Goal: Task Accomplishment & Management: Manage account settings

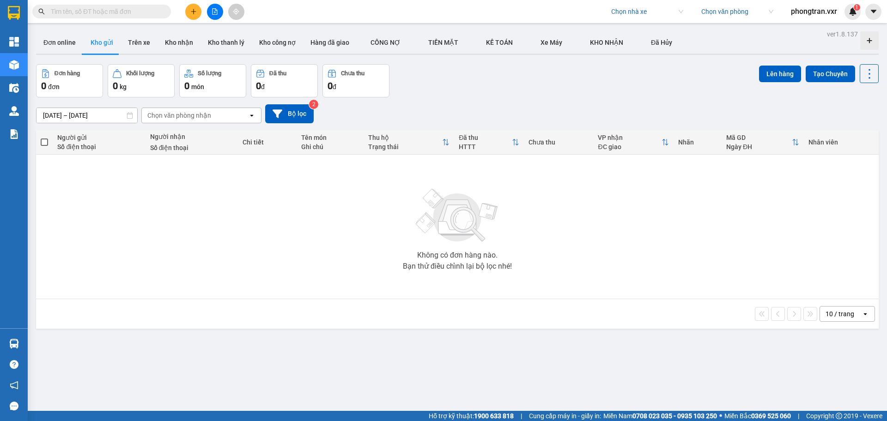
click at [144, 329] on div "ver 1.8.137 Đơn online Kho gửi Trên xe Kho nhận Kho thanh lý Kho công nợ Hàng đ…" at bounding box center [457, 238] width 850 height 421
click at [629, 21] on div "Kết quả tìm kiếm ( 0 ) Bộ lọc No Data Chọn nhà xe Chọn văn phòng phongtran.vxr 1" at bounding box center [443, 11] width 887 height 23
click at [625, 19] on div "Chọn nhà xe Chọn văn phòng phongtran.vxr 1" at bounding box center [745, 12] width 281 height 16
drag, startPoint x: 625, startPoint y: 18, endPoint x: 631, endPoint y: 16, distance: 6.7
click at [627, 17] on input "search" at bounding box center [644, 12] width 66 height 14
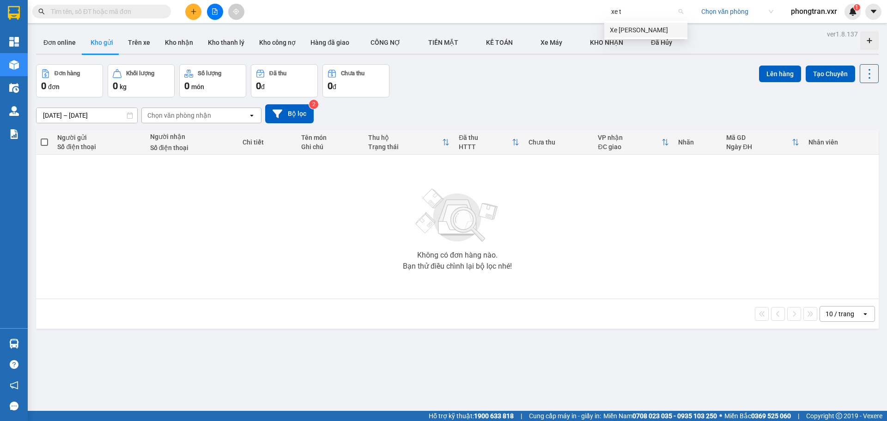
type input "xe ty"
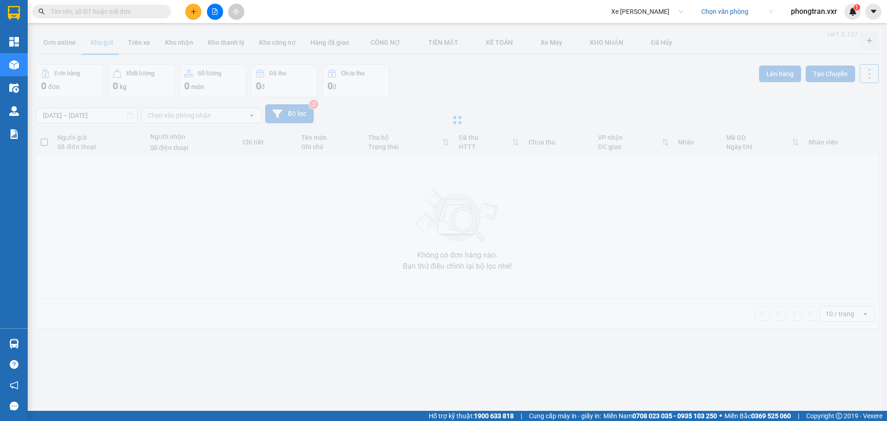
click at [711, 17] on input "search" at bounding box center [734, 12] width 66 height 14
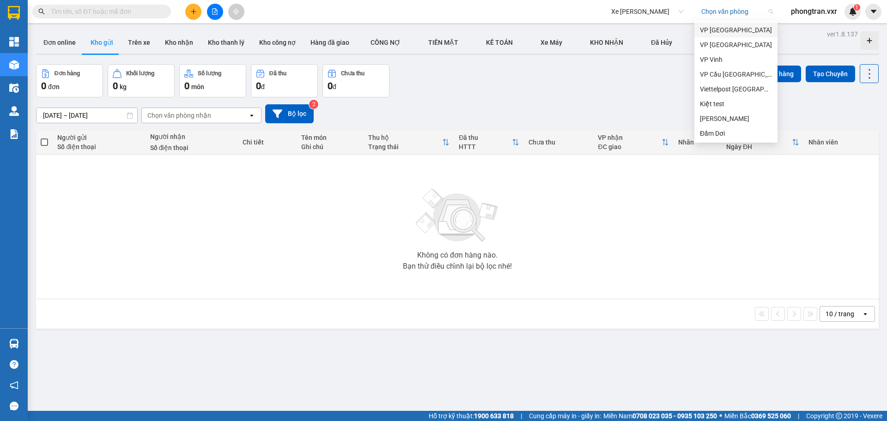
click at [717, 31] on div "VP [GEOGRAPHIC_DATA]" at bounding box center [736, 30] width 72 height 10
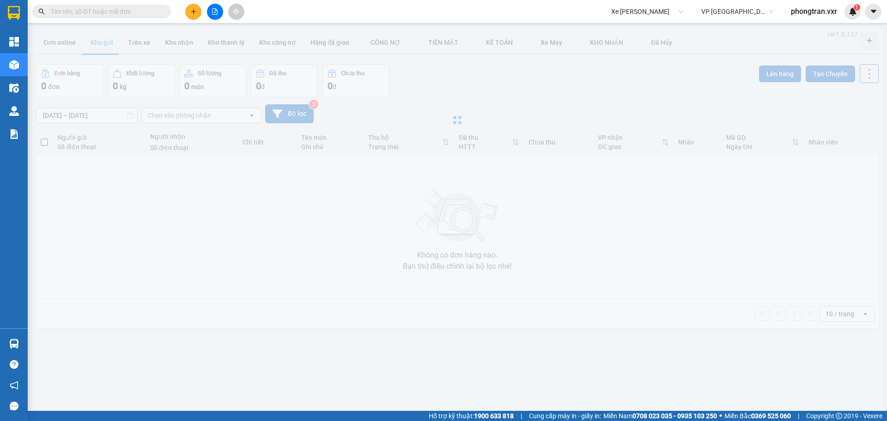
type input "[DATE] – [DATE]"
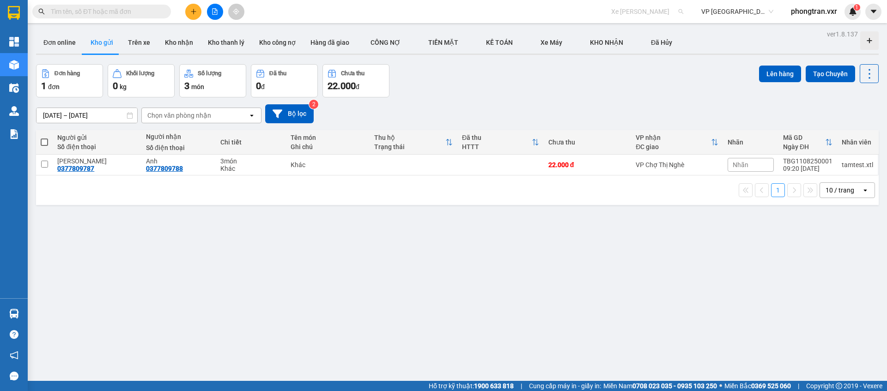
click at [632, 14] on span "Xe [PERSON_NAME]" at bounding box center [647, 12] width 72 height 14
type input "tien oanh"
drag, startPoint x: 634, startPoint y: 27, endPoint x: 479, endPoint y: 37, distance: 155.5
click at [634, 27] on div "Tiến Oanh" at bounding box center [646, 30] width 72 height 10
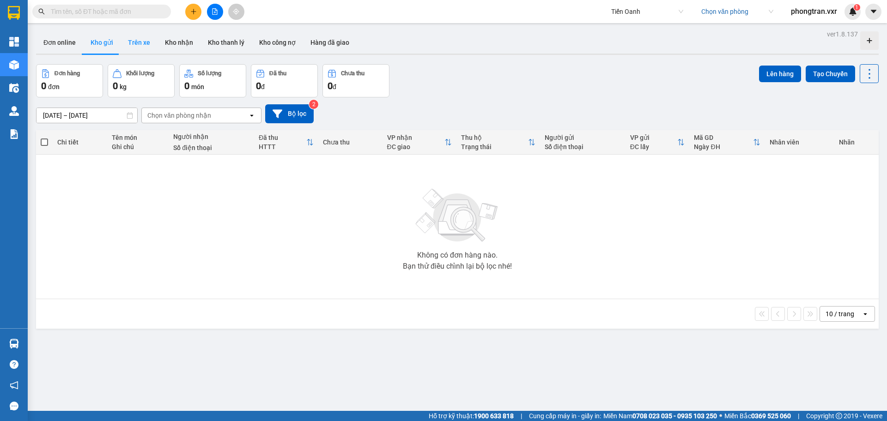
click at [134, 44] on button "Trên xe" at bounding box center [139, 42] width 37 height 22
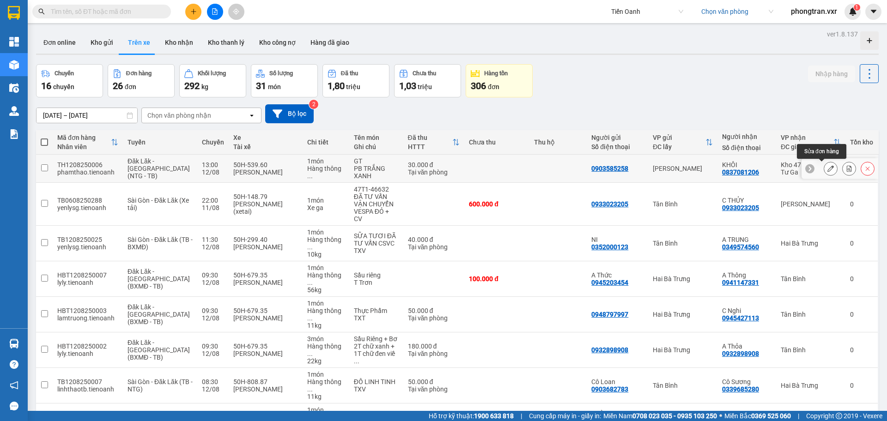
click at [824, 164] on button at bounding box center [830, 169] width 13 height 16
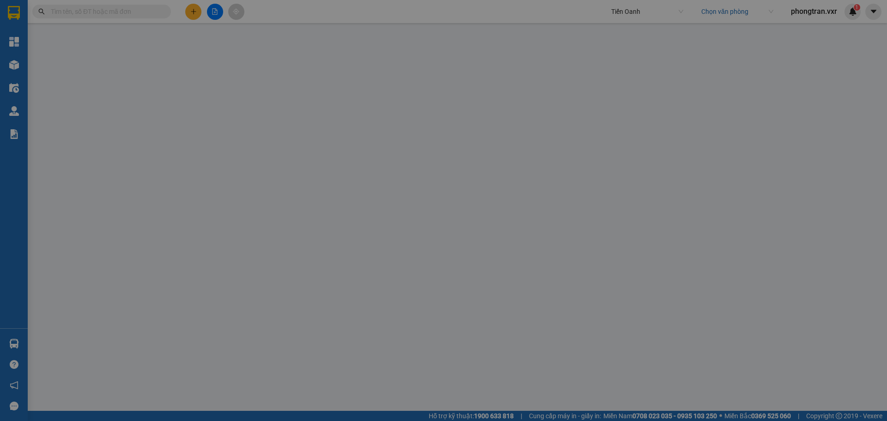
type input "0837081206"
type input "KHÔI"
type input "0903585258"
type input "30.000"
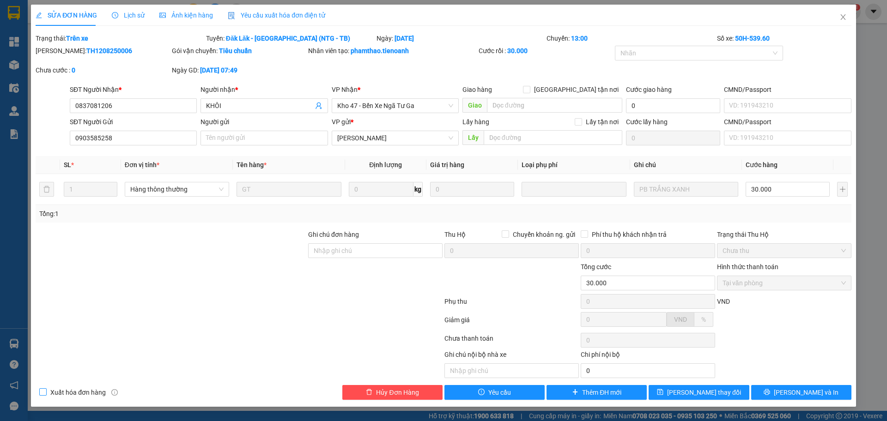
click at [43, 391] on input "Xuất hóa đơn hàng" at bounding box center [42, 391] width 6 height 6
checkbox input "true"
click at [847, 19] on span "Close" at bounding box center [843, 18] width 26 height 26
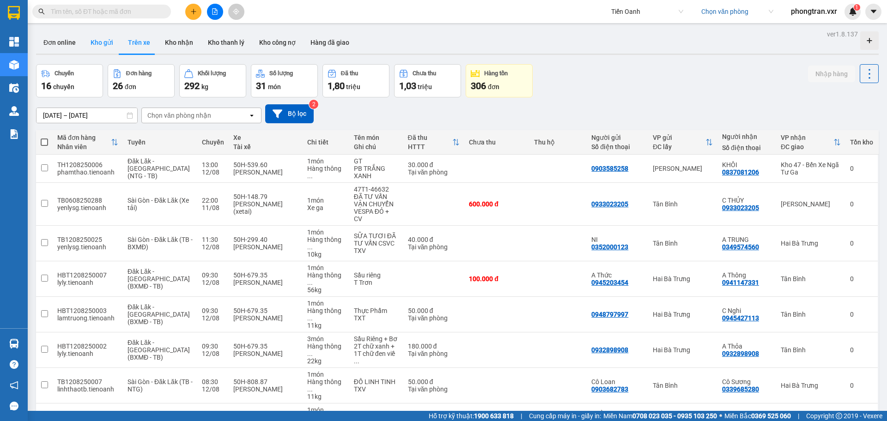
click at [93, 43] on button "Kho gửi" at bounding box center [101, 42] width 37 height 22
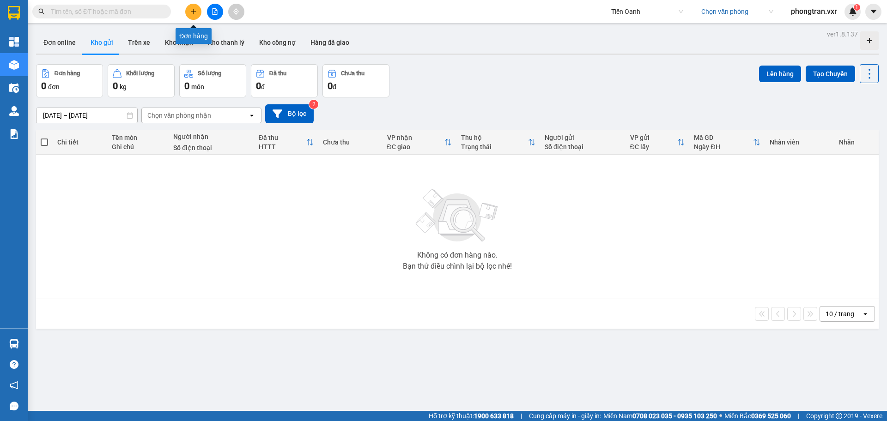
click at [195, 16] on button at bounding box center [193, 12] width 16 height 16
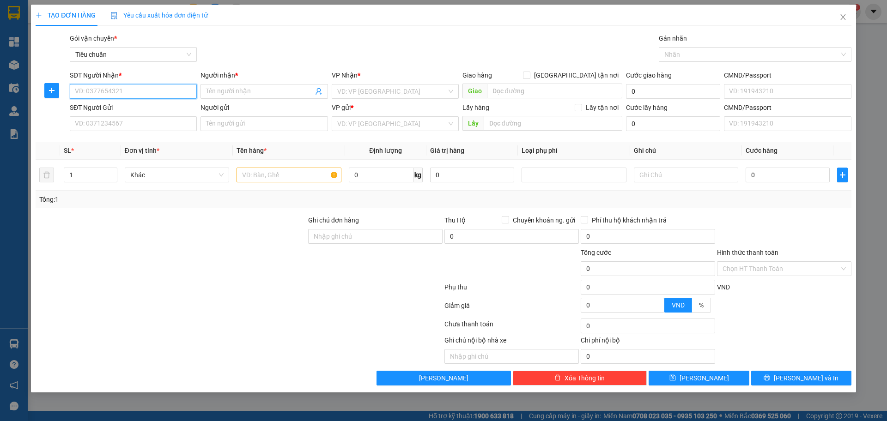
click at [157, 94] on input "SĐT Người Nhận *" at bounding box center [133, 91] width 127 height 15
type input "0798336723"
click at [236, 94] on input "Người nhận *" at bounding box center [259, 91] width 107 height 10
type input "Phong"
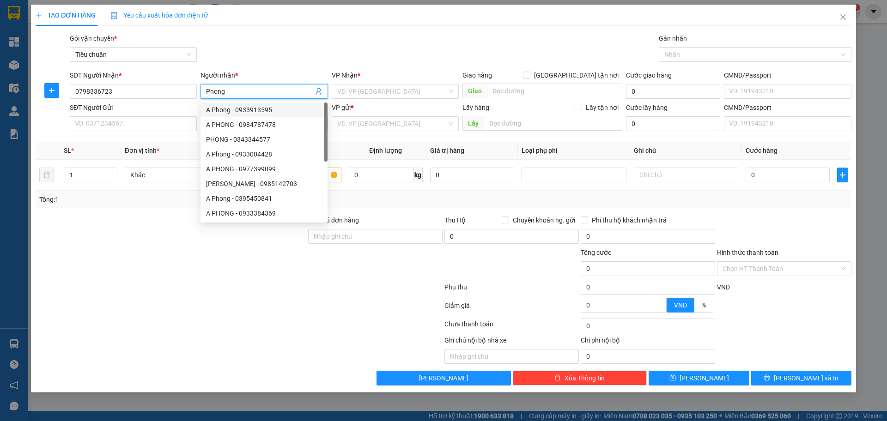
click at [244, 106] on div "A Phong - 0933913595" at bounding box center [264, 110] width 116 height 10
type input "0933913595"
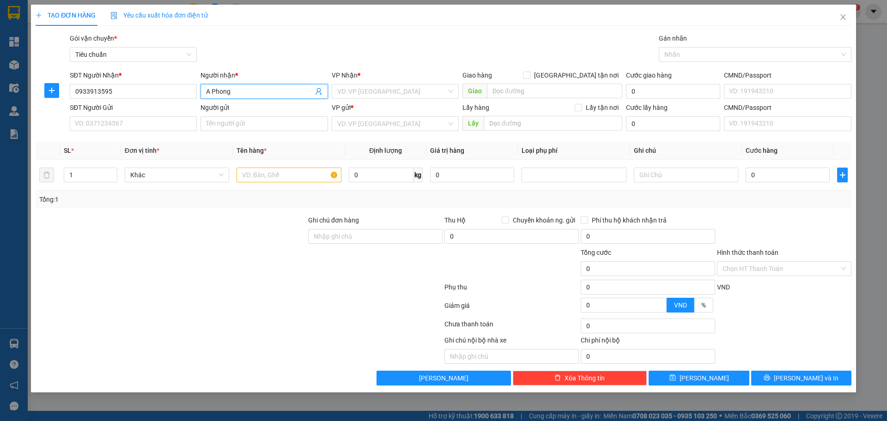
type input "A Phong"
click at [186, 15] on span "Yêu cầu xuất hóa đơn điện tử" at bounding box center [158, 15] width 97 height 7
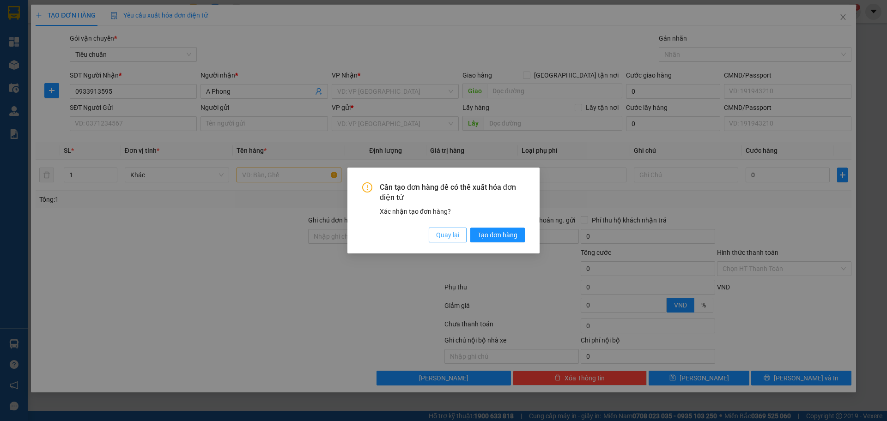
click at [448, 236] on span "Quay lại" at bounding box center [447, 235] width 23 height 10
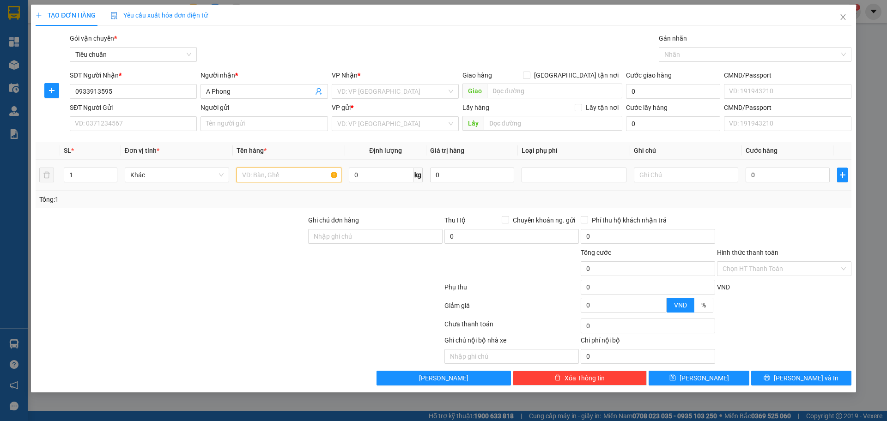
click at [284, 175] on input "text" at bounding box center [288, 175] width 104 height 15
type input "P"
type input "test"
click at [380, 118] on input "search" at bounding box center [391, 124] width 109 height 14
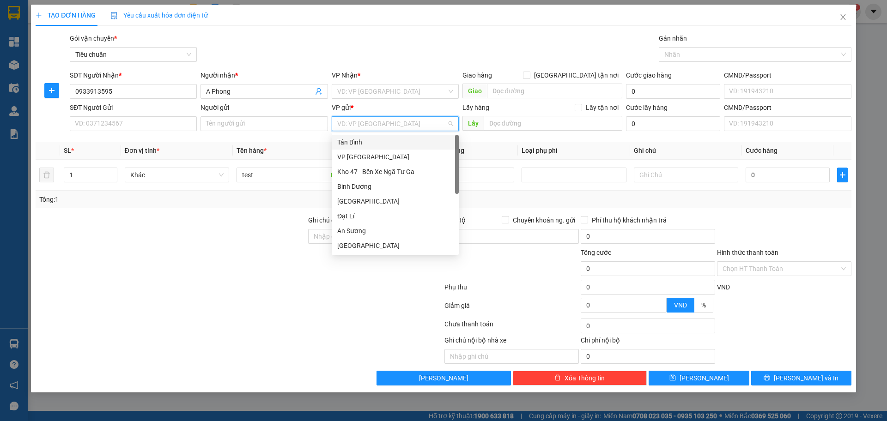
drag, startPoint x: 370, startPoint y: 144, endPoint x: 374, endPoint y: 133, distance: 11.1
click at [370, 144] on div "Tân Bình" at bounding box center [395, 142] width 116 height 10
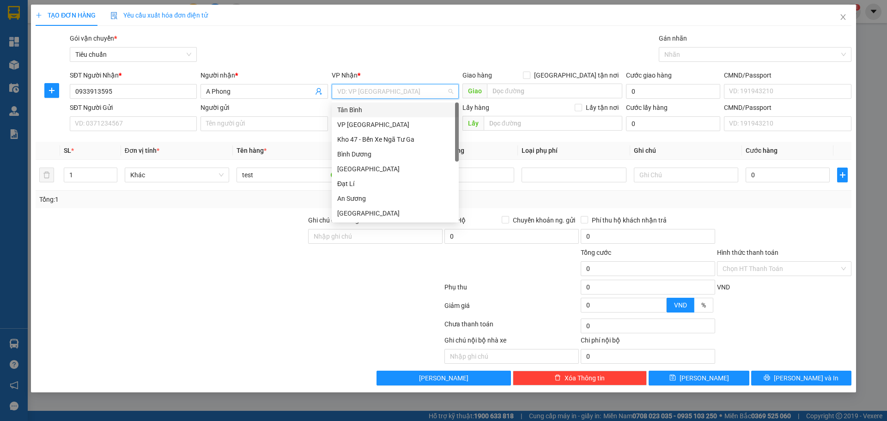
click at [379, 95] on input "search" at bounding box center [391, 92] width 109 height 14
click at [376, 126] on div "VP [GEOGRAPHIC_DATA]" at bounding box center [395, 125] width 116 height 10
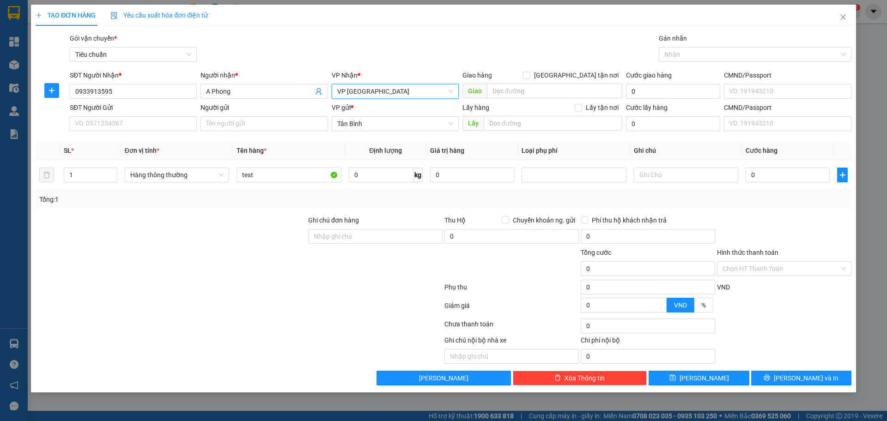
click at [403, 53] on div "Gói vận chuyển * Tiêu chuẩn Gán nhãn Nhãn" at bounding box center [460, 49] width 785 height 32
click at [784, 175] on input "0" at bounding box center [787, 175] width 84 height 15
type input "5"
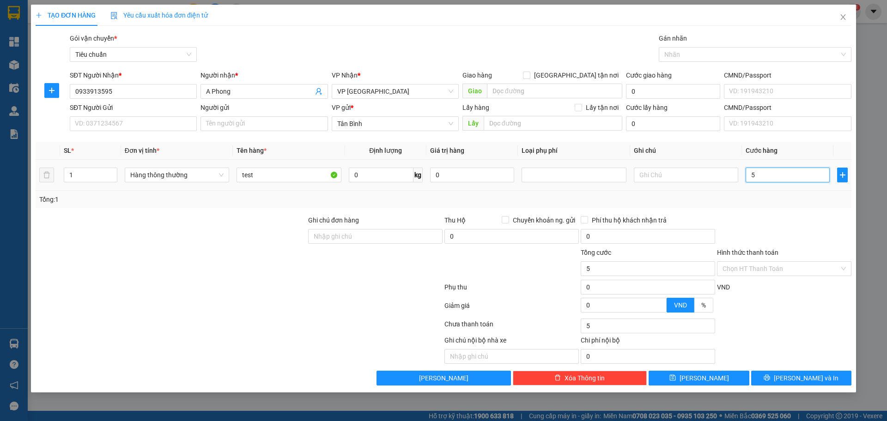
type input "50"
type input "50.000"
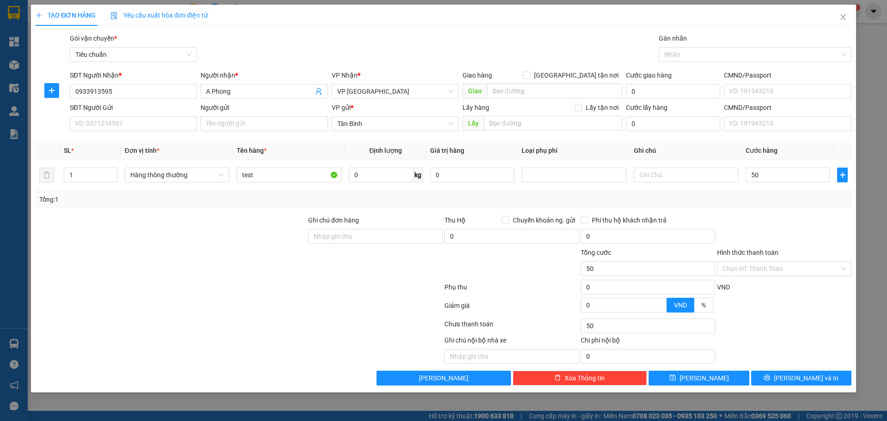
type input "50.000"
click at [761, 239] on div at bounding box center [784, 231] width 136 height 32
click at [149, 15] on span "Yêu cầu xuất hóa đơn điện tử" at bounding box center [158, 15] width 97 height 7
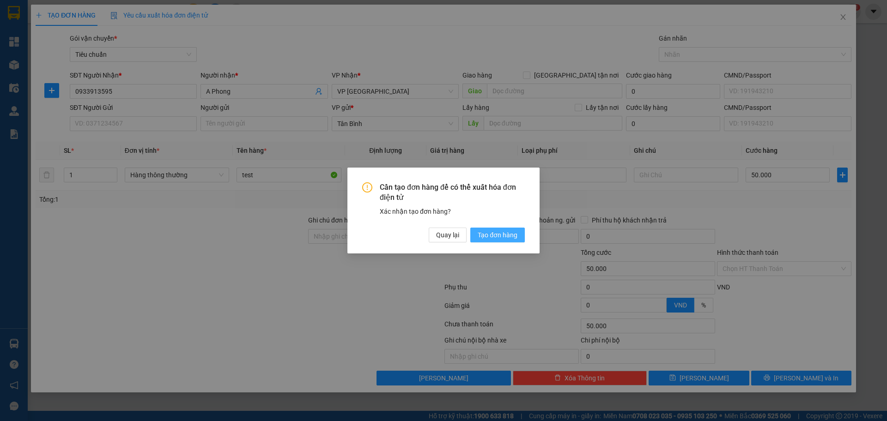
click at [499, 238] on span "Tạo đơn hàng" at bounding box center [498, 235] width 40 height 10
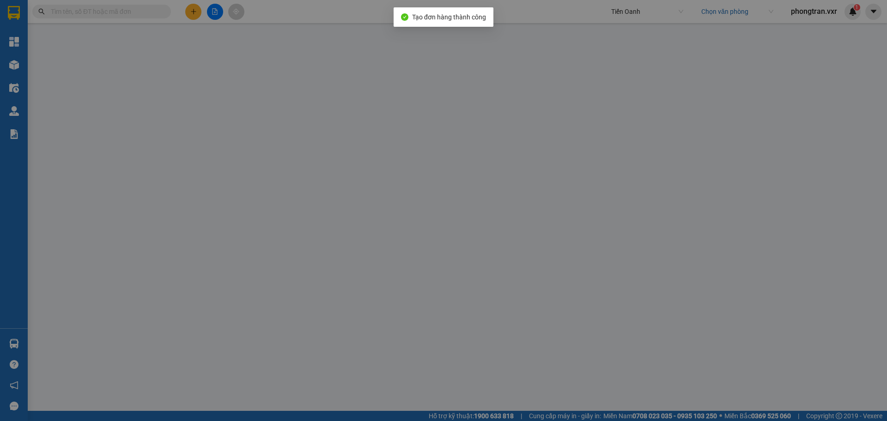
type input "50.000"
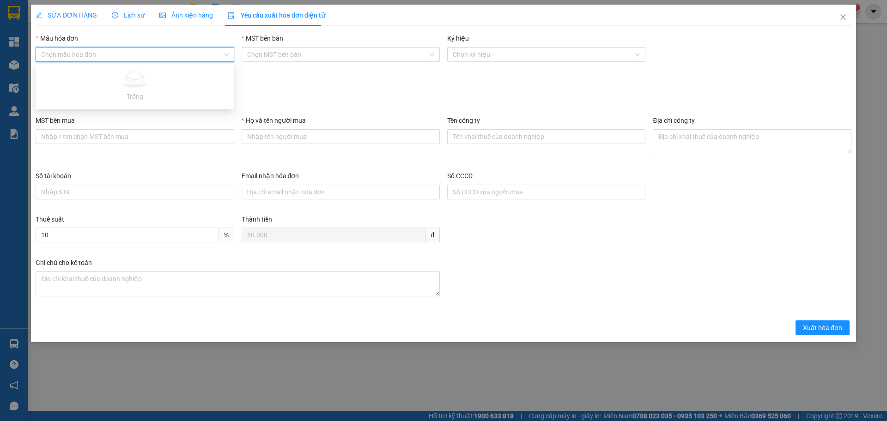
click at [169, 60] on input "Mẫu hóa đơn" at bounding box center [131, 55] width 181 height 14
click at [242, 84] on div "Đối tượng" at bounding box center [444, 84] width 816 height 14
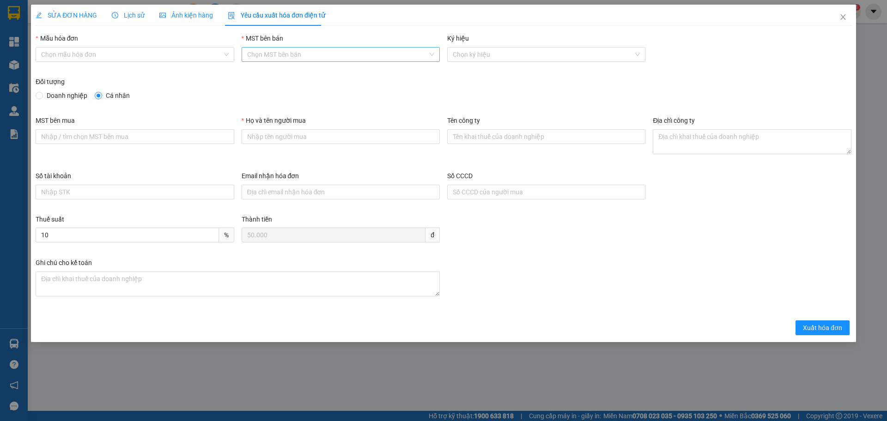
click at [280, 54] on input "MST bên bán" at bounding box center [337, 55] width 181 height 14
click at [278, 71] on div "0312378728" at bounding box center [340, 73] width 187 height 10
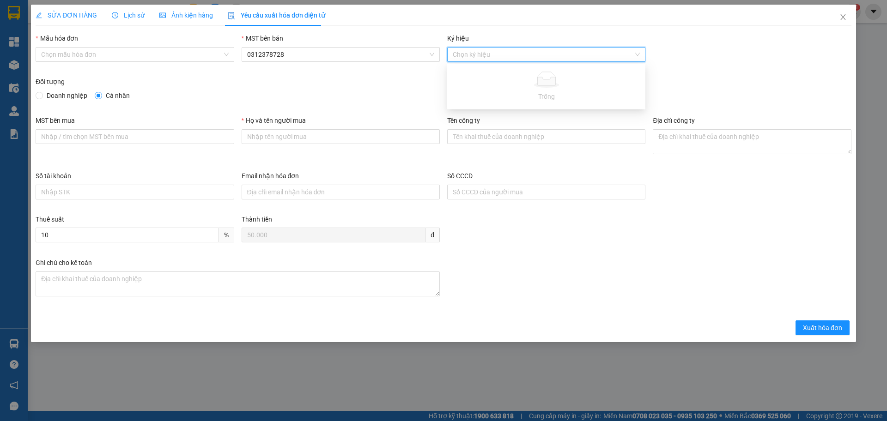
click at [472, 58] on input "Ký hiệu" at bounding box center [543, 55] width 181 height 14
click at [240, 77] on div "Đối tượng" at bounding box center [444, 84] width 816 height 14
click at [146, 41] on div "Mẫu hóa đơn" at bounding box center [135, 40] width 198 height 14
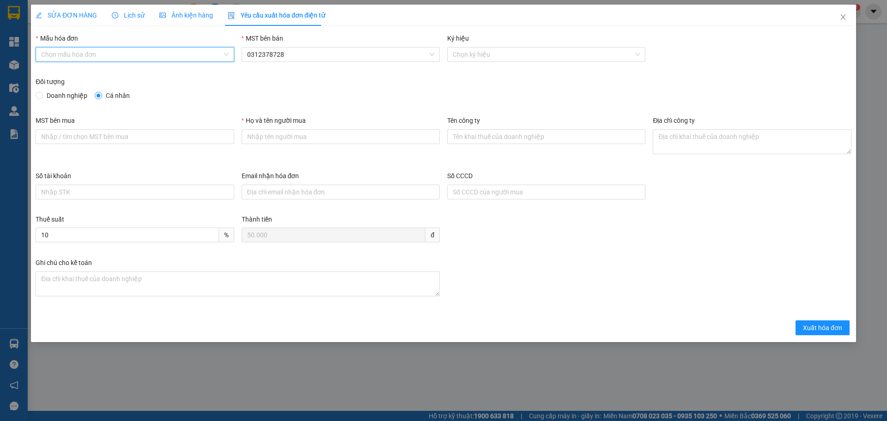
click at [150, 49] on input "Mẫu hóa đơn" at bounding box center [131, 55] width 181 height 14
click at [845, 20] on icon "close" at bounding box center [842, 17] width 5 height 6
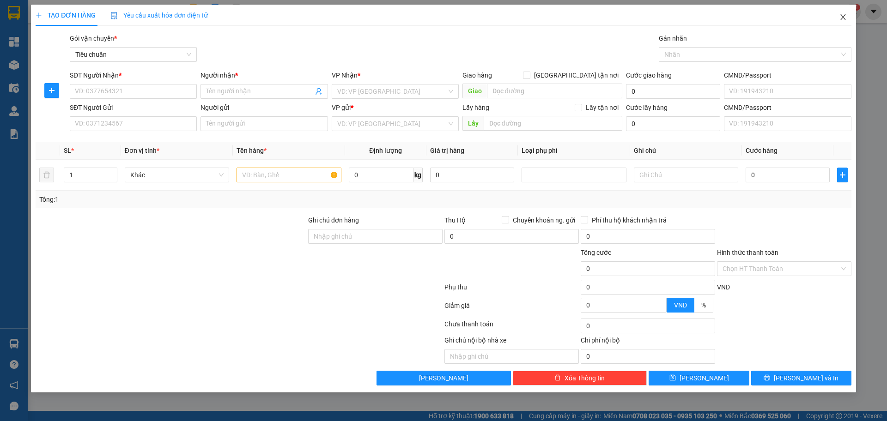
click at [847, 22] on span "Close" at bounding box center [843, 18] width 26 height 26
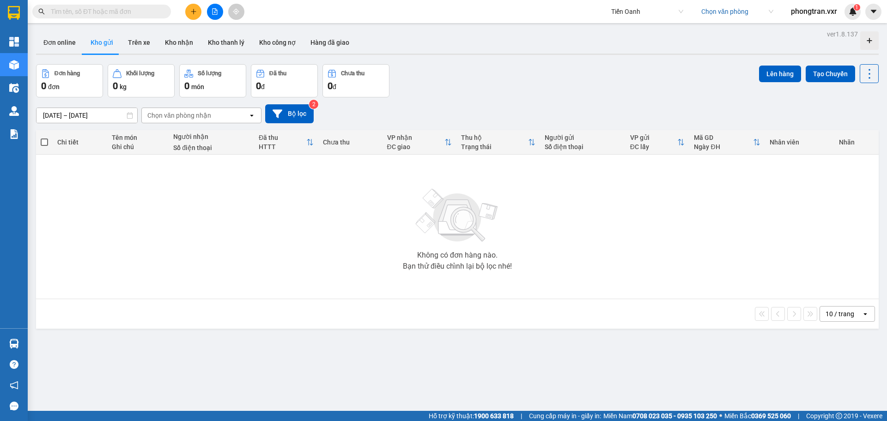
click at [744, 7] on input "search" at bounding box center [734, 12] width 66 height 14
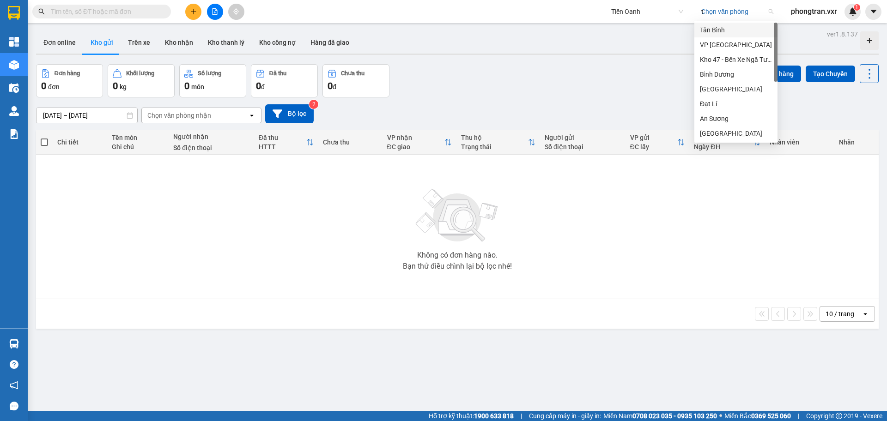
type input "ta"
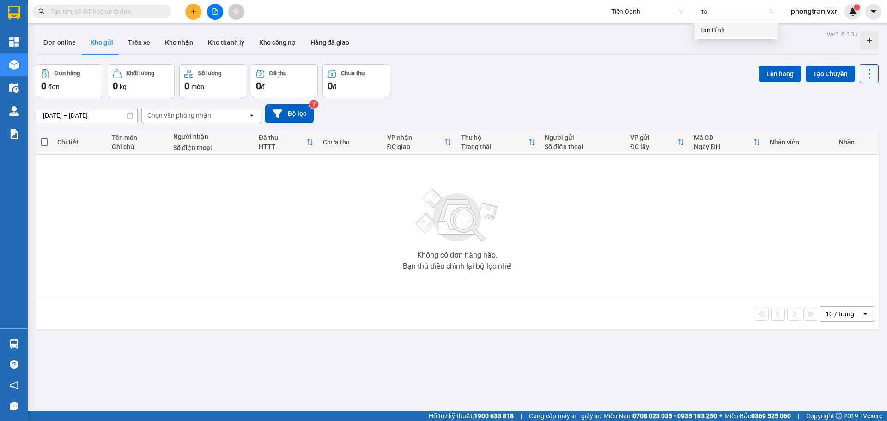
click at [721, 32] on div "Tân Bình" at bounding box center [736, 30] width 72 height 10
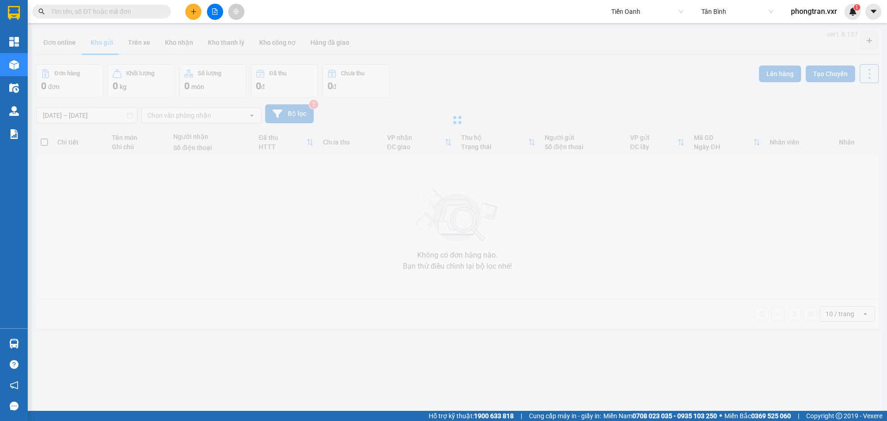
type input "[DATE] – [DATE]"
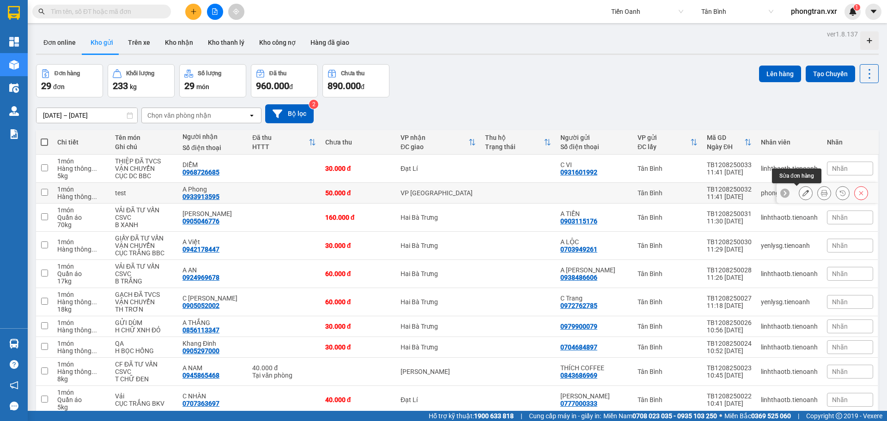
click at [800, 190] on button at bounding box center [805, 193] width 13 height 16
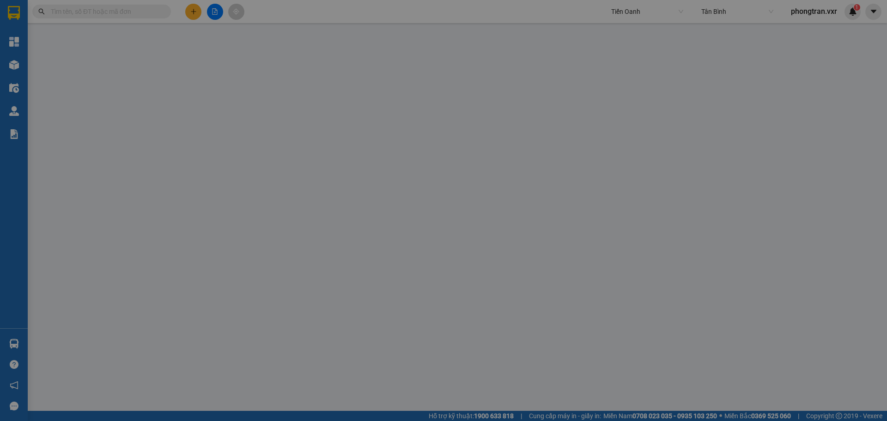
type input "0933913595"
type input "A Phong"
type input "50.000"
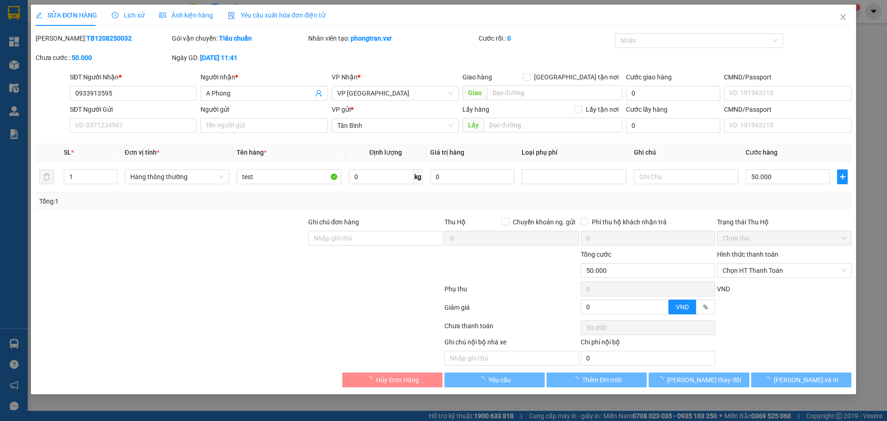
click at [272, 6] on div "Yêu cầu xuất hóa đơn điện tử" at bounding box center [276, 15] width 97 height 21
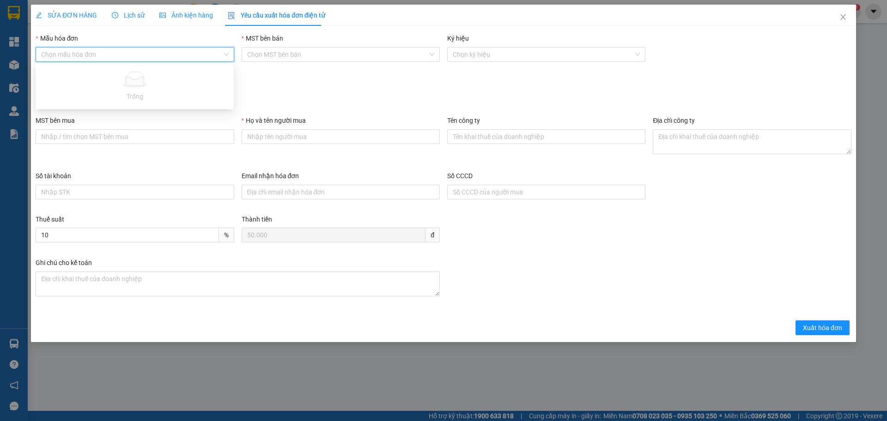
click at [121, 54] on input "Mẫu hóa đơn" at bounding box center [131, 55] width 181 height 14
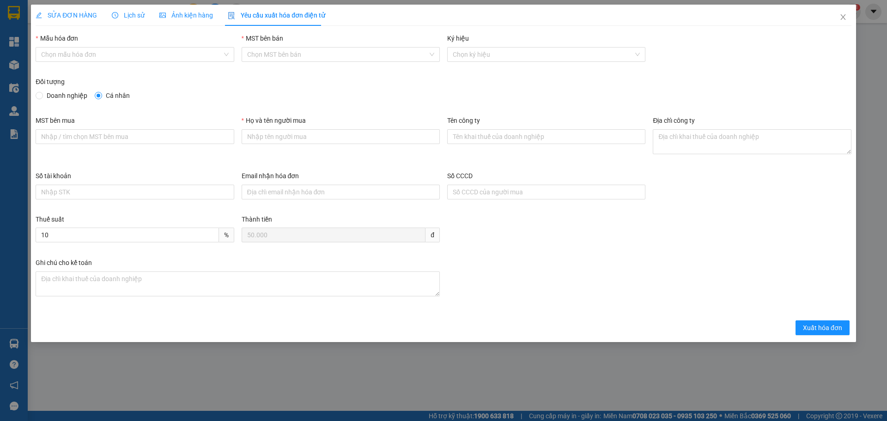
click at [276, 82] on div "Đối tượng" at bounding box center [444, 84] width 816 height 14
click at [302, 49] on input "MST bên bán" at bounding box center [337, 55] width 181 height 14
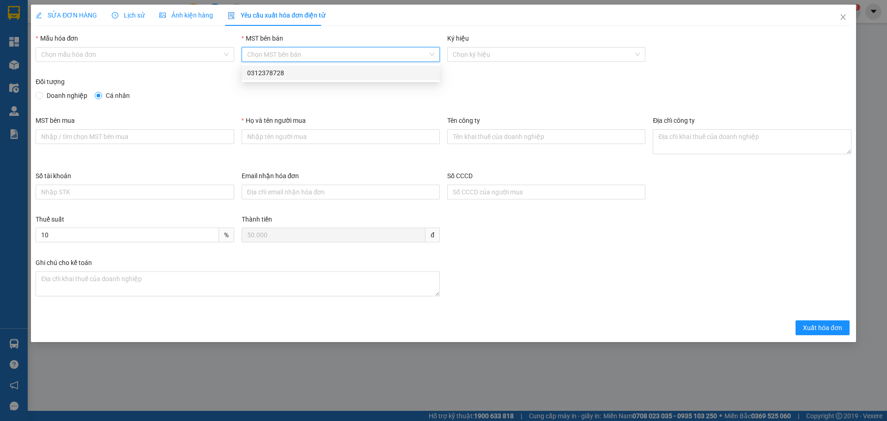
click at [266, 70] on div "0312378728" at bounding box center [340, 73] width 187 height 10
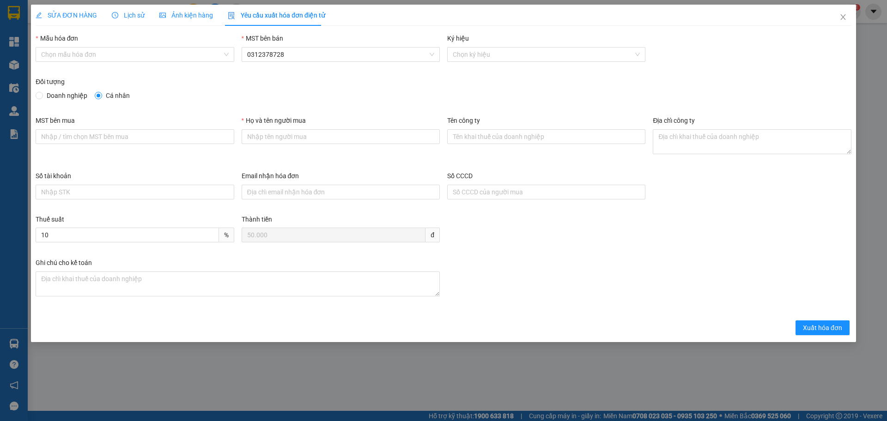
click at [110, 41] on div "Mẫu hóa đơn" at bounding box center [135, 40] width 198 height 14
click at [114, 52] on input "Mẫu hóa đơn" at bounding box center [131, 55] width 181 height 14
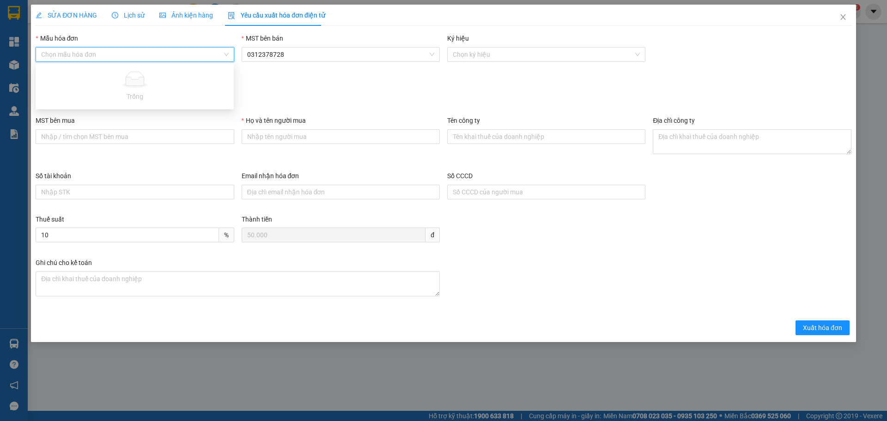
click at [116, 54] on input "Mẫu hóa đơn" at bounding box center [131, 55] width 181 height 14
click at [111, 61] on input "Mẫu hóa đơn" at bounding box center [131, 55] width 181 height 14
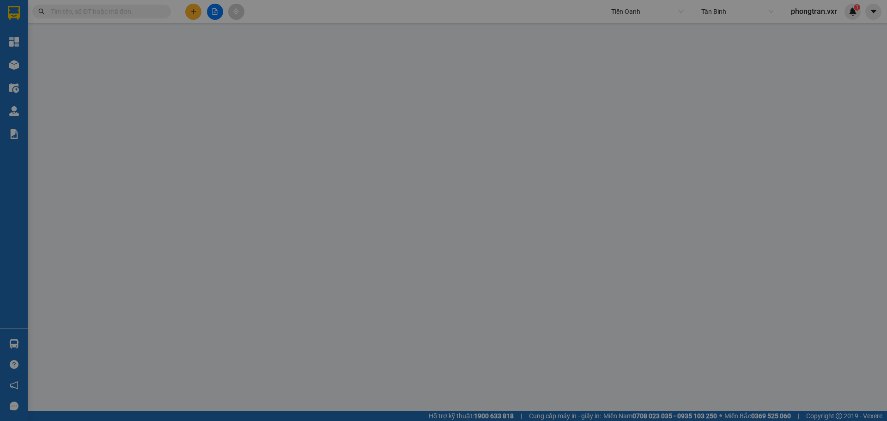
type input "50.000"
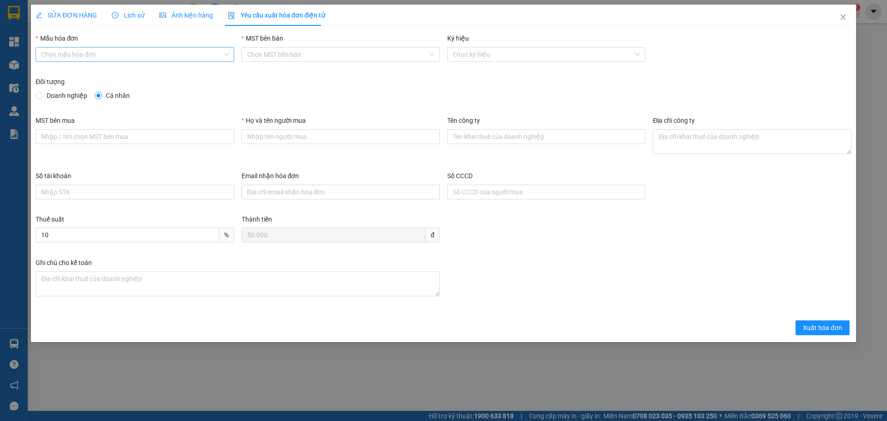
click at [80, 48] on input "Mẫu hóa đơn" at bounding box center [131, 55] width 181 height 14
click at [92, 75] on div "HÓA ĐƠN HÀNG" at bounding box center [134, 73] width 187 height 10
type input "8"
click at [86, 142] on input "MST bên mua" at bounding box center [135, 136] width 198 height 15
click at [309, 130] on input "Họ và tên người mua" at bounding box center [341, 136] width 198 height 15
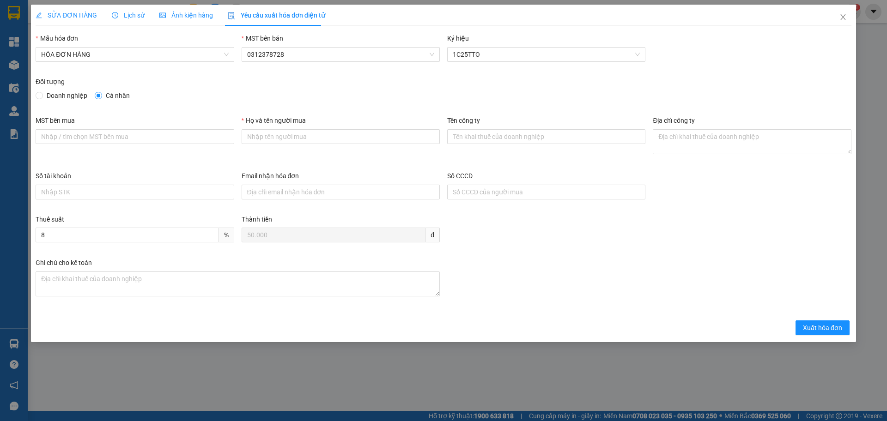
click at [46, 96] on span "Doanh nghiệp" at bounding box center [67, 96] width 48 height 10
click at [42, 96] on input "Doanh nghiệp" at bounding box center [39, 95] width 6 height 6
radio input "true"
click at [101, 91] on label "Cá nhân" at bounding box center [114, 96] width 39 height 10
click at [101, 92] on input "Cá nhân" at bounding box center [98, 95] width 6 height 6
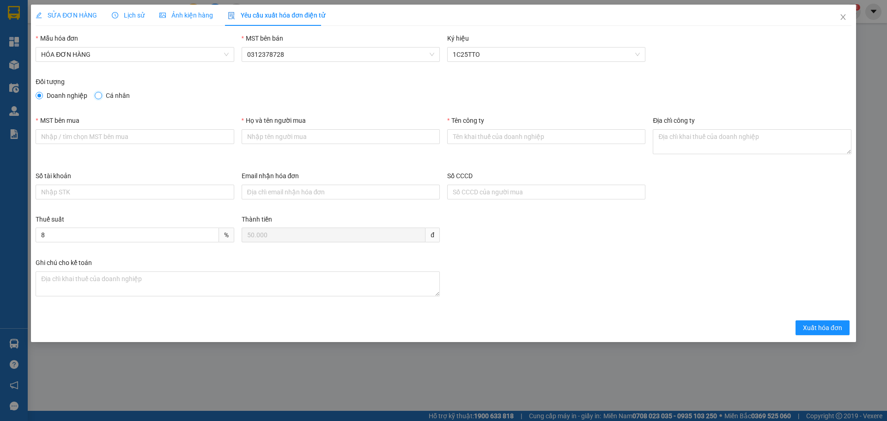
radio input "true"
radio input "false"
click at [311, 140] on input "Họ và tên người mua" at bounding box center [341, 136] width 198 height 15
type input "T"
type input "Phong"
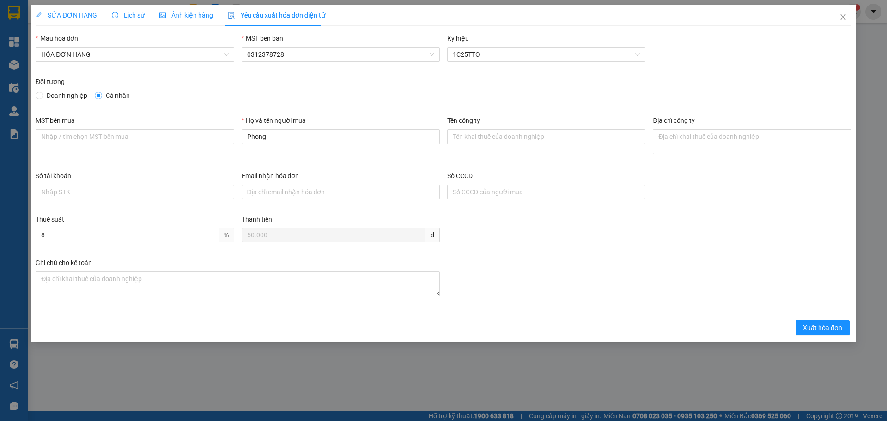
click at [74, 14] on span "SỬA ĐƠN HÀNG" at bounding box center [66, 15] width 61 height 7
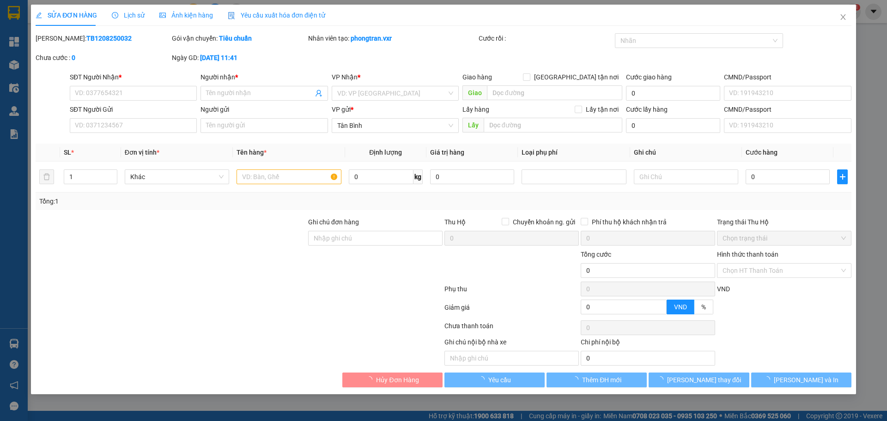
type input "0933913595"
type input "A Phong"
type input "50.000"
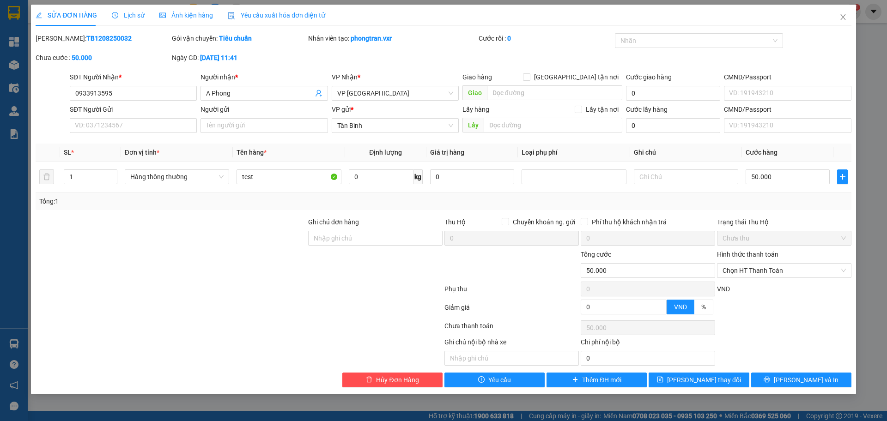
click at [294, 24] on div "Yêu cầu xuất hóa đơn điện tử" at bounding box center [276, 15] width 97 height 21
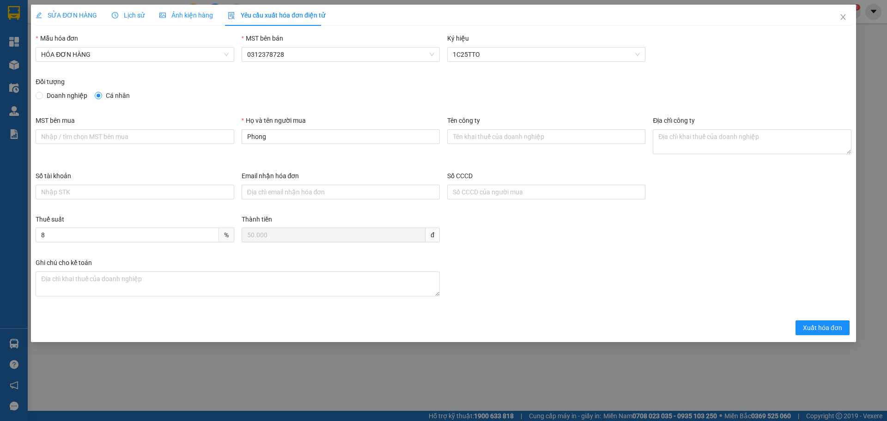
click at [244, 119] on div "Họ và tên người mua Phong" at bounding box center [341, 142] width 206 height 55
drag, startPoint x: 242, startPoint y: 117, endPoint x: 242, endPoint y: 123, distance: 6.0
click at [242, 123] on label "Họ và tên người mua" at bounding box center [274, 120] width 64 height 7
click at [242, 129] on input "Phong" at bounding box center [341, 136] width 198 height 15
click at [244, 123] on label "Họ và tên người mua" at bounding box center [274, 120] width 64 height 7
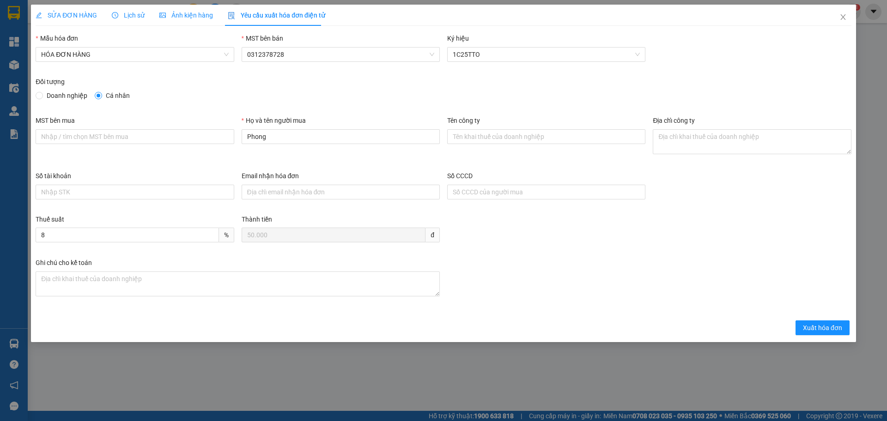
click at [244, 129] on input "Phong" at bounding box center [341, 136] width 198 height 15
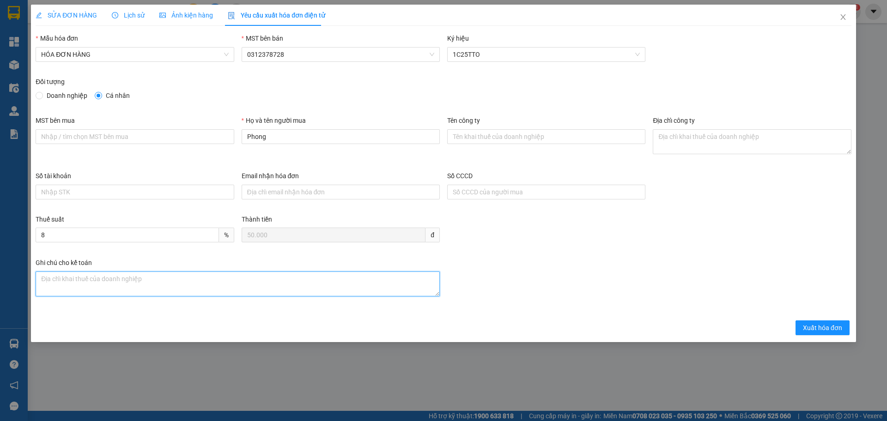
click at [191, 291] on textarea "Ghi chú đơn hàng" at bounding box center [238, 284] width 404 height 25
type textarea "abc"
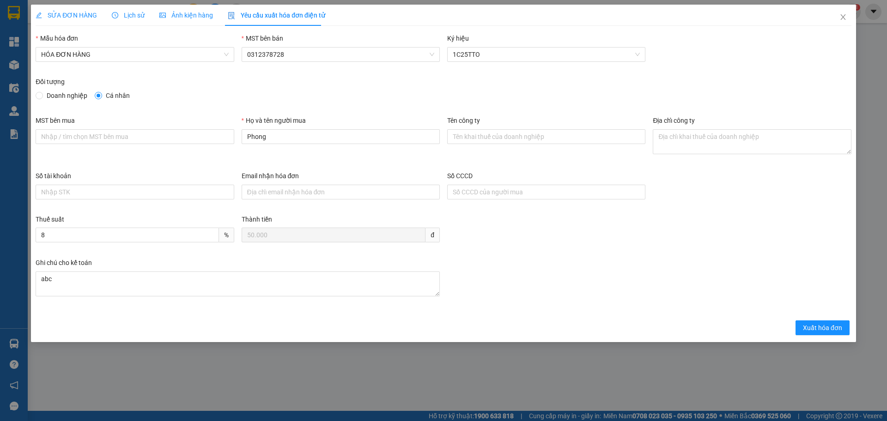
click at [48, 14] on span "SỬA ĐƠN HÀNG" at bounding box center [66, 15] width 61 height 7
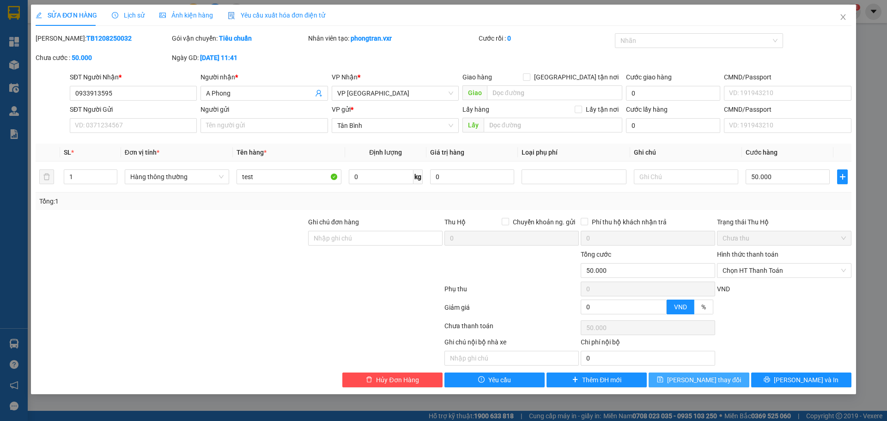
click at [737, 381] on button "[PERSON_NAME] thay đổi" at bounding box center [698, 380] width 100 height 15
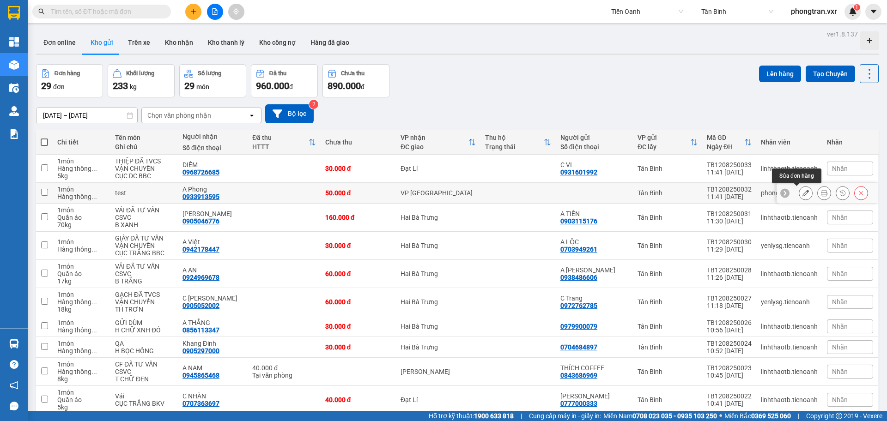
click at [802, 194] on icon at bounding box center [805, 193] width 6 height 6
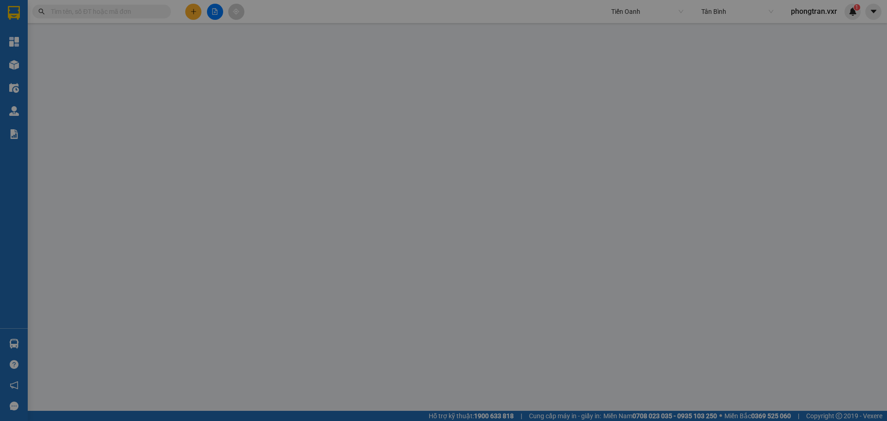
type input "0933913595"
type input "A Phong"
type input "50.000"
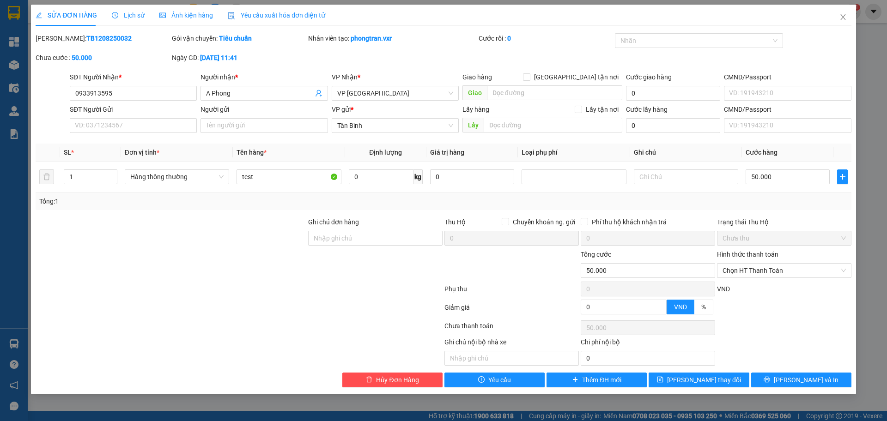
click at [239, 12] on span "Yêu cầu xuất hóa đơn điện tử" at bounding box center [276, 15] width 97 height 7
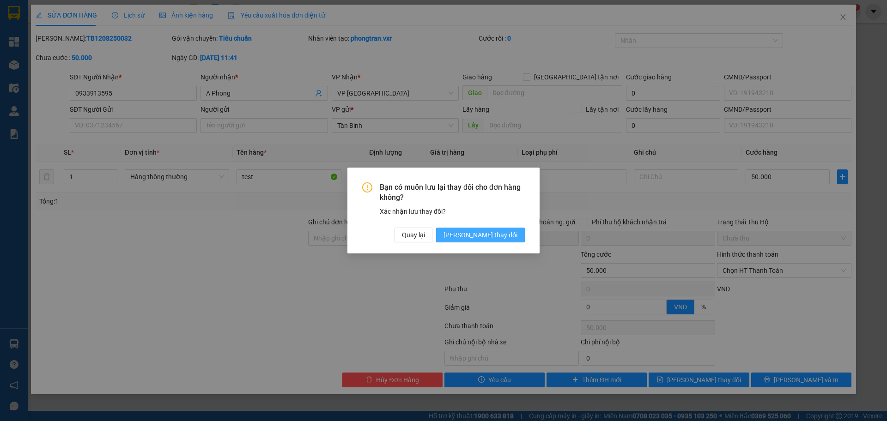
click at [479, 236] on button "[PERSON_NAME] thay đổi" at bounding box center [480, 235] width 89 height 15
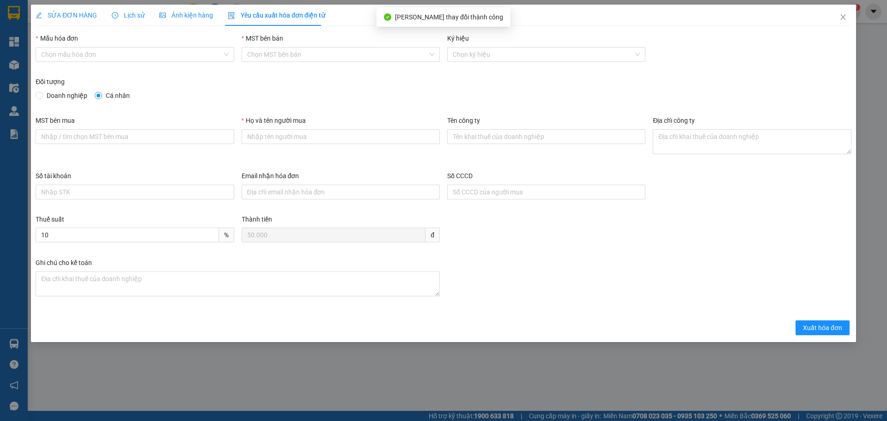
click at [193, 44] on div "Mẫu hóa đơn" at bounding box center [135, 40] width 198 height 14
click at [193, 50] on input "Mẫu hóa đơn" at bounding box center [131, 55] width 181 height 14
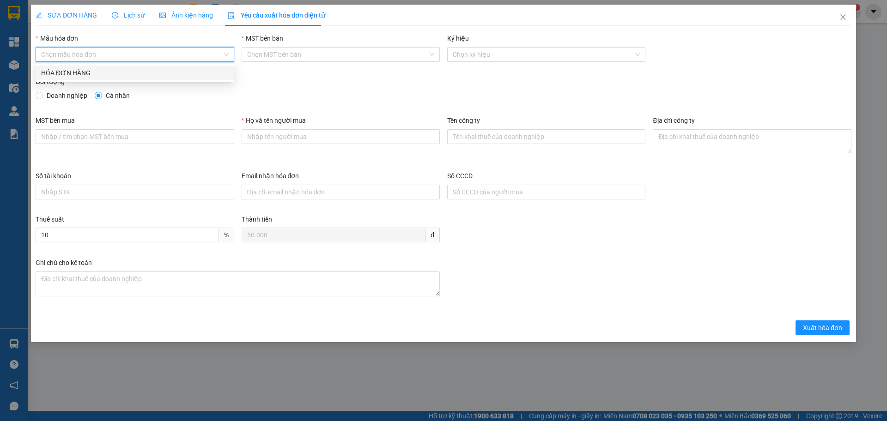
click at [194, 61] on div "Chọn mẫu hóa đơn" at bounding box center [135, 54] width 198 height 15
click at [290, 51] on input "MST bên bán" at bounding box center [337, 55] width 181 height 14
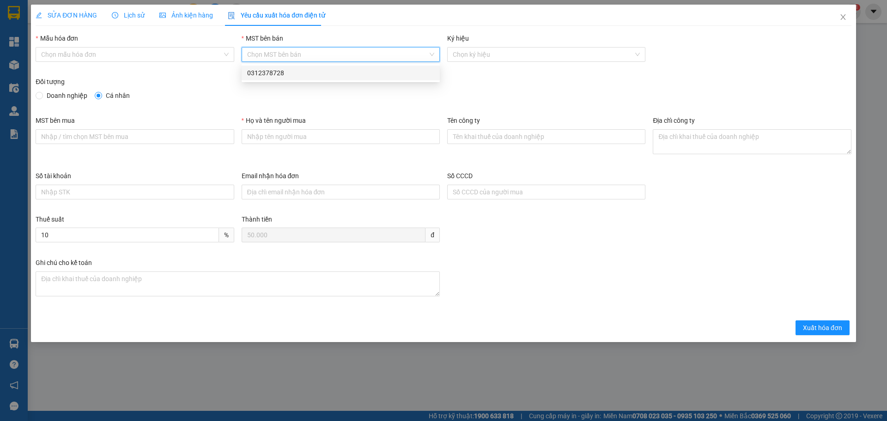
click at [304, 67] on div "0312378728" at bounding box center [341, 73] width 198 height 15
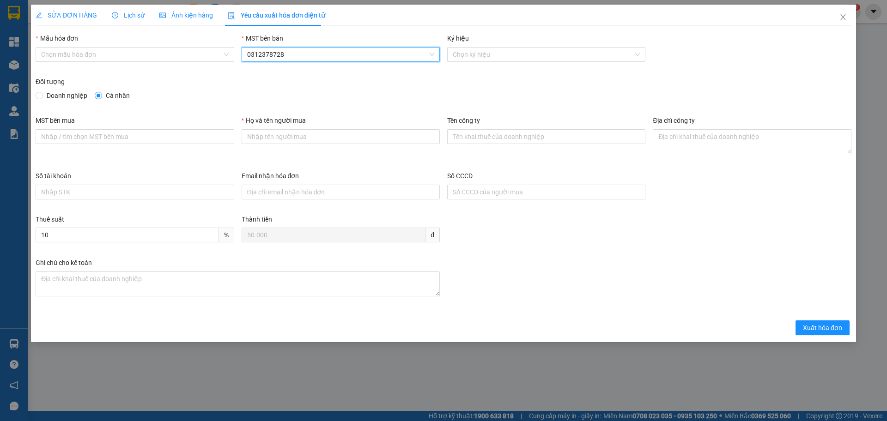
click at [513, 67] on div "Ký hiệu Chọn ký hiệu" at bounding box center [546, 54] width 206 height 43
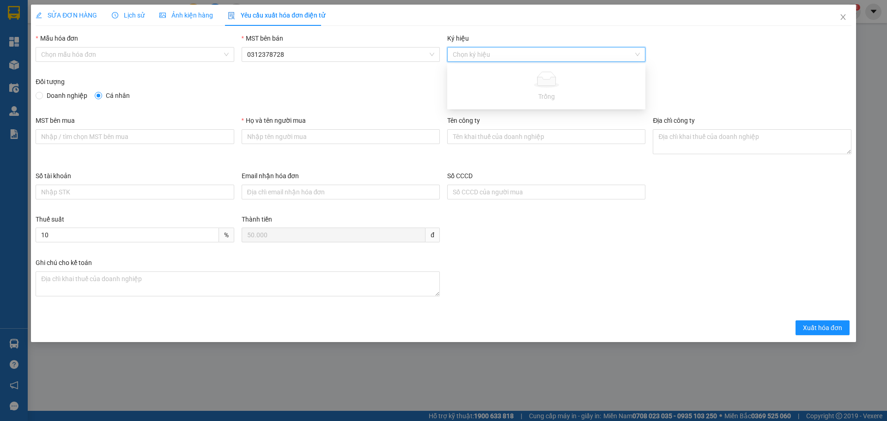
click at [514, 61] on input "Ký hiệu" at bounding box center [543, 55] width 181 height 14
click at [482, 47] on div "Chọn ký hiệu" at bounding box center [546, 54] width 198 height 15
click at [392, 74] on div "MST bên bán 0312378728" at bounding box center [341, 54] width 206 height 43
drag, startPoint x: 448, startPoint y: 51, endPoint x: 77, endPoint y: 43, distance: 370.9
click at [447, 51] on div "Chọn ký hiệu" at bounding box center [546, 54] width 198 height 15
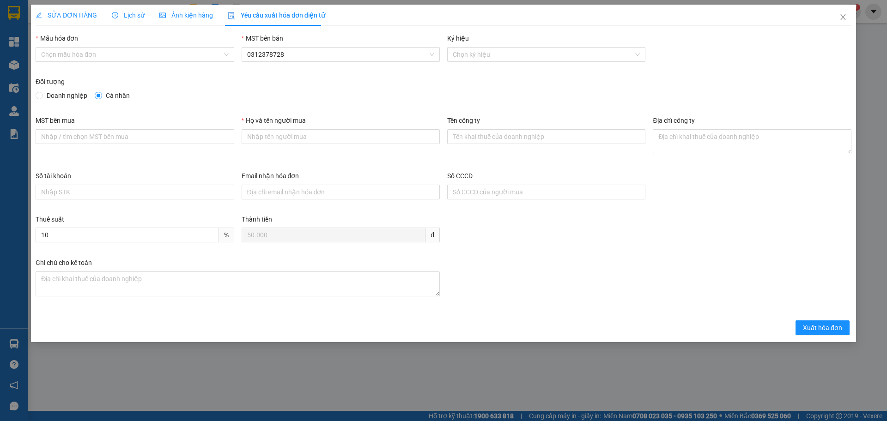
click at [76, 42] on label "Mẫu hóa đơn" at bounding box center [57, 38] width 42 height 7
click at [76, 48] on input "Mẫu hóa đơn" at bounding box center [131, 55] width 181 height 14
click at [77, 42] on label "Mẫu hóa đơn" at bounding box center [57, 38] width 42 height 7
click at [77, 48] on input "Mẫu hóa đơn" at bounding box center [131, 55] width 181 height 14
click at [75, 48] on input "Mẫu hóa đơn" at bounding box center [131, 55] width 181 height 14
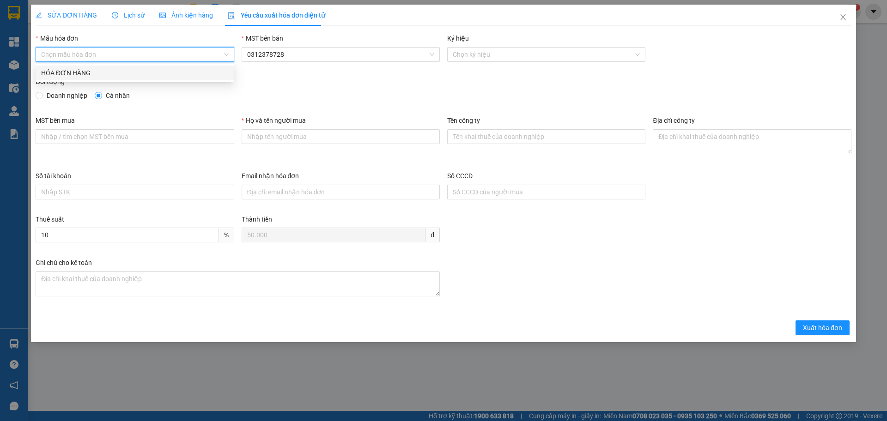
click at [84, 67] on div "HÓA ĐƠN HÀNG" at bounding box center [135, 73] width 198 height 15
type input "8"
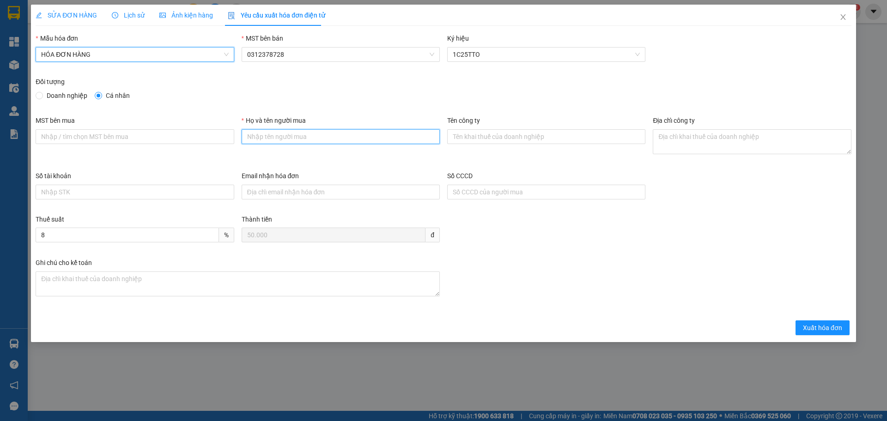
click at [310, 134] on input "Họ và tên người mua" at bounding box center [341, 136] width 198 height 15
type input "Phong"
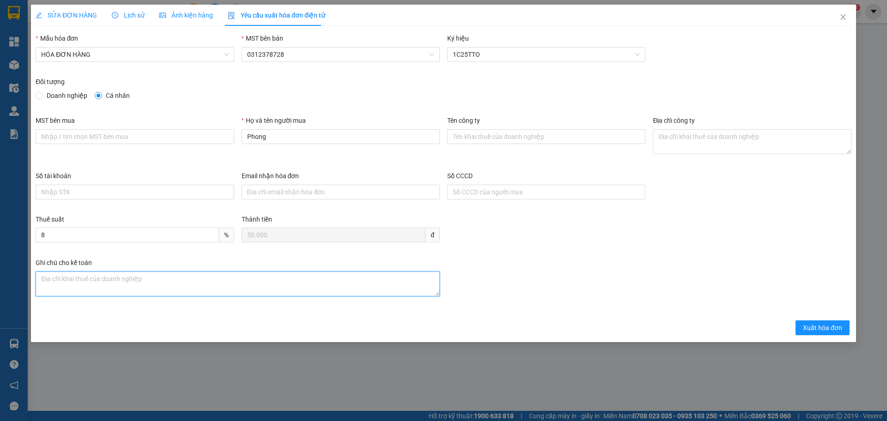
click at [256, 296] on textarea "Ghi chú đơn hàng" at bounding box center [238, 284] width 404 height 25
type textarea "abc"
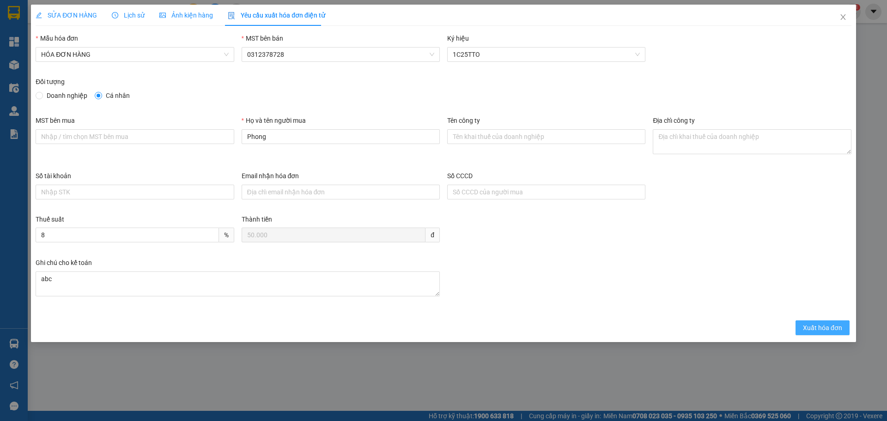
click at [831, 325] on span "Xuất hóa đơn" at bounding box center [822, 328] width 39 height 10
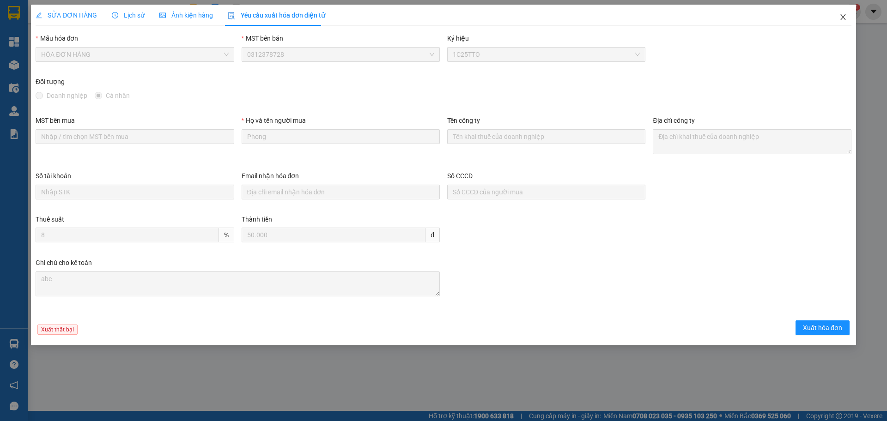
click at [841, 18] on icon "close" at bounding box center [842, 16] width 7 height 7
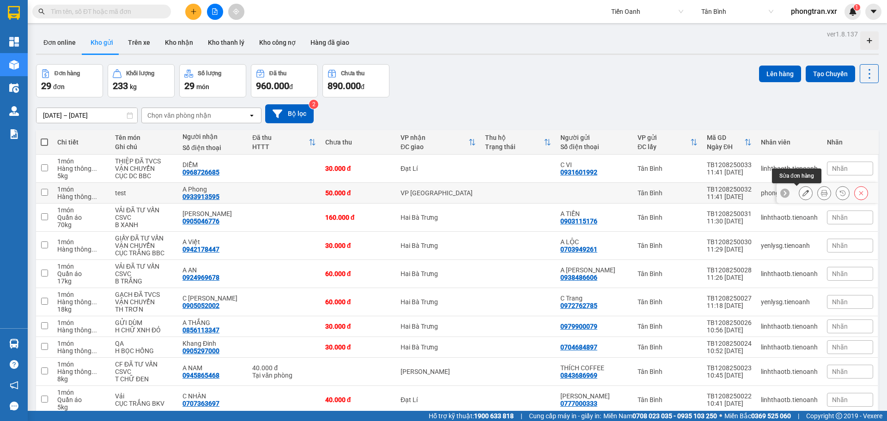
click at [802, 193] on icon at bounding box center [805, 193] width 6 height 6
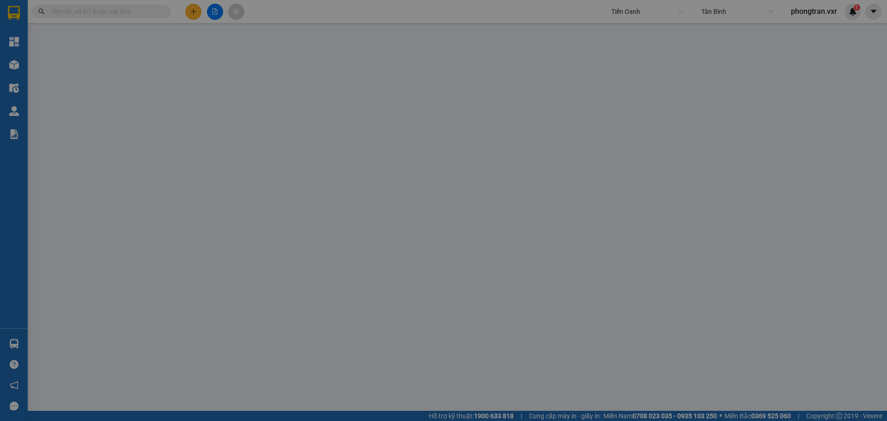
type input "0933913595"
type input "A Phong"
type input "50.000"
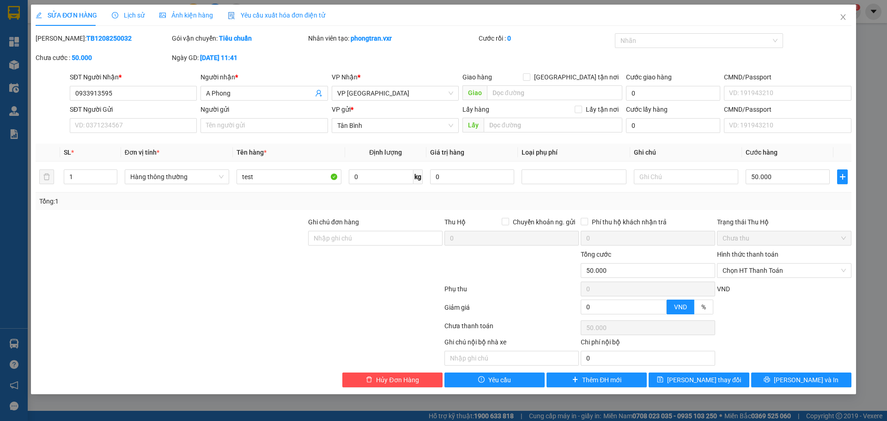
click at [329, 3] on div "SỬA ĐƠN HÀNG Lịch sử Ảnh kiện hàng Yêu cầu xuất hóa đơn điện tử Total Paid Fee …" at bounding box center [443, 210] width 887 height 421
click at [300, 12] on span "Yêu cầu xuất hóa đơn điện tử" at bounding box center [276, 15] width 97 height 7
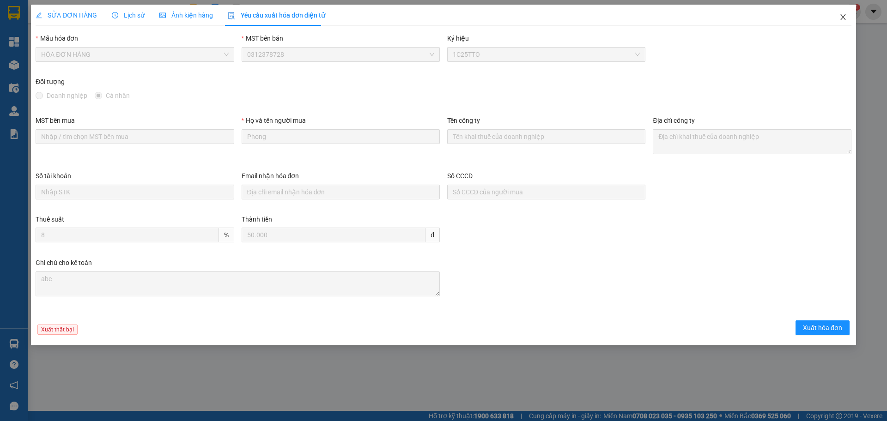
click at [843, 22] on span "Close" at bounding box center [843, 18] width 26 height 26
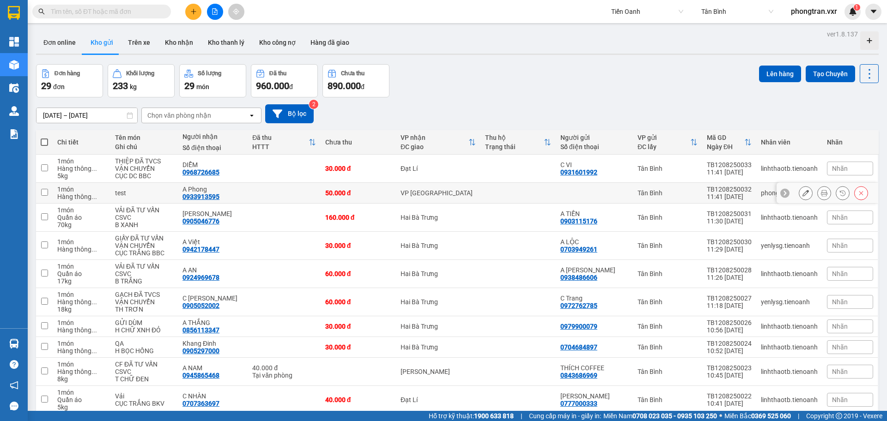
click at [42, 194] on input "checkbox" at bounding box center [44, 192] width 7 height 7
checkbox input "true"
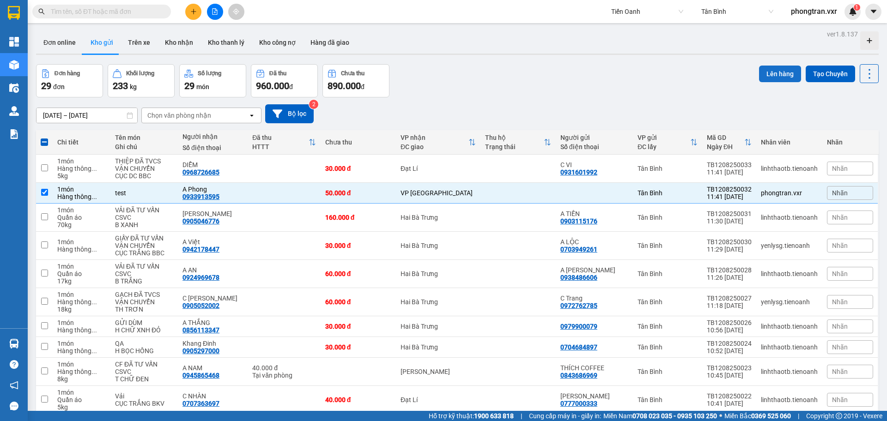
click at [765, 80] on button "Lên hàng" at bounding box center [780, 74] width 42 height 17
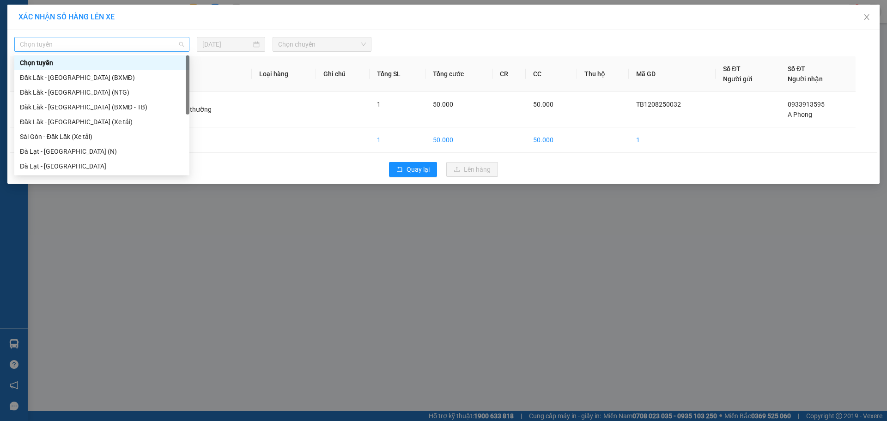
click at [114, 40] on span "Chọn tuyến" at bounding box center [102, 44] width 164 height 14
click at [108, 90] on div "Đăk Lăk - [GEOGRAPHIC_DATA] (NTG)" at bounding box center [102, 92] width 164 height 10
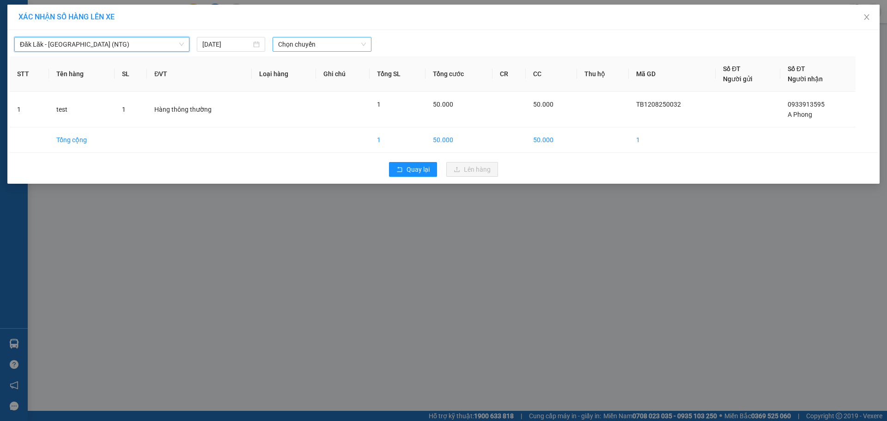
click at [329, 41] on span "Chọn chuyến" at bounding box center [322, 44] width 88 height 14
click at [126, 46] on span "Đăk Lăk - [GEOGRAPHIC_DATA] (NTG)" at bounding box center [102, 44] width 164 height 14
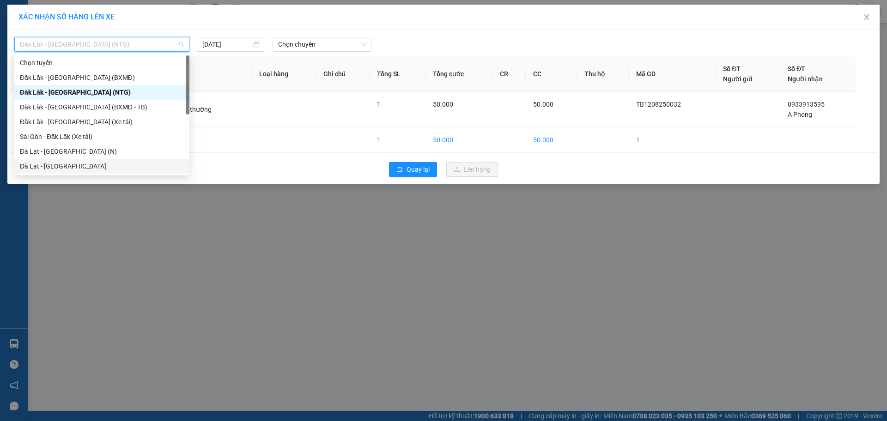
click at [78, 163] on div "Đà Lạt - [GEOGRAPHIC_DATA]" at bounding box center [102, 166] width 164 height 10
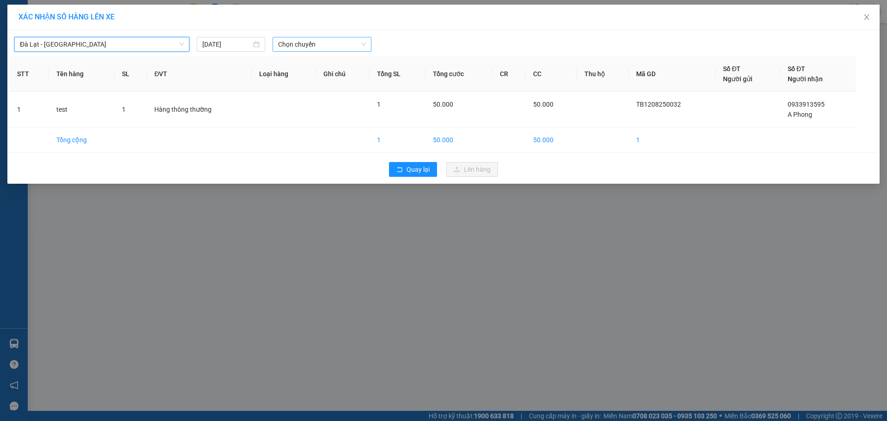
click at [313, 48] on span "Chọn chuyến" at bounding box center [322, 44] width 88 height 14
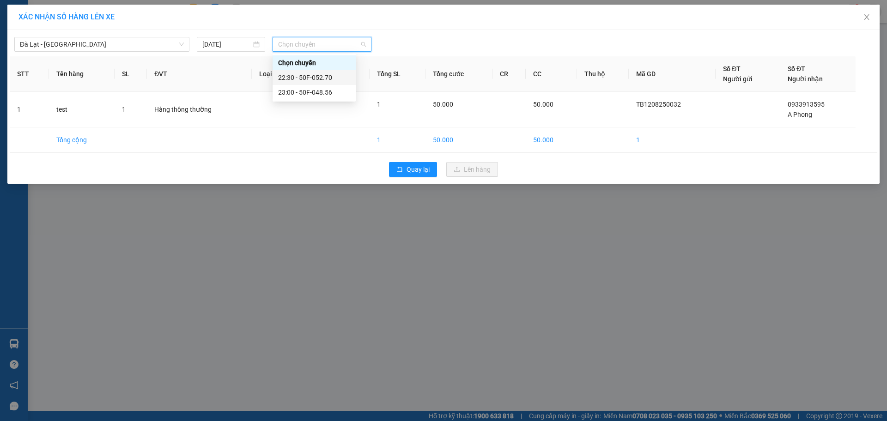
click at [318, 75] on div "22:30 - 50F-052.70" at bounding box center [314, 78] width 72 height 10
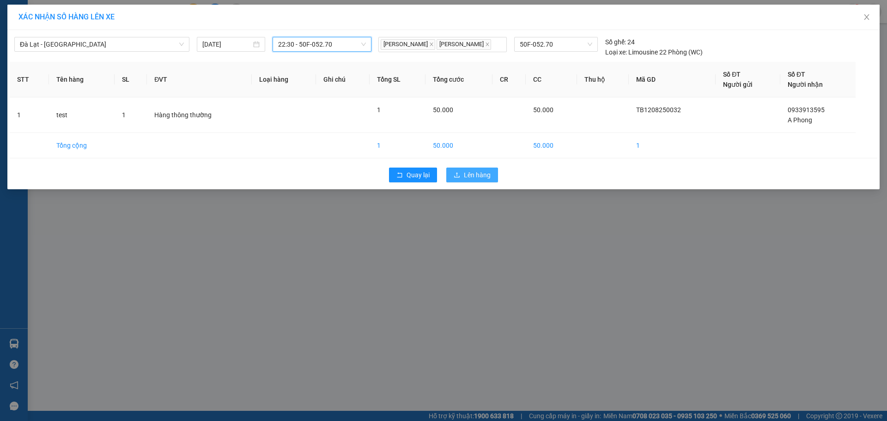
click at [468, 175] on span "Lên hàng" at bounding box center [477, 175] width 27 height 10
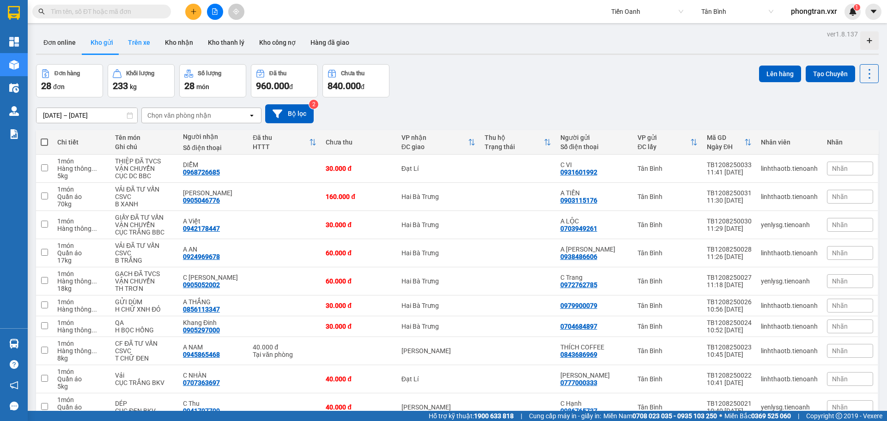
click at [135, 39] on button "Trên xe" at bounding box center [139, 42] width 37 height 22
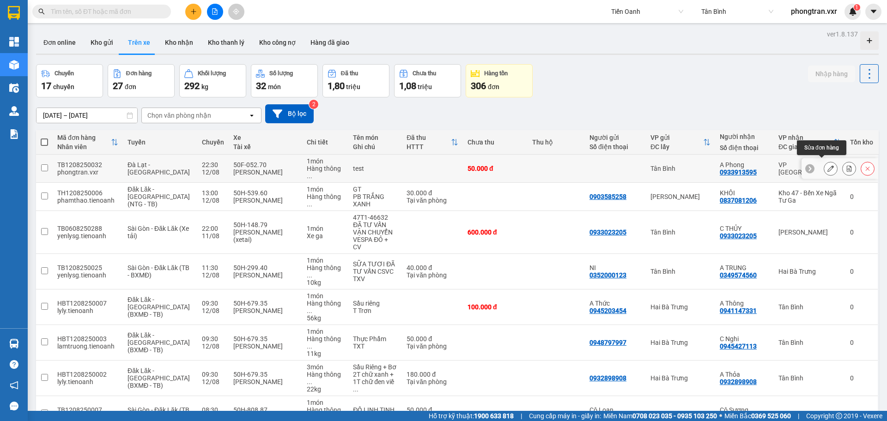
click at [827, 168] on icon at bounding box center [830, 168] width 6 height 6
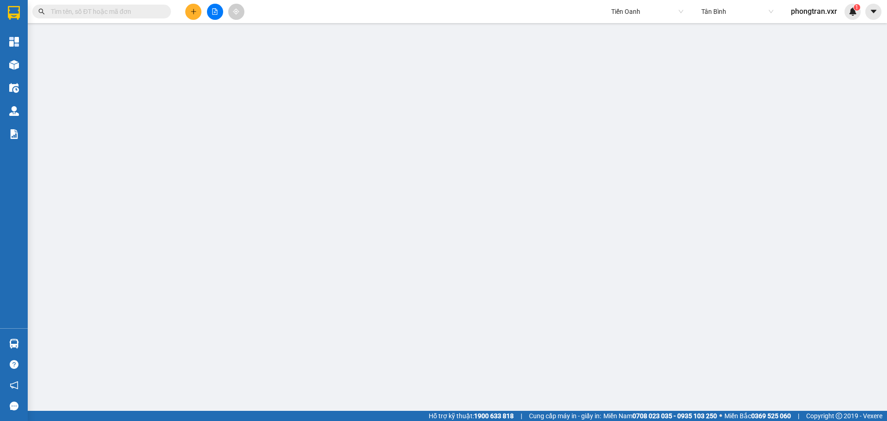
type input "0933913595"
type input "A Phong"
type input "50.000"
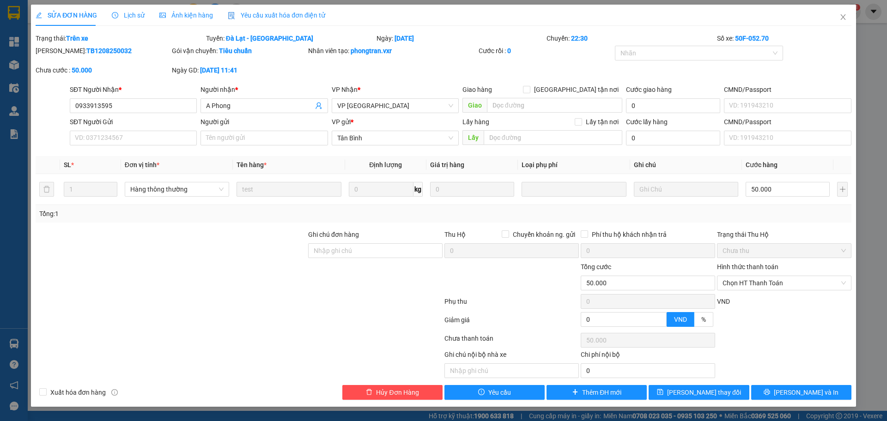
click at [74, 398] on div "Xuất hóa đơn hàng" at bounding box center [137, 392] width 204 height 15
click at [70, 390] on span "Xuất hóa đơn hàng" at bounding box center [78, 392] width 63 height 10
click at [46, 390] on input "Xuất hóa đơn hàng" at bounding box center [42, 391] width 6 height 6
checkbox input "true"
click at [283, 13] on span "Yêu cầu xuất hóa đơn điện tử" at bounding box center [276, 15] width 97 height 7
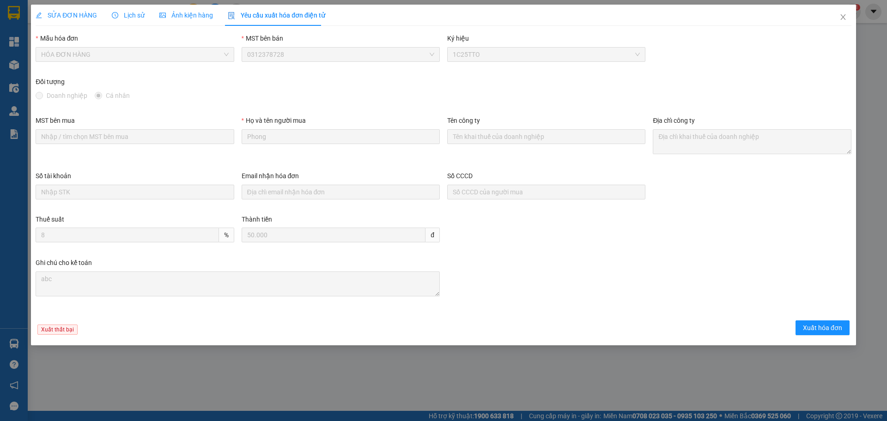
click at [62, 18] on span "SỬA ĐƠN HÀNG" at bounding box center [66, 15] width 61 height 7
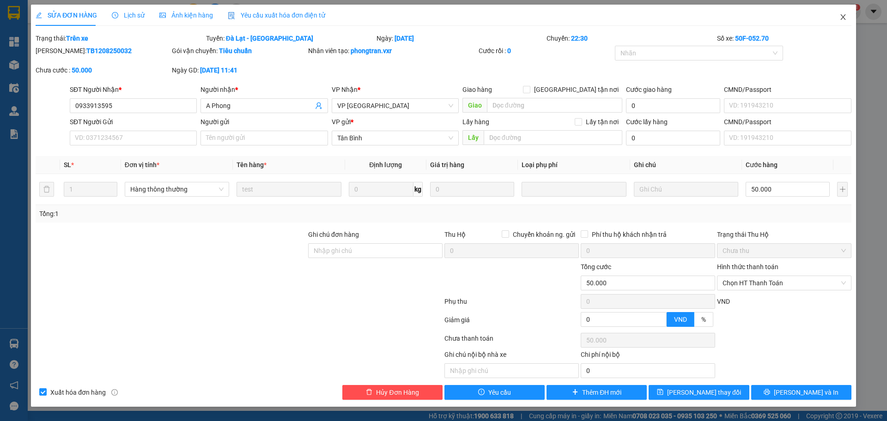
click at [849, 10] on span "Close" at bounding box center [843, 18] width 26 height 26
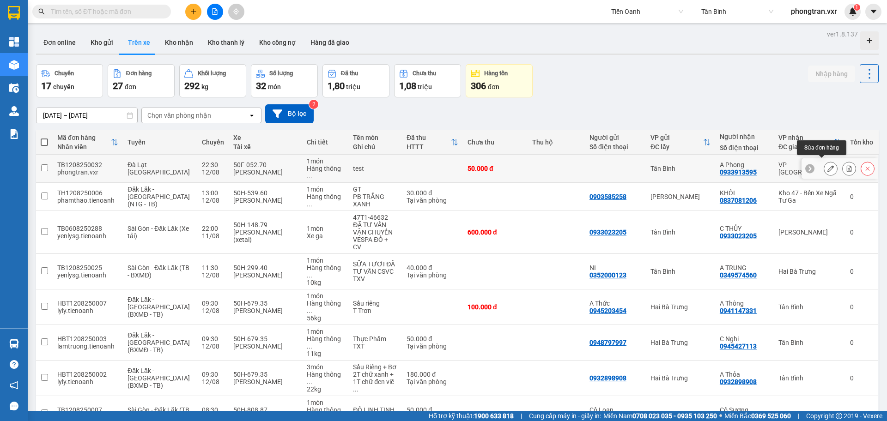
click at [827, 167] on icon at bounding box center [830, 168] width 6 height 6
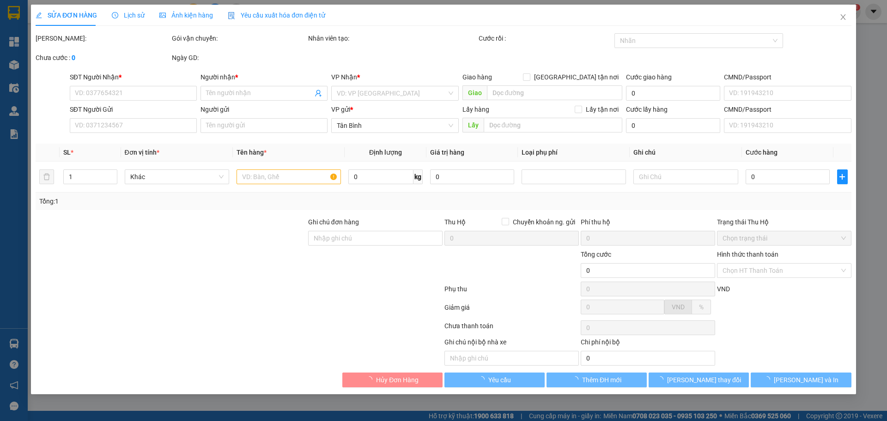
type input "0933913595"
type input "A Phong"
type input "50.000"
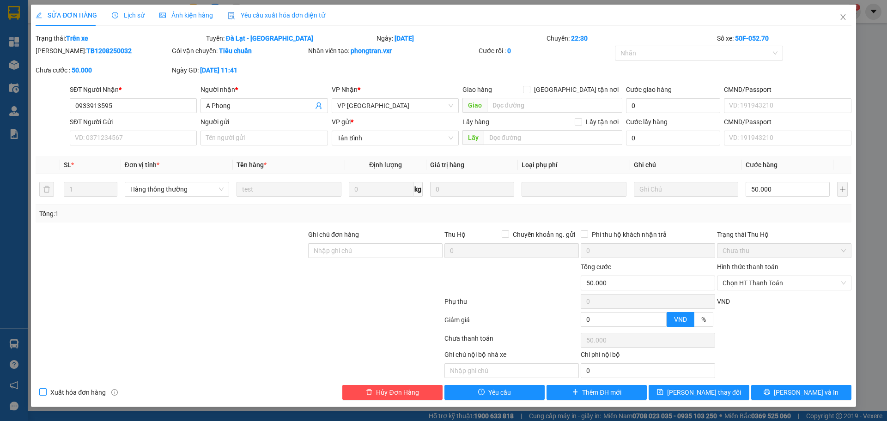
click at [74, 391] on span "Xuất hóa đơn hàng" at bounding box center [78, 392] width 63 height 10
click at [46, 391] on input "Xuất hóa đơn hàng" at bounding box center [42, 391] width 6 height 6
checkbox input "true"
click at [807, 393] on span "[PERSON_NAME] và In" at bounding box center [806, 392] width 65 height 10
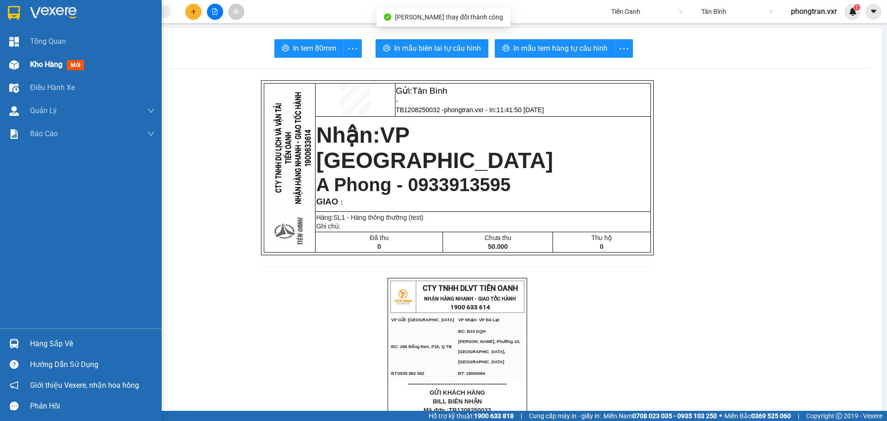
click at [70, 65] on span "mới" at bounding box center [75, 65] width 17 height 10
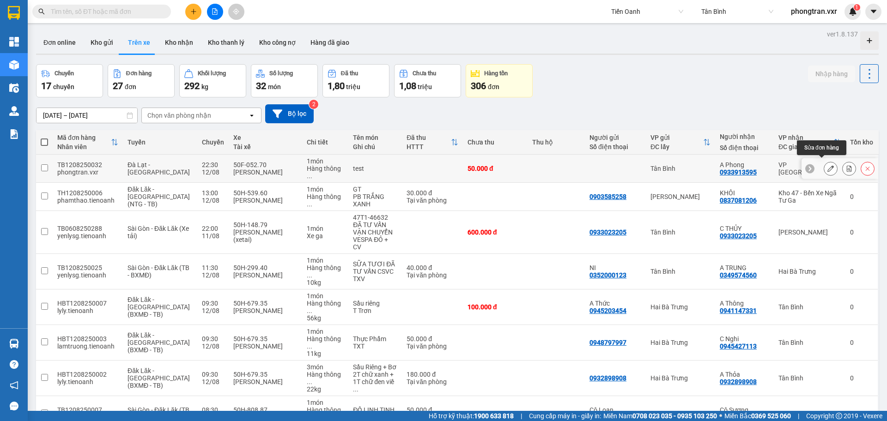
click at [827, 166] on icon at bounding box center [830, 168] width 6 height 6
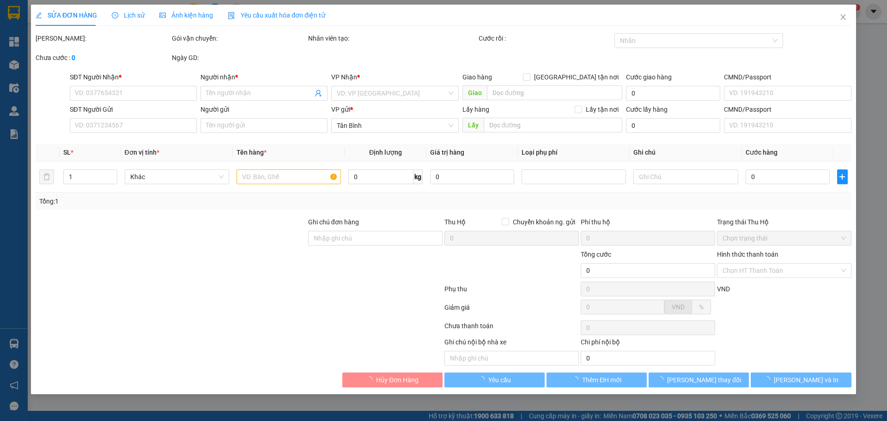
type input "0933913595"
type input "A Phong"
type input "50.000"
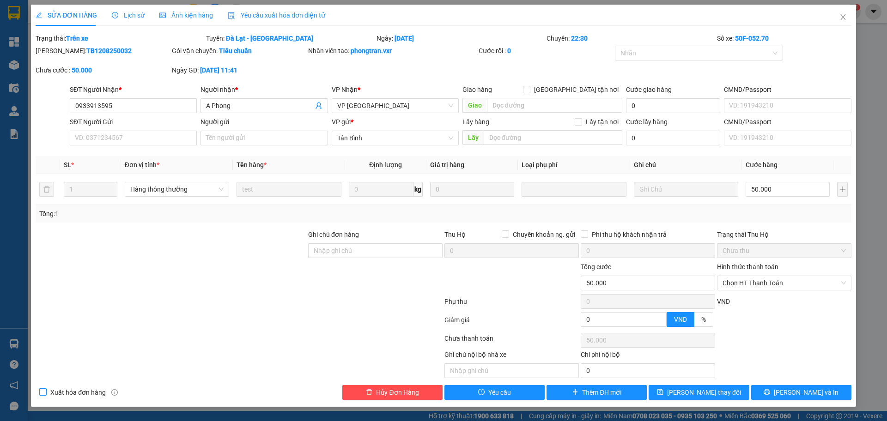
click at [51, 392] on span "Xuất hóa đơn hàng" at bounding box center [78, 392] width 63 height 10
click at [46, 392] on input "Xuất hóa đơn hàng" at bounding box center [42, 391] width 6 height 6
checkbox input "true"
click at [712, 395] on span "[PERSON_NAME] thay đổi" at bounding box center [704, 392] width 74 height 10
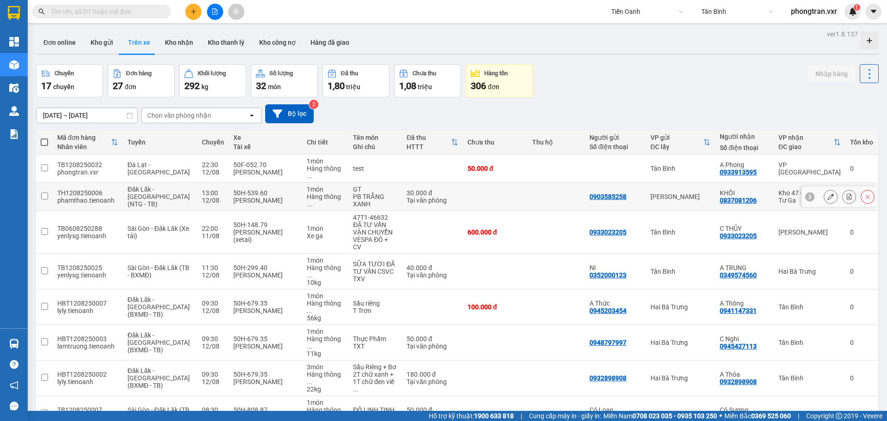
drag, startPoint x: 823, startPoint y: 162, endPoint x: 828, endPoint y: 185, distance: 23.5
click at [828, 185] on tbody "TB1208250032 phongtran.vxr Đà Lạt - Sài Gòn 22:30 12/08 50F-052.70 Trần Hữu Thọ…" at bounding box center [457, 321] width 842 height 333
click at [828, 190] on div at bounding box center [830, 197] width 14 height 14
click at [827, 194] on icon at bounding box center [830, 197] width 6 height 6
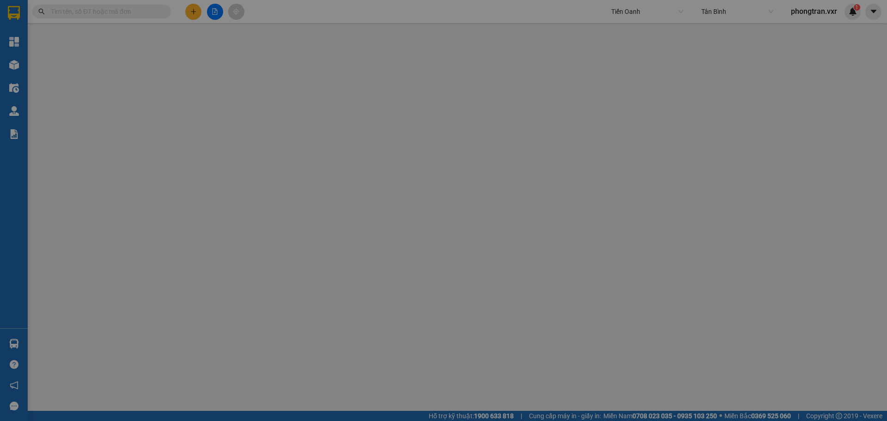
type input "0837081206"
type input "KHÔI"
type input "0903585258"
type input "30.000"
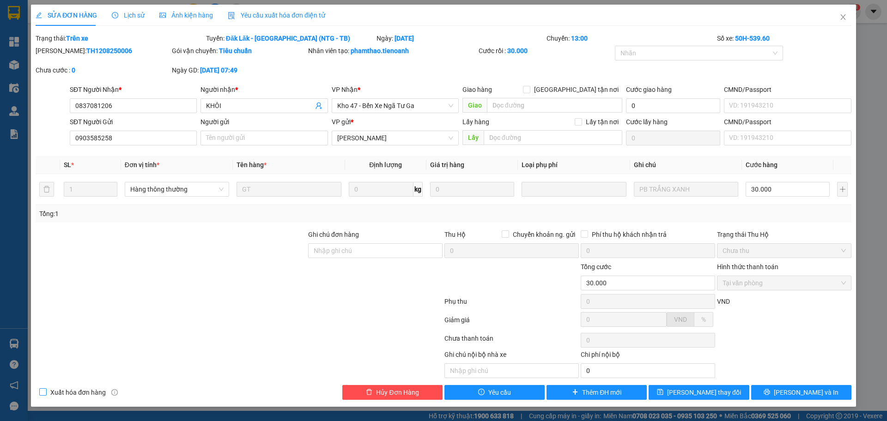
click at [47, 391] on span at bounding box center [42, 391] width 7 height 7
click at [46, 391] on input "Xuất hóa đơn hàng" at bounding box center [42, 391] width 6 height 6
checkbox input "true"
click at [278, 17] on span "Yêu cầu xuất hóa đơn điện tử" at bounding box center [276, 15] width 97 height 7
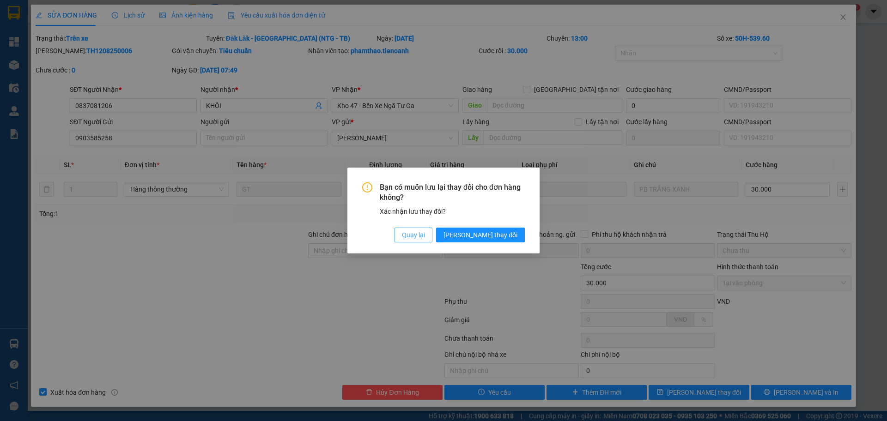
click at [432, 234] on button "Quay lại" at bounding box center [413, 235] width 38 height 15
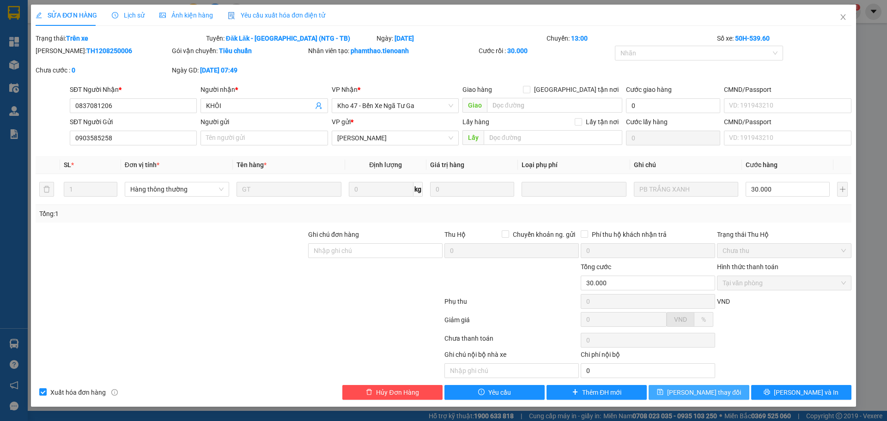
click at [693, 396] on span "[PERSON_NAME] thay đổi" at bounding box center [704, 392] width 74 height 10
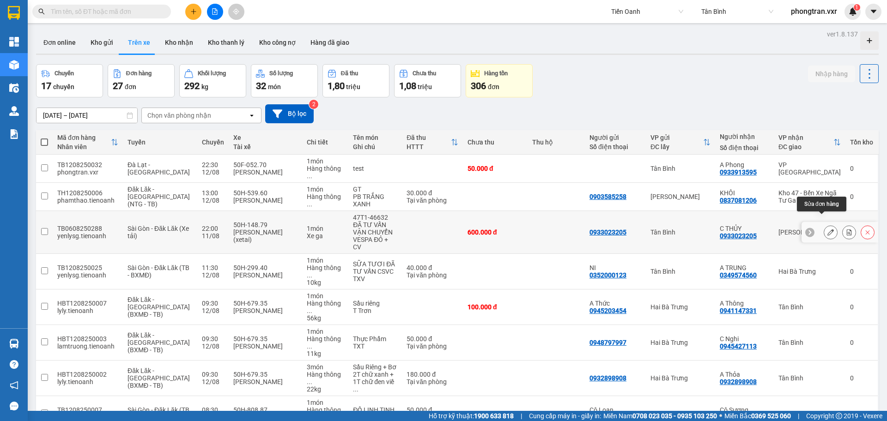
click at [827, 229] on icon at bounding box center [830, 232] width 6 height 6
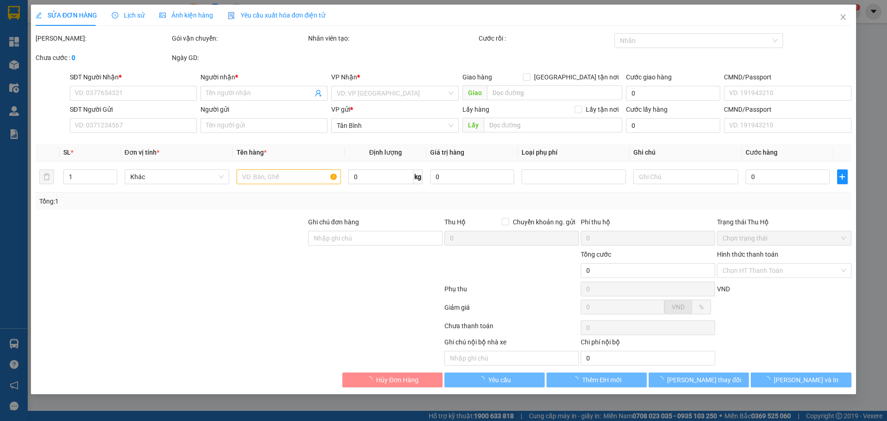
type input "0933023205"
type input "C THỦY"
type input "0933023205"
type input "600.000"
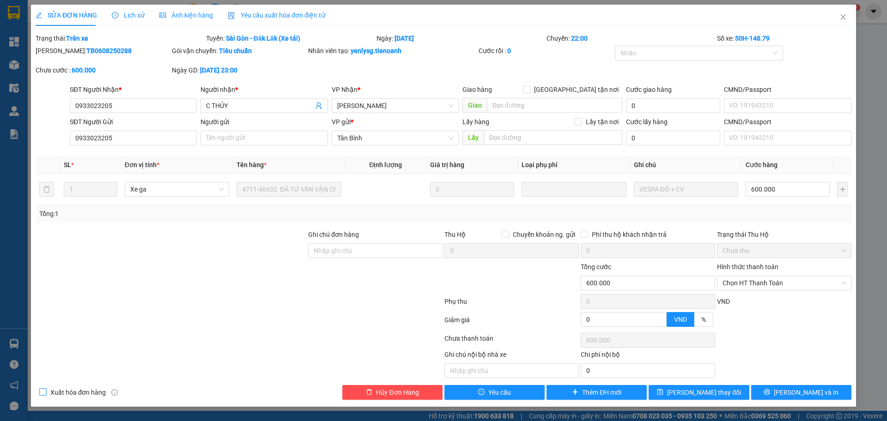
click at [63, 390] on span "Xuất hóa đơn hàng" at bounding box center [78, 392] width 63 height 10
click at [46, 390] on input "Xuất hóa đơn hàng" at bounding box center [42, 391] width 6 height 6
checkbox input "true"
click at [310, 19] on div "Yêu cầu xuất hóa đơn điện tử" at bounding box center [276, 15] width 97 height 10
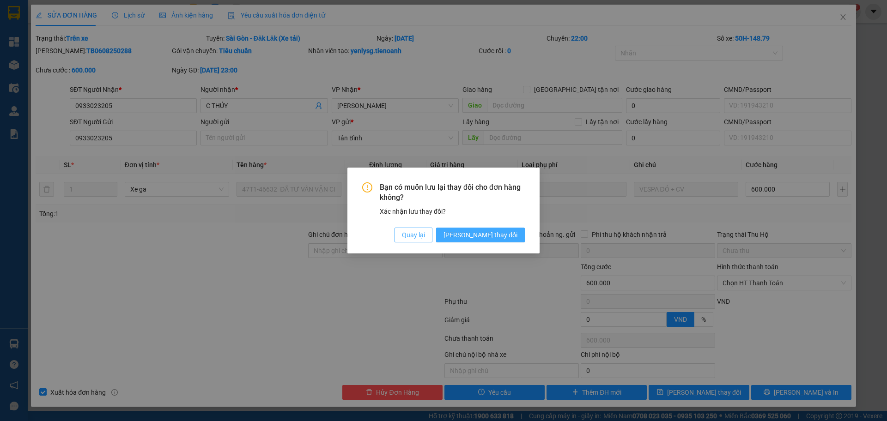
drag, startPoint x: 451, startPoint y: 235, endPoint x: 493, endPoint y: 236, distance: 42.0
click at [493, 236] on div "Quay lại [PERSON_NAME] thay đổi" at bounding box center [459, 235] width 130 height 15
click at [493, 236] on span "[PERSON_NAME] thay đổi" at bounding box center [480, 235] width 74 height 10
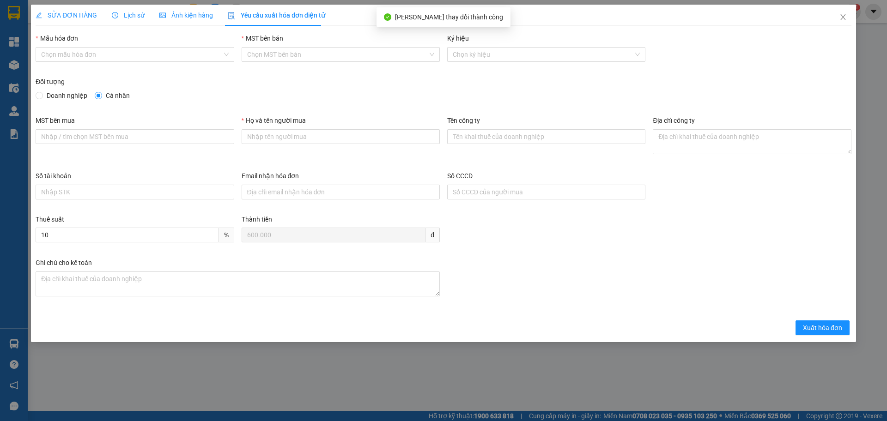
click at [138, 63] on div "Mẫu hóa đơn Chọn mẫu hóa đơn" at bounding box center [135, 49] width 198 height 32
click at [122, 54] on input "Mẫu hóa đơn" at bounding box center [131, 55] width 181 height 14
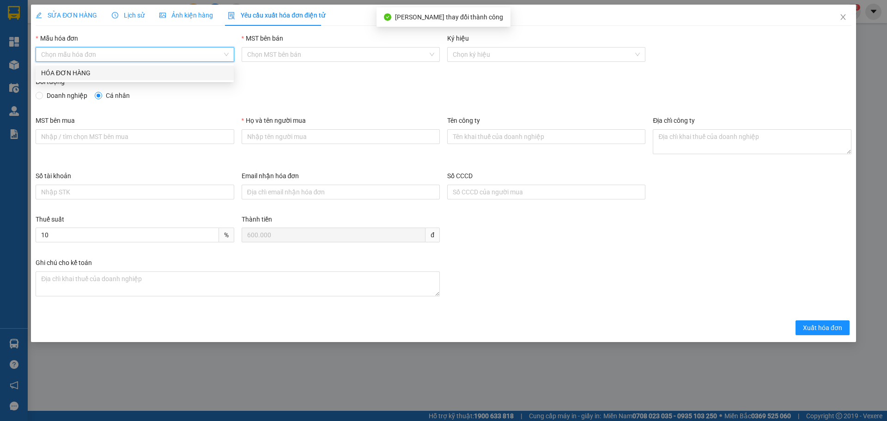
click at [110, 69] on div "HÓA ĐƠN HÀNG" at bounding box center [134, 73] width 187 height 10
type input "8"
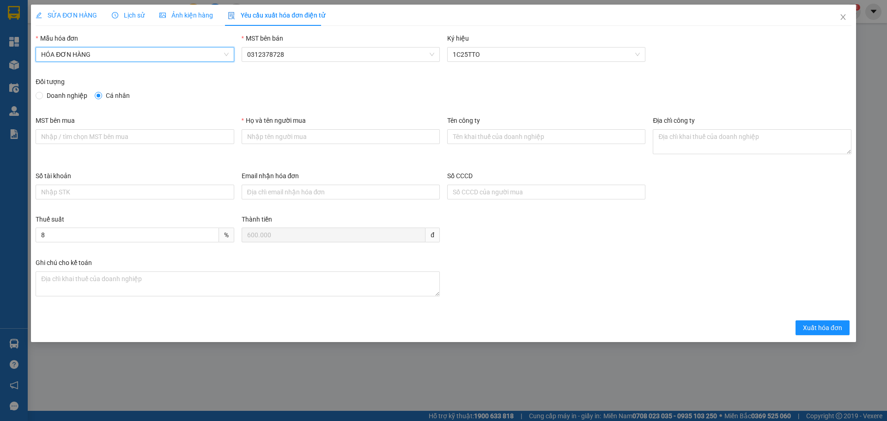
click at [74, 10] on div "SỬA ĐƠN HÀNG" at bounding box center [66, 15] width 61 height 10
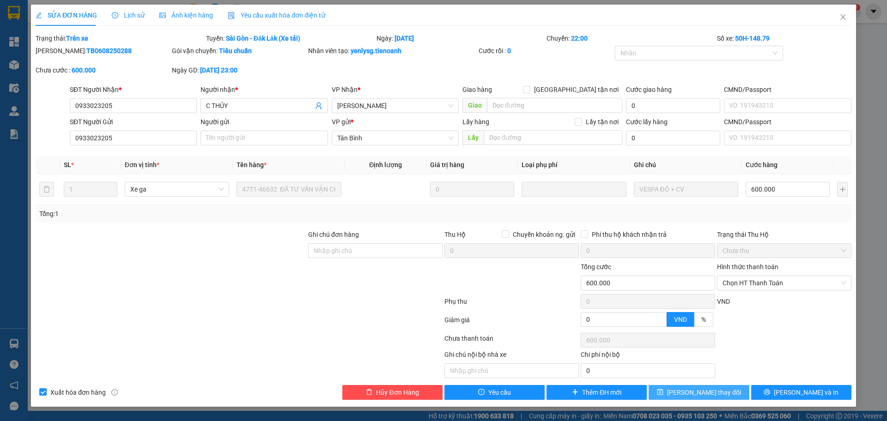
click at [700, 395] on span "[PERSON_NAME] thay đổi" at bounding box center [704, 392] width 74 height 10
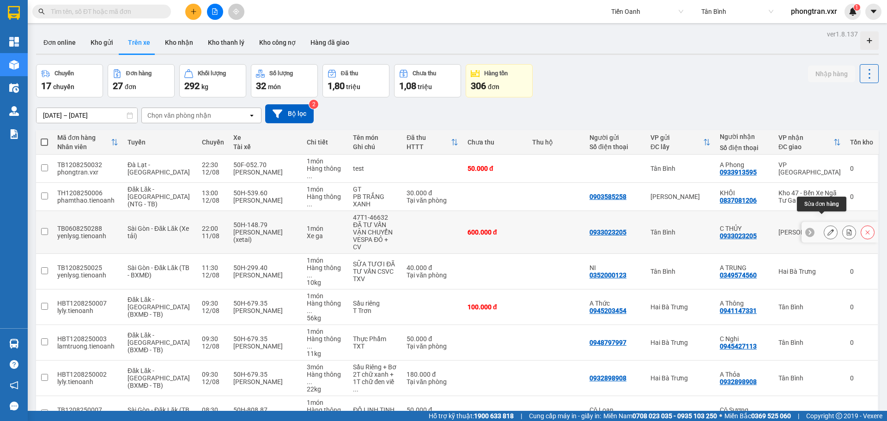
click at [827, 229] on icon at bounding box center [830, 232] width 6 height 6
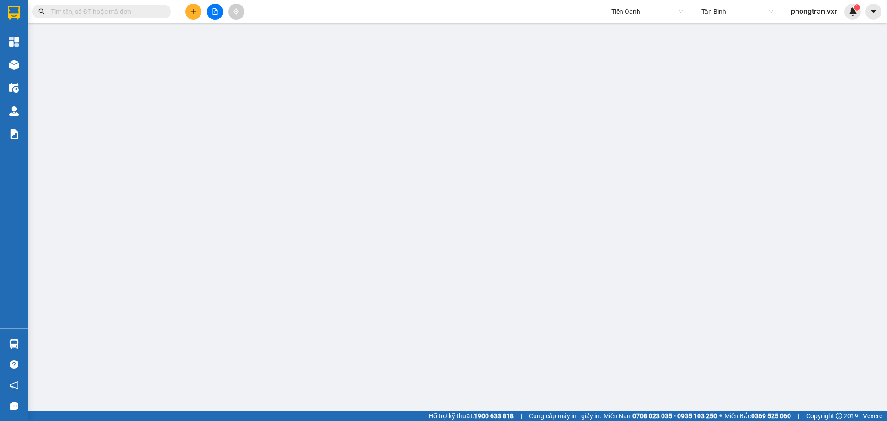
type input "0933023205"
type input "C THỦY"
type input "0933023205"
type input "600.000"
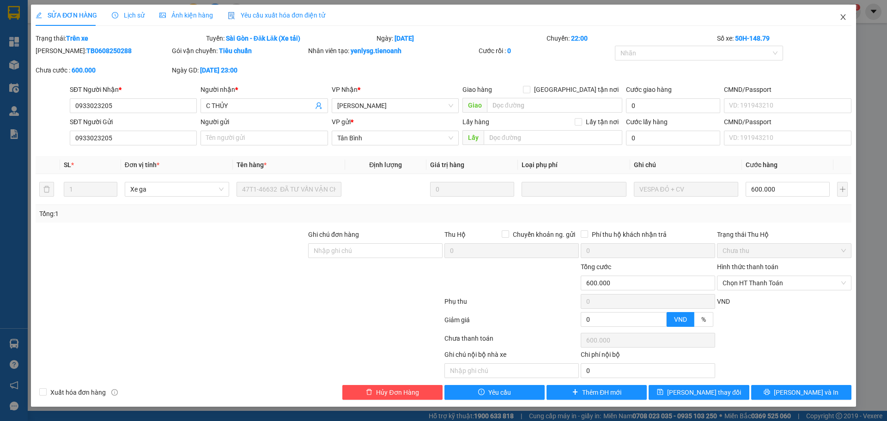
click at [846, 8] on span "Close" at bounding box center [843, 18] width 26 height 26
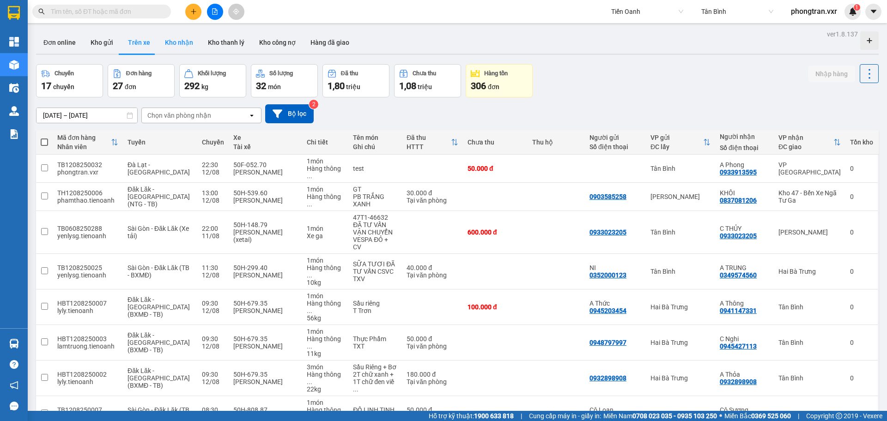
click at [178, 39] on button "Kho nhận" at bounding box center [178, 42] width 43 height 22
type input "[DATE] – [DATE]"
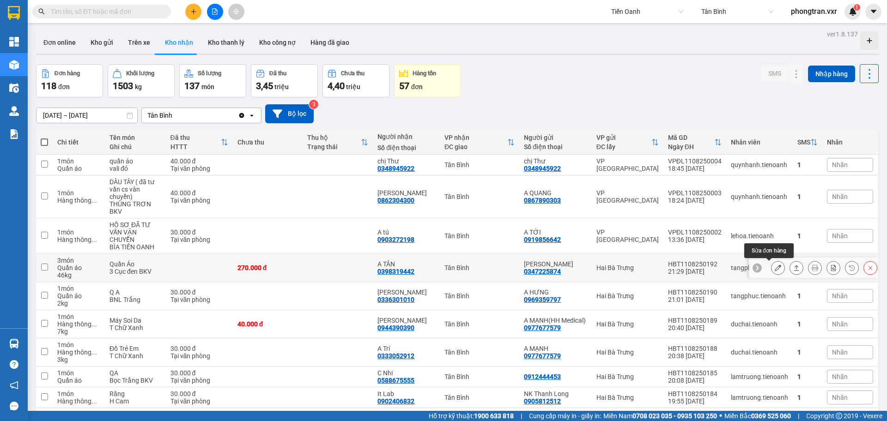
click at [775, 265] on div at bounding box center [778, 268] width 14 height 14
click at [771, 262] on button at bounding box center [777, 268] width 13 height 16
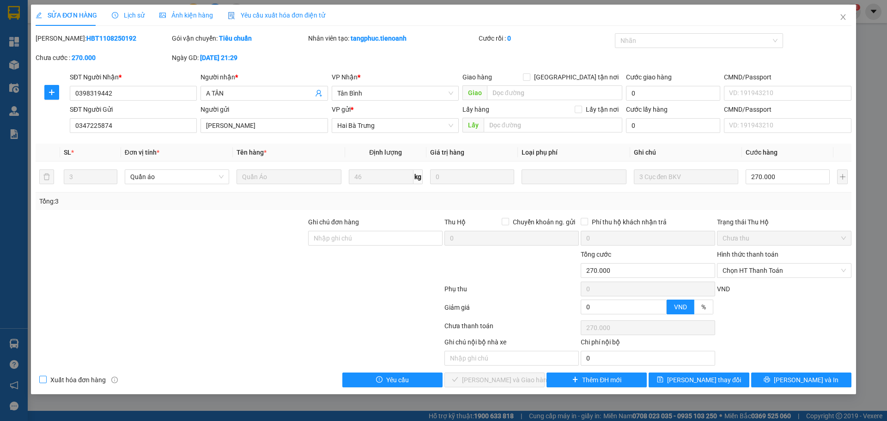
click at [71, 380] on span "Xuất hóa đơn hàng" at bounding box center [78, 380] width 63 height 10
click at [46, 380] on input "Xuất hóa đơn hàng" at bounding box center [42, 379] width 6 height 6
checkbox input "true"
click at [837, 20] on span "Close" at bounding box center [843, 18] width 26 height 26
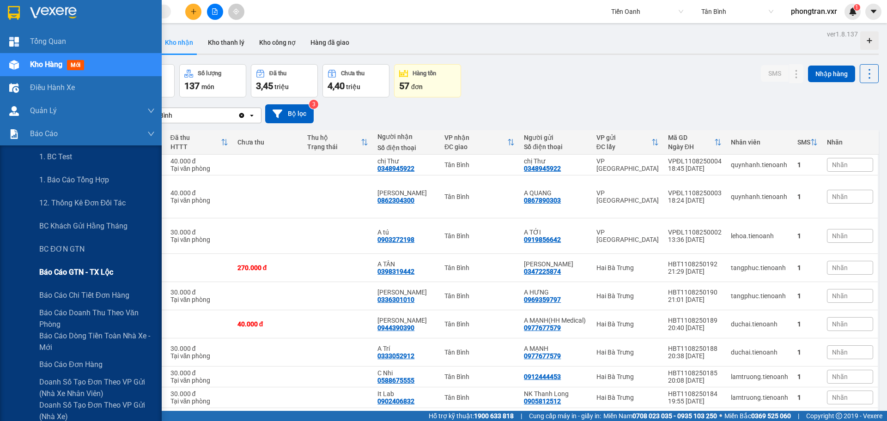
click at [67, 278] on span "Báo cáo GTN - TX Lộc" at bounding box center [76, 272] width 74 height 12
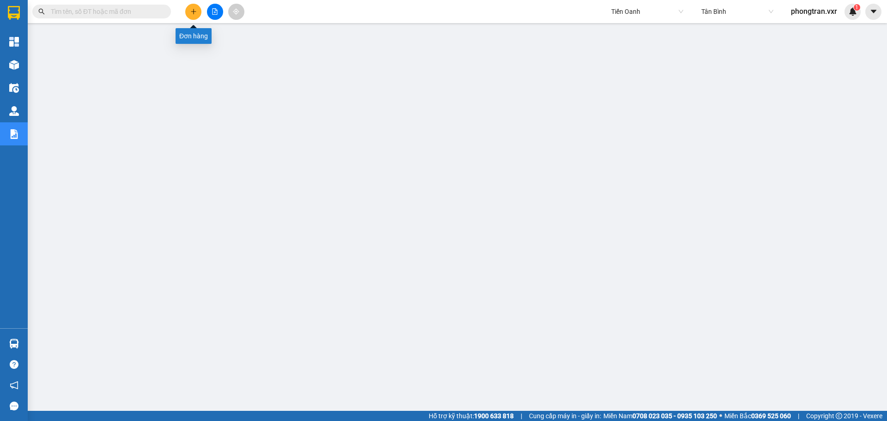
click at [191, 18] on button at bounding box center [193, 12] width 16 height 16
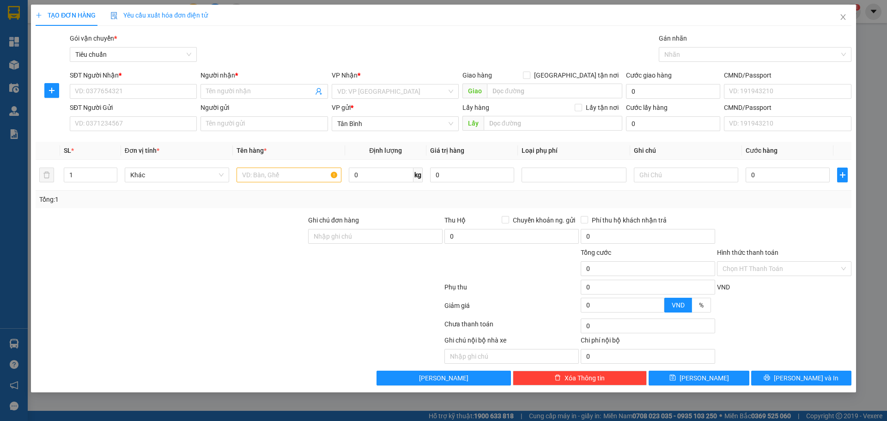
click at [173, 19] on span "Yêu cầu xuất hóa đơn điện tử" at bounding box center [158, 15] width 97 height 7
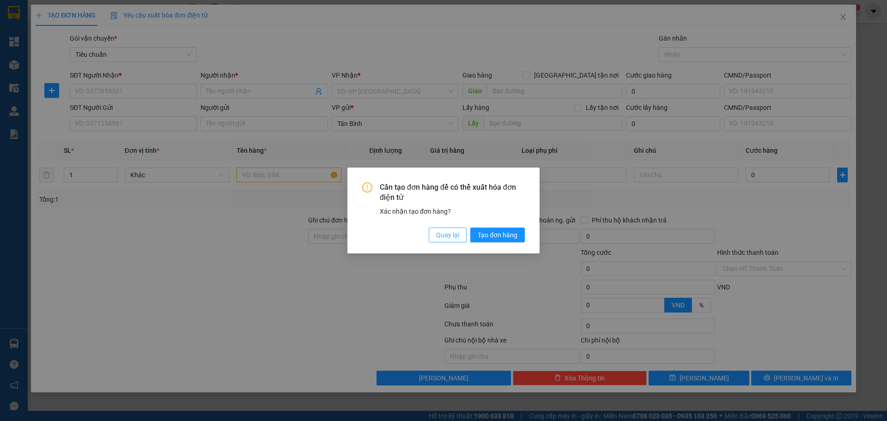
click at [438, 234] on span "Quay lại" at bounding box center [447, 235] width 23 height 10
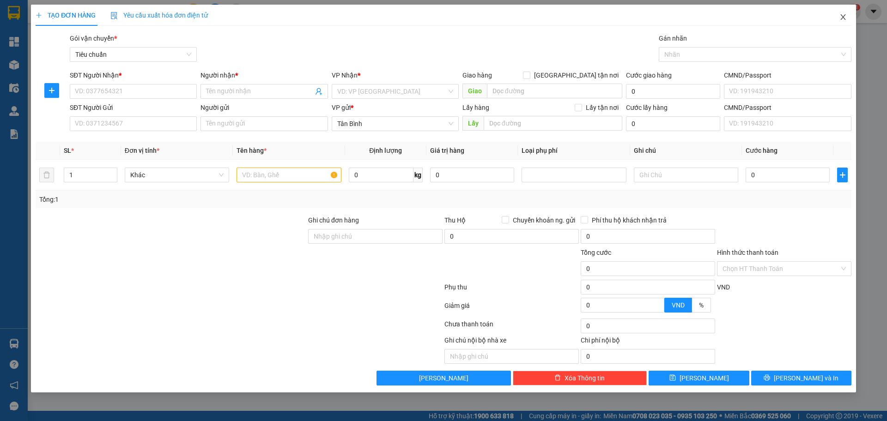
click at [848, 17] on span "Close" at bounding box center [843, 18] width 26 height 26
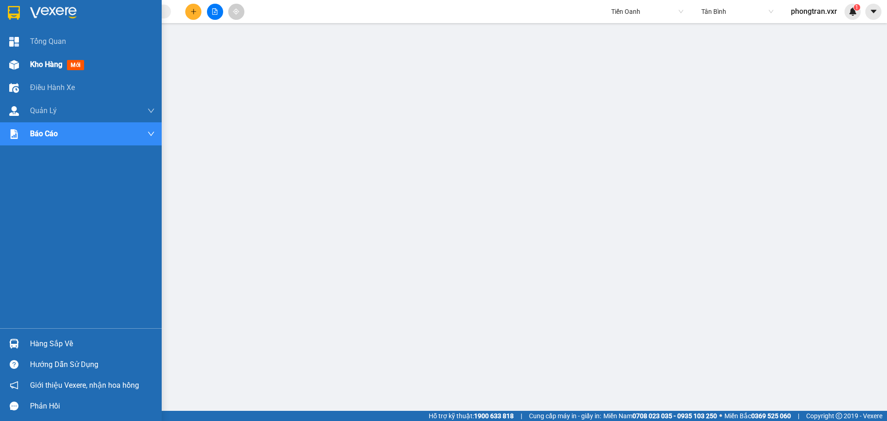
click at [35, 64] on span "Kho hàng" at bounding box center [46, 64] width 32 height 9
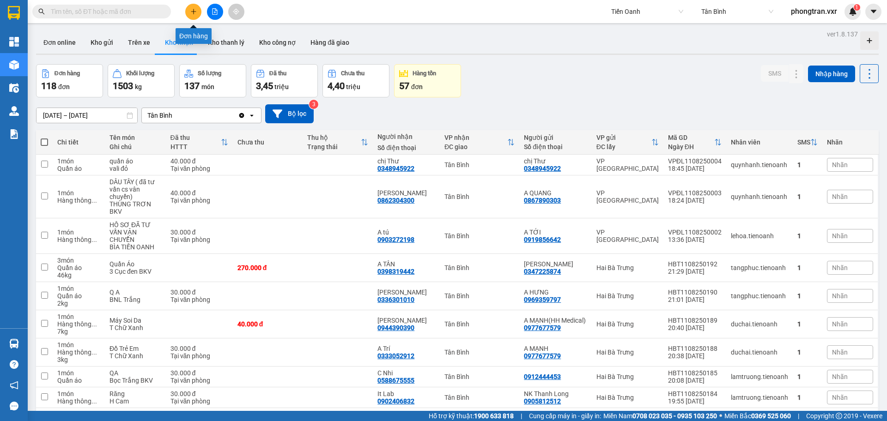
click at [198, 16] on button at bounding box center [193, 12] width 16 height 16
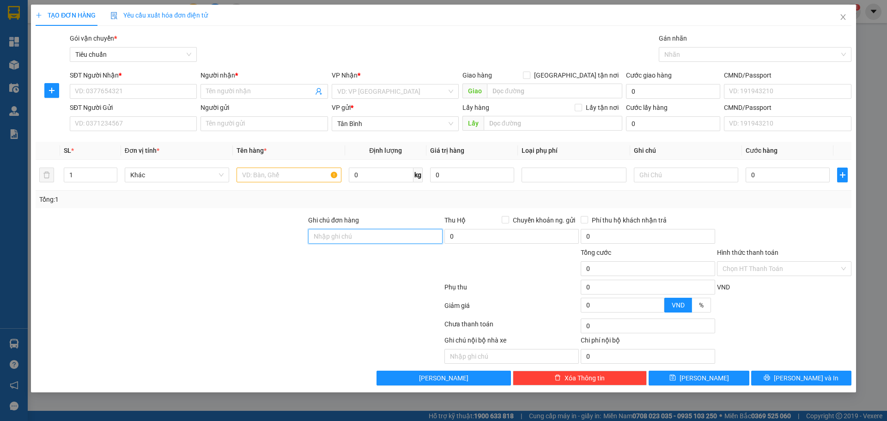
click at [402, 234] on input "Ghi chú đơn hàng" at bounding box center [375, 236] width 134 height 15
click at [400, 236] on input "Ghi chú đơn hàng" at bounding box center [375, 236] width 134 height 15
click at [490, 359] on input "text" at bounding box center [511, 356] width 134 height 15
click at [846, 18] on icon "close" at bounding box center [842, 16] width 7 height 7
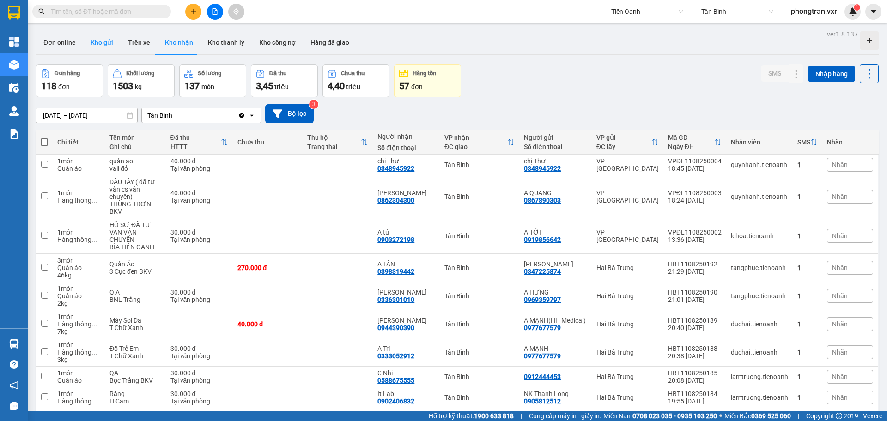
click at [109, 42] on button "Kho gửi" at bounding box center [101, 42] width 37 height 22
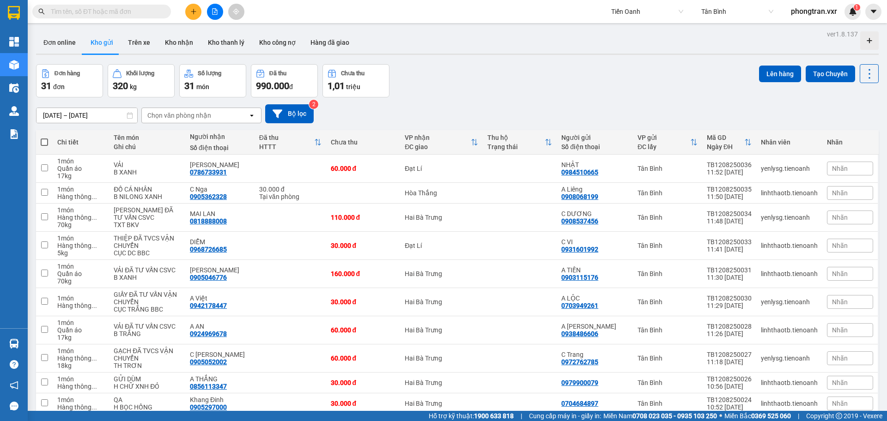
click at [178, 13] on div at bounding box center [90, 12] width 180 height 14
click at [127, 46] on button "Trên xe" at bounding box center [139, 42] width 37 height 22
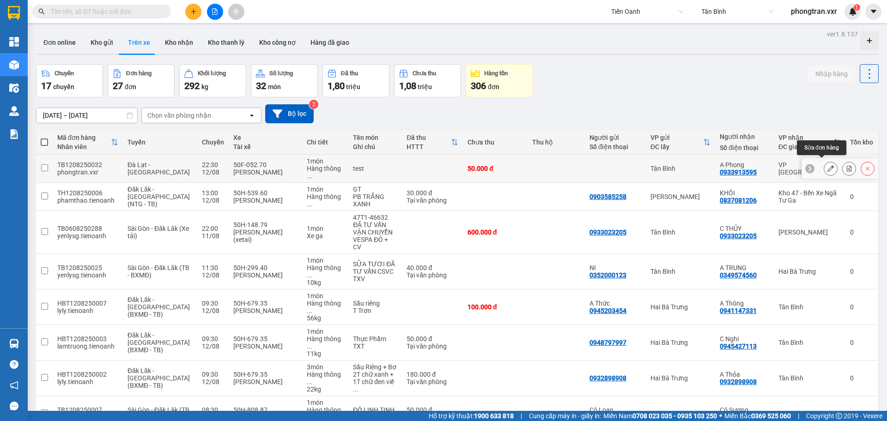
click at [825, 165] on button at bounding box center [830, 169] width 13 height 16
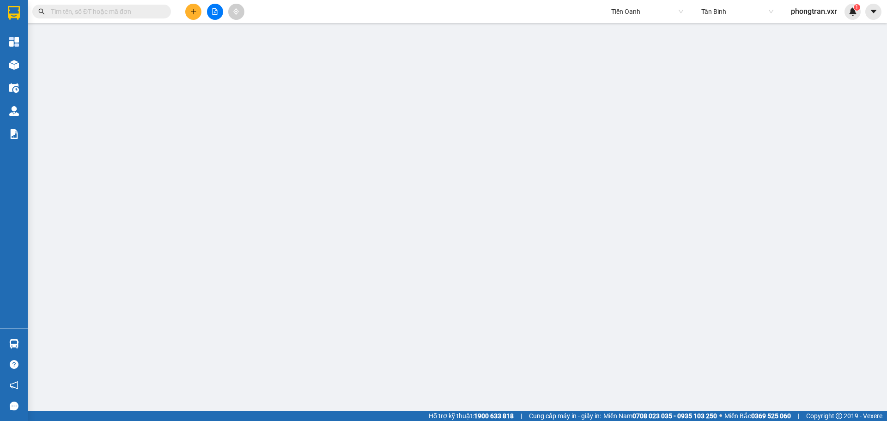
type input "0933913595"
type input "A Phong"
type input "50.000"
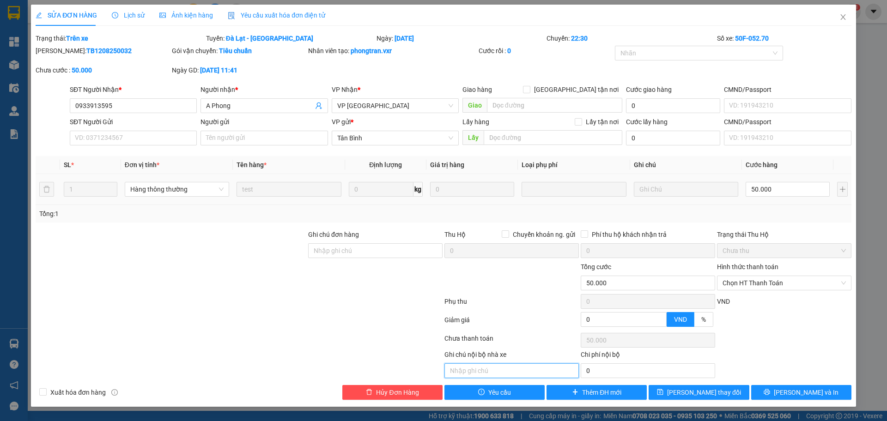
click at [524, 374] on input "text" at bounding box center [511, 370] width 134 height 15
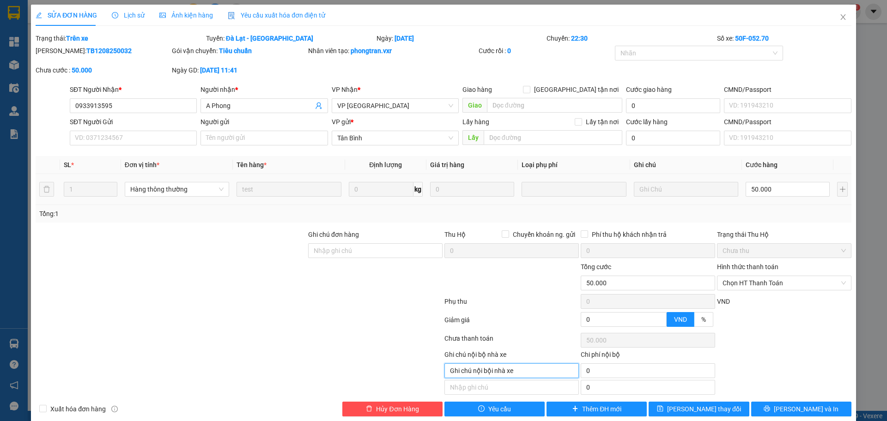
drag, startPoint x: 523, startPoint y: 373, endPoint x: 484, endPoint y: 377, distance: 39.1
click at [484, 377] on input "Ghi chú nội bội nhà xe" at bounding box center [511, 370] width 134 height 15
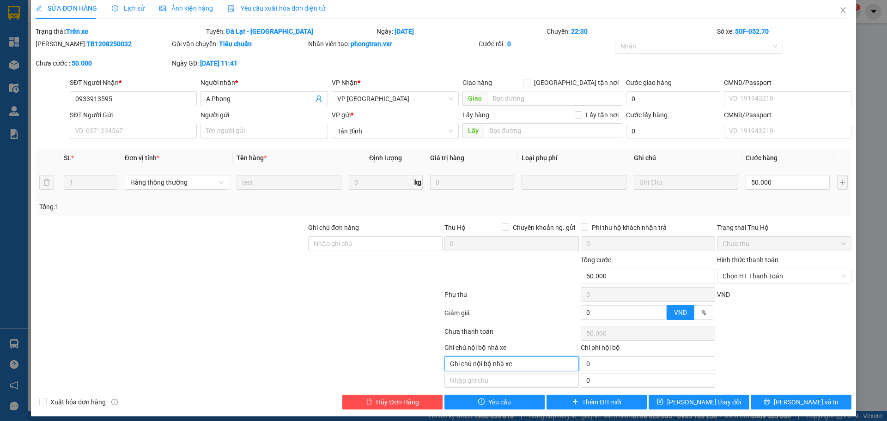
scroll to position [13, 0]
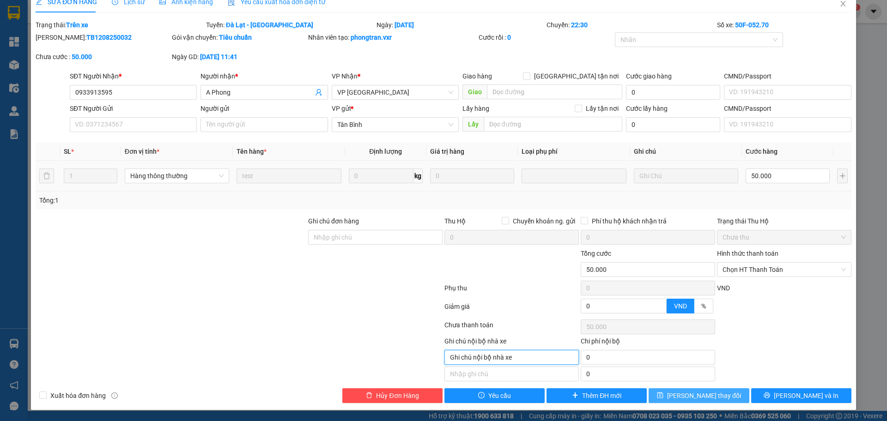
type input "Ghi chú nội bộ nhà xe"
click at [697, 400] on span "[PERSON_NAME] thay đổi" at bounding box center [704, 396] width 74 height 10
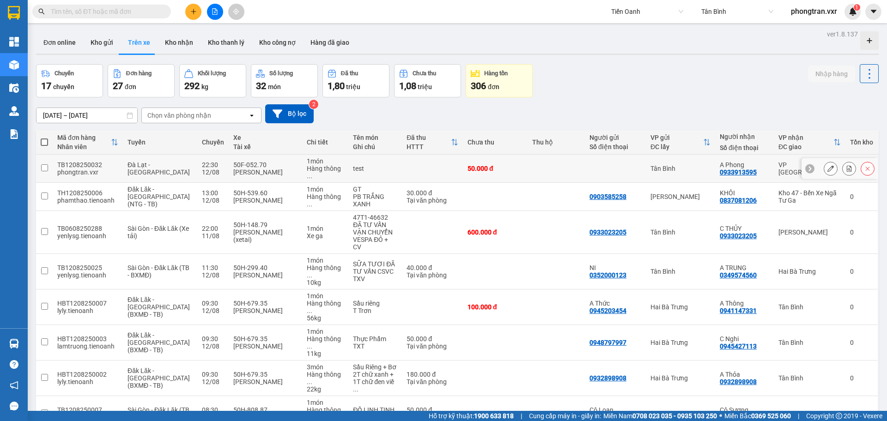
click at [813, 167] on div at bounding box center [839, 168] width 77 height 21
click at [824, 167] on button at bounding box center [830, 169] width 13 height 16
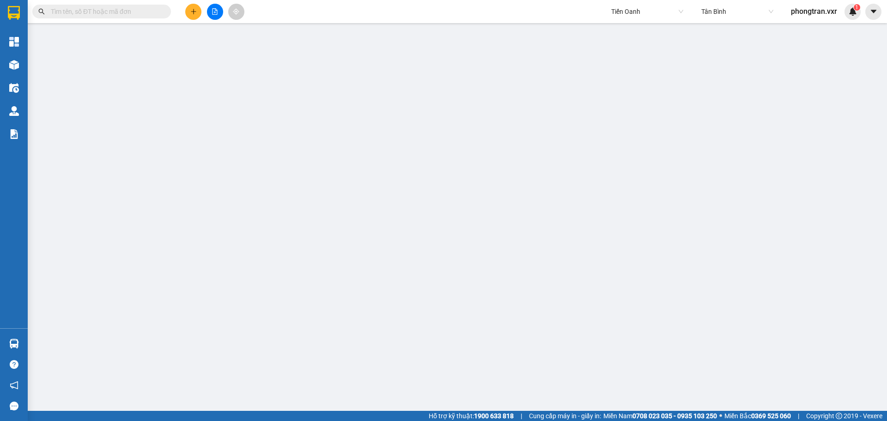
type input "0933913595"
type input "A Phong"
type input "50.000"
type input "Ghi chú nội bộ nhà xe"
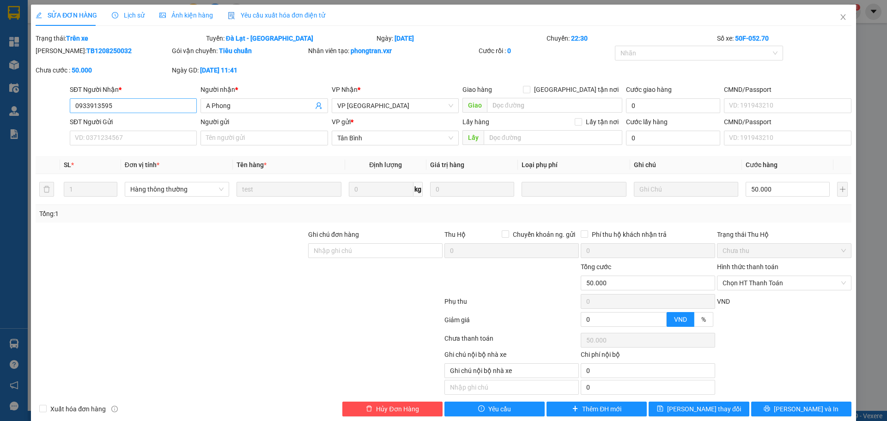
drag, startPoint x: 133, startPoint y: 115, endPoint x: 123, endPoint y: 108, distance: 12.7
click at [131, 113] on div "SĐT Người Nhận * 0933913595" at bounding box center [133, 101] width 127 height 32
drag, startPoint x: 123, startPoint y: 108, endPoint x: 37, endPoint y: 114, distance: 86.1
click at [37, 114] on div "SĐT Người Nhận * 0933913595 0933913595 Người nhận * A Phong VP Nhận * VP Đà Lạt…" at bounding box center [443, 101] width 817 height 32
type input "0798336723"
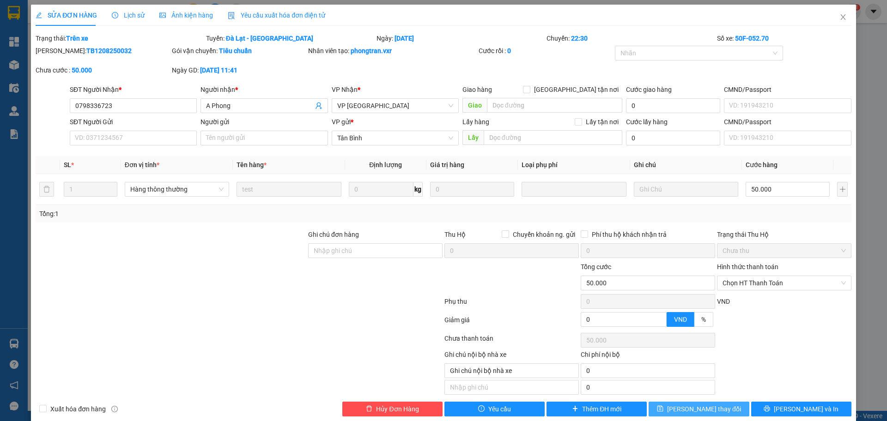
click at [709, 410] on span "[PERSON_NAME] thay đổi" at bounding box center [704, 409] width 74 height 10
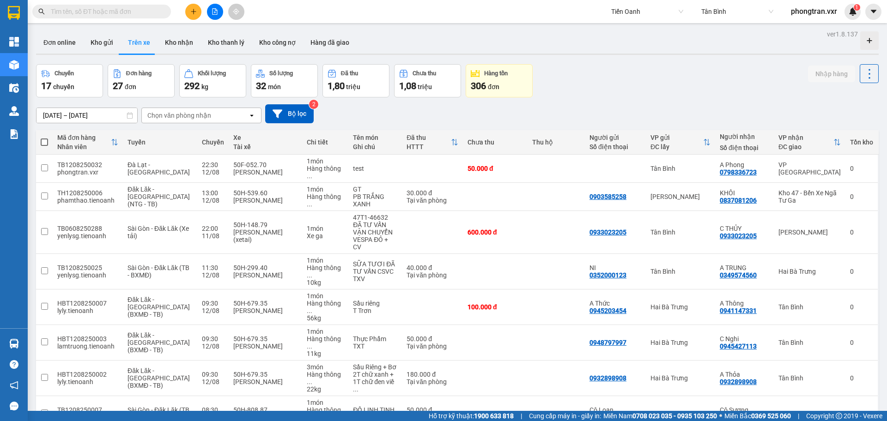
click at [631, 11] on span "Tiến Oanh" at bounding box center [647, 12] width 72 height 14
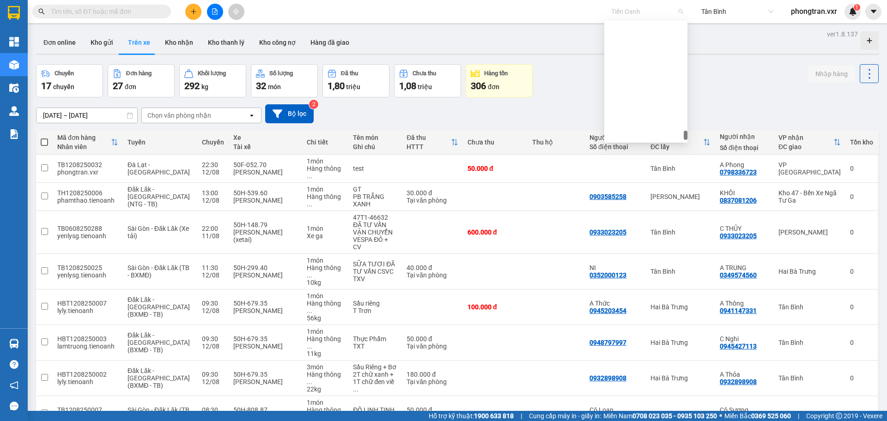
scroll to position [8025, 0]
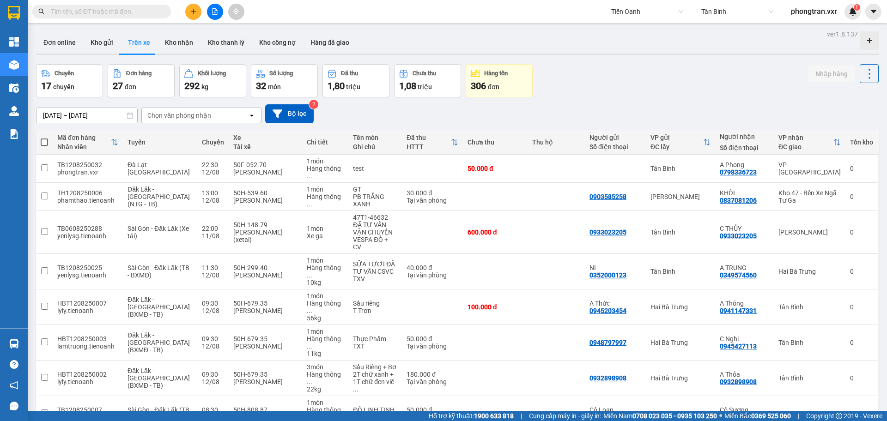
click at [631, 10] on span "Tiến Oanh" at bounding box center [647, 12] width 72 height 14
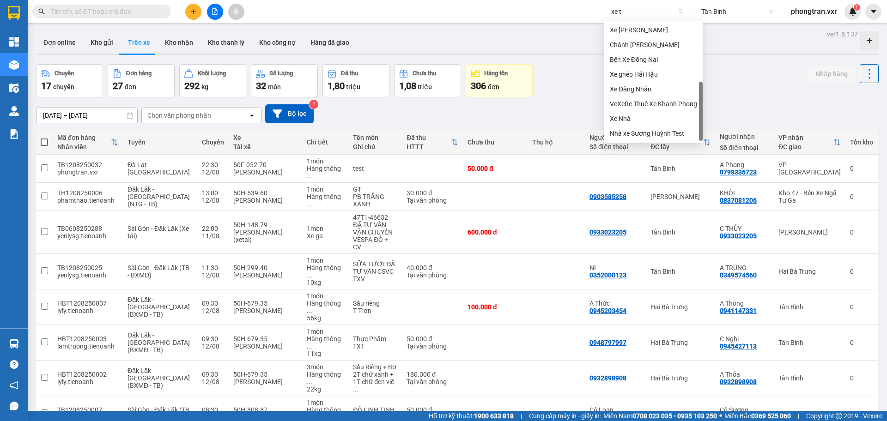
scroll to position [0, 0]
type input "xe ty"
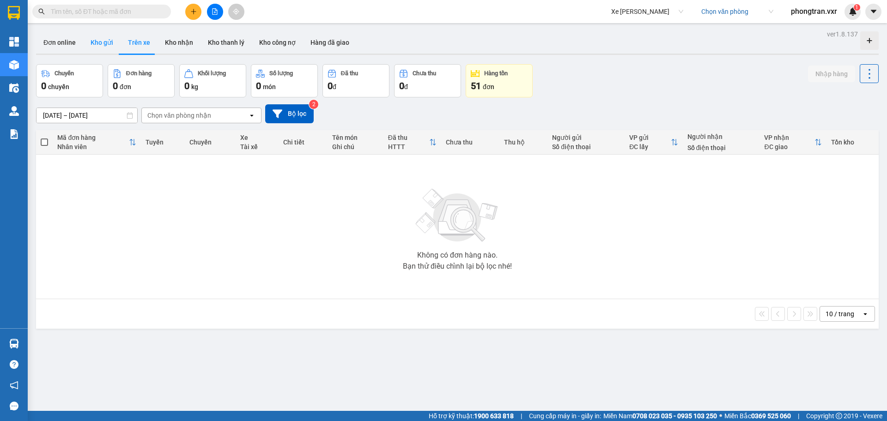
click at [91, 40] on button "Kho gửi" at bounding box center [101, 42] width 37 height 22
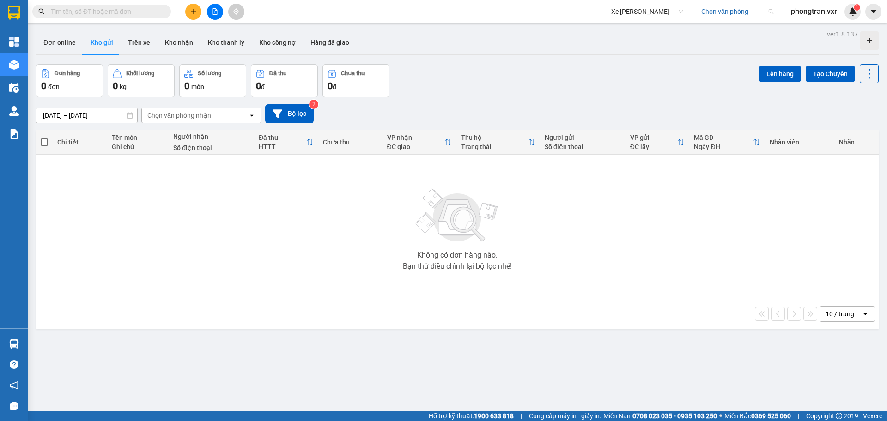
click at [719, 17] on input "search" at bounding box center [734, 12] width 66 height 14
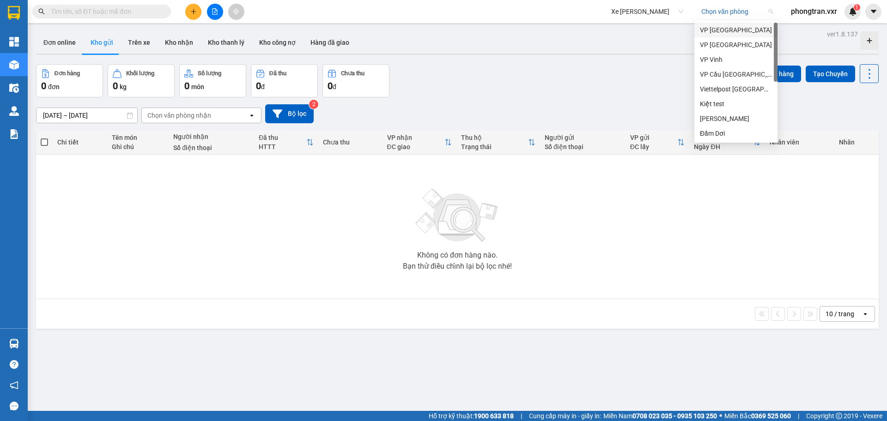
click at [711, 33] on div "VP Hải Phòng" at bounding box center [736, 30] width 72 height 10
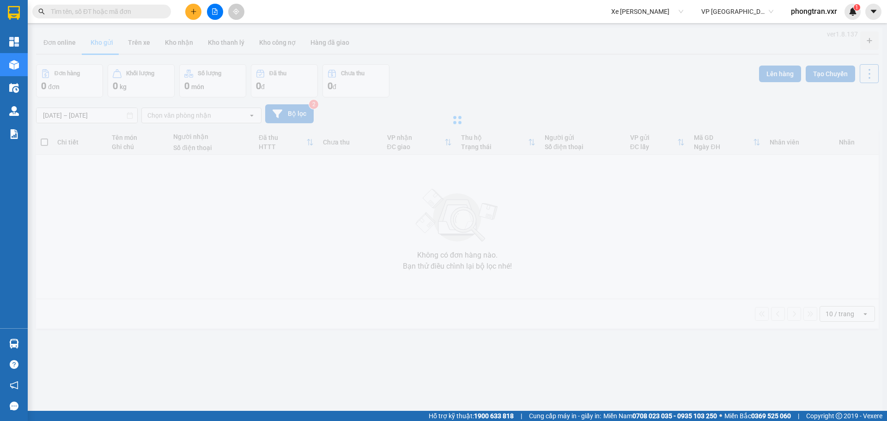
type input "11/08/2025 – 12/08/2025"
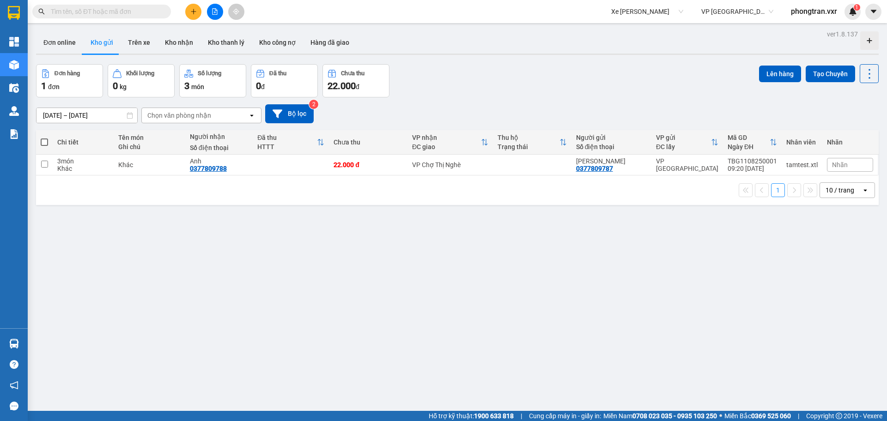
click at [193, 7] on button at bounding box center [193, 12] width 16 height 16
click at [478, 203] on div "1 10 / trang open" at bounding box center [457, 190] width 842 height 30
click at [800, 162] on button at bounding box center [805, 165] width 13 height 16
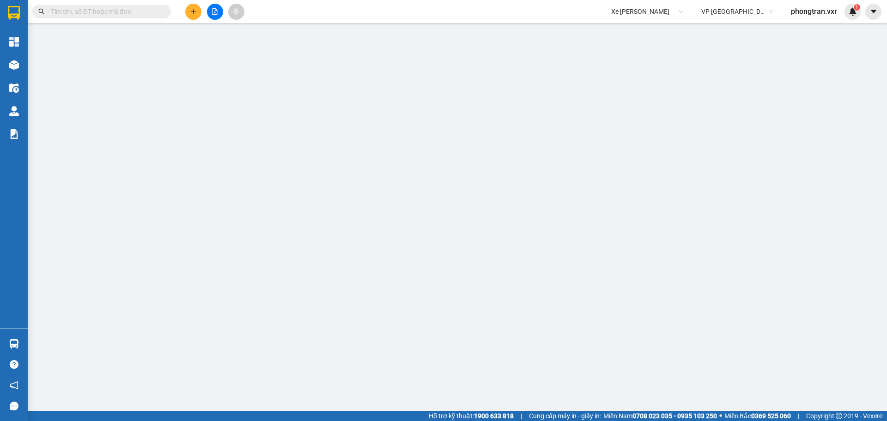
type input "0377809787"
type input "Minh Tâm"
type input "0377809788"
type input "Anh"
type input "0000"
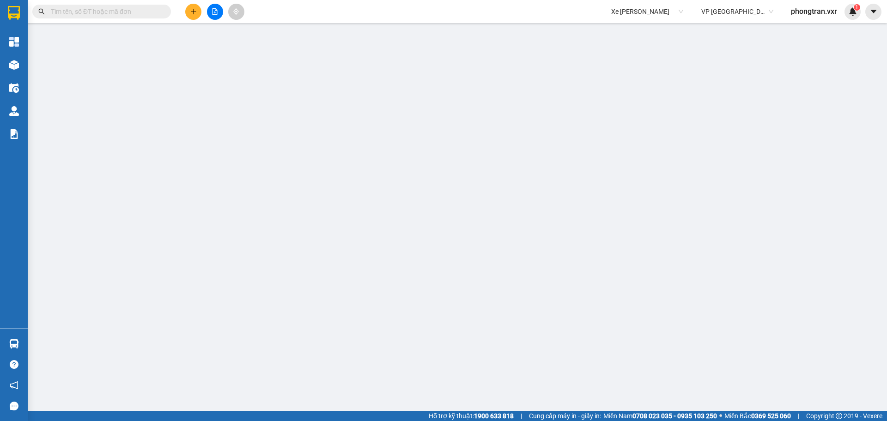
type input "22.000"
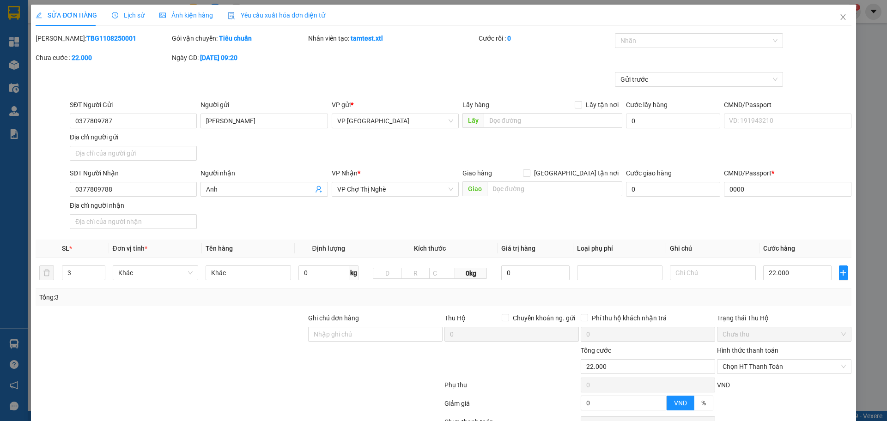
click at [259, 21] on div "Yêu cầu xuất hóa đơn điện tử" at bounding box center [276, 15] width 97 height 21
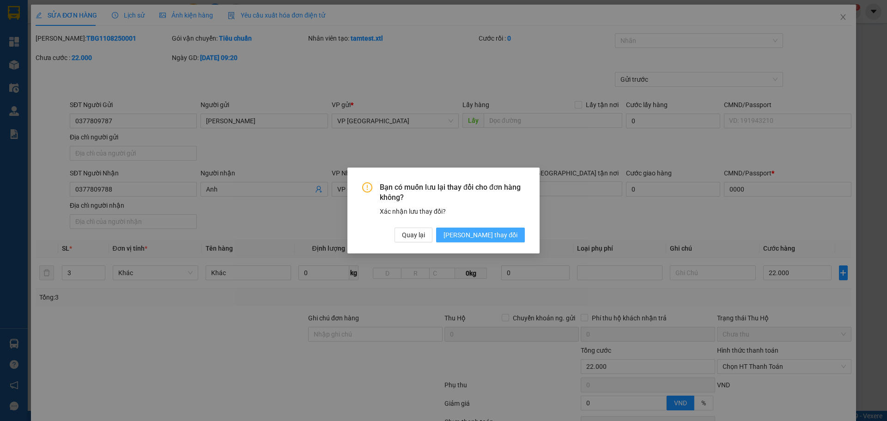
click at [502, 241] on button "[PERSON_NAME] thay đổi" at bounding box center [480, 235] width 89 height 15
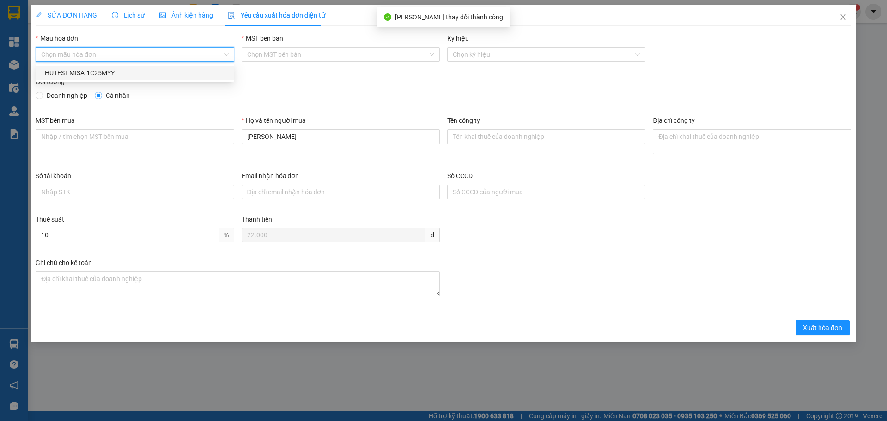
click at [109, 52] on input "Mẫu hóa đơn" at bounding box center [131, 55] width 181 height 14
click at [102, 75] on div "THUTEST-MISA-1C25MYY" at bounding box center [134, 73] width 187 height 10
type input "12"
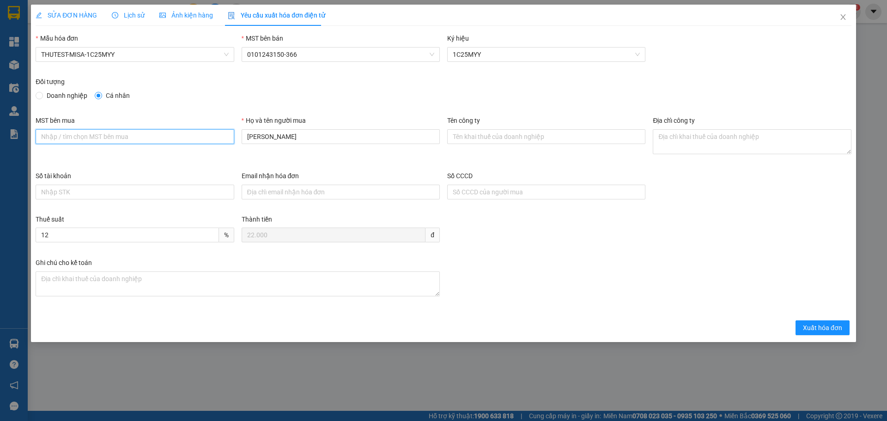
click at [95, 131] on input "MST bên mua" at bounding box center [135, 136] width 198 height 15
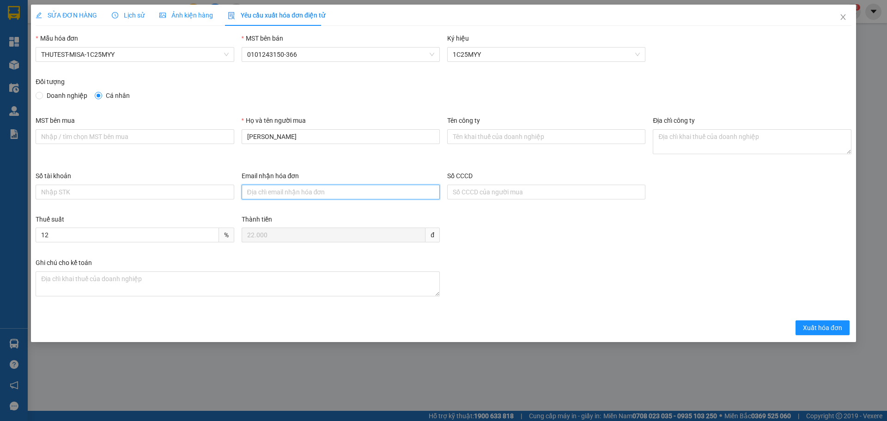
click at [291, 187] on input "Email nhận hóa đơn" at bounding box center [341, 192] width 198 height 15
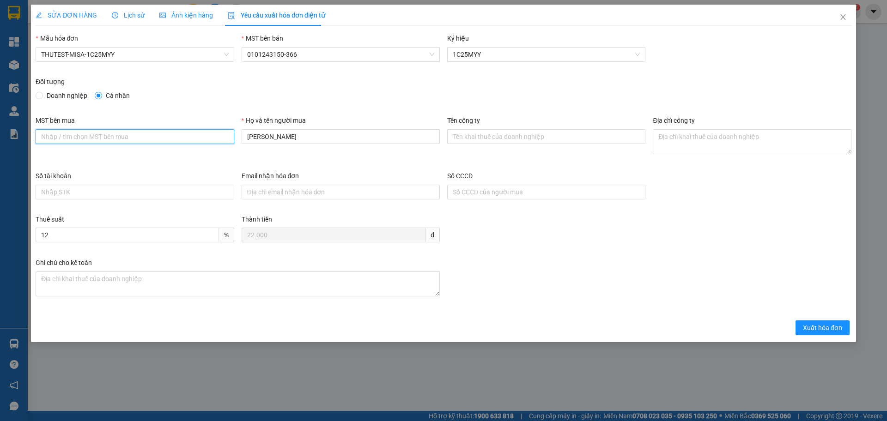
click at [85, 137] on input "MST bên mua" at bounding box center [135, 136] width 198 height 15
click at [53, 97] on span "Doanh nghiệp" at bounding box center [67, 96] width 48 height 10
click at [42, 97] on input "Doanh nghiệp" at bounding box center [39, 95] width 6 height 6
radio input "true"
click at [115, 94] on span "Cá nhân" at bounding box center [117, 96] width 31 height 10
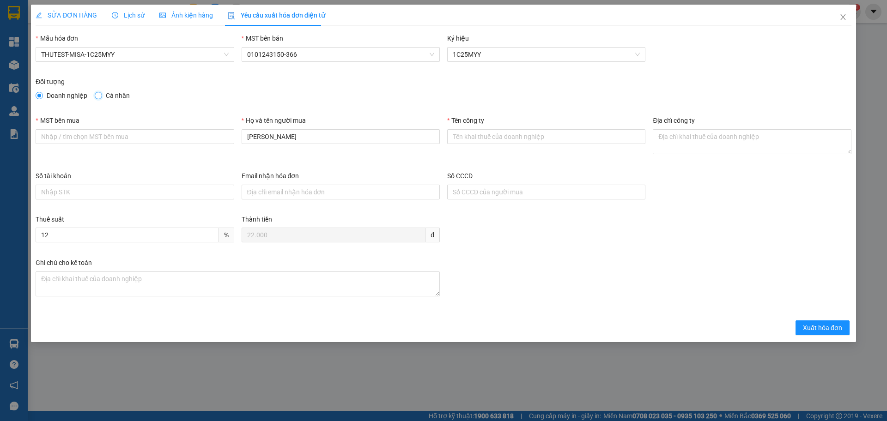
click at [101, 94] on input "Cá nhân" at bounding box center [98, 95] width 6 height 6
radio input "true"
click at [52, 100] on span "Doanh nghiệp" at bounding box center [67, 96] width 48 height 10
click at [42, 98] on input "Doanh nghiệp" at bounding box center [39, 95] width 6 height 6
radio input "true"
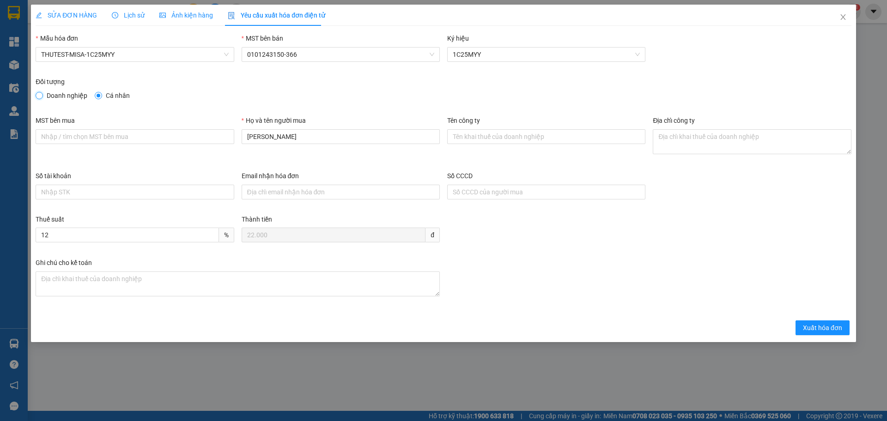
radio input "false"
click at [93, 139] on input "MST bên mua" at bounding box center [135, 136] width 198 height 15
type input "0"
type input "0312378728"
click at [293, 134] on input "Minh Tâm" at bounding box center [341, 136] width 198 height 15
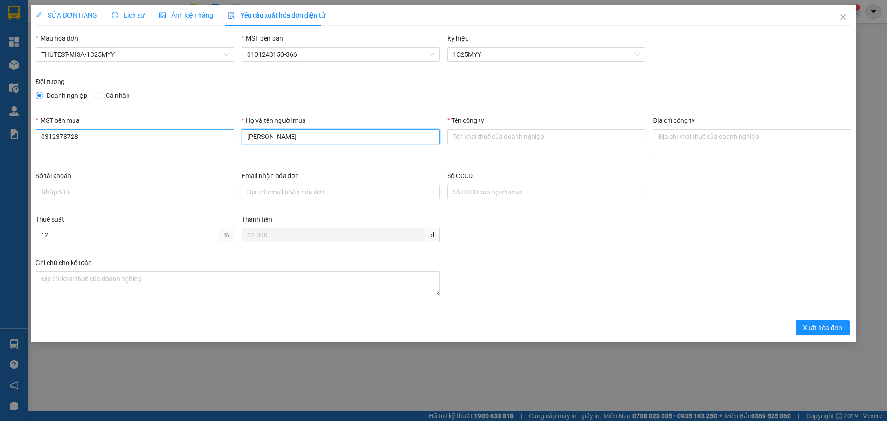
drag, startPoint x: 293, startPoint y: 134, endPoint x: 201, endPoint y: 130, distance: 92.0
click at [201, 130] on div "MST bên mua 0312378728 Họ và tên người mua Minh Tâm Tên công ty Địa chỉ công ty" at bounding box center [443, 142] width 823 height 55
type input "T"
type input "Cty Tiến Oanh"
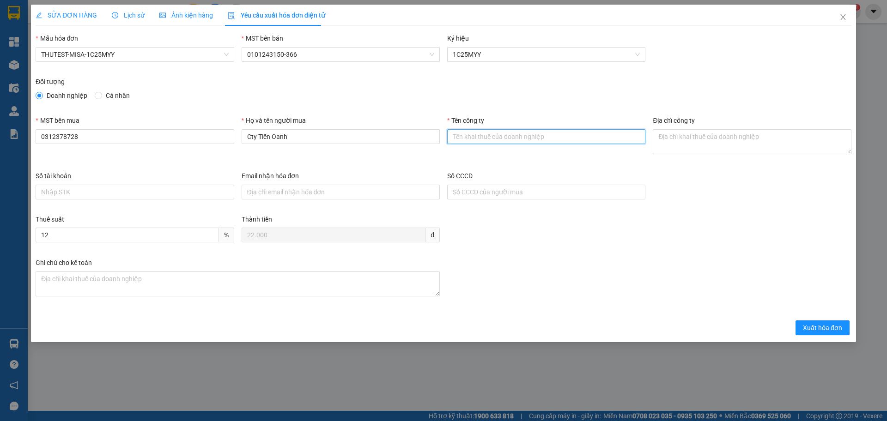
click at [516, 131] on input "Tên công ty" at bounding box center [546, 136] width 198 height 15
paste input "Cty Tiến Oanh"
type input "Cty Tiến Oanh"
click at [133, 227] on div "Thuế suất" at bounding box center [135, 221] width 198 height 14
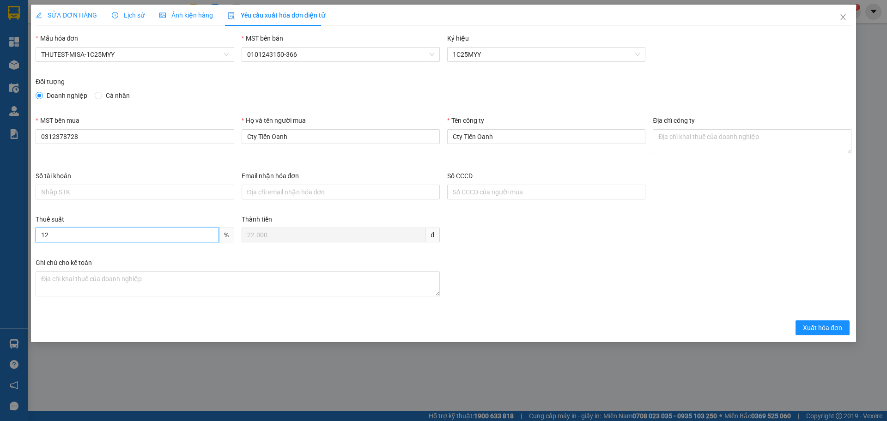
click at [133, 233] on input "12" at bounding box center [127, 235] width 183 height 15
drag, startPoint x: 142, startPoint y: 230, endPoint x: 17, endPoint y: 221, distance: 125.9
click at [22, 223] on div "SỬA ĐƠN HÀNG Lịch sử Ảnh kiện hàng Yêu cầu xuất hóa đơn điện tử Total Paid Fee …" at bounding box center [443, 210] width 887 height 421
type input "8"
click at [534, 245] on div "Thuế suất 8 % Thành tiền 22.000 đ" at bounding box center [443, 235] width 823 height 43
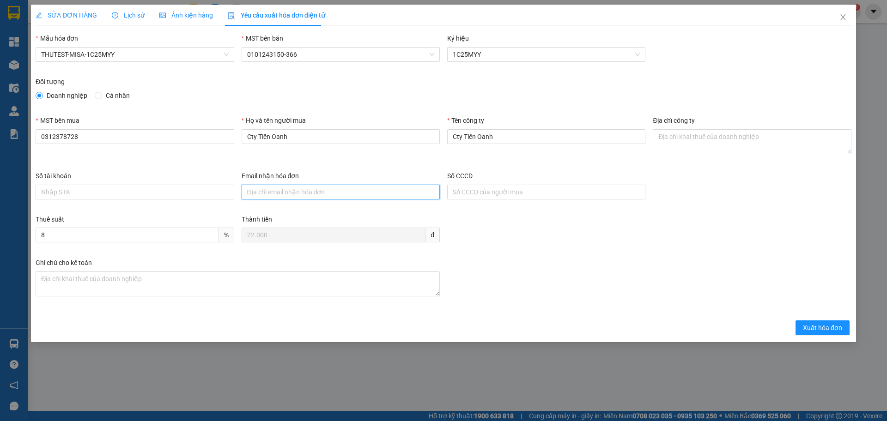
click at [320, 193] on input "Email nhận hóa đơn" at bounding box center [341, 192] width 198 height 15
type input "tienphong"
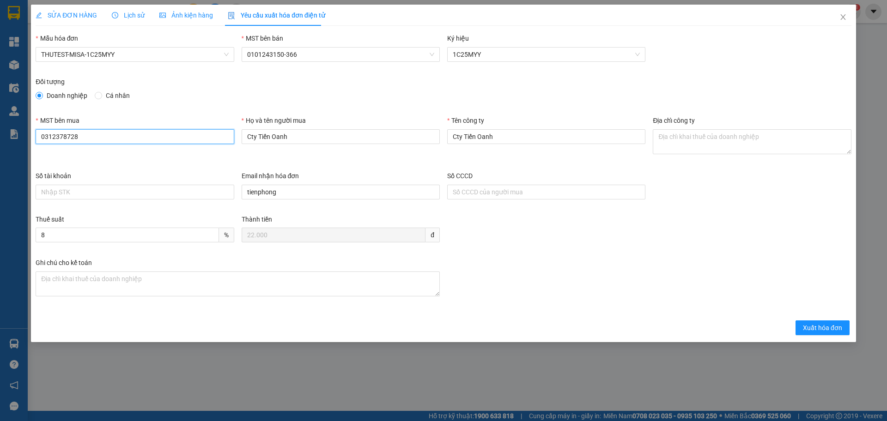
click at [132, 134] on input "0312378728" at bounding box center [135, 136] width 198 height 15
drag, startPoint x: 108, startPoint y: 132, endPoint x: 37, endPoint y: 137, distance: 70.9
click at [37, 137] on input "0312378728" at bounding box center [135, 136] width 198 height 15
click at [127, 120] on div "MST bên mua" at bounding box center [135, 122] width 198 height 14
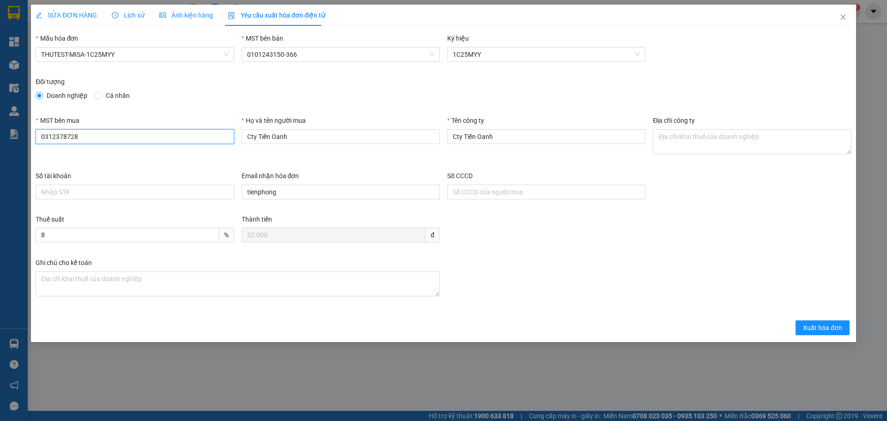
drag, startPoint x: 106, startPoint y: 139, endPoint x: 42, endPoint y: 145, distance: 64.9
click at [42, 145] on div "MST bên mua 0312378728" at bounding box center [135, 131] width 198 height 32
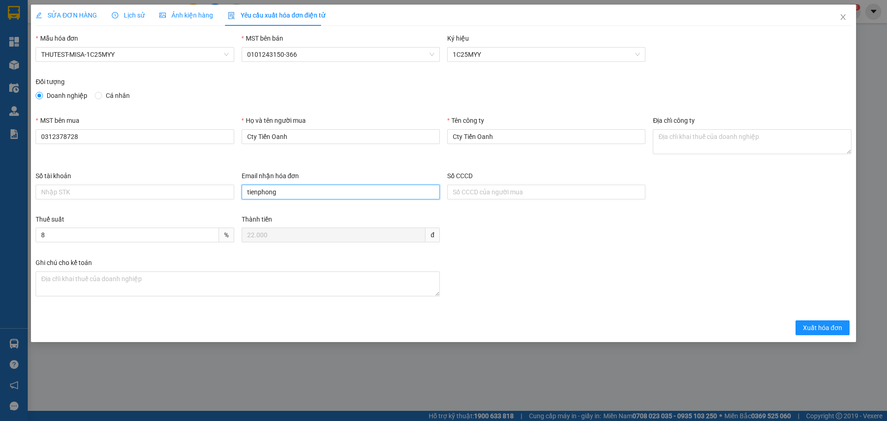
click at [295, 193] on input "tienphong" at bounding box center [341, 192] width 198 height 15
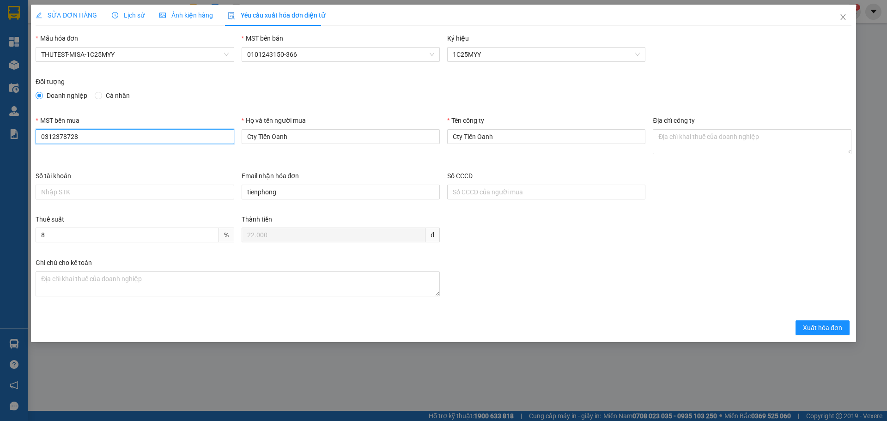
click at [54, 143] on input "0312378728" at bounding box center [135, 136] width 198 height 15
type input "0313378728"
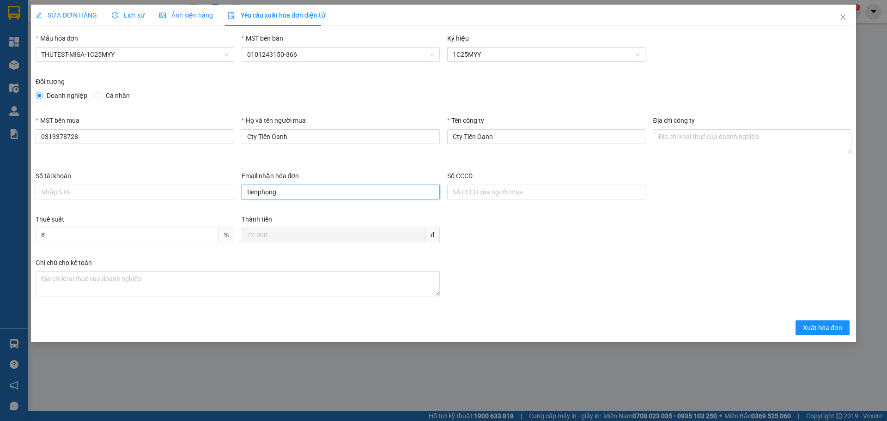
click at [292, 197] on input "tienphong" at bounding box center [341, 192] width 198 height 15
type input "t"
type input "n"
type input "[EMAIL_ADDRESS][DOMAIN_NAME]"
click at [798, 328] on button "Xuất hóa đơn" at bounding box center [822, 328] width 54 height 15
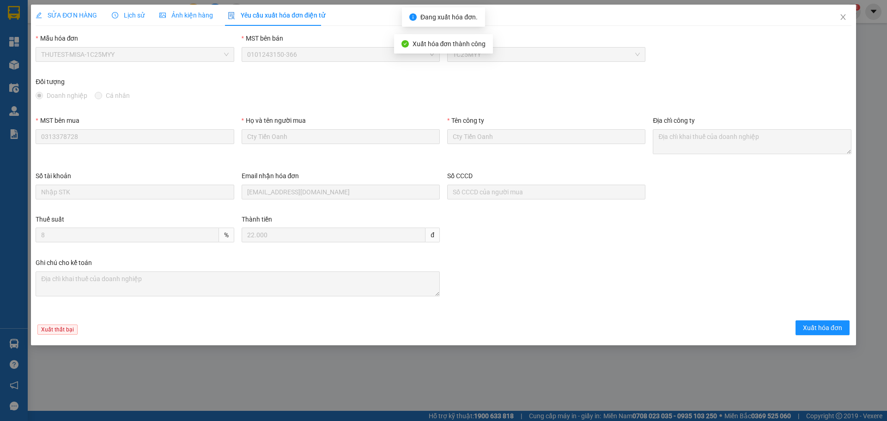
click at [78, 7] on div "SỬA ĐƠN HÀNG" at bounding box center [66, 15] width 61 height 21
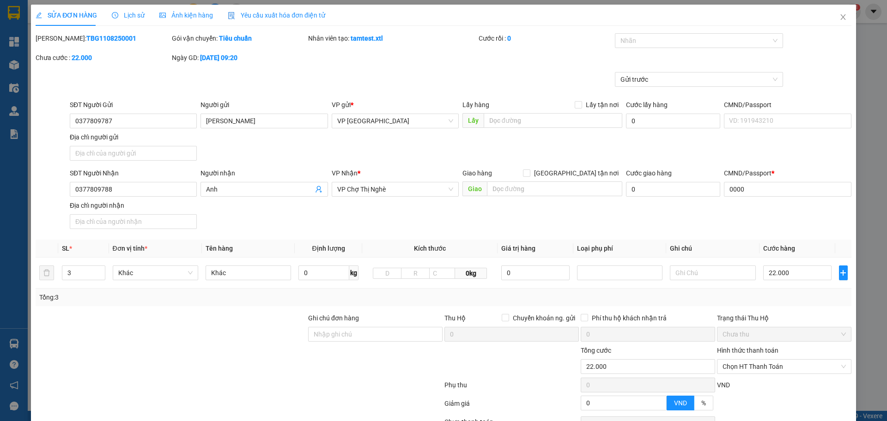
click at [258, 12] on span "Yêu cầu xuất hóa đơn điện tử" at bounding box center [276, 15] width 97 height 7
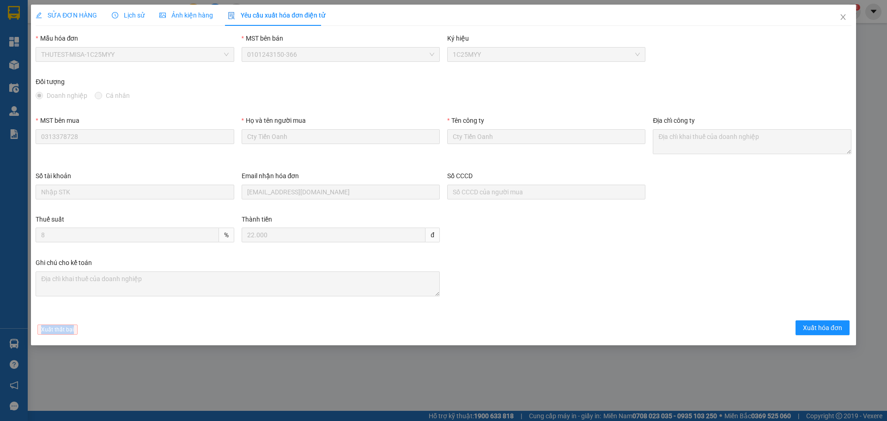
drag, startPoint x: 79, startPoint y: 330, endPoint x: 36, endPoint y: 329, distance: 43.0
click at [36, 329] on div "Xuất thất bại Xuất hóa đơn" at bounding box center [443, 330] width 819 height 18
click at [60, 14] on span "SỬA ĐƠN HÀNG" at bounding box center [66, 15] width 61 height 7
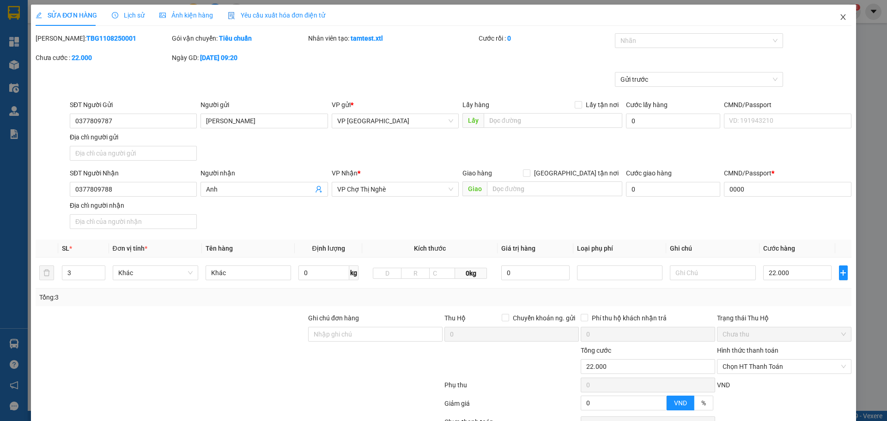
click at [839, 14] on span "Close" at bounding box center [843, 18] width 26 height 26
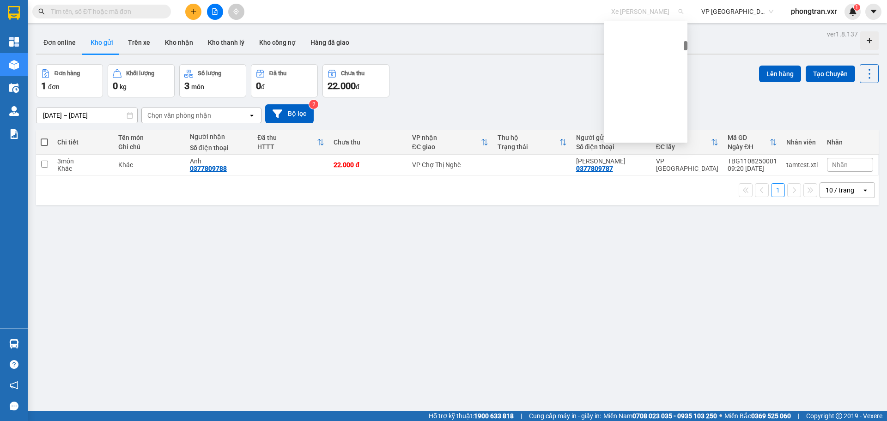
scroll to position [1378, 0]
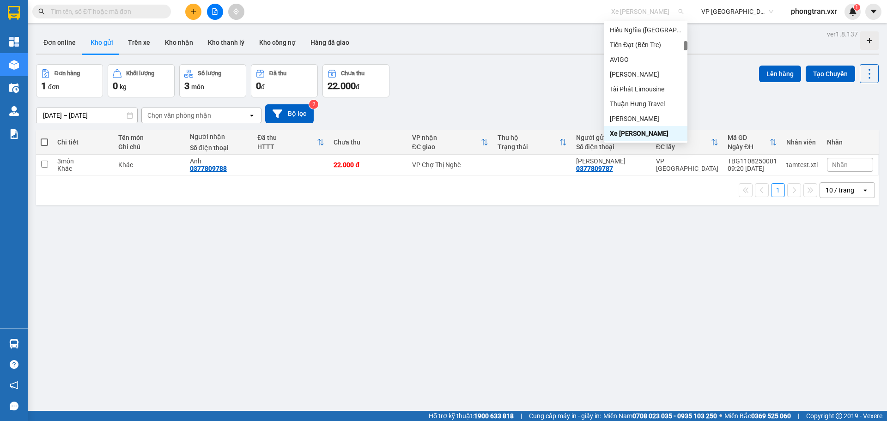
click at [620, 9] on span "Xe Ty Le" at bounding box center [647, 12] width 72 height 14
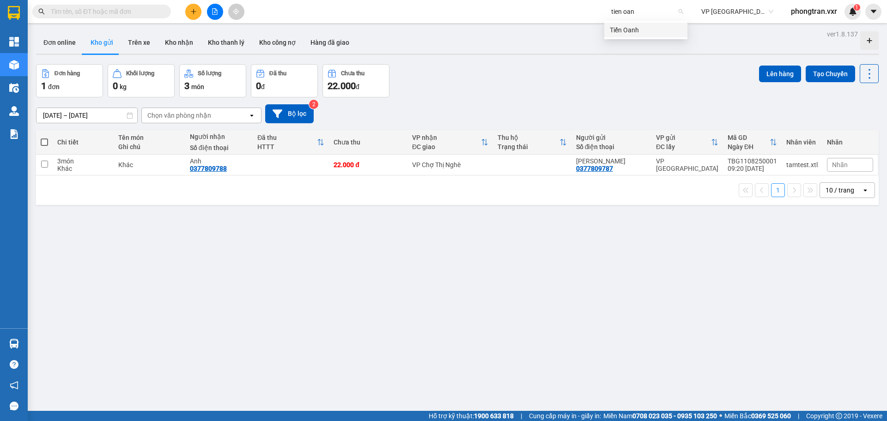
type input "tien oanh"
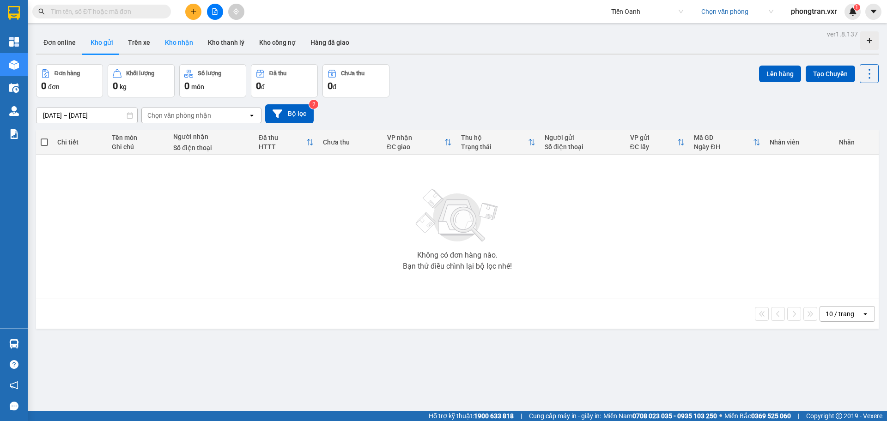
click at [177, 42] on button "Kho nhận" at bounding box center [178, 42] width 43 height 22
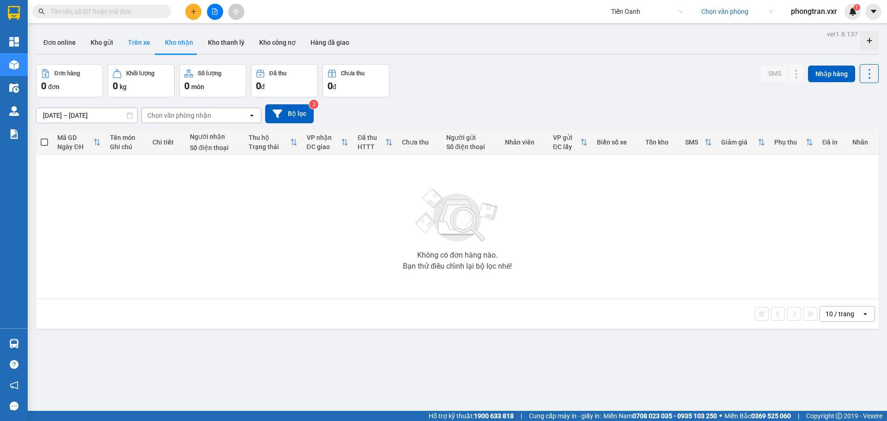
click at [143, 42] on button "Trên xe" at bounding box center [139, 42] width 37 height 22
type input "[DATE] – [DATE]"
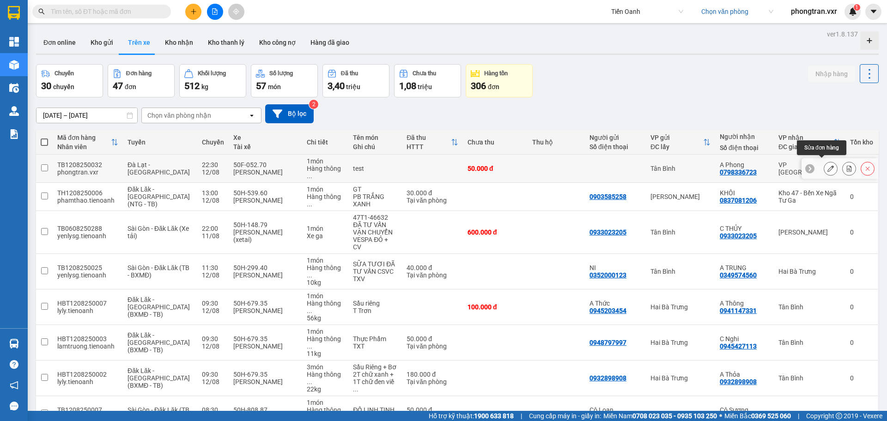
click at [825, 162] on button at bounding box center [830, 169] width 13 height 16
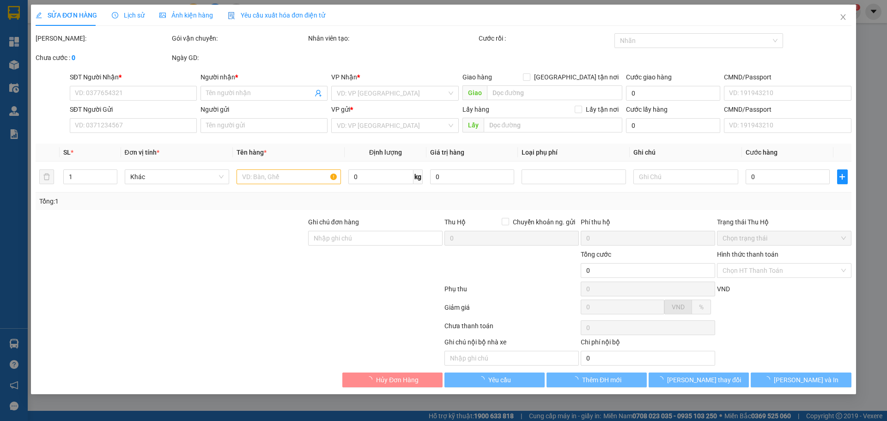
type input "0798336723"
type input "A Phong"
type input "50.000"
type input "Ghi chú nội bộ nhà xe"
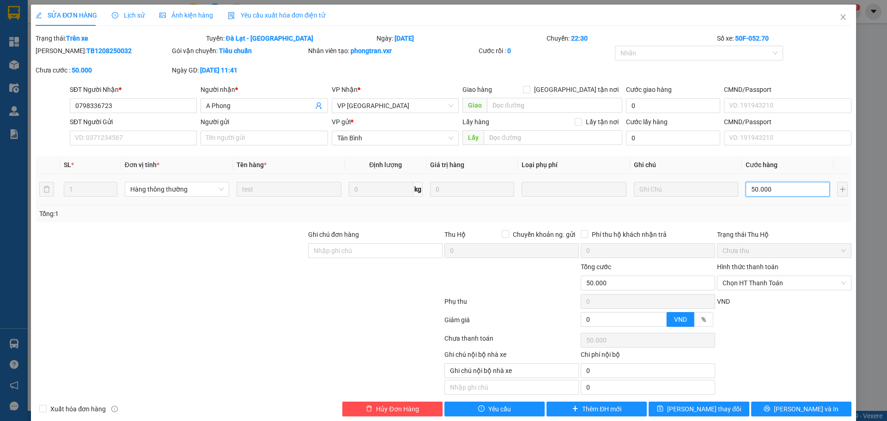
click at [784, 192] on input "50.000" at bounding box center [787, 189] width 84 height 15
type input "1"
type input "10"
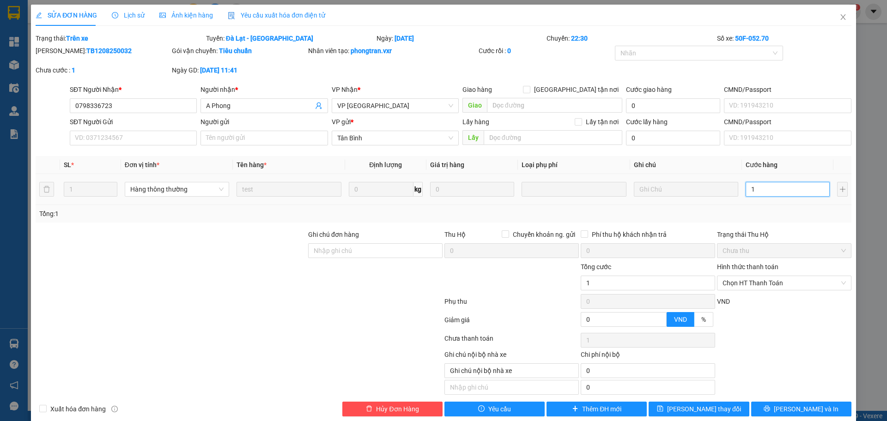
type input "10"
type input "100"
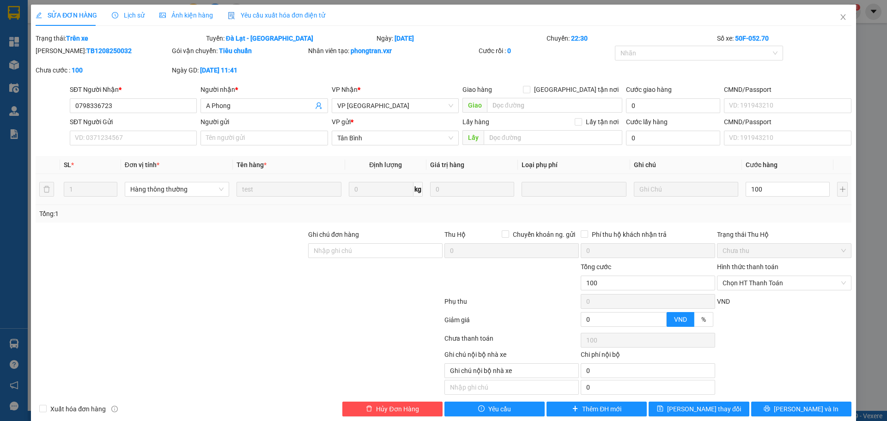
type input "100.000"
click at [804, 211] on div "Tổng: 1" at bounding box center [443, 214] width 808 height 10
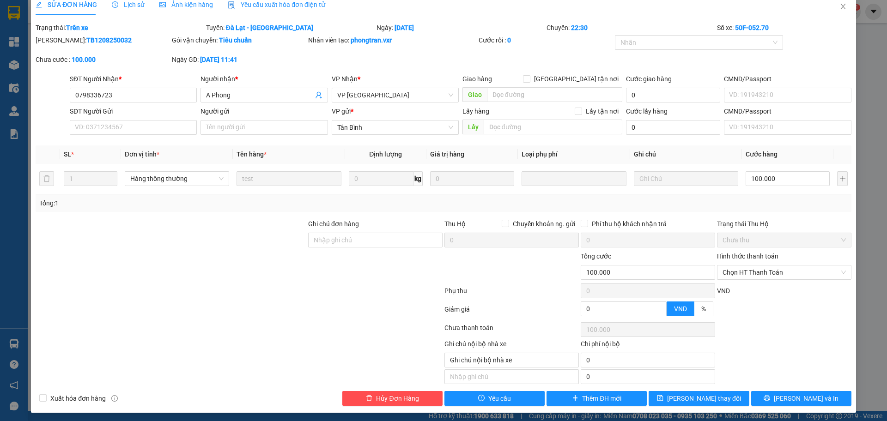
scroll to position [13, 0]
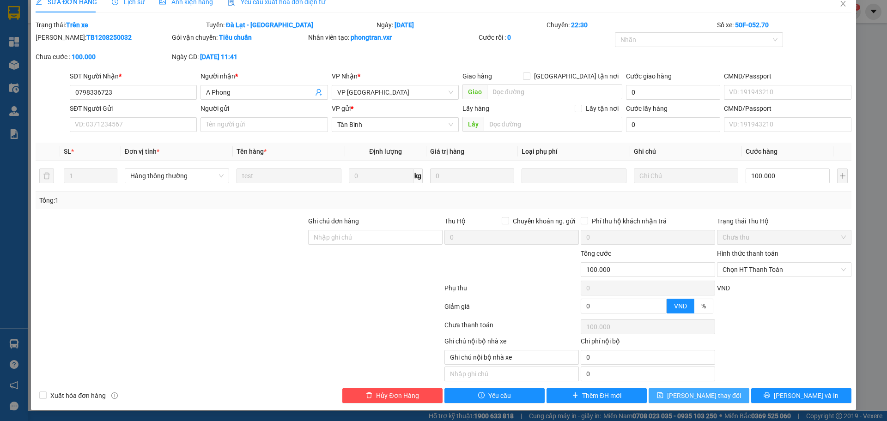
click at [701, 399] on span "[PERSON_NAME] thay đổi" at bounding box center [704, 396] width 74 height 10
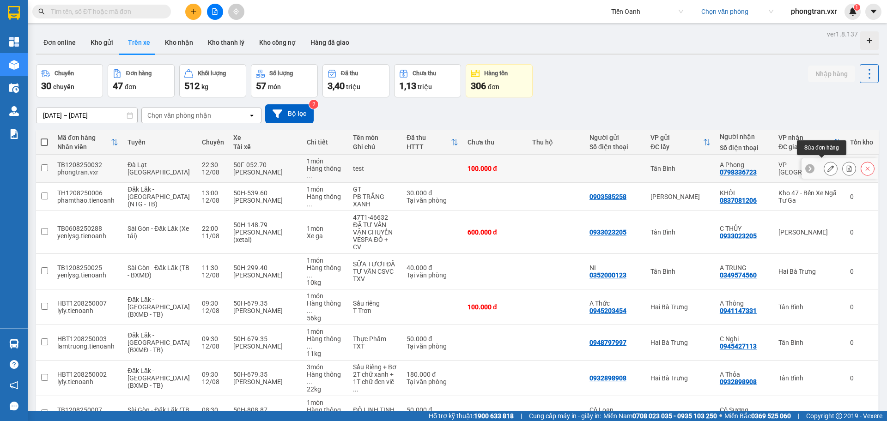
click at [826, 168] on button at bounding box center [830, 169] width 13 height 16
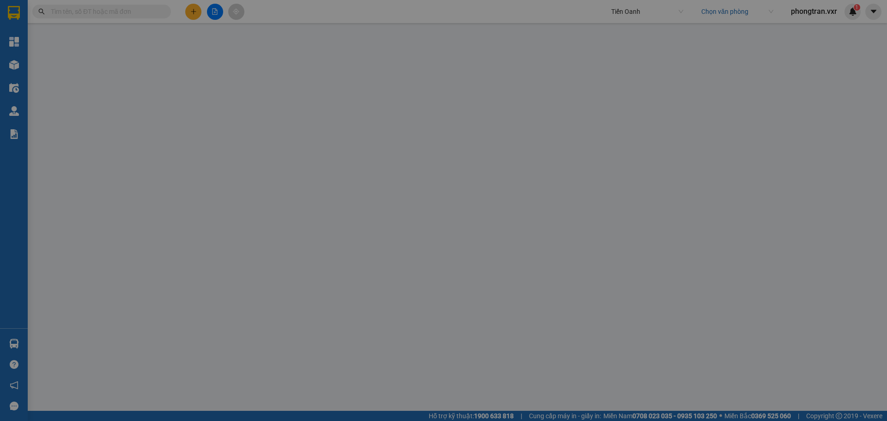
type input "0798336723"
type input "A Phong"
type input "100.000"
type input "Ghi chú nội bộ nhà xe"
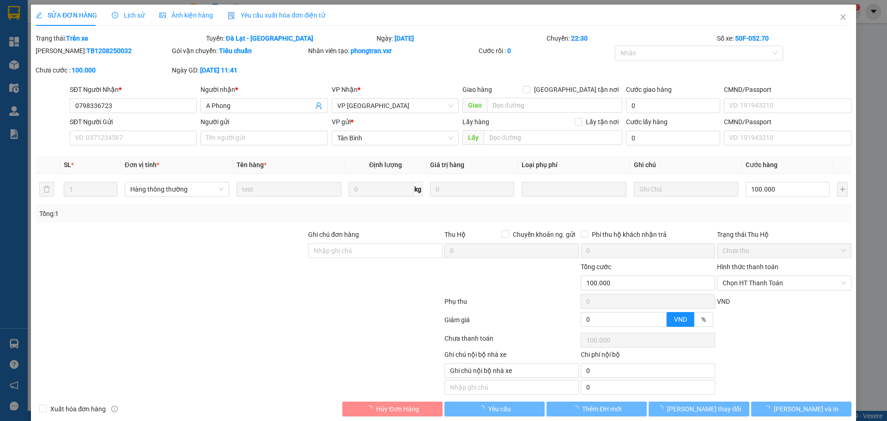
click at [286, 18] on span "Yêu cầu xuất hóa đơn điện tử" at bounding box center [276, 15] width 97 height 7
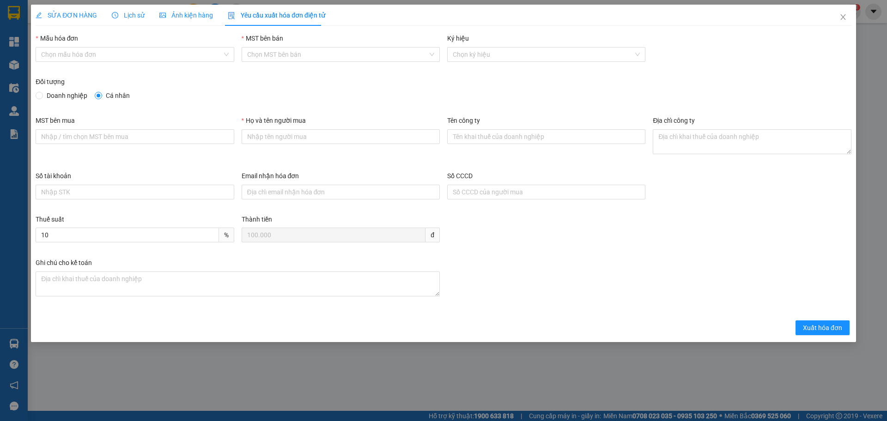
click at [189, 45] on div "Mẫu hóa đơn" at bounding box center [135, 40] width 198 height 14
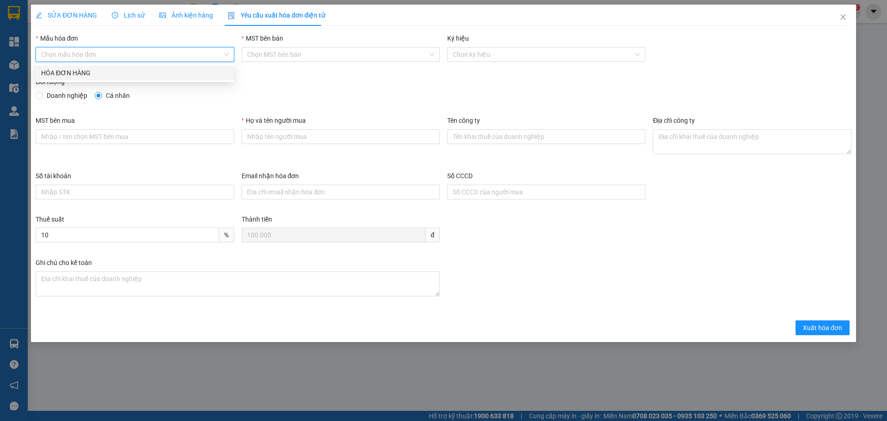
click at [180, 51] on input "Mẫu hóa đơn" at bounding box center [131, 55] width 181 height 14
click at [152, 66] on div "HÓA ĐƠN HÀNG" at bounding box center [135, 73] width 198 height 15
type input "8"
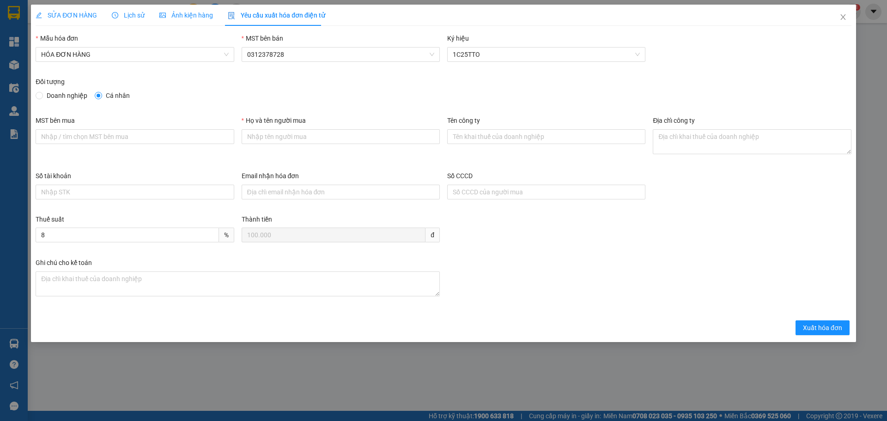
click at [506, 84] on div "Đối tượng" at bounding box center [444, 84] width 816 height 14
click at [290, 141] on input "Họ và tên người mua" at bounding box center [341, 136] width 198 height 15
type input "Phong"
click at [64, 17] on span "SỬA ĐƠN HÀNG" at bounding box center [66, 15] width 61 height 7
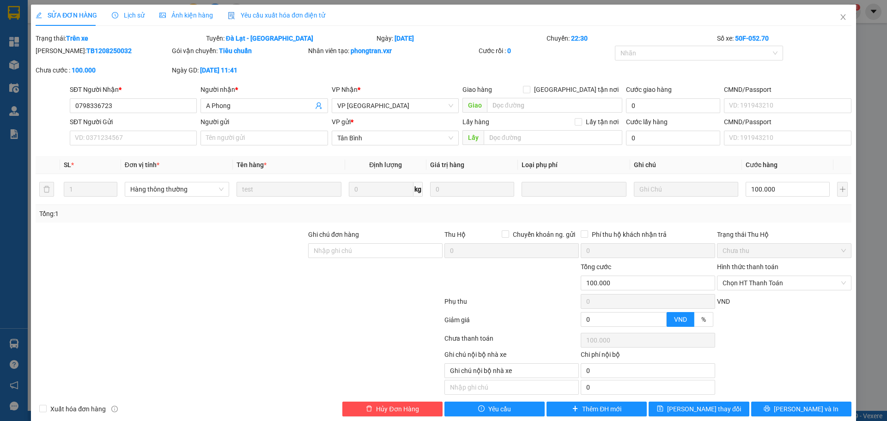
click at [248, 12] on span "Yêu cầu xuất hóa đơn điện tử" at bounding box center [276, 15] width 97 height 7
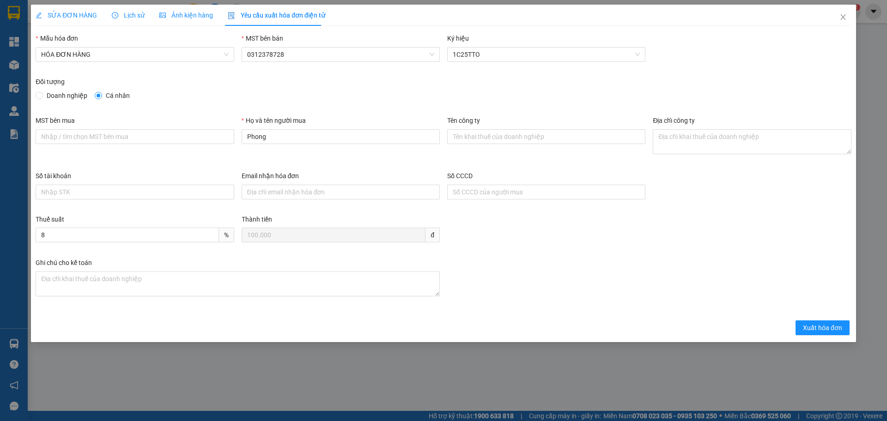
click at [50, 14] on span "SỬA ĐƠN HÀNG" at bounding box center [66, 15] width 61 height 7
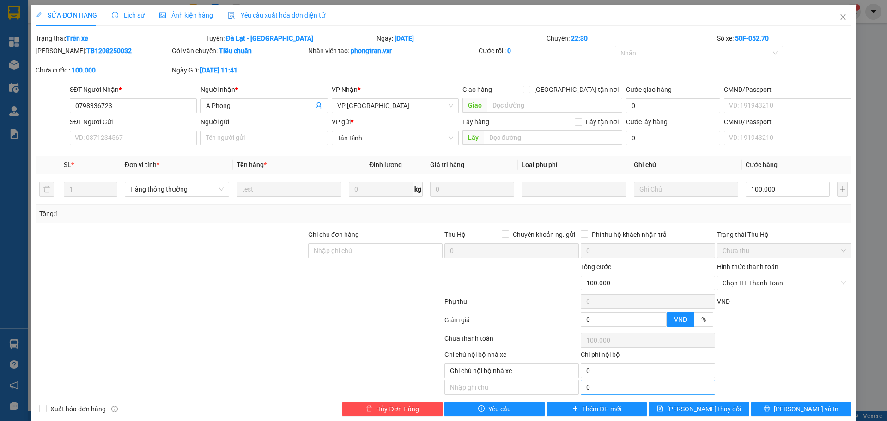
scroll to position [13, 0]
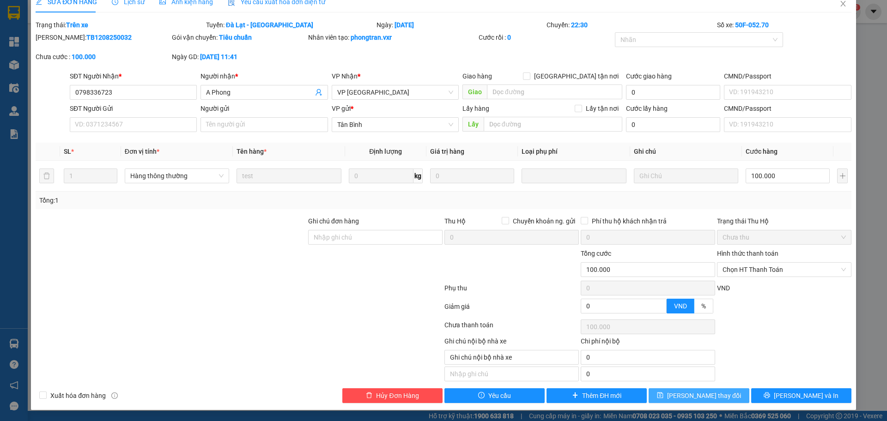
click at [701, 391] on span "[PERSON_NAME] thay đổi" at bounding box center [704, 396] width 74 height 10
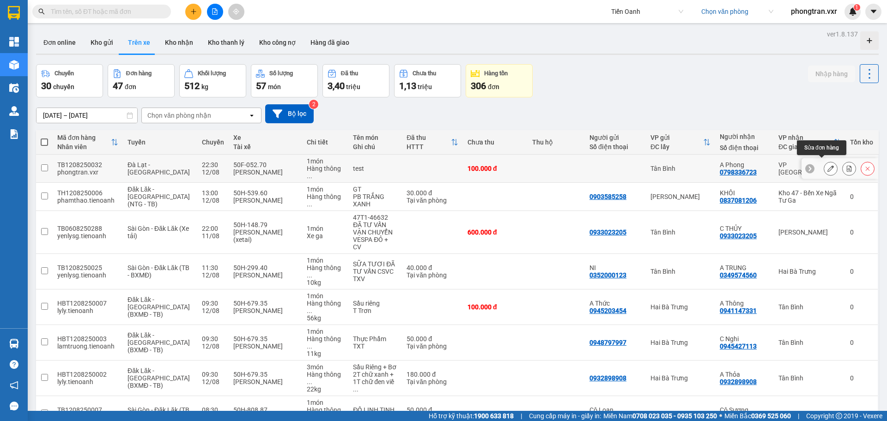
click at [827, 166] on icon at bounding box center [830, 168] width 6 height 6
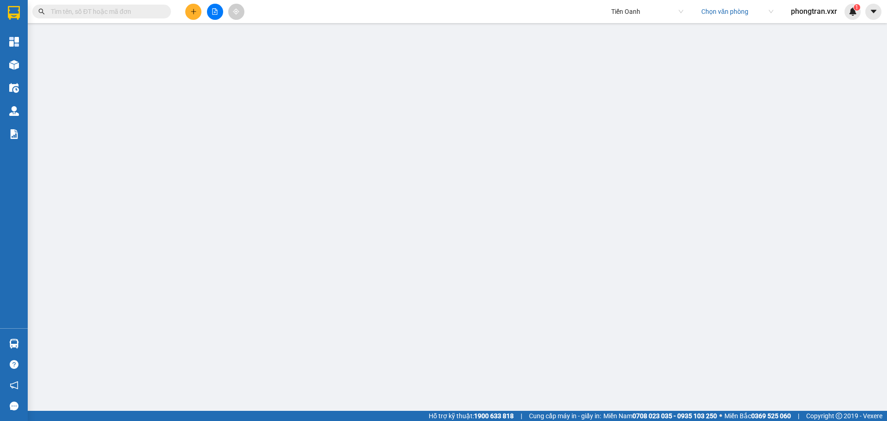
type input "0798336723"
type input "A Phong"
type input "100.000"
type input "Ghi chú nội bộ nhà xe"
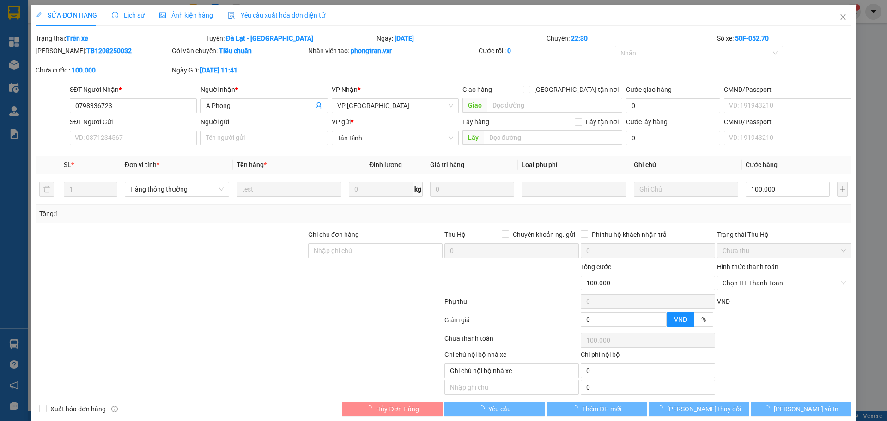
click at [254, 17] on span "Yêu cầu xuất hóa đơn điện tử" at bounding box center [276, 15] width 97 height 7
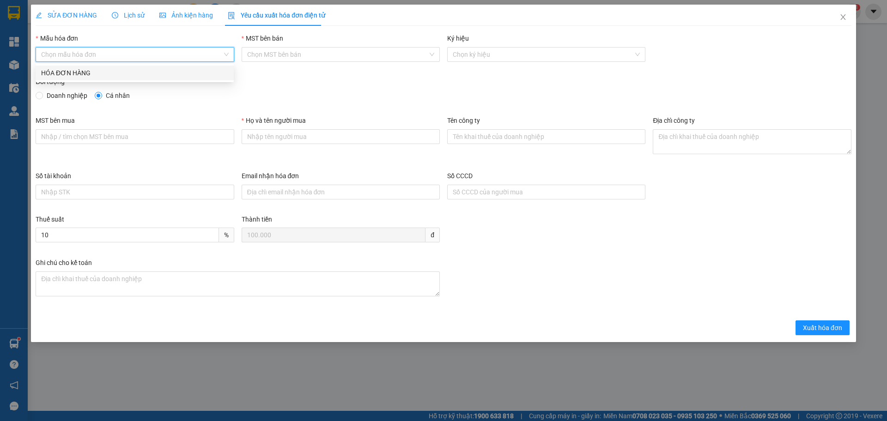
click at [143, 52] on input "Mẫu hóa đơn" at bounding box center [131, 55] width 181 height 14
click at [148, 78] on div "HÓA ĐƠN HÀNG" at bounding box center [134, 73] width 187 height 10
type input "8"
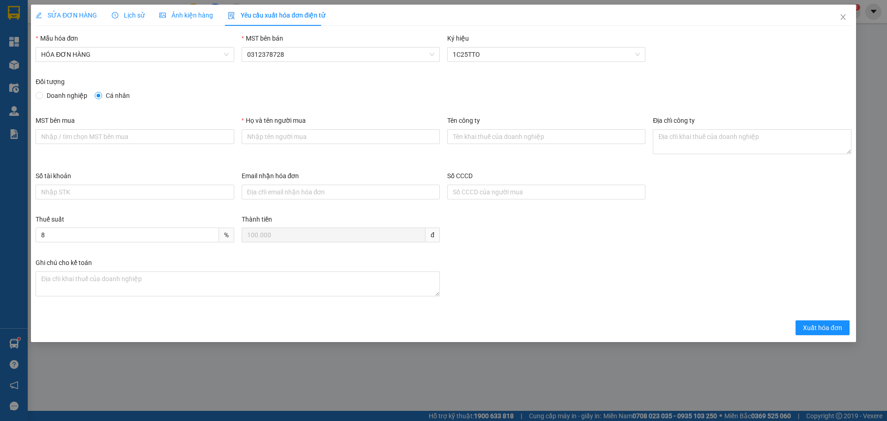
click at [174, 145] on div "MST bên mua" at bounding box center [135, 131] width 198 height 32
click at [283, 134] on input "Họ và tên người mua" at bounding box center [341, 136] width 198 height 15
type input "Phong"
click at [822, 325] on span "Xuất hóa đơn" at bounding box center [822, 328] width 39 height 10
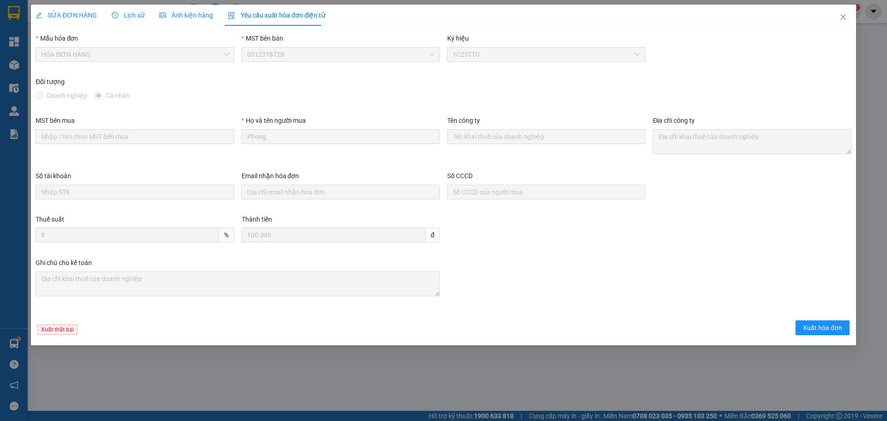
click at [71, 12] on span "SỬA ĐƠN HÀNG" at bounding box center [66, 15] width 61 height 7
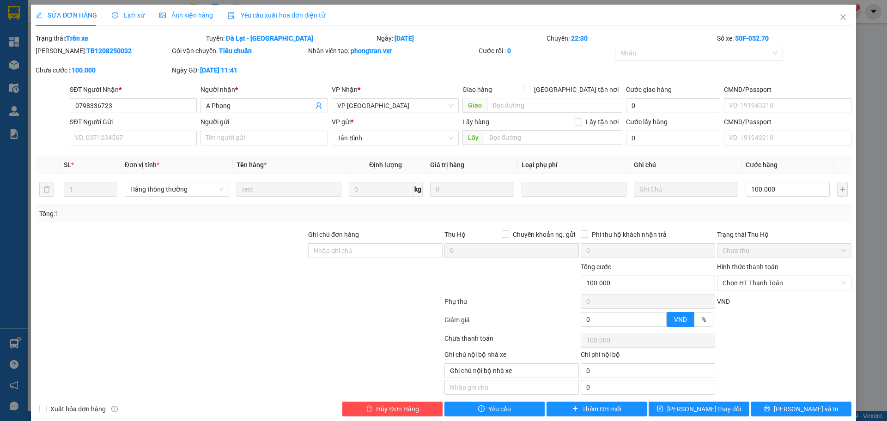
click at [262, 17] on span "Yêu cầu xuất hóa đơn điện tử" at bounding box center [276, 15] width 97 height 7
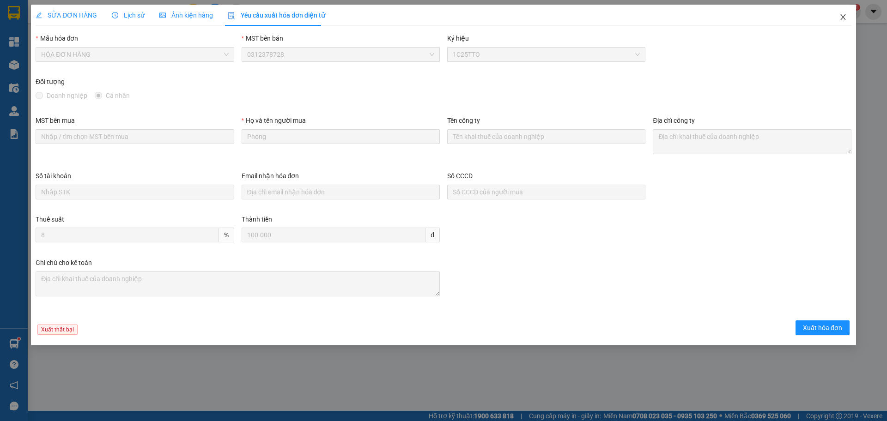
click at [851, 13] on span "Close" at bounding box center [843, 18] width 26 height 26
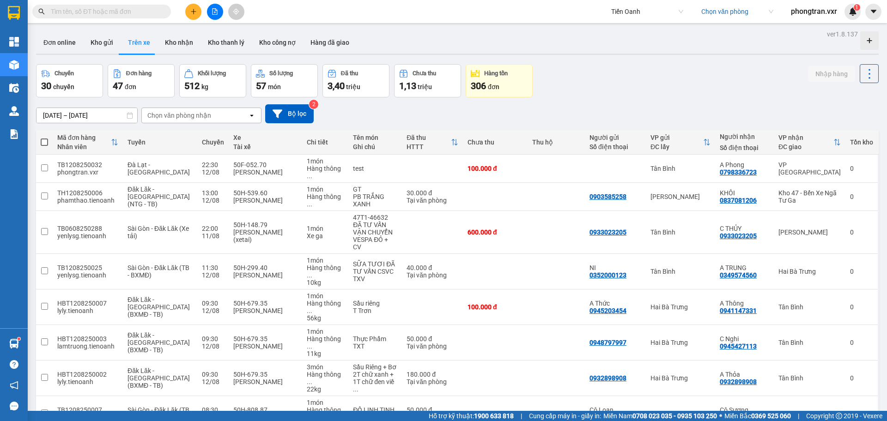
click at [808, 12] on span "phongtran.vxr" at bounding box center [813, 12] width 61 height 12
click at [810, 28] on span "Đăng xuất" at bounding box center [818, 29] width 42 height 10
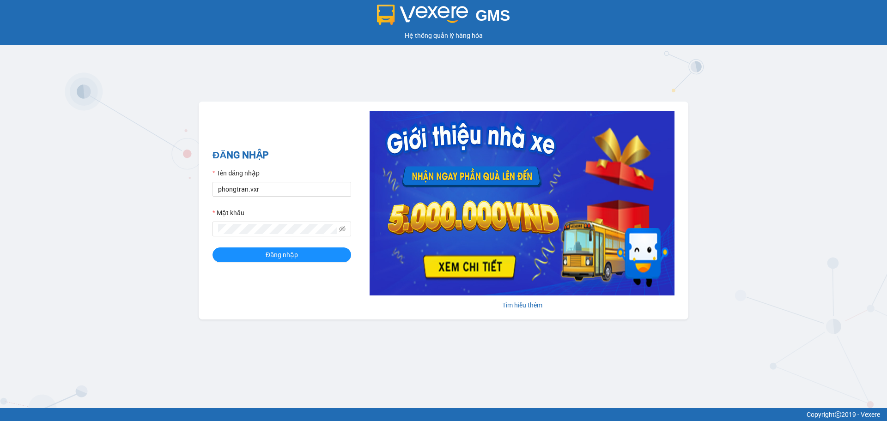
click at [323, 175] on div "Tên đăng nhập" at bounding box center [281, 175] width 139 height 14
drag, startPoint x: 333, startPoint y: 186, endPoint x: 197, endPoint y: 187, distance: 135.8
click at [197, 187] on div "GMS Hệ thống quản lý hàng hóa ĐĂNG NHẬP Tên đăng nhập phongtran.vxr Mật khẩu Đă…" at bounding box center [443, 204] width 887 height 408
type input "v"
drag, startPoint x: 261, startPoint y: 188, endPoint x: 206, endPoint y: 189, distance: 55.9
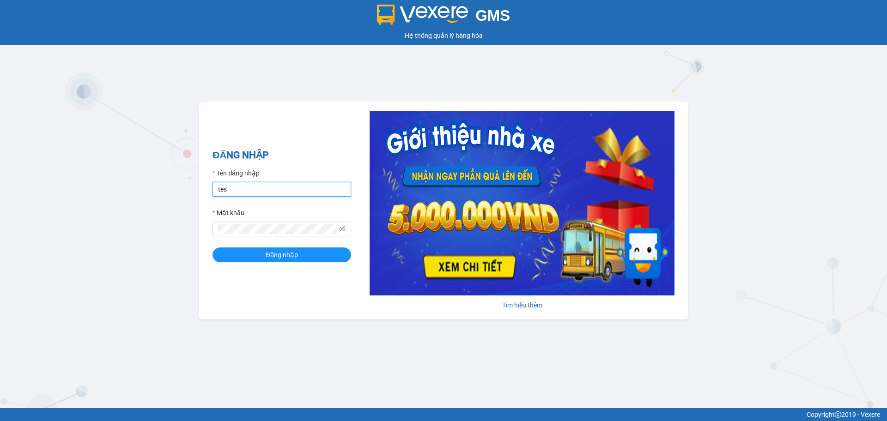
click at [206, 189] on div "ĐĂNG NHẬP Tên đăng nhập tes Mật khẩu Đăng nhập Tìm hiểu thêm" at bounding box center [444, 211] width 490 height 218
type input "test123.tienoanh"
click at [291, 249] on button "Đăng nhập" at bounding box center [281, 255] width 139 height 15
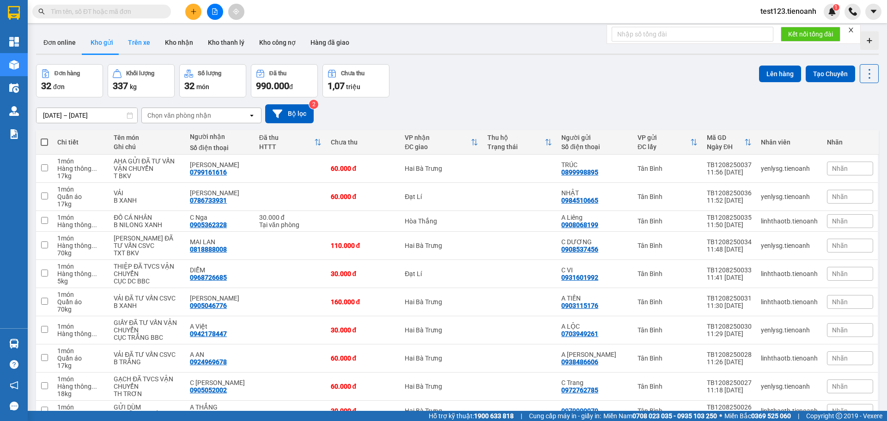
click at [139, 33] on button "Trên xe" at bounding box center [139, 42] width 37 height 22
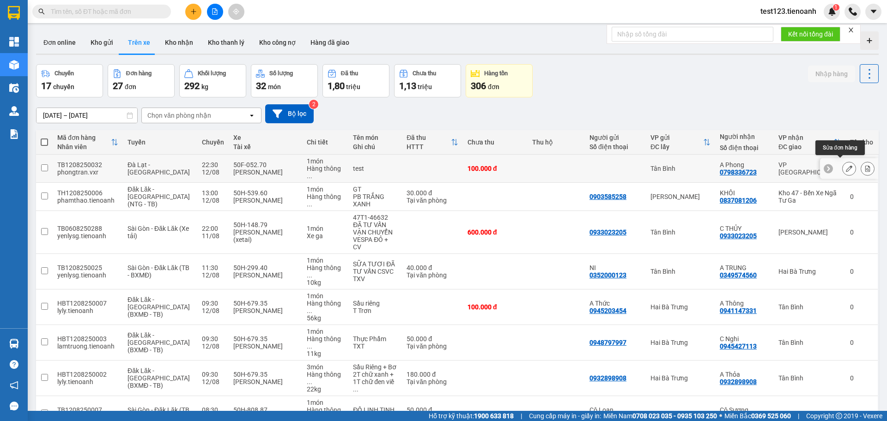
click at [846, 165] on icon at bounding box center [849, 168] width 6 height 6
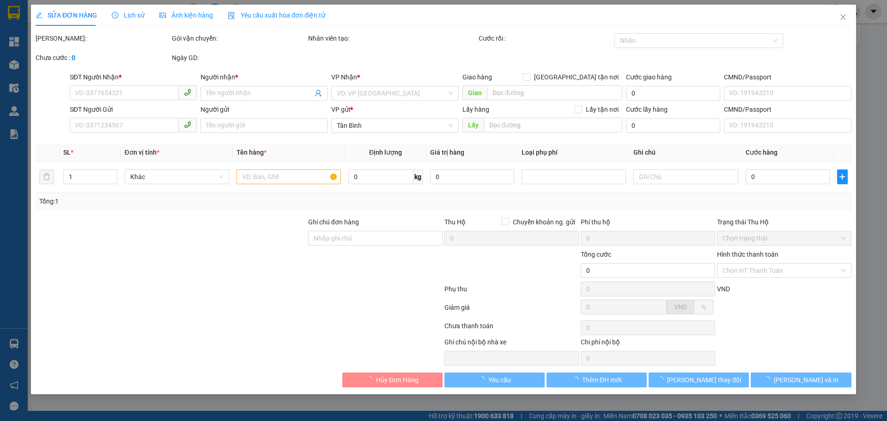
type input "0798336723"
type input "A Phong"
type input "100.000"
type input "Ghi chú nội bộ nhà xe"
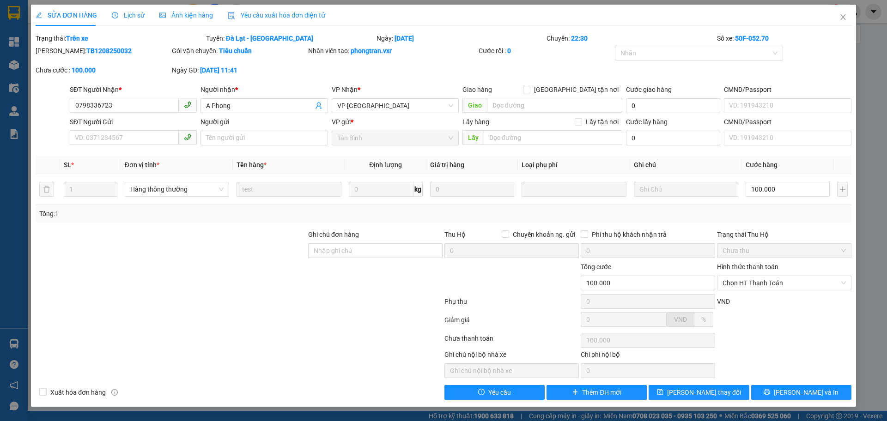
click at [249, 18] on span "Yêu cầu xuất hóa đơn điện tử" at bounding box center [276, 15] width 97 height 7
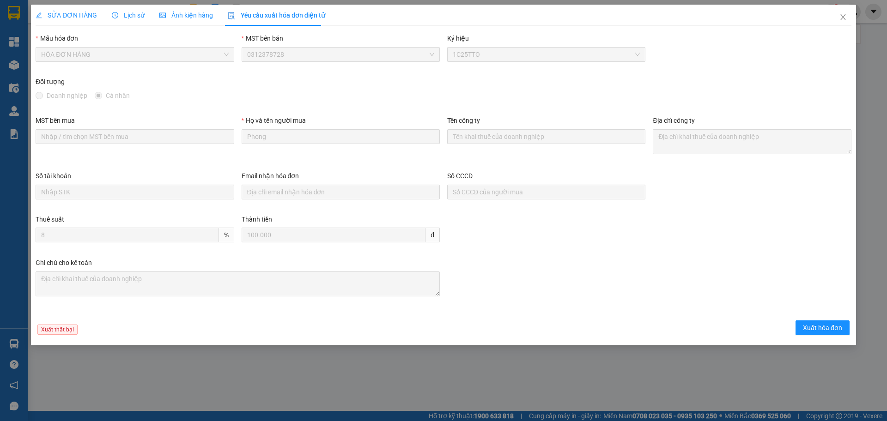
click at [86, 12] on span "SỬA ĐƠN HÀNG" at bounding box center [66, 15] width 61 height 7
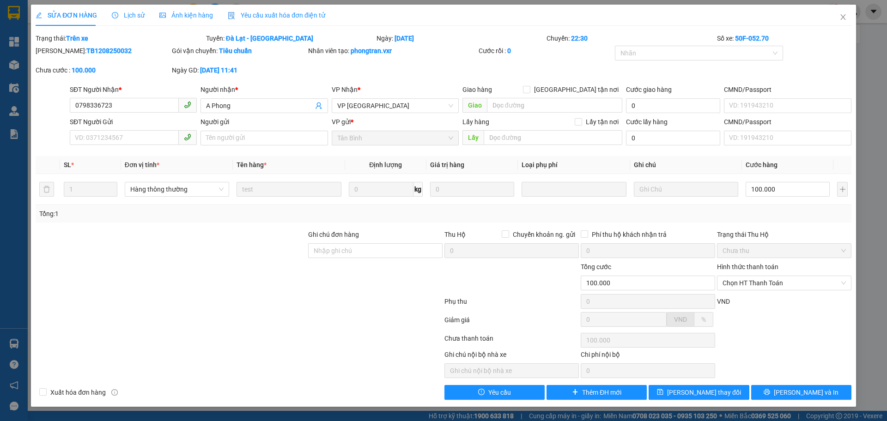
click at [229, 12] on span "Yêu cầu xuất hóa đơn điện tử" at bounding box center [276, 15] width 97 height 7
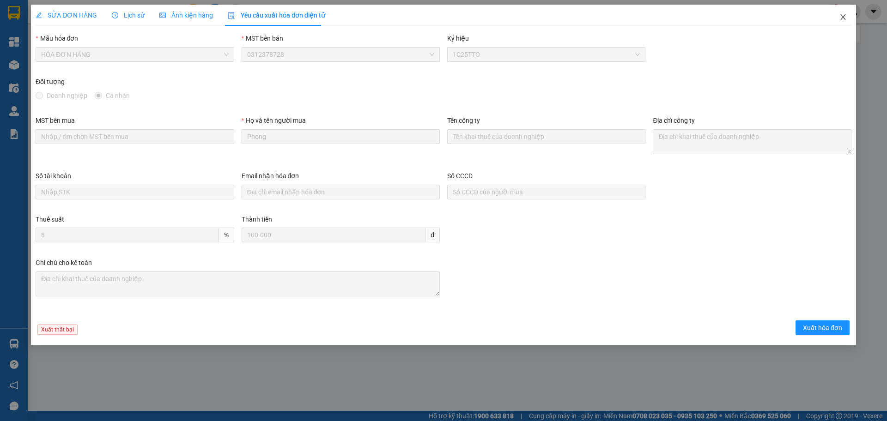
click at [842, 12] on span "Close" at bounding box center [843, 18] width 26 height 26
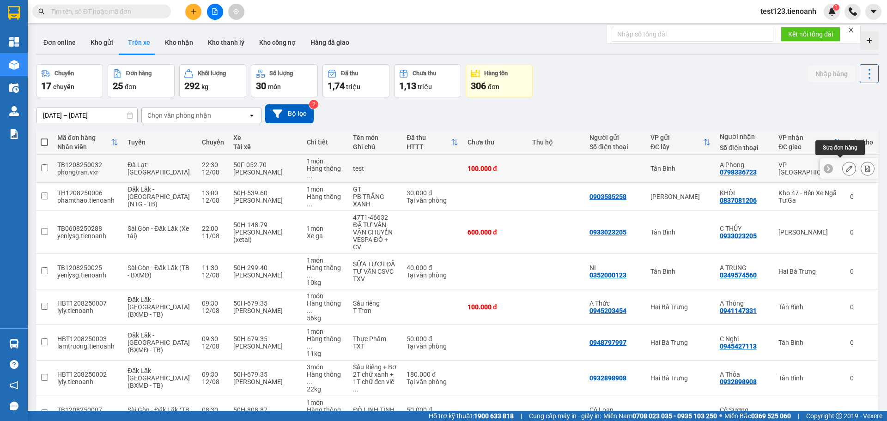
click at [844, 161] on button at bounding box center [848, 169] width 13 height 16
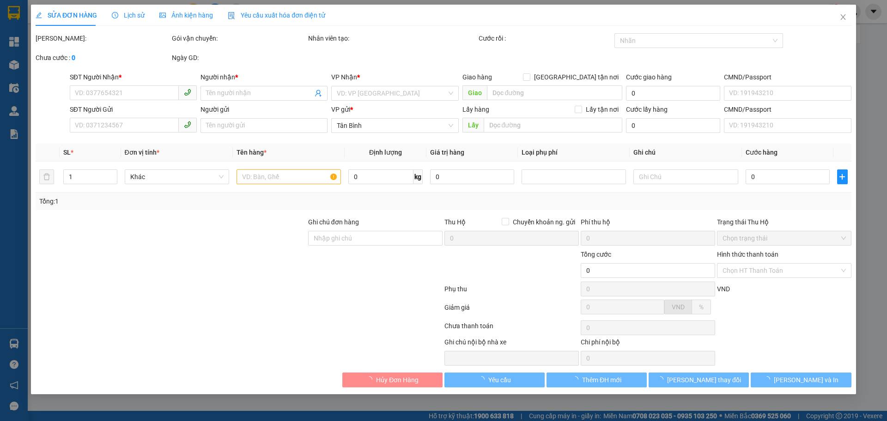
type input "0798336723"
type input "A Phong"
type input "100.000"
type input "Ghi chú nội bộ nhà xe"
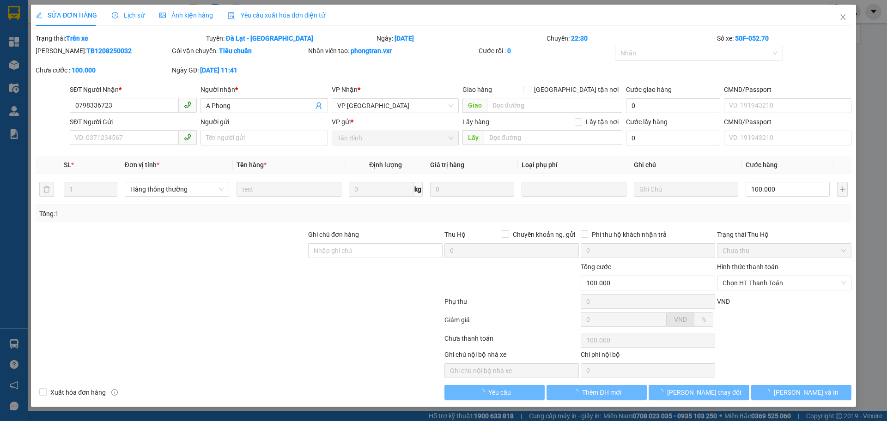
click at [279, 16] on span "Yêu cầu xuất hóa đơn điện tử" at bounding box center [276, 15] width 97 height 7
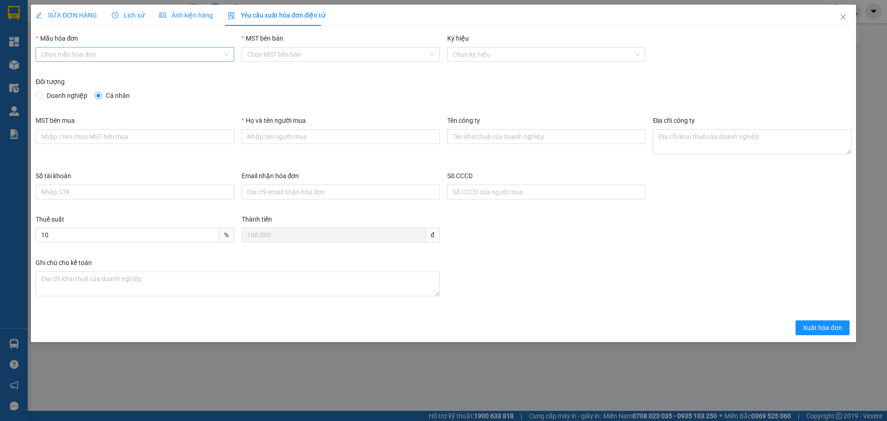
click at [166, 59] on input "Mẫu hóa đơn" at bounding box center [131, 55] width 181 height 14
click at [124, 70] on div "HÓA ĐƠN HÀNG" at bounding box center [134, 73] width 187 height 10
type input "8"
click at [341, 56] on span "0312378728" at bounding box center [340, 55] width 187 height 14
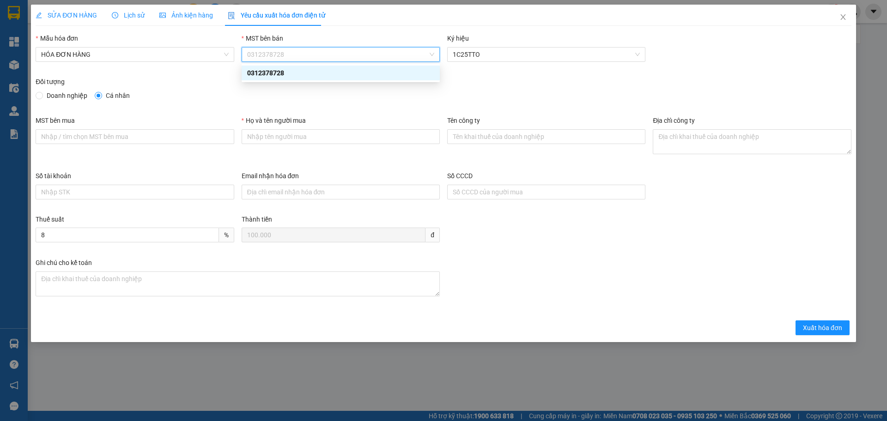
click at [581, 108] on div "Đối tượng Doanh nghiệp Cá nhân" at bounding box center [443, 96] width 823 height 39
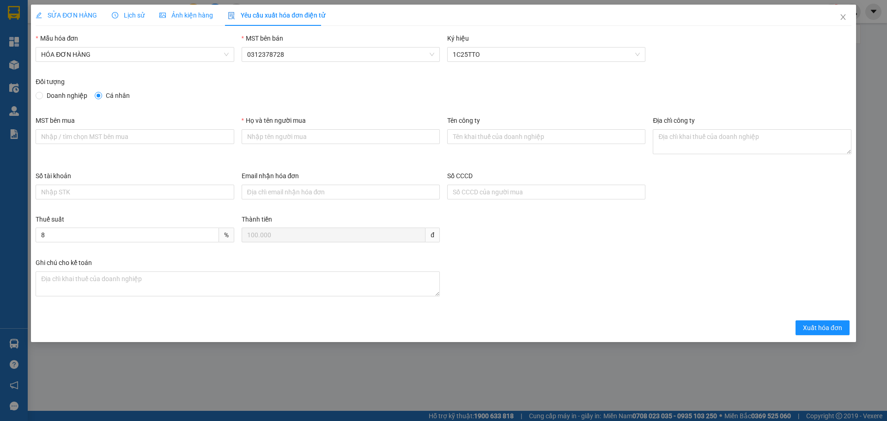
click at [49, 9] on div "SỬA ĐƠN HÀNG" at bounding box center [66, 15] width 61 height 21
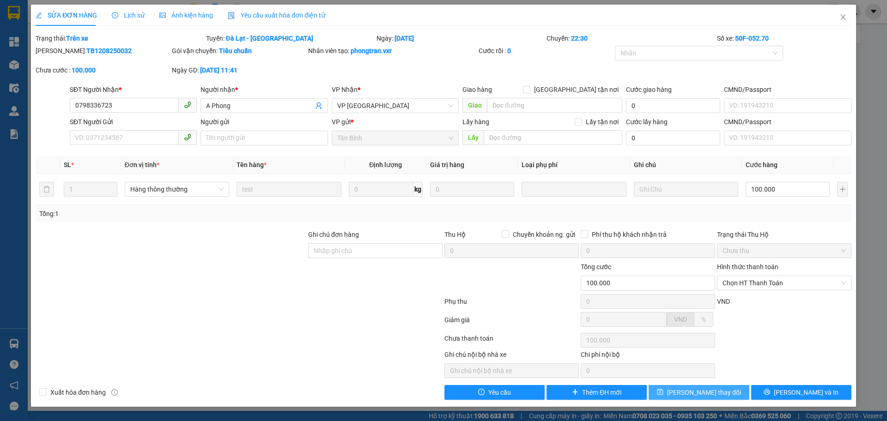
click at [721, 393] on span "[PERSON_NAME] thay đổi" at bounding box center [704, 392] width 74 height 10
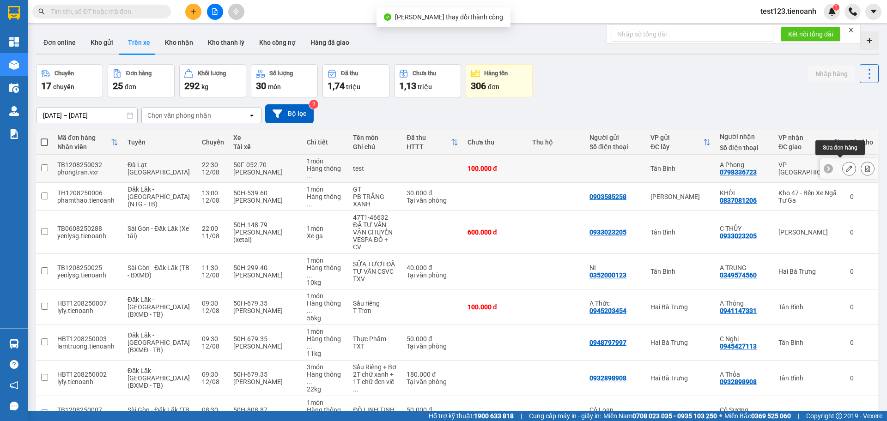
click at [846, 165] on icon at bounding box center [849, 168] width 6 height 6
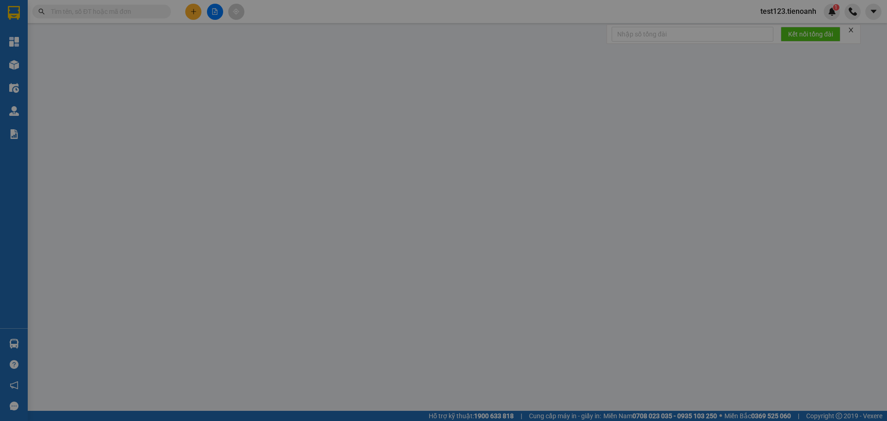
type input "0798336723"
type input "A Phong"
type input "100.000"
type input "Ghi chú nội bộ nhà xe"
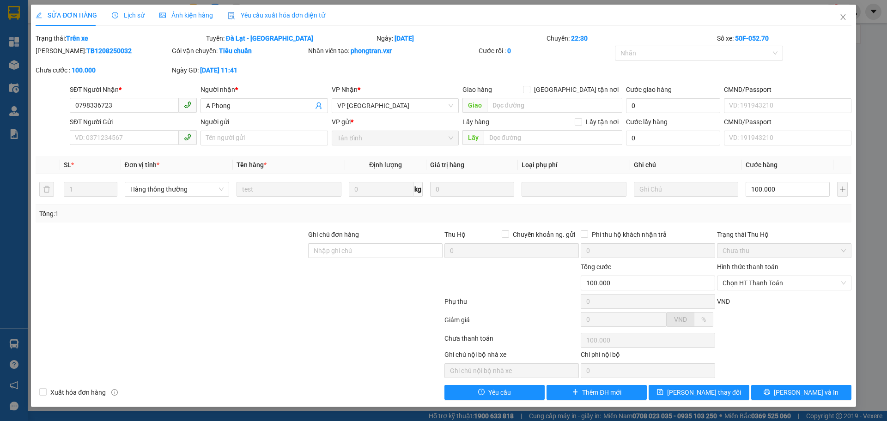
click at [261, 14] on span "Yêu cầu xuất hóa đơn điện tử" at bounding box center [276, 15] width 97 height 7
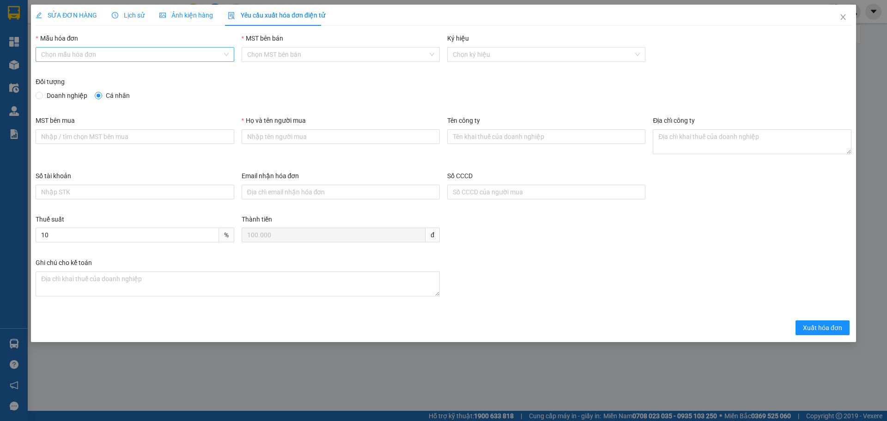
click at [150, 56] on input "Mẫu hóa đơn" at bounding box center [131, 55] width 181 height 14
click at [107, 71] on div "HÓA ĐƠN HÀNG" at bounding box center [134, 73] width 187 height 10
type input "8"
click at [63, 9] on div "SỬA ĐƠN HÀNG" at bounding box center [66, 15] width 61 height 21
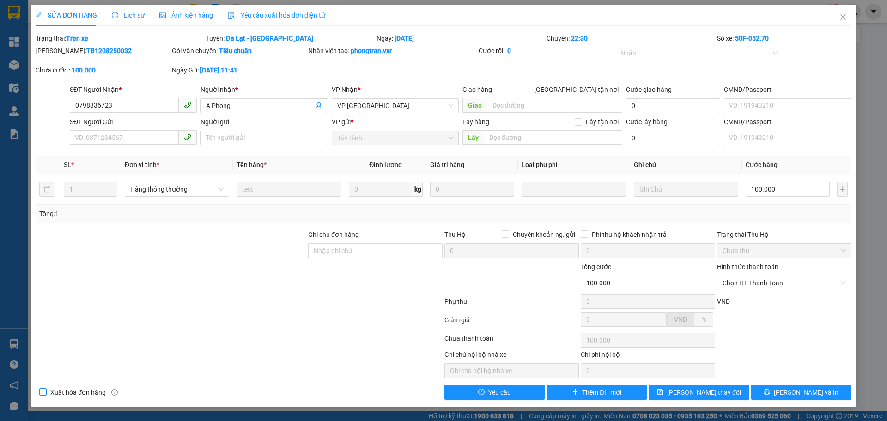
click at [97, 390] on span "Xuất hóa đơn hàng" at bounding box center [78, 392] width 63 height 10
click at [46, 390] on input "Xuất hóa đơn hàng" at bounding box center [42, 391] width 6 height 6
checkbox input "true"
click at [700, 396] on span "[PERSON_NAME] thay đổi" at bounding box center [704, 392] width 74 height 10
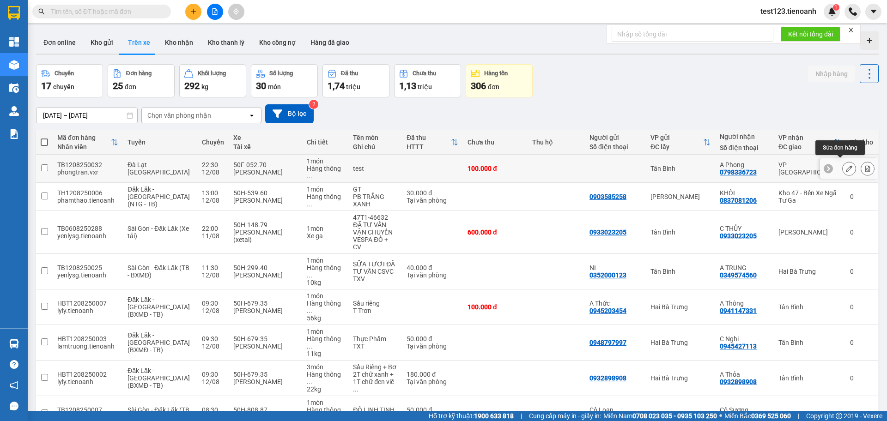
click at [846, 166] on icon at bounding box center [849, 168] width 6 height 6
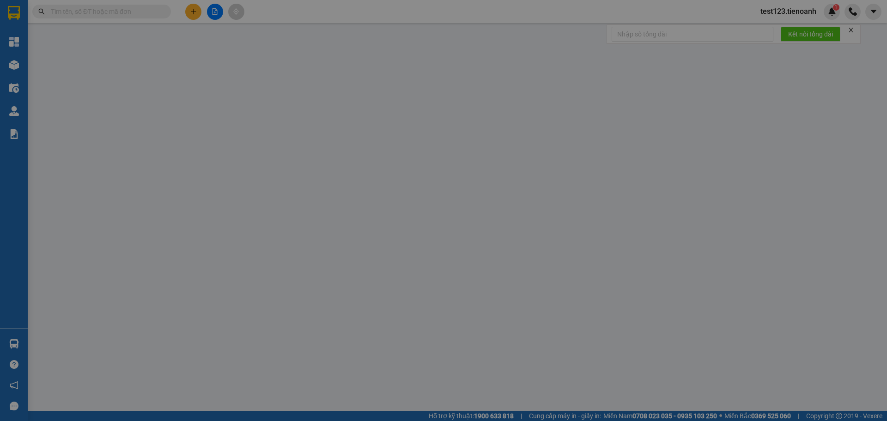
type input "0798336723"
type input "A Phong"
type input "100.000"
type input "Ghi chú nội bộ nhà xe"
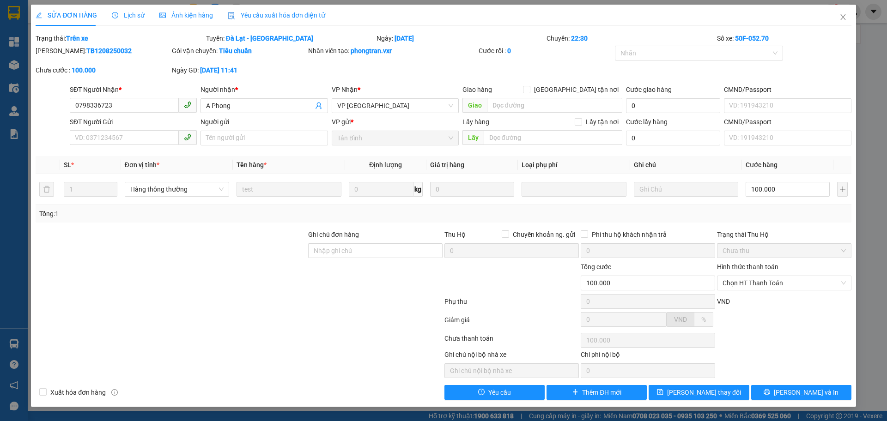
click at [80, 399] on div "Xuất hóa đơn hàng" at bounding box center [137, 392] width 204 height 15
click at [75, 394] on span "Xuất hóa đơn hàng" at bounding box center [78, 392] width 63 height 10
click at [46, 394] on input "Xuất hóa đơn hàng" at bounding box center [42, 391] width 6 height 6
checkbox input "true"
click at [246, 12] on span "Yêu cầu xuất hóa đơn điện tử" at bounding box center [276, 15] width 97 height 7
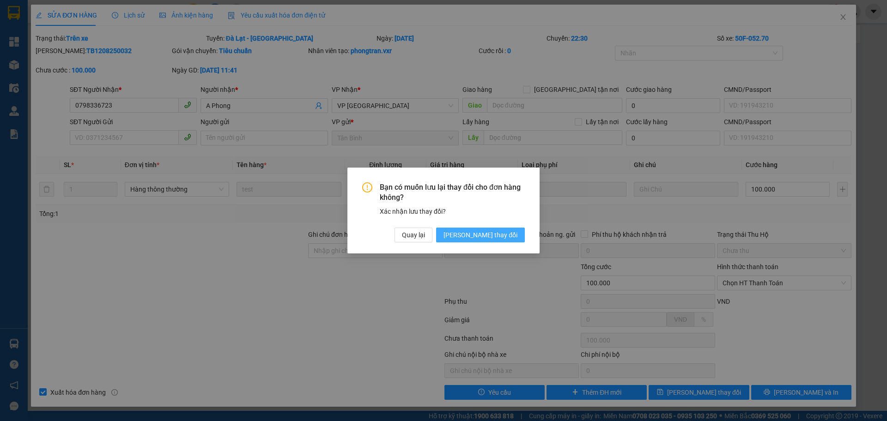
click at [491, 236] on span "[PERSON_NAME] thay đổi" at bounding box center [480, 235] width 74 height 10
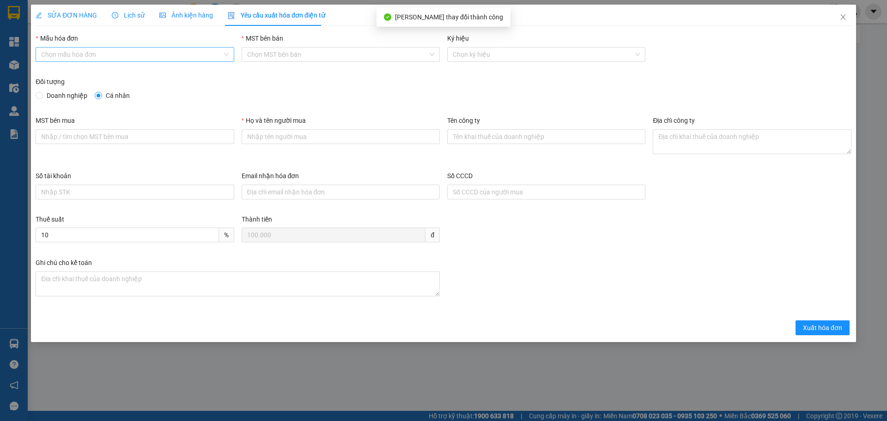
click at [173, 50] on input "Mẫu hóa đơn" at bounding box center [131, 55] width 181 height 14
click at [141, 76] on div "HÓA ĐƠN HÀNG" at bounding box center [134, 73] width 187 height 10
type input "8"
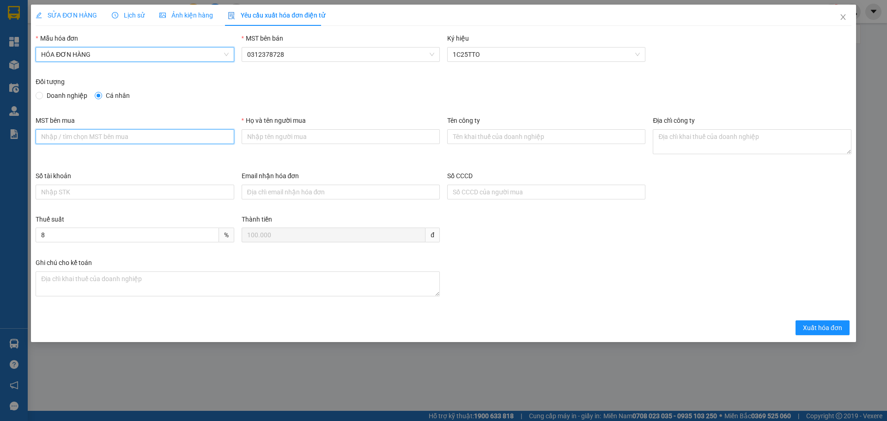
click at [188, 138] on input "MST bên mua" at bounding box center [135, 136] width 198 height 15
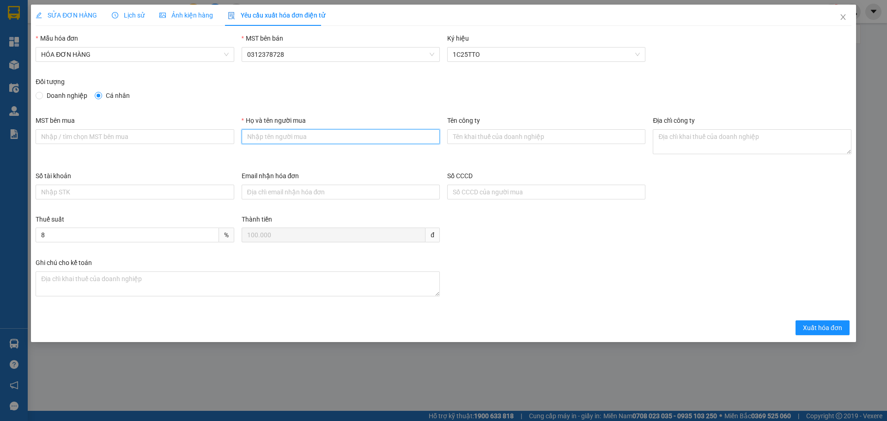
click at [264, 132] on input "Họ và tên người mua" at bounding box center [341, 136] width 198 height 15
type input "Phong"
click at [63, 16] on span "SỬA ĐƠN HÀNG" at bounding box center [66, 15] width 61 height 7
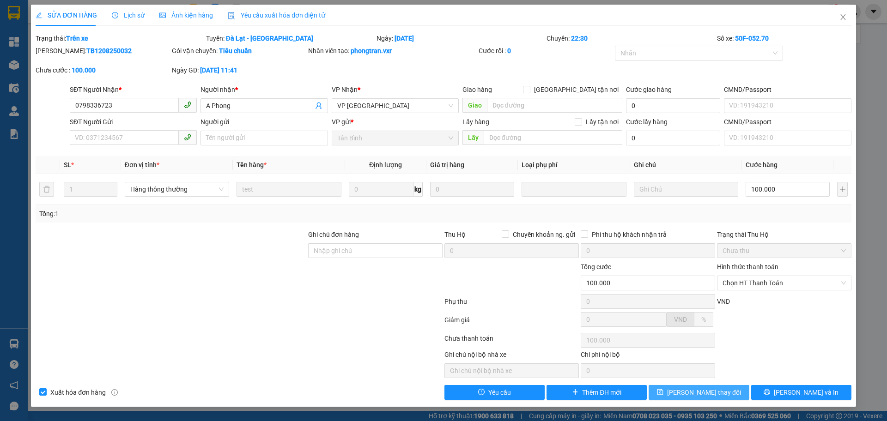
click at [710, 396] on span "[PERSON_NAME] thay đổi" at bounding box center [704, 392] width 74 height 10
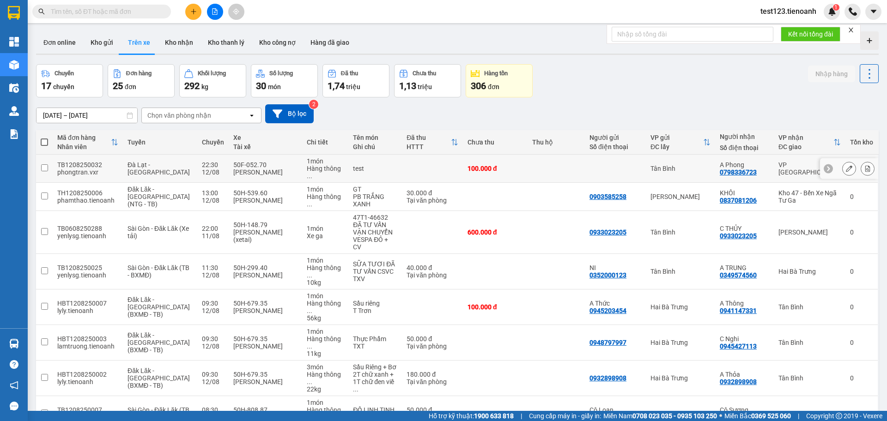
click at [831, 161] on div at bounding box center [849, 168] width 58 height 21
click at [846, 165] on icon at bounding box center [849, 168] width 6 height 6
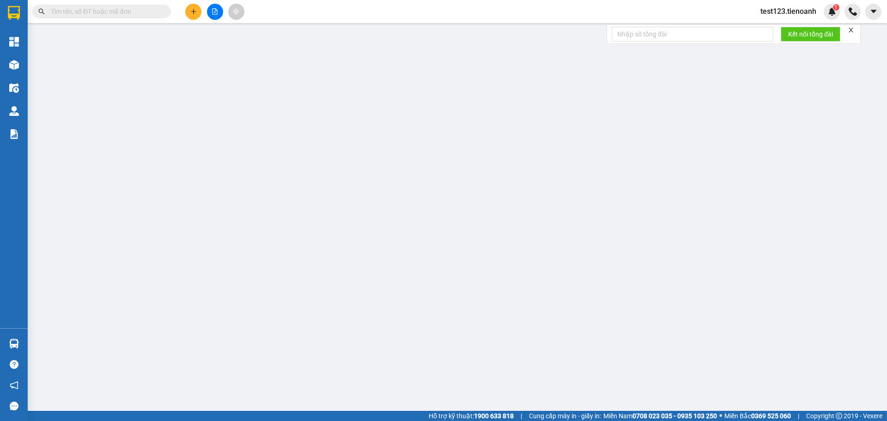
type input "0798336723"
type input "A Phong"
type input "100.000"
type input "Ghi chú nội bộ nhà xe"
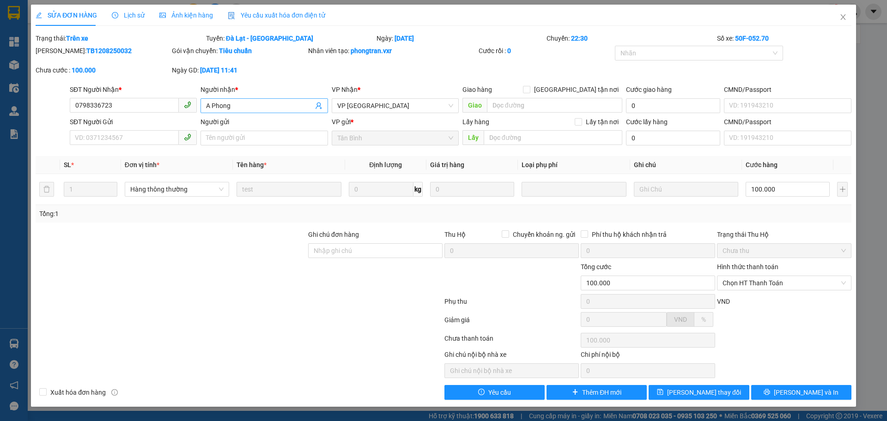
click at [277, 108] on input "A Phong" at bounding box center [259, 106] width 107 height 10
click at [259, 133] on input "Người gửi" at bounding box center [263, 138] width 127 height 15
paste input "A Phong"
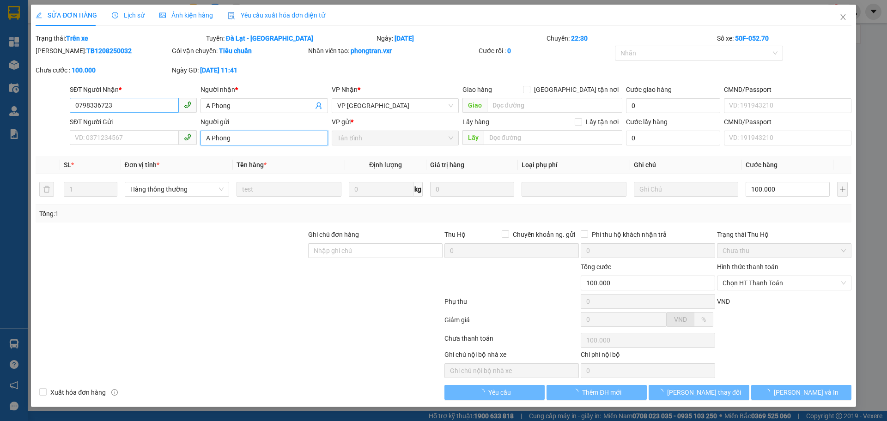
type input "A Phong"
click at [131, 108] on input "0798336723" at bounding box center [124, 105] width 109 height 15
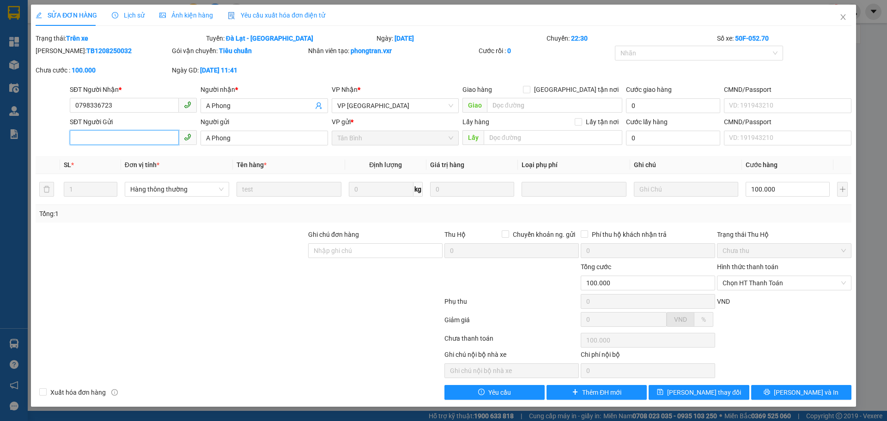
click at [127, 138] on input "SĐT Người Gửi" at bounding box center [124, 137] width 109 height 15
paste input "0798336723"
type input "0798336723"
click at [85, 389] on span "Xuất hóa đơn hàng" at bounding box center [78, 392] width 63 height 10
click at [46, 389] on input "Xuất hóa đơn hàng" at bounding box center [42, 391] width 6 height 6
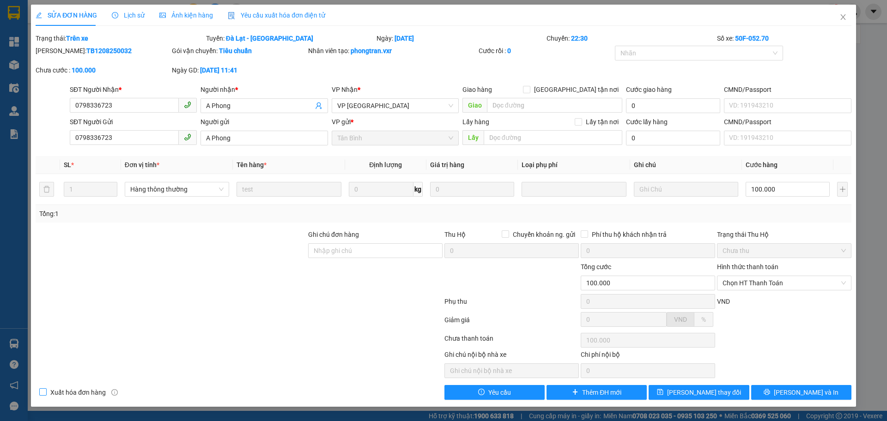
checkbox input "true"
click at [714, 390] on span "[PERSON_NAME] thay đổi" at bounding box center [704, 392] width 74 height 10
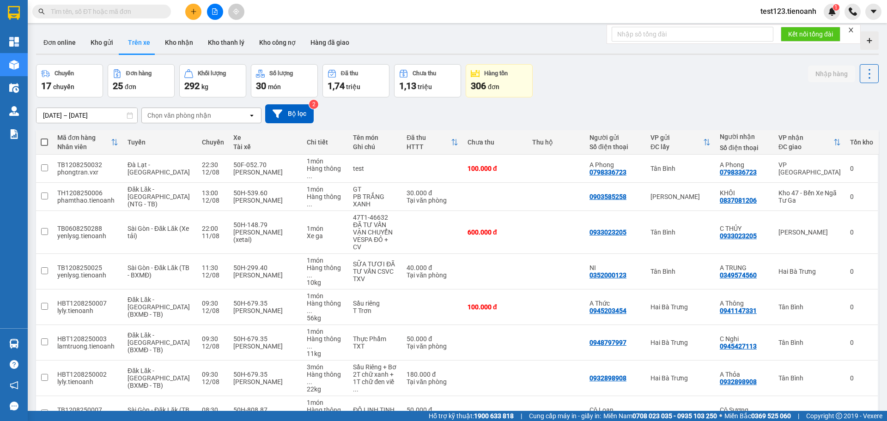
click at [70, 9] on input "text" at bounding box center [105, 11] width 109 height 10
paste input "0907251087"
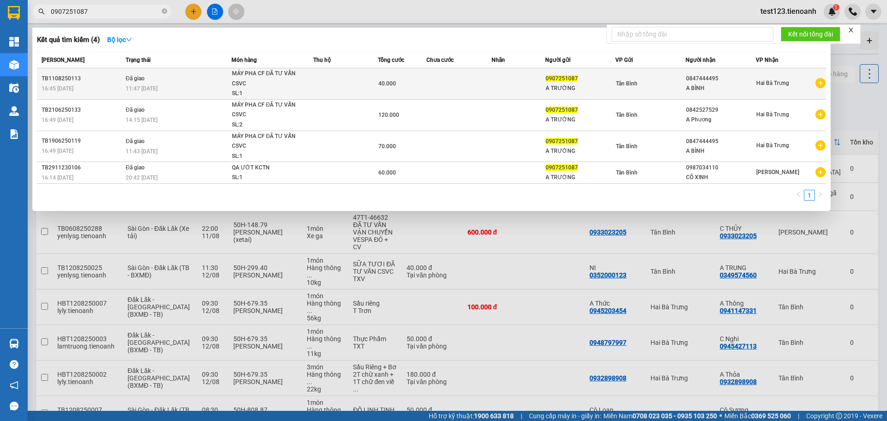
type input "0907251087"
click at [525, 81] on td at bounding box center [518, 83] width 54 height 31
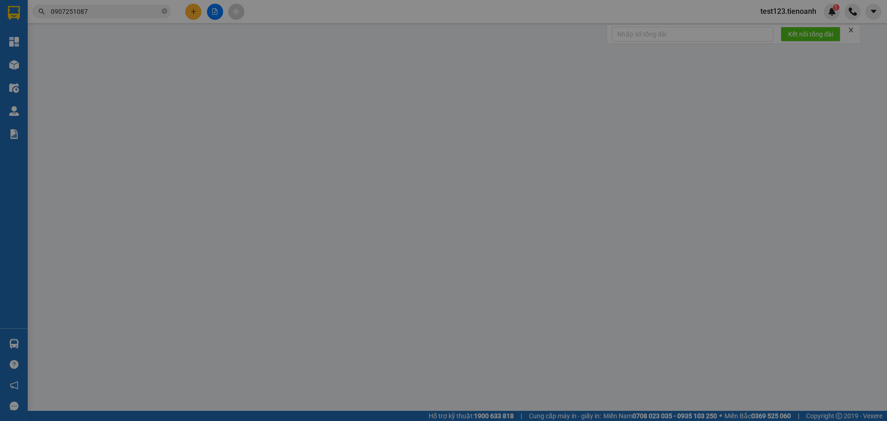
type input "0847444495"
type input "A BÌNH"
type input "0907251087"
type input "A TRƯỜNG"
type input "40.000"
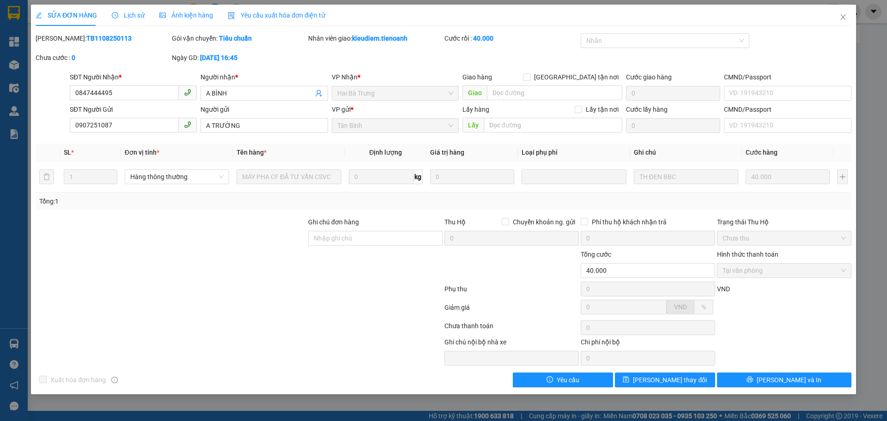
click at [113, 1] on div "SỬA ĐƠN HÀNG Lịch sử Ảnh kiện hàng Yêu cầu xuất hóa đơn điện tử Total Paid Fee …" at bounding box center [443, 210] width 887 height 421
click at [121, 6] on div "Lịch sử" at bounding box center [128, 15] width 33 height 21
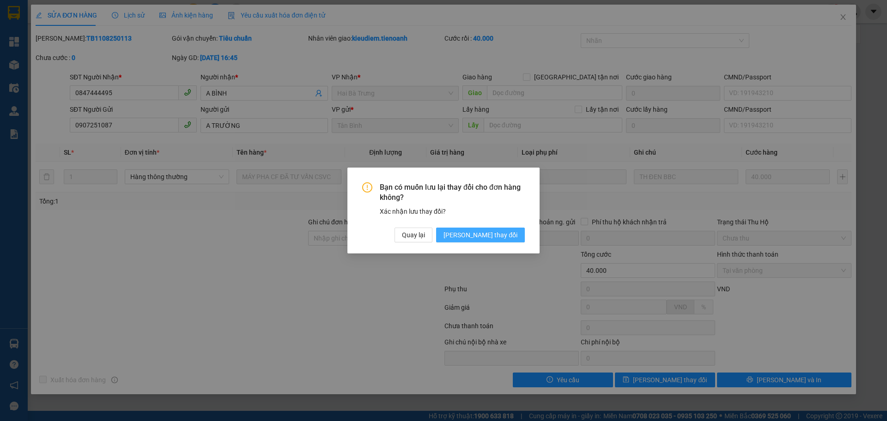
click at [494, 235] on span "[PERSON_NAME] thay đổi" at bounding box center [480, 235] width 74 height 10
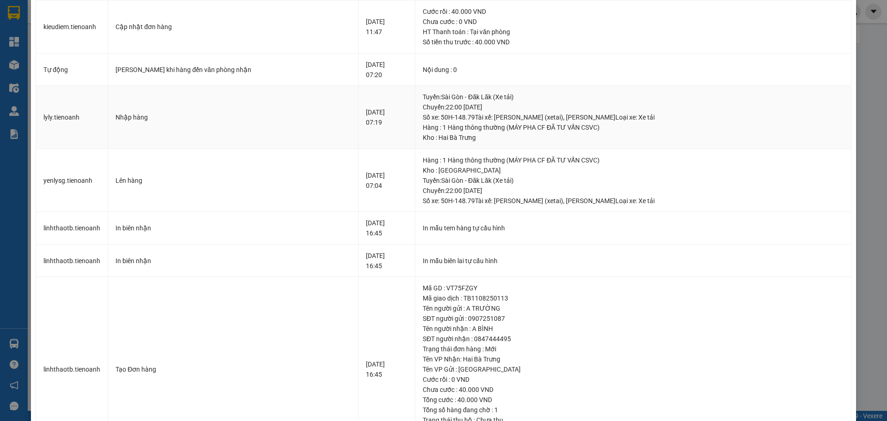
scroll to position [200, 0]
drag, startPoint x: 495, startPoint y: 321, endPoint x: 458, endPoint y: 321, distance: 37.4
click at [458, 321] on div "SĐT người gửi : 0907251087" at bounding box center [633, 317] width 421 height 10
drag, startPoint x: 497, startPoint y: 339, endPoint x: 459, endPoint y: 342, distance: 38.5
click at [459, 342] on div "SĐT người nhận : 0847444495" at bounding box center [633, 338] width 421 height 10
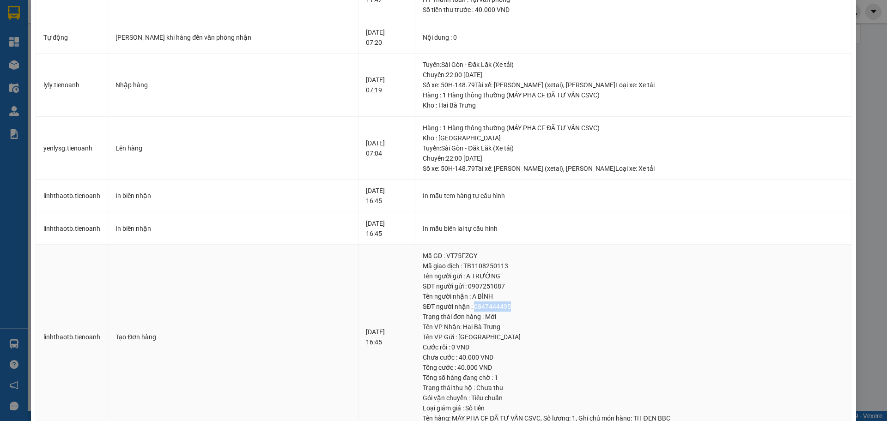
scroll to position [258, 0]
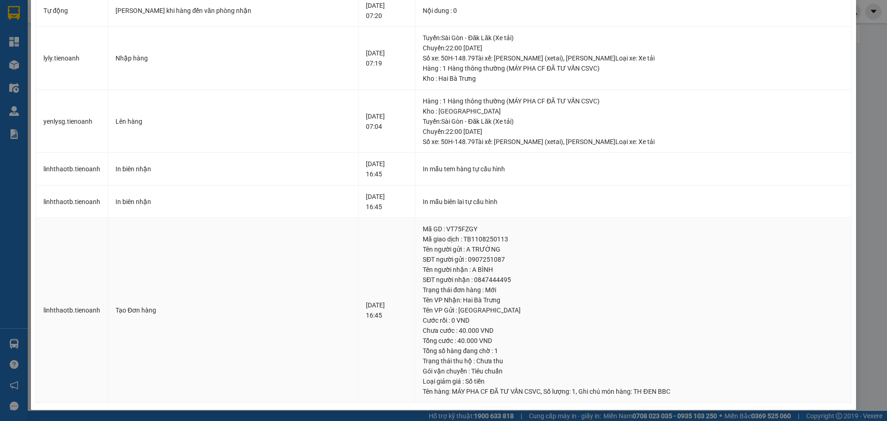
click at [475, 339] on div "Tổng cước : 40.000 VND" at bounding box center [633, 341] width 421 height 10
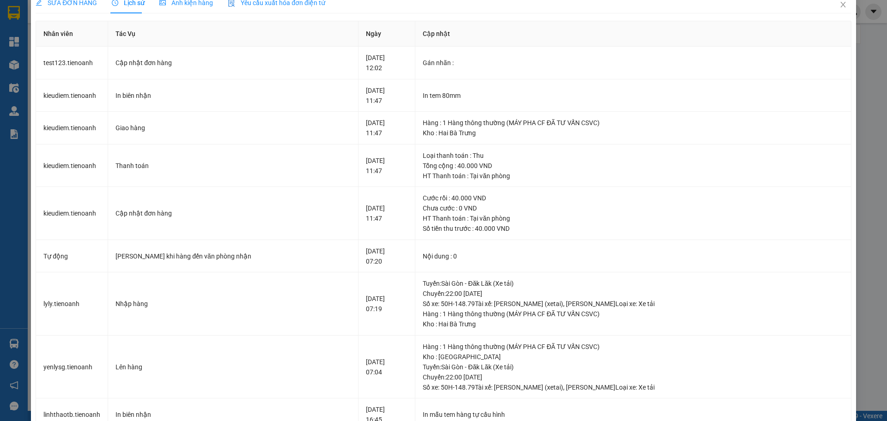
scroll to position [0, 0]
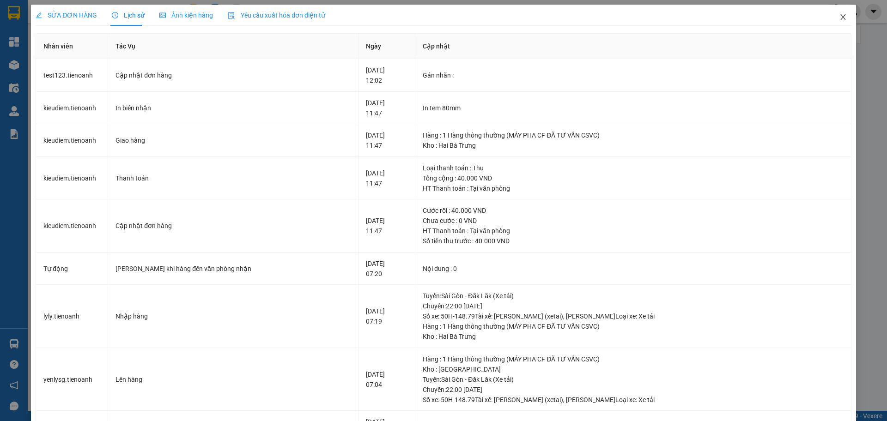
click at [830, 22] on span "Close" at bounding box center [843, 18] width 26 height 26
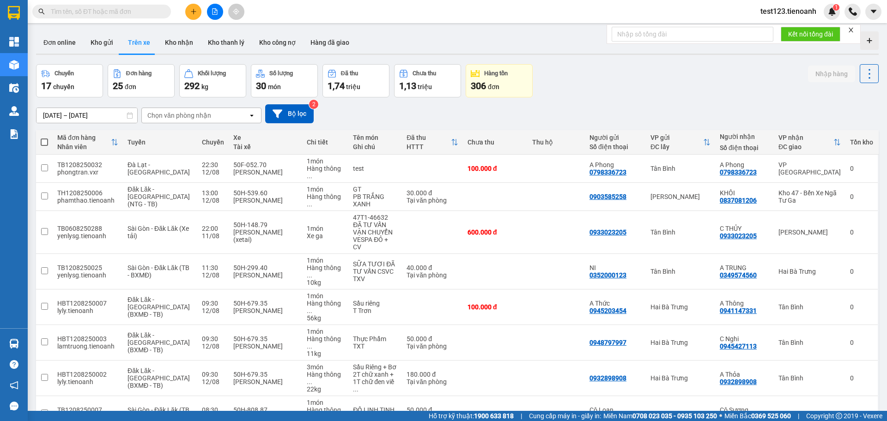
click at [90, 8] on input "text" at bounding box center [105, 11] width 109 height 10
paste input "0334415158"
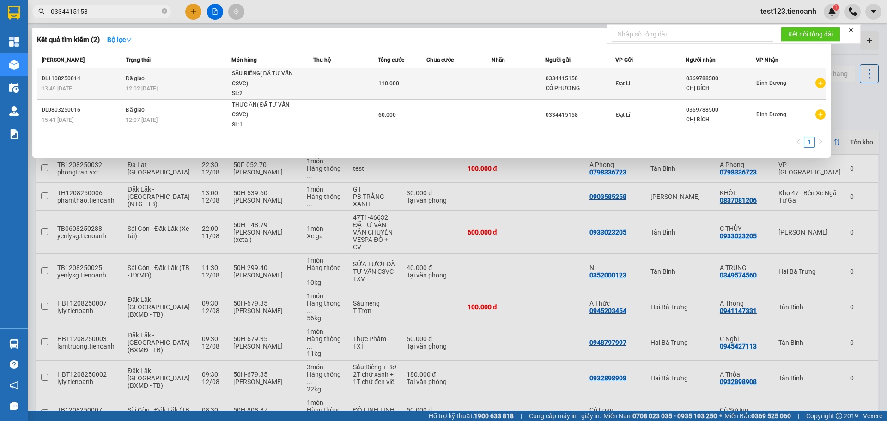
type input "0334415158"
click at [707, 86] on div "CHỊ BÍCH" at bounding box center [720, 89] width 69 height 10
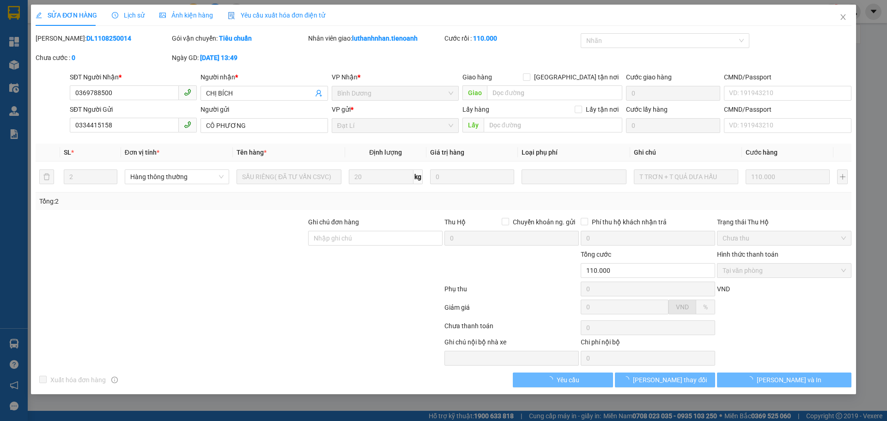
type input "0369788500"
type input "CHỊ BÍCH"
type input "0334415158"
type input "CÔ PHƯƠNG"
type input "110.000"
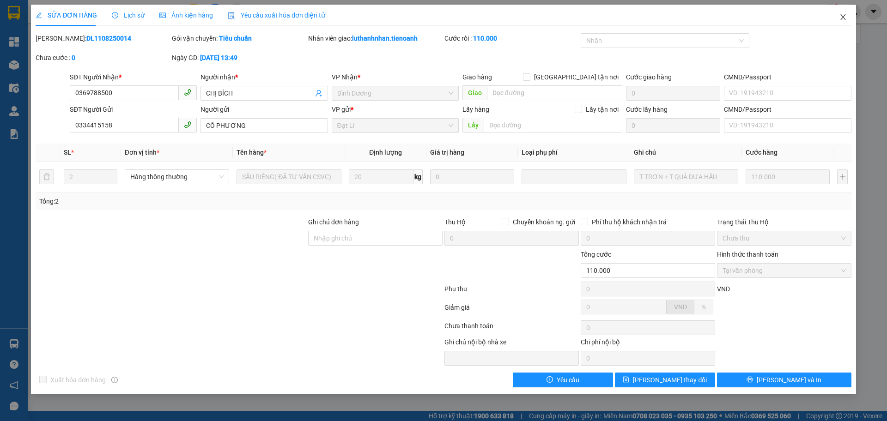
click at [840, 15] on icon "close" at bounding box center [842, 16] width 7 height 7
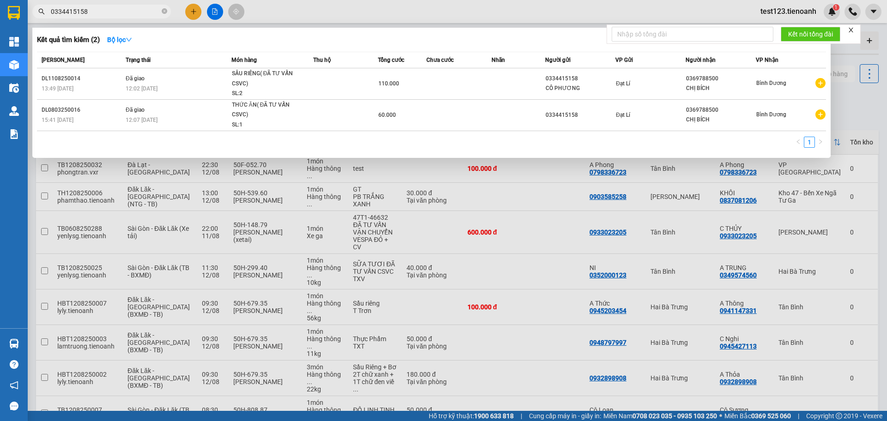
click at [96, 11] on input "0334415158" at bounding box center [105, 11] width 109 height 10
type input "0334415158"
click at [886, 119] on div at bounding box center [443, 210] width 887 height 421
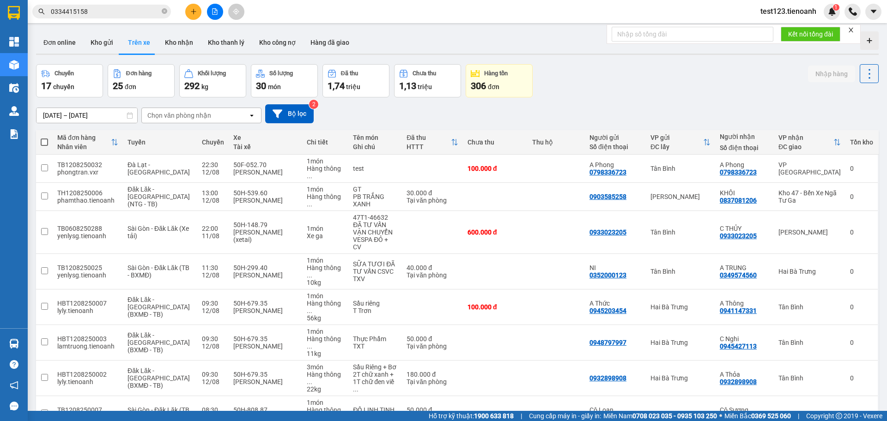
click at [99, 18] on span "0334415158" at bounding box center [101, 12] width 139 height 14
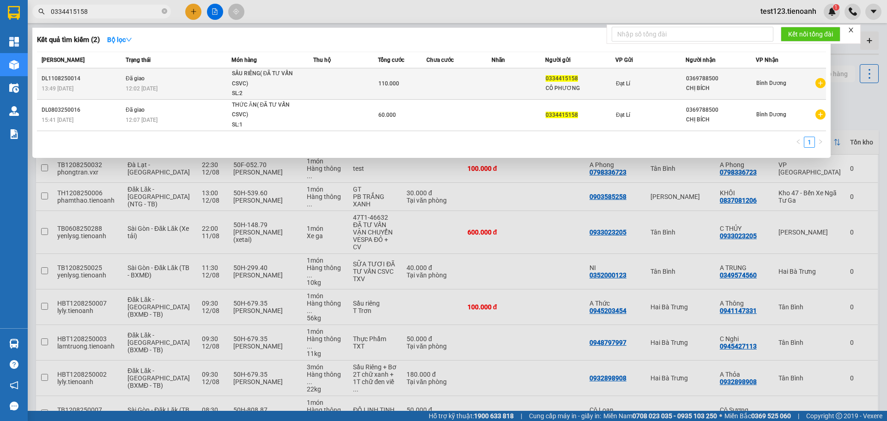
click at [157, 82] on td "Đã giao 12:02 [DATE]" at bounding box center [177, 83] width 108 height 31
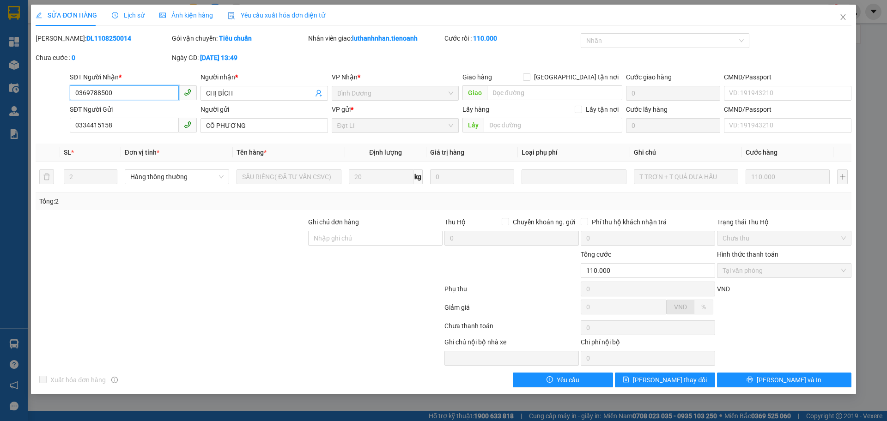
type input "0369788500"
type input "CHỊ BÍCH"
type input "0334415158"
type input "CÔ PHƯƠNG"
type input "110.000"
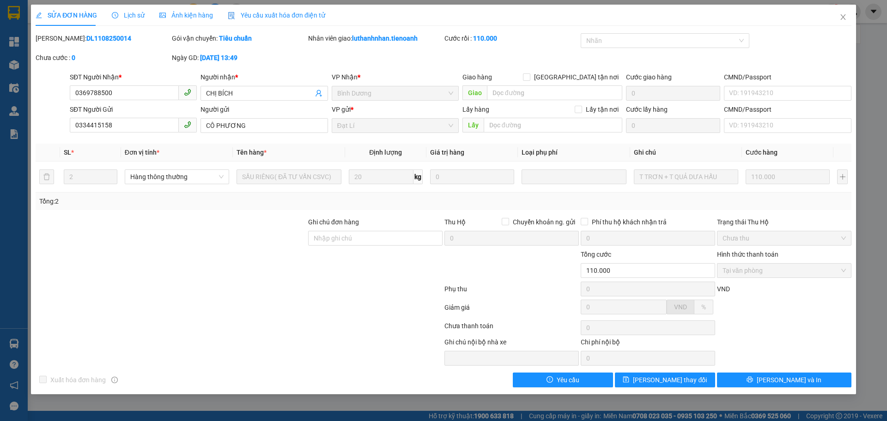
click at [279, 21] on div "Yêu cầu xuất hóa đơn điện tử" at bounding box center [276, 15] width 97 height 21
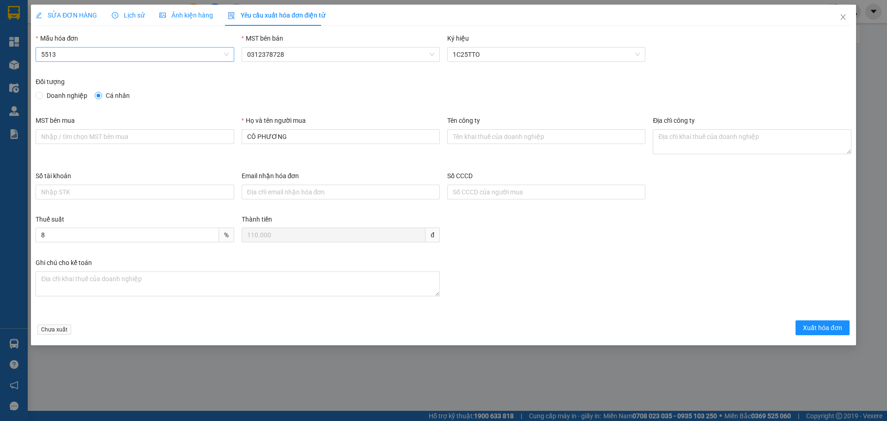
click at [134, 61] on span "5513" at bounding box center [134, 55] width 187 height 14
click at [298, 88] on div "Đối tượng" at bounding box center [444, 84] width 816 height 14
click at [160, 48] on span "5513" at bounding box center [134, 55] width 187 height 14
click at [638, 84] on div "Đối tượng" at bounding box center [444, 84] width 816 height 14
drag, startPoint x: 843, startPoint y: 18, endPoint x: 205, endPoint y: 7, distance: 637.9
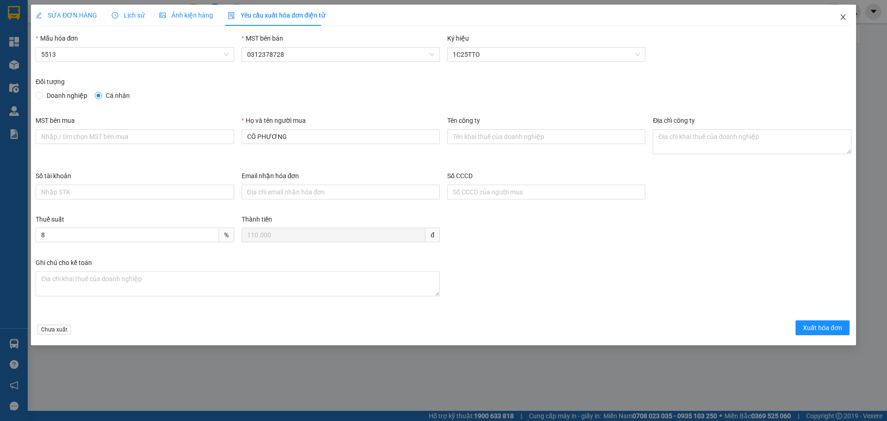
click at [842, 18] on icon "close" at bounding box center [842, 16] width 7 height 7
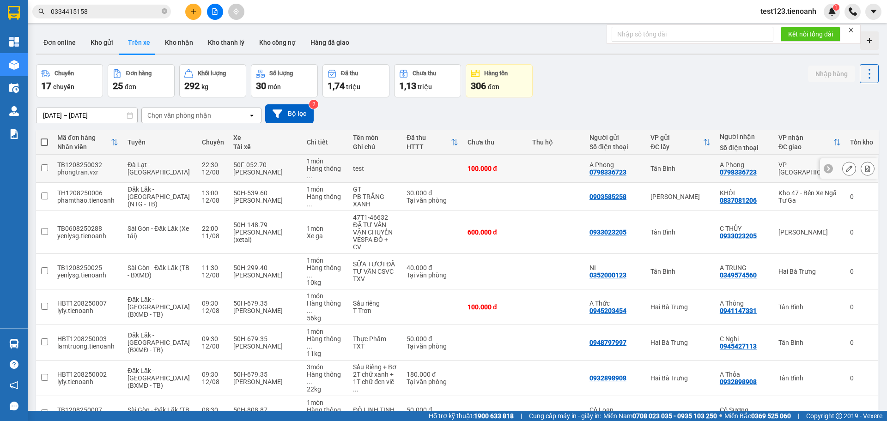
click at [846, 165] on icon at bounding box center [849, 168] width 6 height 6
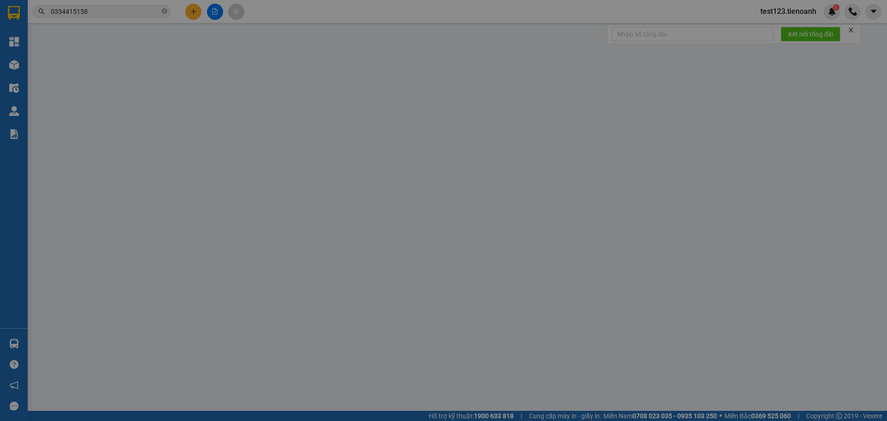
type input "0798336723"
type input "A Phong"
type input "0798336723"
type input "A Phong"
type input "100.000"
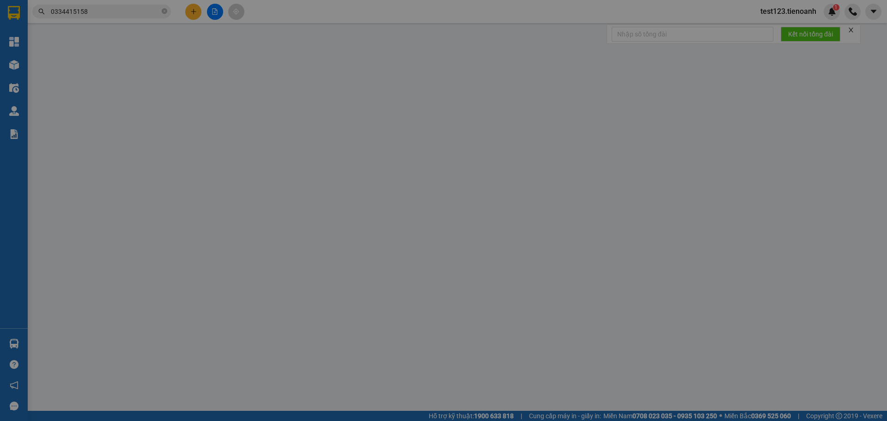
type input "100.000"
type input "Ghi chú nội bộ nhà xe"
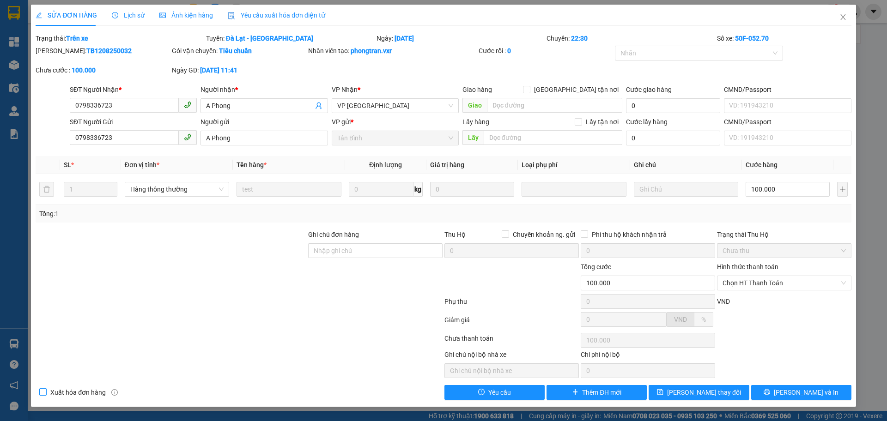
click at [60, 397] on span "Xuất hóa đơn hàng" at bounding box center [78, 392] width 63 height 10
click at [46, 395] on input "Xuất hóa đơn hàng" at bounding box center [42, 391] width 6 height 6
checkbox input "true"
click at [842, 21] on span "Close" at bounding box center [843, 18] width 26 height 26
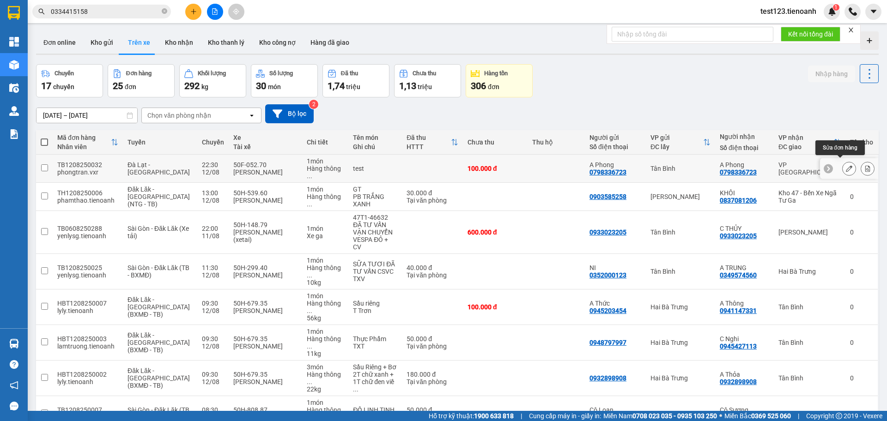
click at [842, 166] on button at bounding box center [848, 169] width 13 height 16
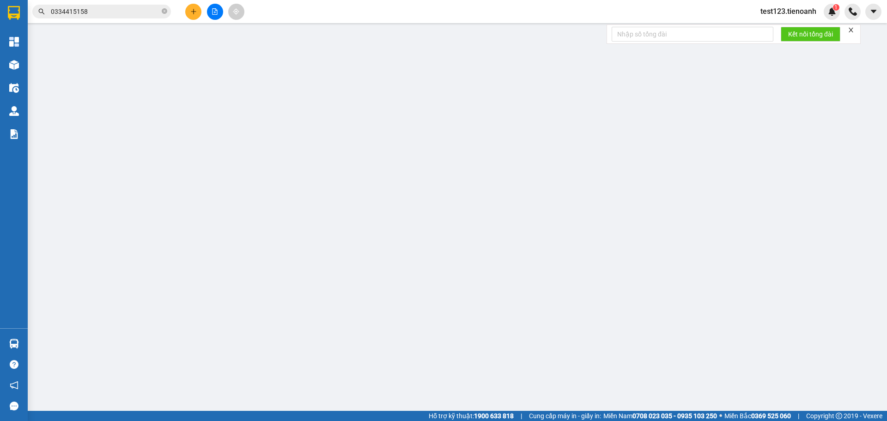
type input "0798336723"
type input "A Phong"
type input "0798336723"
type input "A Phong"
type input "100.000"
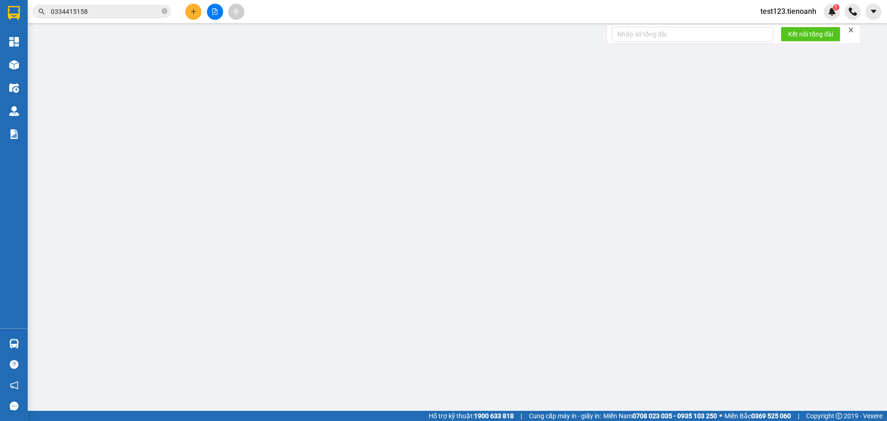
type input "100.000"
type input "Ghi chú nội bộ nhà xe"
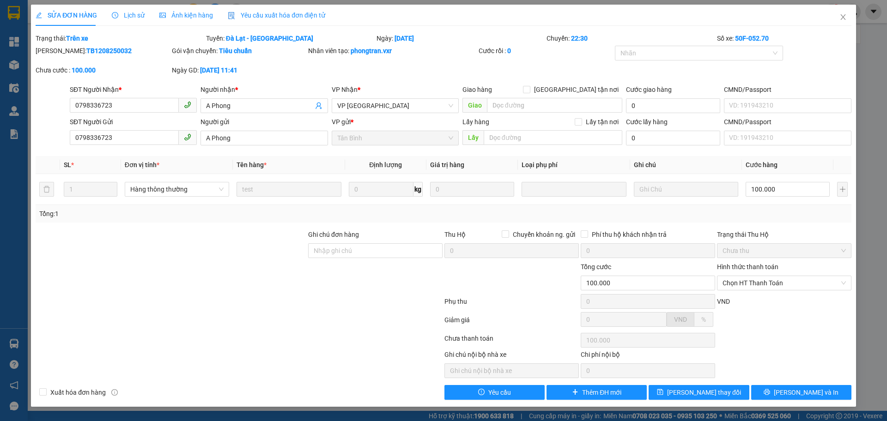
click at [244, 17] on span "Yêu cầu xuất hóa đơn điện tử" at bounding box center [276, 15] width 97 height 7
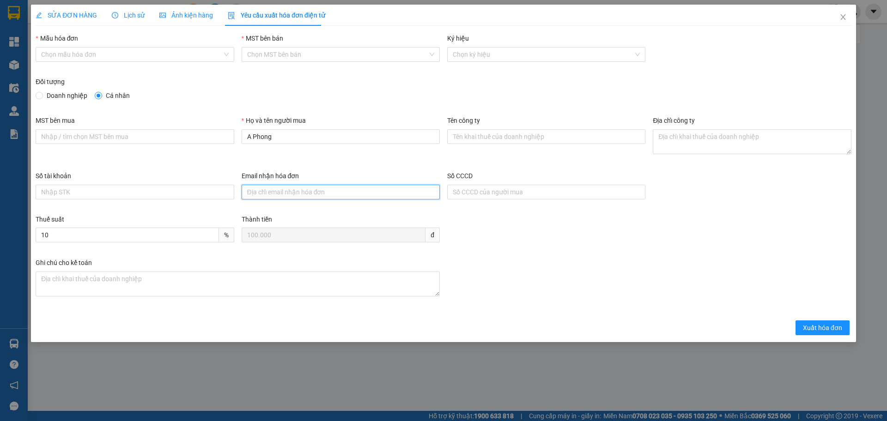
click at [290, 191] on input "Email nhận hóa đơn" at bounding box center [341, 192] width 198 height 15
type input "[EMAIL_ADDRESS][DOMAIN_NAME]"
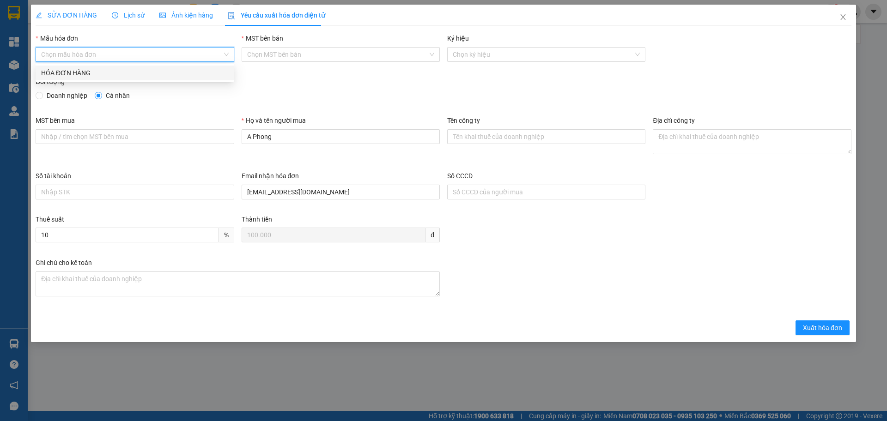
click at [185, 56] on input "Mẫu hóa đơn" at bounding box center [131, 55] width 181 height 14
click at [149, 71] on div "HÓA ĐƠN HÀNG" at bounding box center [134, 73] width 187 height 10
type input "8"
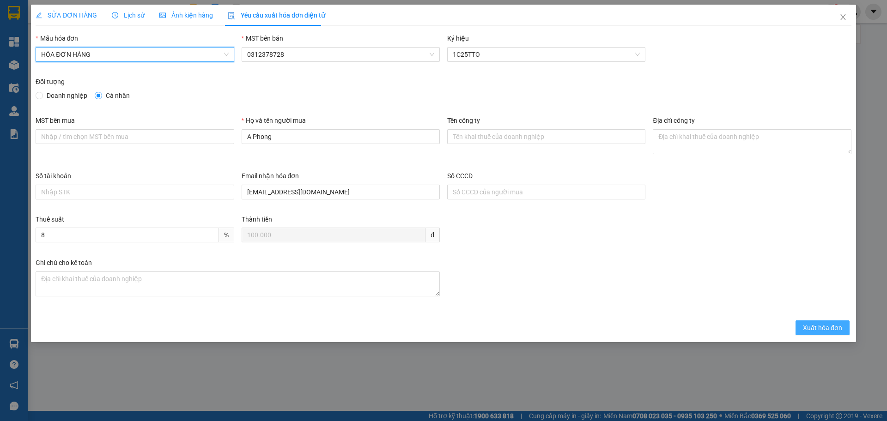
click at [815, 332] on span "Xuất hóa đơn" at bounding box center [822, 328] width 39 height 10
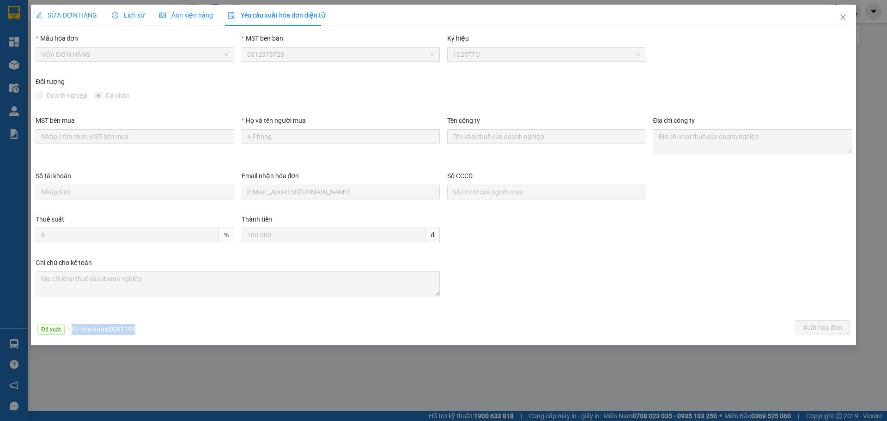
drag, startPoint x: 137, startPoint y: 329, endPoint x: 70, endPoint y: 331, distance: 67.0
click at [70, 331] on div "Đã xuất · Số hóa đơn: 00001199 Xuất hóa đơn" at bounding box center [443, 330] width 819 height 18
click at [847, 20] on span "Close" at bounding box center [843, 18] width 26 height 26
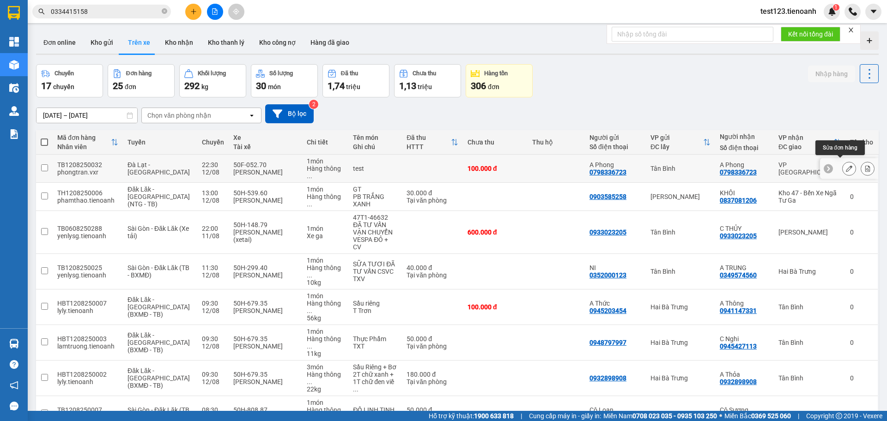
click at [844, 162] on button at bounding box center [848, 169] width 13 height 16
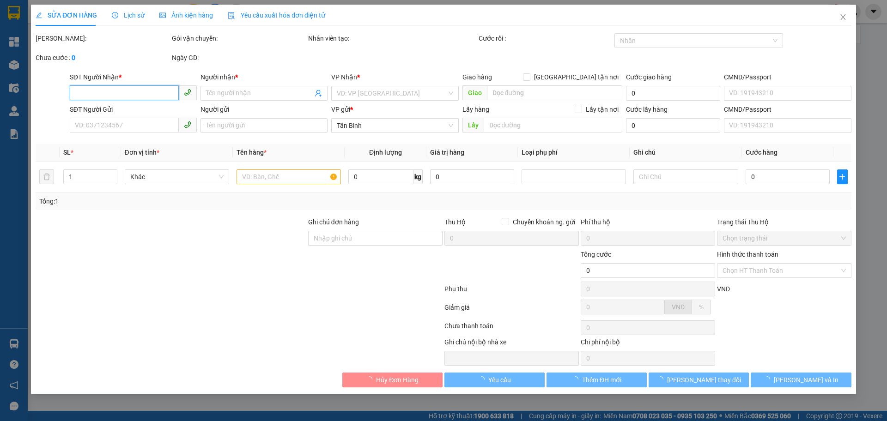
type input "0798336723"
type input "A Phong"
type input "0798336723"
type input "A Phong"
type input "100.000"
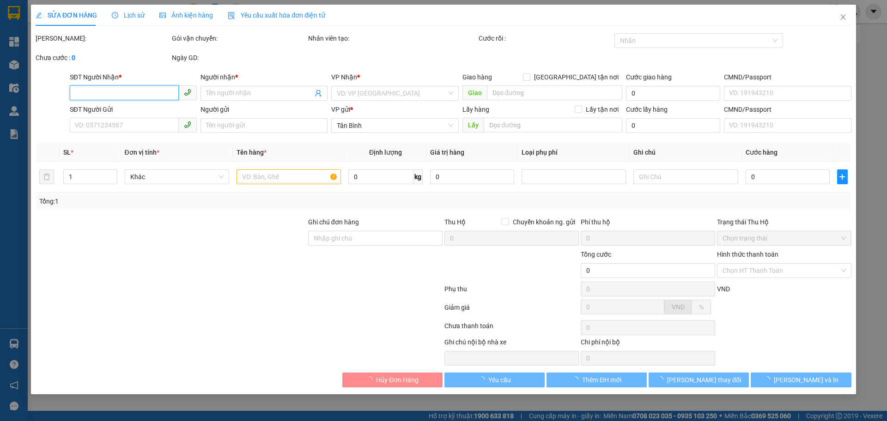
type input "100.000"
type input "Ghi chú nội bộ nhà xe"
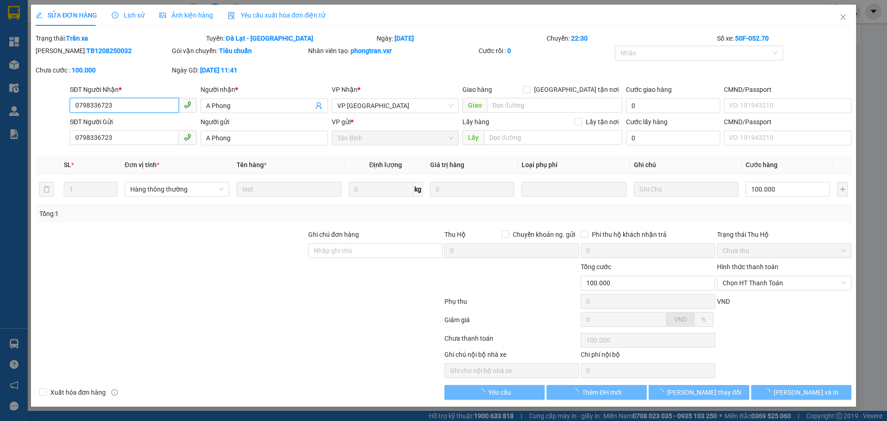
checkbox input "true"
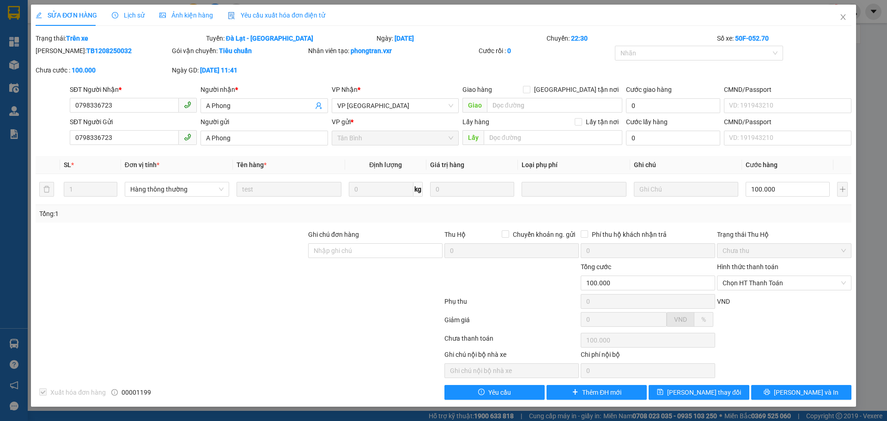
click at [252, 18] on span "Yêu cầu xuất hóa đơn điện tử" at bounding box center [276, 15] width 97 height 7
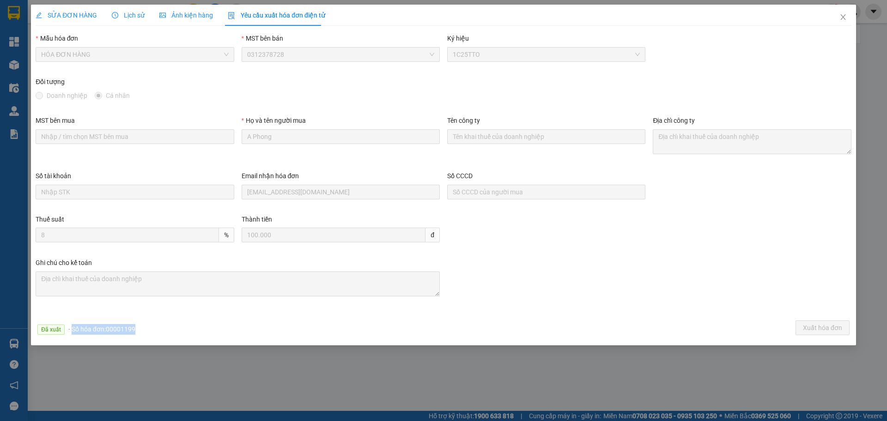
drag, startPoint x: 137, startPoint y: 331, endPoint x: 71, endPoint y: 333, distance: 66.5
click at [71, 333] on div "Đã xuất · Số hóa đơn: 00001199 Xuất hóa đơn" at bounding box center [443, 330] width 819 height 18
drag, startPoint x: 324, startPoint y: 55, endPoint x: 231, endPoint y: 59, distance: 92.4
click at [231, 59] on div "Mẫu hóa đơn HÓA ĐƠN HÀNG MST bên bán 0312378728 Ký hiệu 1C25TTO" at bounding box center [443, 54] width 823 height 43
drag, startPoint x: 294, startPoint y: 52, endPoint x: 242, endPoint y: 62, distance: 53.6
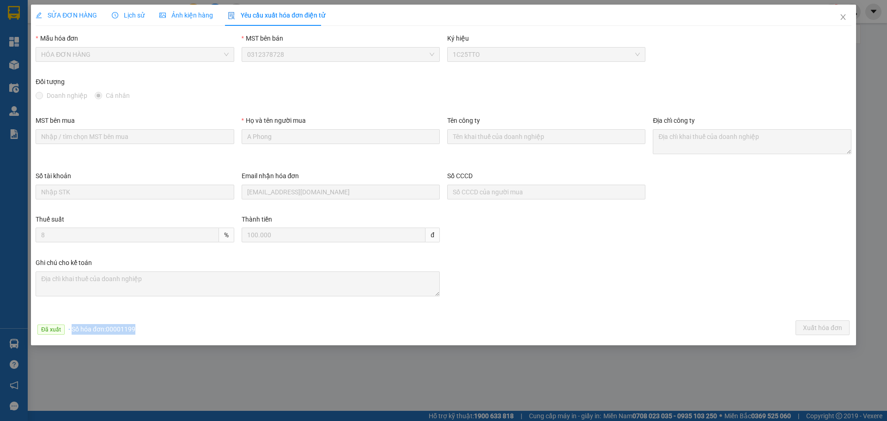
click at [242, 62] on div "MST bên bán 0312378728" at bounding box center [341, 49] width 198 height 32
click at [345, 103] on div "Đối tượng Doanh nghiệp Cá nhân" at bounding box center [444, 91] width 816 height 28
click at [267, 139] on div "Họ và tên người mua A Phong" at bounding box center [341, 131] width 198 height 32
click at [270, 139] on div "Họ và tên người mua A Phong" at bounding box center [341, 142] width 206 height 55
drag, startPoint x: 241, startPoint y: 133, endPoint x: 241, endPoint y: 146, distance: 12.9
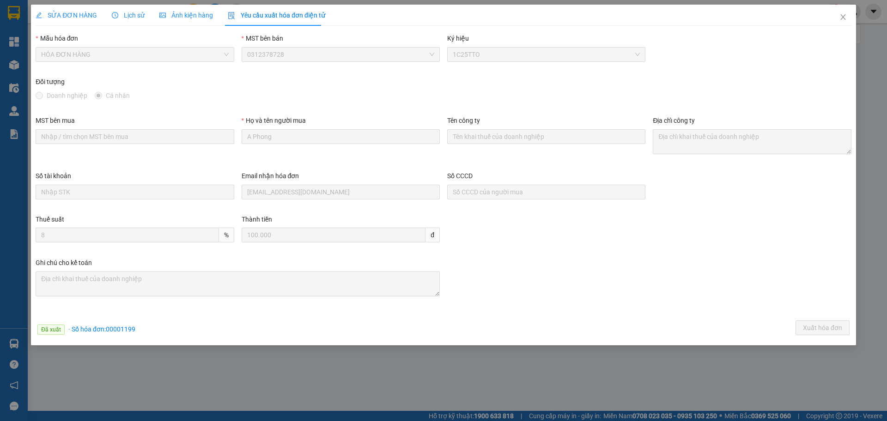
click at [242, 146] on div "Họ và tên người mua A Phong" at bounding box center [341, 131] width 198 height 32
drag, startPoint x: 138, startPoint y: 332, endPoint x: 120, endPoint y: 334, distance: 18.6
click at [120, 334] on div "Đã xuất · Số hóa đơn: 00001199 Xuất hóa đơn" at bounding box center [443, 330] width 819 height 18
click at [87, 328] on span "· Số hóa đơn: 00001199" at bounding box center [101, 329] width 67 height 7
drag, startPoint x: 69, startPoint y: 327, endPoint x: 131, endPoint y: 322, distance: 62.1
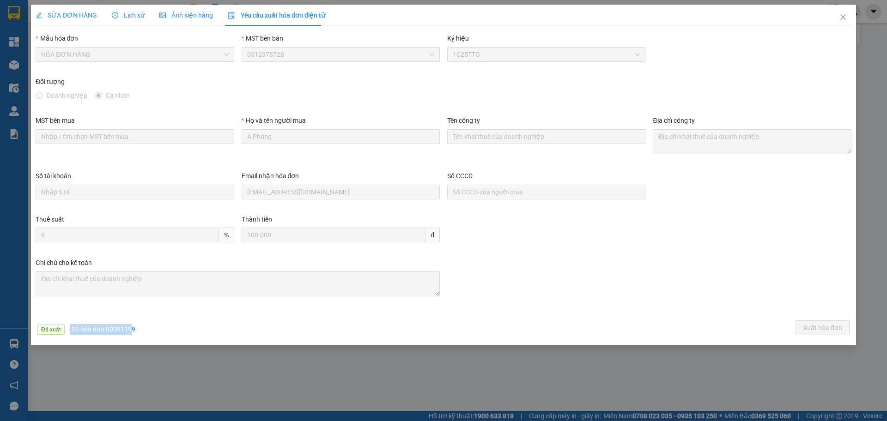
click at [131, 322] on div "Đã xuất · Số hóa đơn: 00001199 Xuất hóa đơn" at bounding box center [443, 330] width 819 height 18
click at [556, 225] on div "Thuế suất 8 % Thành tiền 100.000 đ" at bounding box center [443, 235] width 823 height 43
click at [105, 312] on div "Ghi chú cho kế toán" at bounding box center [237, 285] width 411 height 55
click at [484, 314] on form "Mẫu hóa đơn HÓA ĐƠN HÀNG MST bên bán 0312378728 Ký hiệu 1C25TTO Đối tượng Doanh…" at bounding box center [444, 185] width 816 height 305
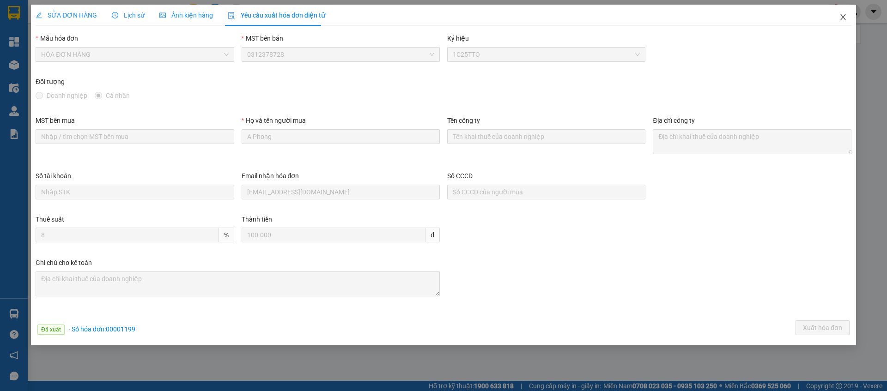
click at [839, 23] on span "Close" at bounding box center [843, 18] width 26 height 26
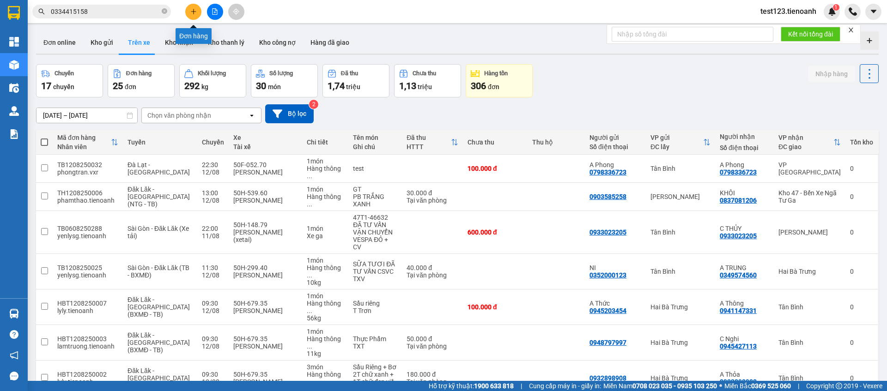
click at [194, 13] on icon "plus" at bounding box center [193, 11] width 0 height 5
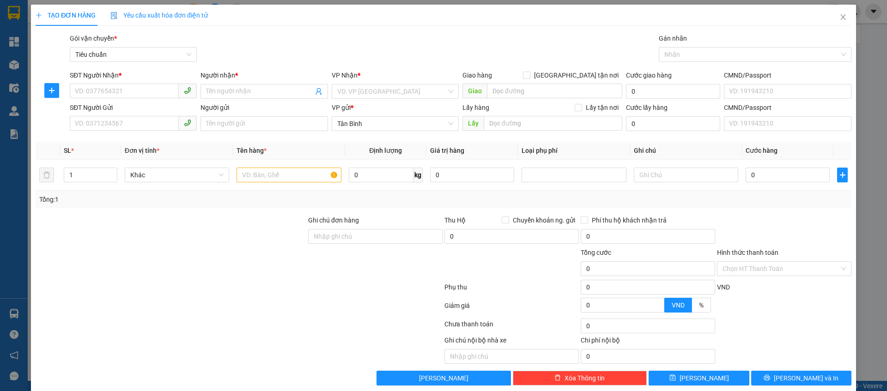
click at [163, 23] on div "Yêu cầu xuất hóa đơn điện tử" at bounding box center [158, 15] width 97 height 21
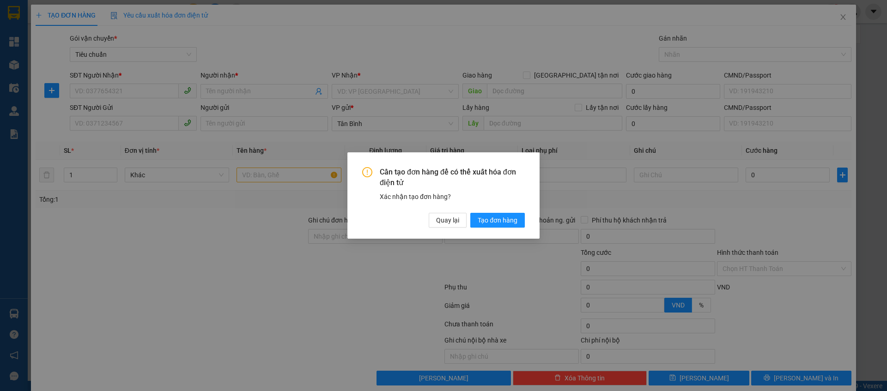
click at [856, 41] on div "Cần tạo đơn hàng để có thể xuất hóa đơn điện tử Xác nhận tạo đơn hàng? Quay lại…" at bounding box center [443, 195] width 887 height 391
click at [835, 24] on div "Cần tạo đơn hàng để có thể xuất hóa đơn điện tử Xác nhận tạo đơn hàng? Quay lại…" at bounding box center [443, 195] width 887 height 391
click at [445, 215] on span "Quay lại" at bounding box center [447, 220] width 23 height 10
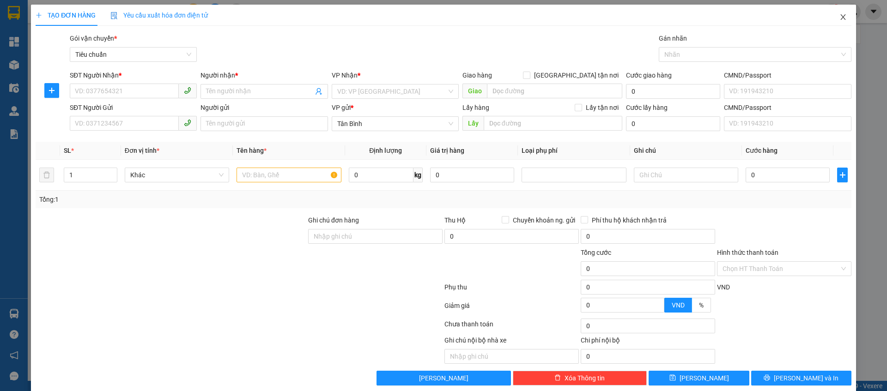
click at [839, 18] on icon "close" at bounding box center [842, 16] width 7 height 7
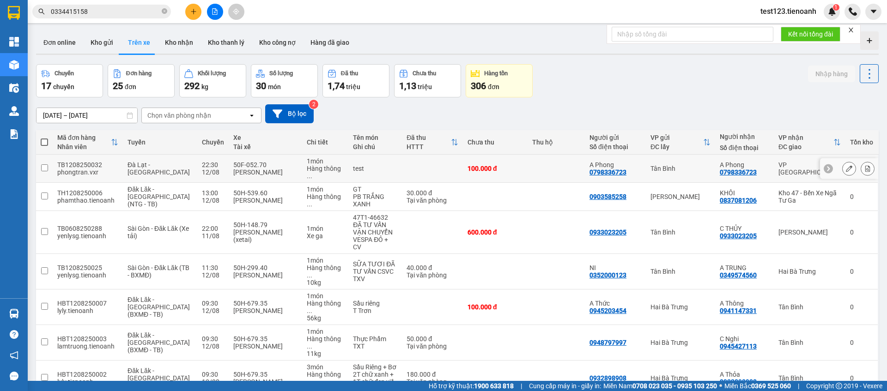
click at [832, 167] on div at bounding box center [849, 168] width 58 height 21
click at [842, 167] on button at bounding box center [848, 169] width 13 height 16
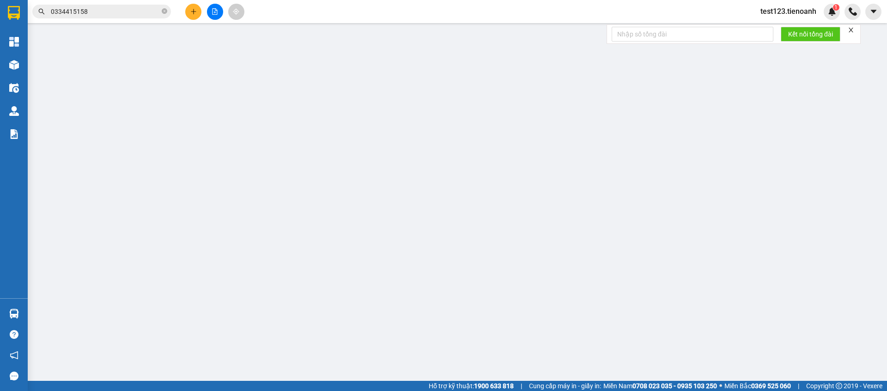
type input "0798336723"
type input "A Phong"
type input "0798336723"
type input "A Phong"
type input "100.000"
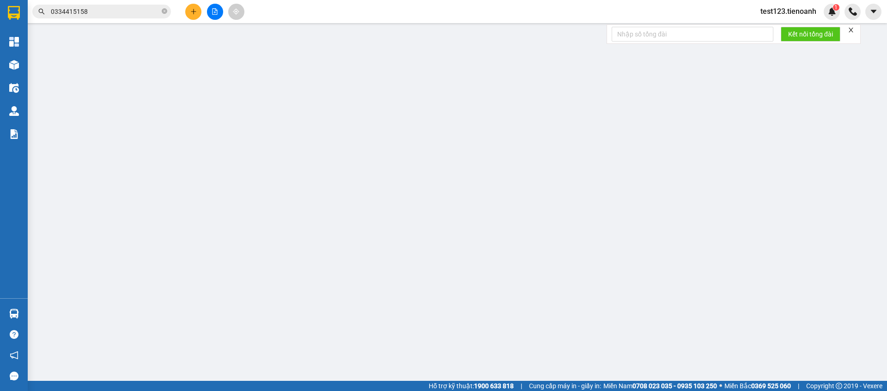
type input "100.000"
type input "Ghi chú nội bộ nhà xe"
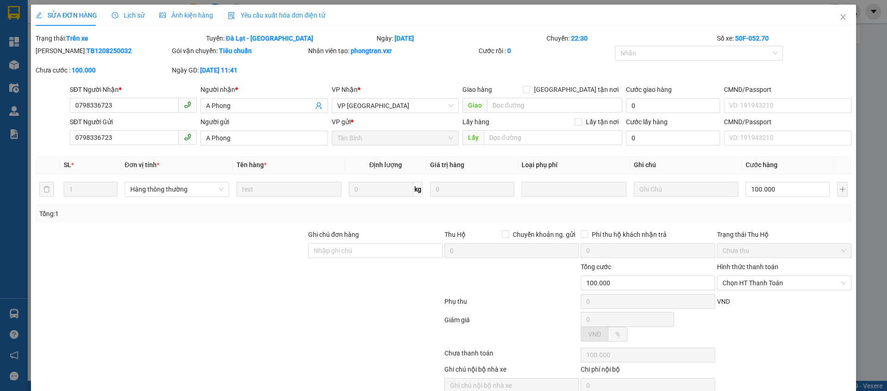
checkbox input "true"
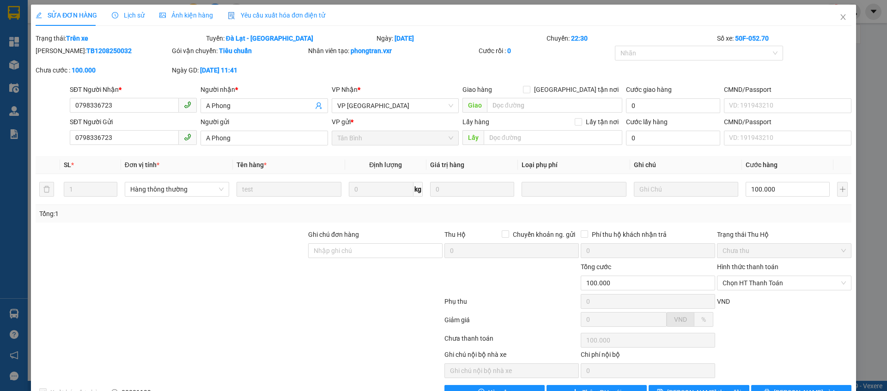
click at [290, 19] on span "Yêu cầu xuất hóa đơn điện tử" at bounding box center [276, 15] width 97 height 7
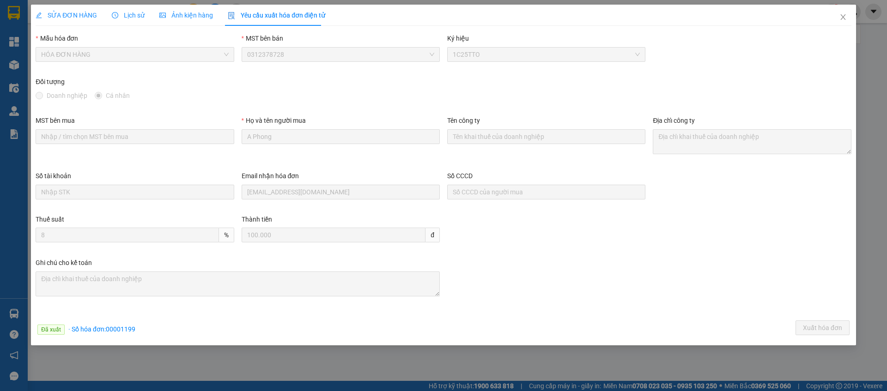
click at [67, 18] on span "SỬA ĐƠN HÀNG" at bounding box center [66, 15] width 61 height 7
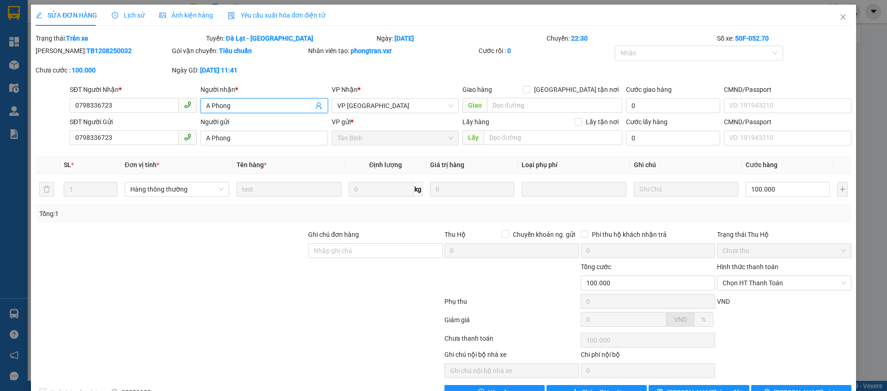
drag, startPoint x: 243, startPoint y: 103, endPoint x: 236, endPoint y: 99, distance: 8.1
click at [239, 103] on input "A Phong" at bounding box center [259, 106] width 107 height 10
drag, startPoint x: 240, startPoint y: 87, endPoint x: 200, endPoint y: 88, distance: 40.2
click at [200, 88] on div "Người nhận *" at bounding box center [263, 90] width 127 height 10
click at [206, 101] on input "A Phong" at bounding box center [259, 106] width 107 height 10
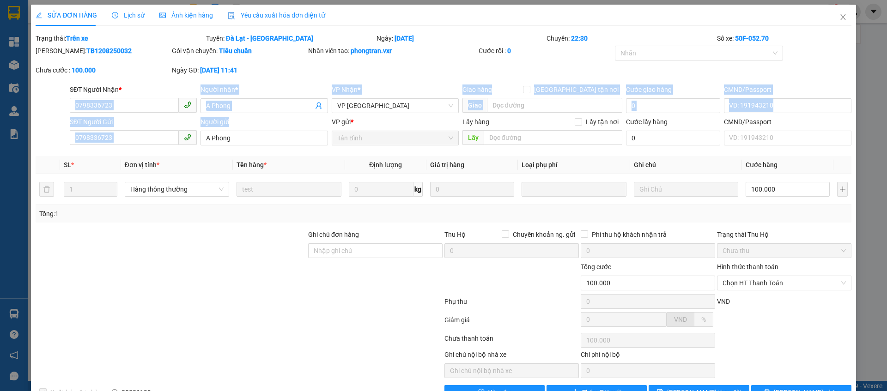
drag, startPoint x: 220, startPoint y: 118, endPoint x: 190, endPoint y: 116, distance: 29.6
click at [190, 117] on div "SĐT Người Gửi 0798336723 Người gửi A Phong VP gửi * [GEOGRAPHIC_DATA] Lấy hàng …" at bounding box center [460, 133] width 785 height 32
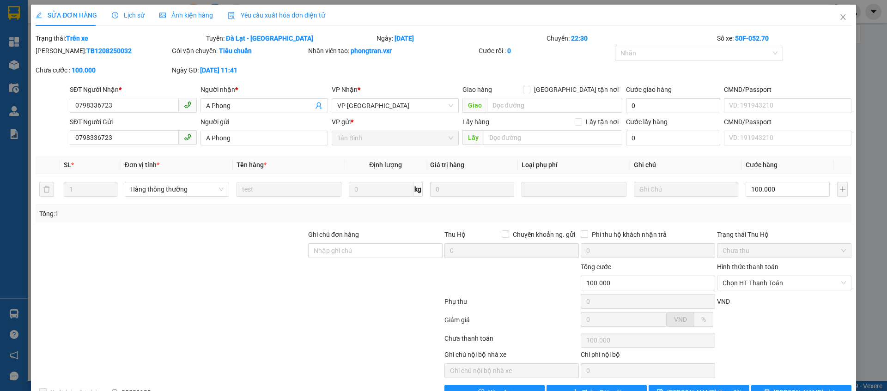
click at [263, 149] on div "Người gửi A Phong" at bounding box center [263, 133] width 127 height 32
click at [245, 139] on input "A Phong" at bounding box center [263, 138] width 127 height 15
click at [838, 19] on span "Close" at bounding box center [843, 18] width 26 height 26
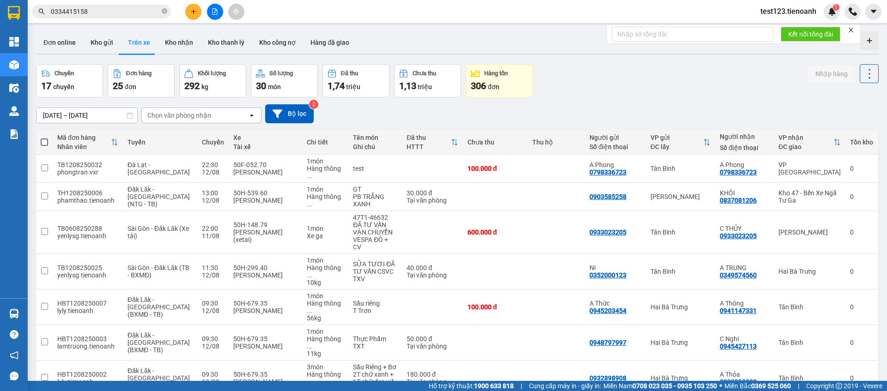
click at [189, 16] on button at bounding box center [193, 12] width 16 height 16
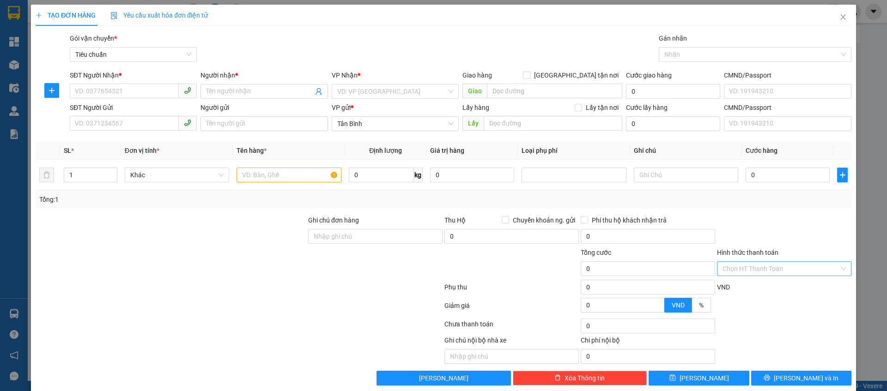
click at [788, 272] on input "Hình thức thanh toán" at bounding box center [780, 269] width 117 height 14
click at [784, 240] on div at bounding box center [784, 231] width 136 height 32
click at [183, 27] on div "TẠO ĐƠN HÀNG Yêu cầu xuất hóa đơn điện tử Transit Pickup Surcharge Ids Transit …" at bounding box center [444, 195] width 816 height 381
click at [171, 16] on span "Yêu cầu xuất hóa đơn điện tử" at bounding box center [158, 15] width 97 height 7
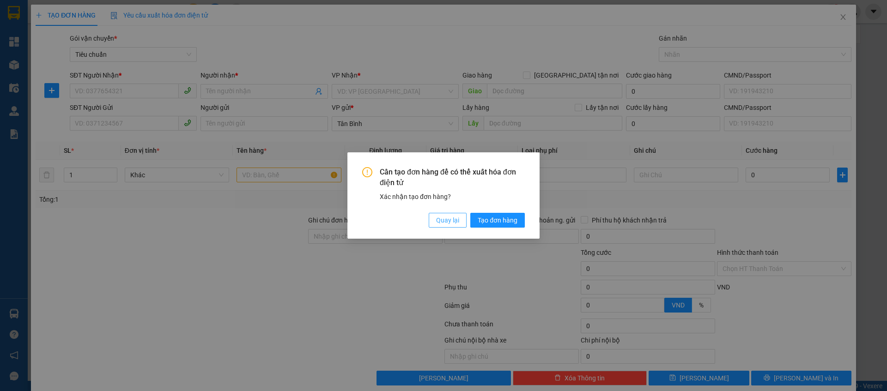
click at [458, 223] on span "Quay lại" at bounding box center [447, 220] width 23 height 10
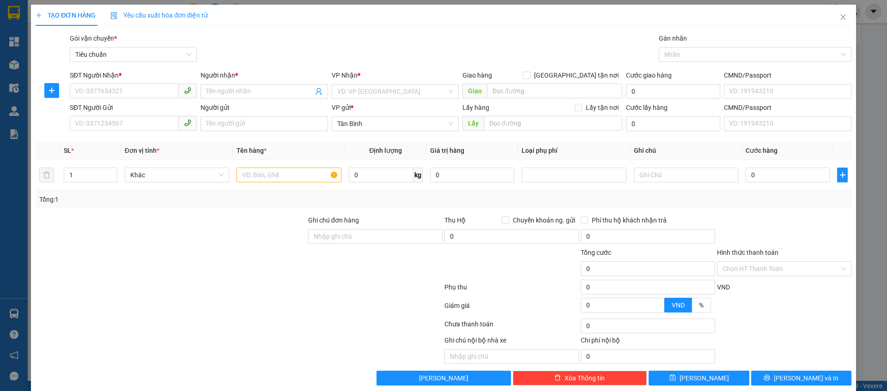
click at [202, 16] on span "Yêu cầu xuất hóa đơn điện tử" at bounding box center [158, 15] width 97 height 7
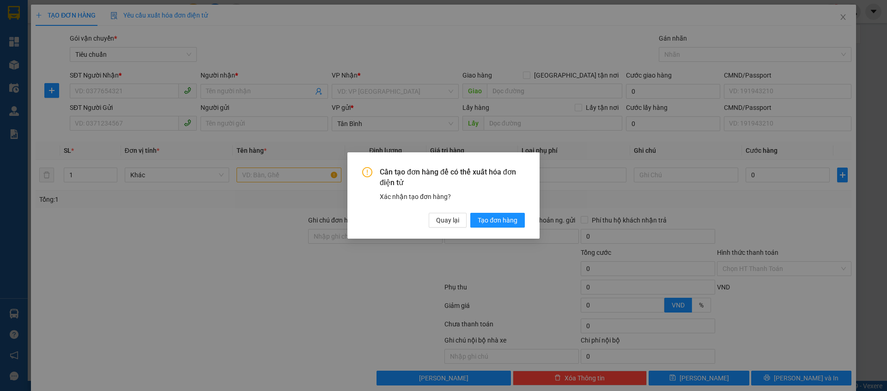
click at [835, 15] on div "Cần tạo đơn hàng để có thể xuất hóa đơn điện tử Xác nhận tạo đơn hàng? Quay lại…" at bounding box center [443, 195] width 887 height 391
click at [448, 212] on div "Cần tạo đơn hàng để có thể xuất hóa đơn điện tử Xác nhận tạo đơn hàng? Quay lại…" at bounding box center [443, 197] width 163 height 61
drag, startPoint x: 838, startPoint y: 22, endPoint x: 645, endPoint y: 116, distance: 214.8
click at [838, 22] on div "Cần tạo đơn hàng để có thể xuất hóa đơn điện tử Xác nhận tạo đơn hàng? Quay lại…" at bounding box center [443, 195] width 887 height 391
drag, startPoint x: 448, startPoint y: 221, endPoint x: 483, endPoint y: 201, distance: 40.5
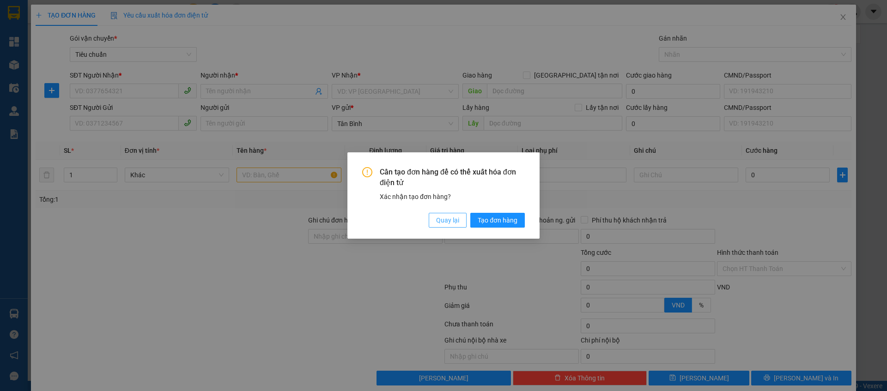
click at [448, 221] on span "Quay lại" at bounding box center [447, 220] width 23 height 10
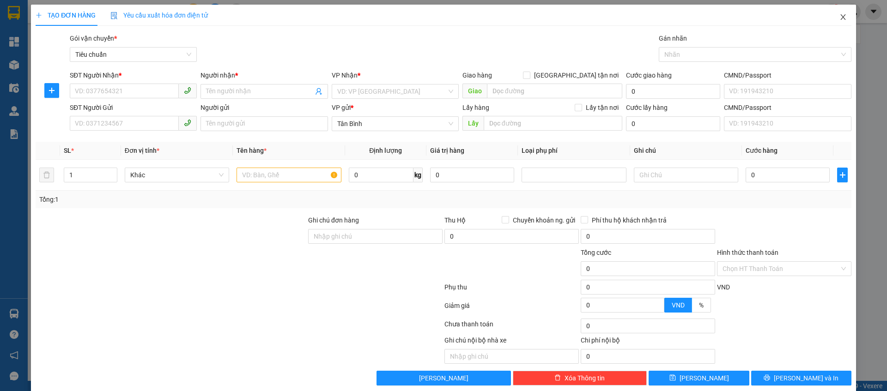
click at [830, 18] on span "Close" at bounding box center [843, 18] width 26 height 26
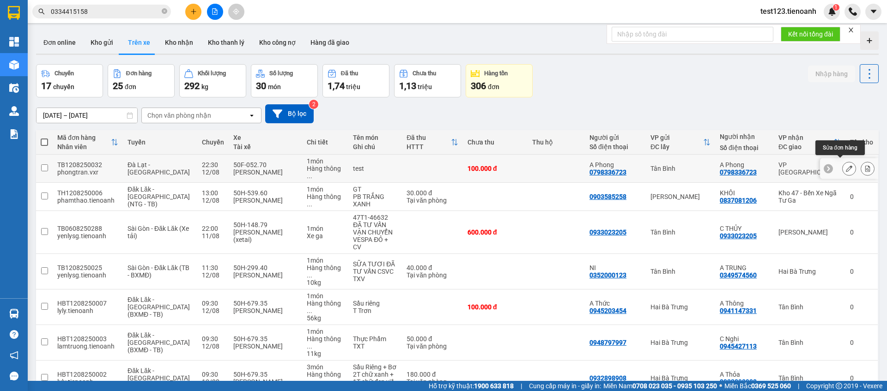
click at [843, 165] on button at bounding box center [848, 169] width 13 height 16
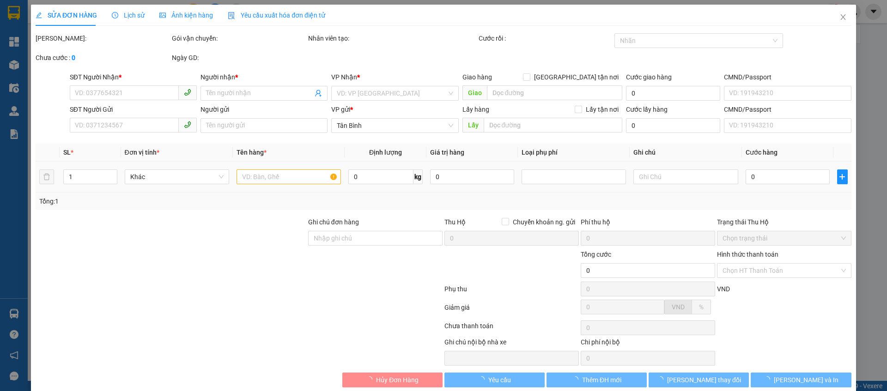
type input "0798336723"
type input "A Phong"
type input "0798336723"
type input "A Phong"
type input "100.000"
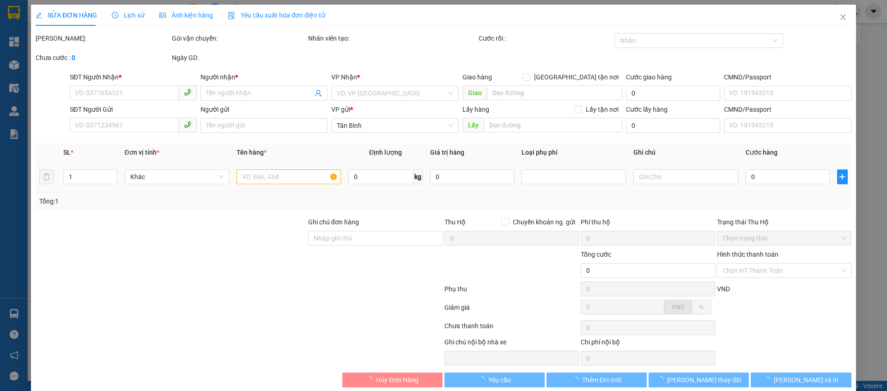
type input "100.000"
type input "Ghi chú nội bộ nhà xe"
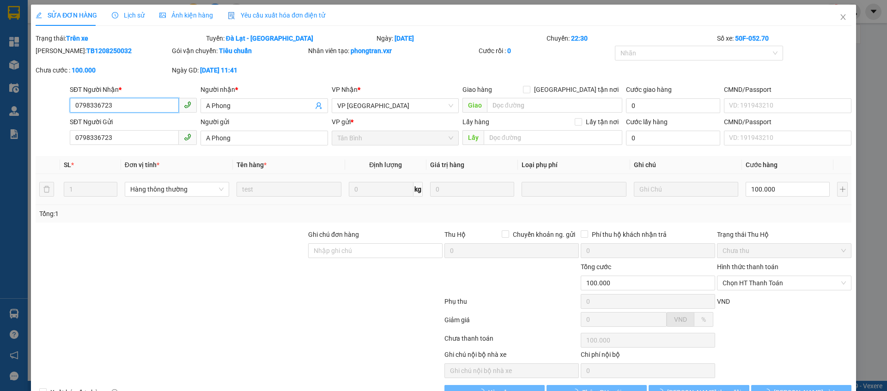
checkbox input "true"
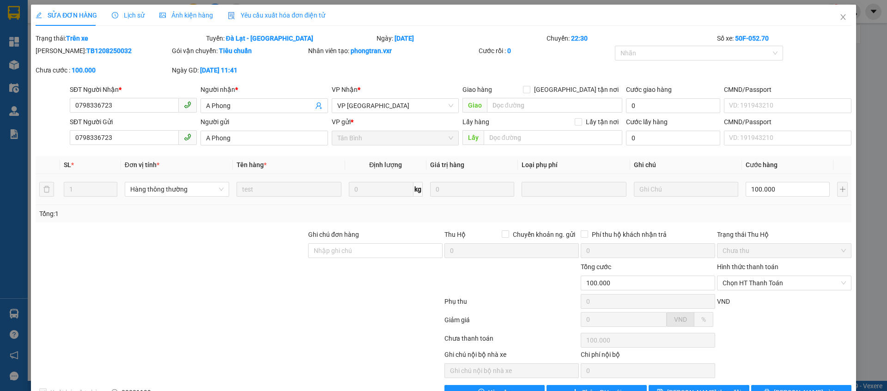
click at [267, 24] on div "Yêu cầu xuất hóa đơn điện tử" at bounding box center [276, 15] width 97 height 21
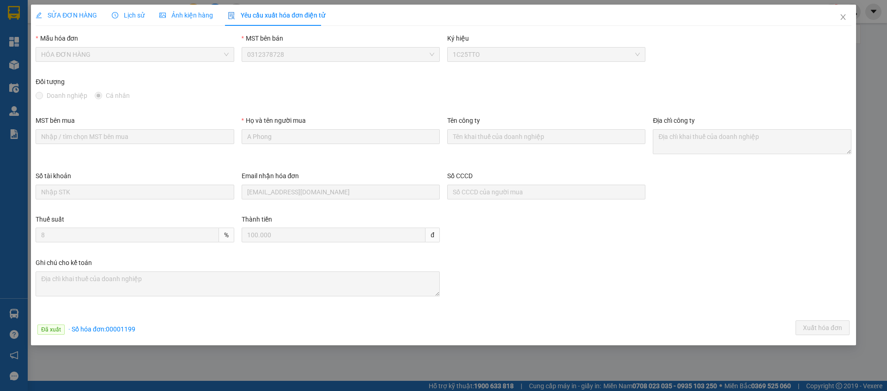
click at [69, 21] on div "SỬA ĐƠN HÀNG" at bounding box center [66, 15] width 61 height 21
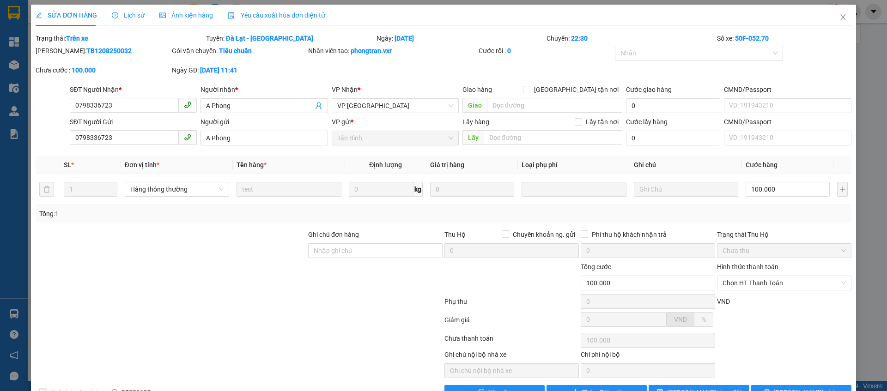
click at [268, 15] on span "Yêu cầu xuất hóa đơn điện tử" at bounding box center [276, 15] width 97 height 7
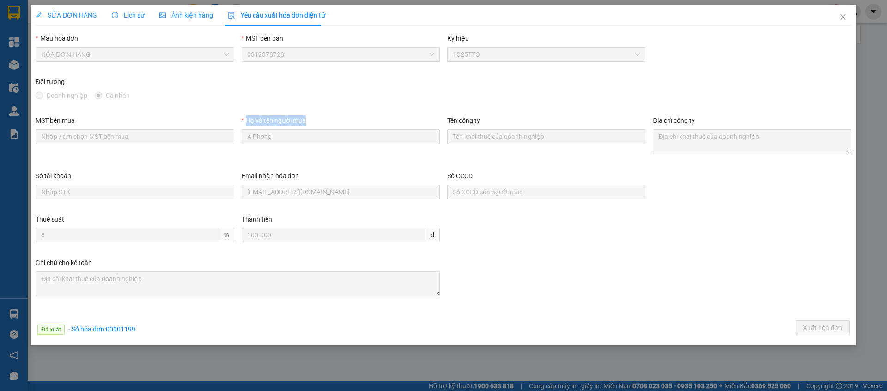
drag, startPoint x: 309, startPoint y: 125, endPoint x: 246, endPoint y: 123, distance: 63.8
click at [246, 123] on div "Họ và tên người mua" at bounding box center [341, 122] width 198 height 14
click at [333, 128] on div "Họ và tên người mua" at bounding box center [341, 122] width 198 height 14
drag, startPoint x: 314, startPoint y: 125, endPoint x: 244, endPoint y: 121, distance: 69.4
click at [244, 121] on div "Họ và tên người mua" at bounding box center [341, 122] width 198 height 14
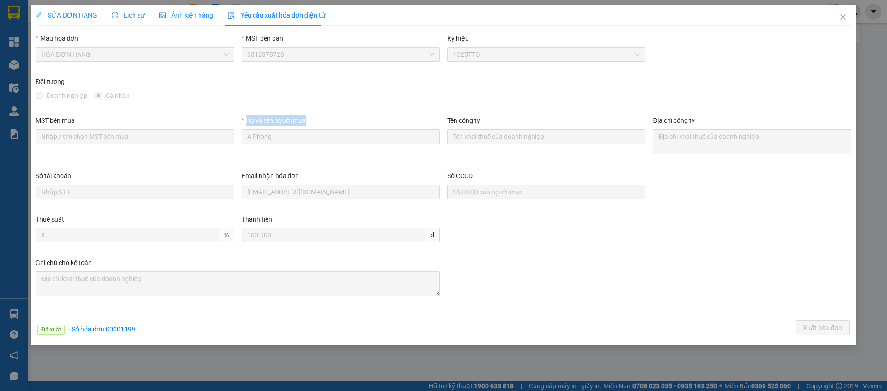
click at [322, 122] on div "Họ và tên người mua" at bounding box center [341, 122] width 198 height 14
drag, startPoint x: 322, startPoint y: 119, endPoint x: 246, endPoint y: 119, distance: 76.2
click at [246, 119] on div "Họ và tên người mua" at bounding box center [341, 122] width 198 height 14
click at [841, 14] on icon "close" at bounding box center [842, 16] width 7 height 7
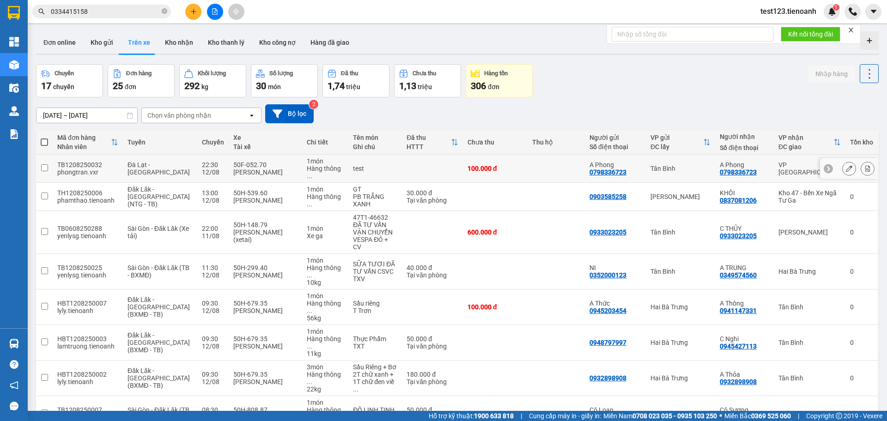
click at [846, 165] on icon at bounding box center [849, 168] width 6 height 6
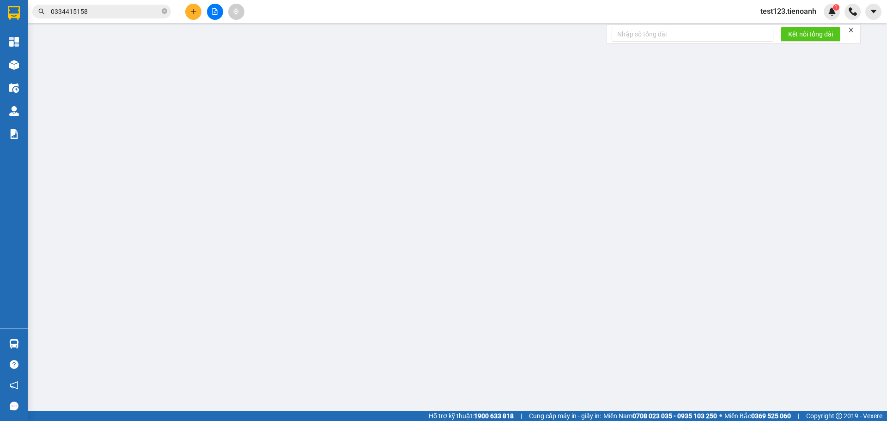
type input "0798336723"
type input "A Phong"
type input "0798336723"
type input "A Phong"
type input "100.000"
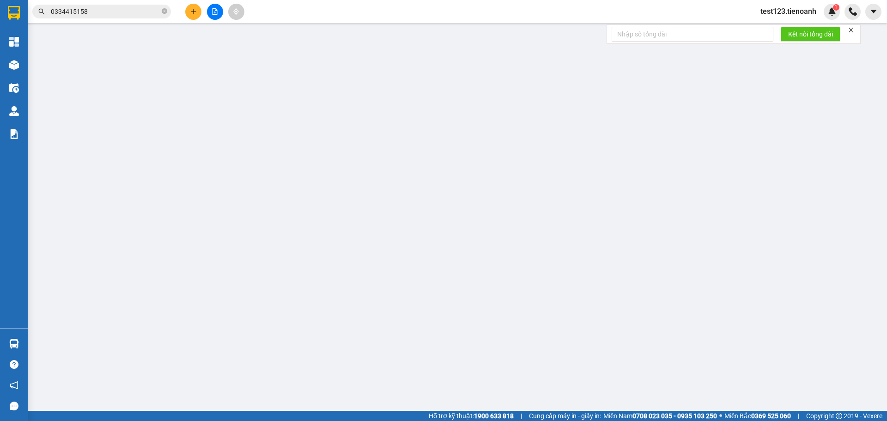
type input "100.000"
type input "Ghi chú nội bộ nhà xe"
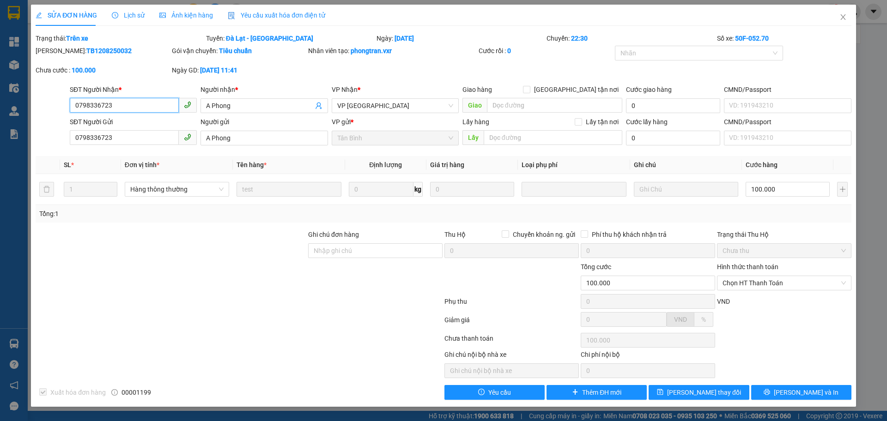
checkbox input "true"
click at [835, 14] on span "Close" at bounding box center [843, 18] width 26 height 26
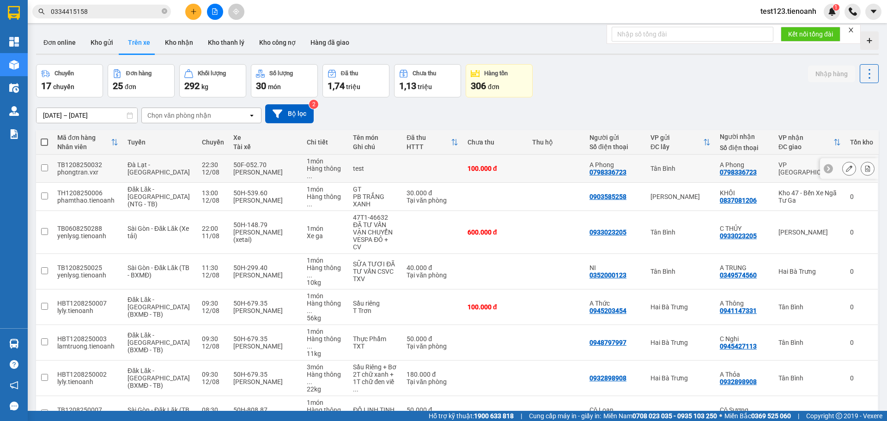
click at [42, 167] on input "checkbox" at bounding box center [44, 167] width 7 height 7
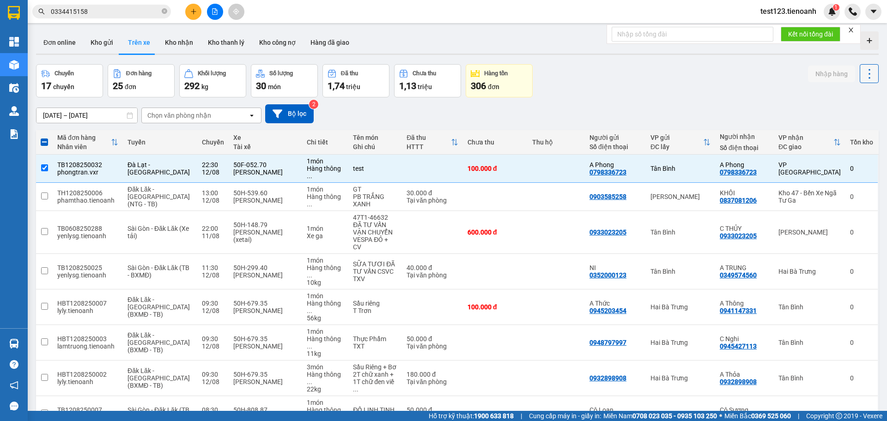
click at [865, 70] on icon at bounding box center [869, 73] width 13 height 13
click at [854, 116] on span "Xóa hoàn toàn" at bounding box center [850, 115] width 42 height 9
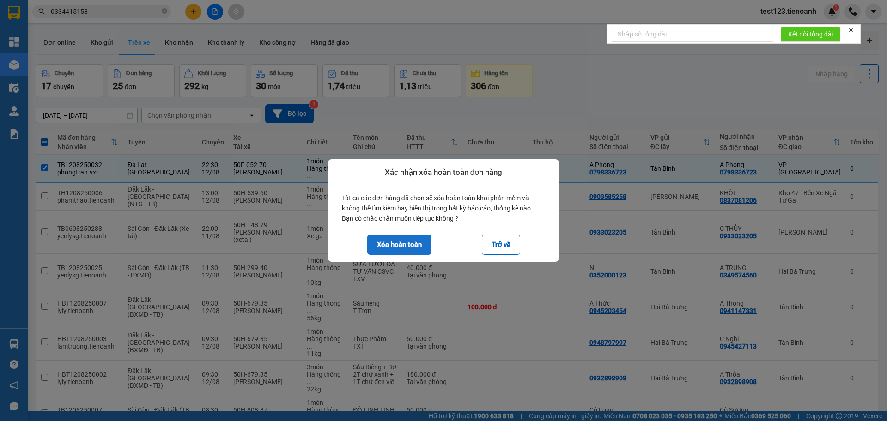
click at [406, 238] on button "Xóa hoàn toàn" at bounding box center [399, 245] width 64 height 20
checkbox input "false"
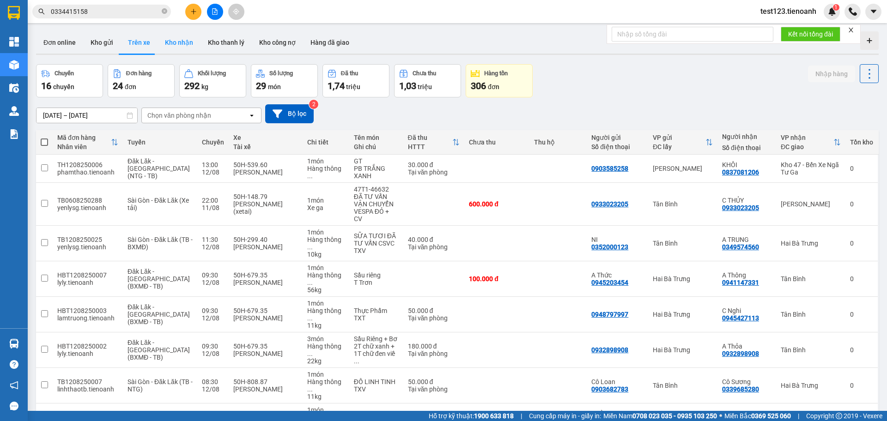
click at [186, 37] on button "Kho nhận" at bounding box center [178, 42] width 43 height 22
type input "[DATE] – [DATE]"
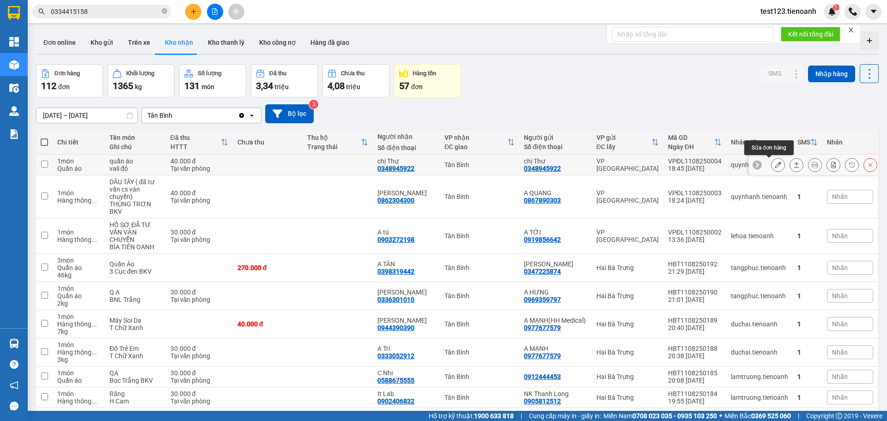
click at [774, 162] on icon at bounding box center [777, 165] width 6 height 6
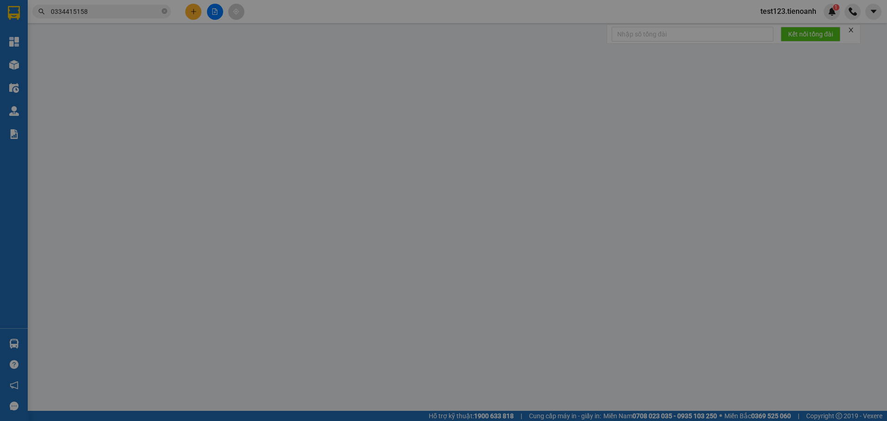
type input "0348945922"
type input "chị Thư"
type input "0348945922"
type input "chị Thư"
type input "40.000"
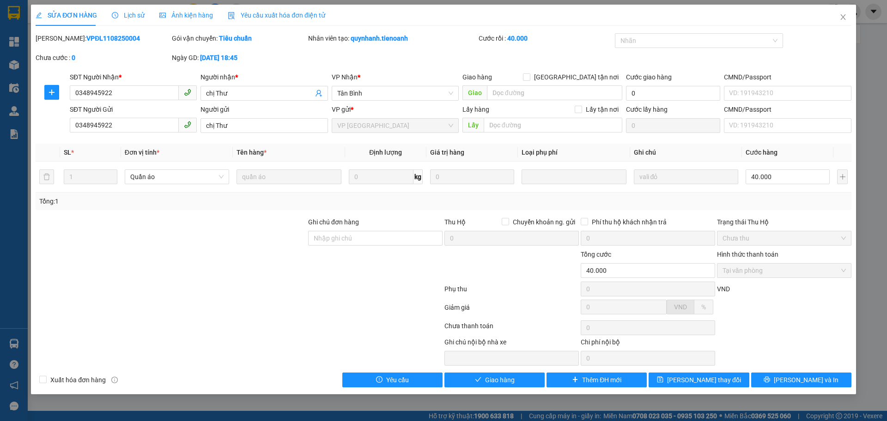
click at [261, 17] on span "Yêu cầu xuất hóa đơn điện tử" at bounding box center [276, 15] width 97 height 7
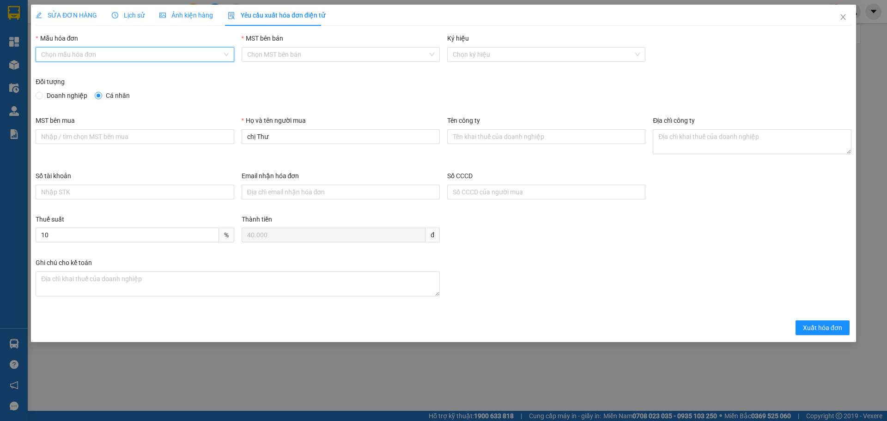
click at [177, 59] on input "Mẫu hóa đơn" at bounding box center [131, 55] width 181 height 14
click at [142, 67] on div "HÓA ĐƠN HÀNG" at bounding box center [135, 73] width 198 height 15
type input "8"
click at [839, 12] on span "Close" at bounding box center [843, 18] width 26 height 26
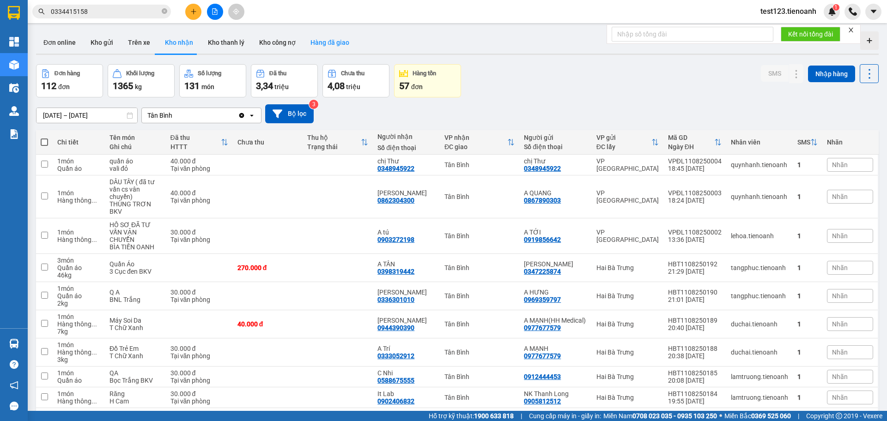
click at [320, 52] on button "Hàng đã giao" at bounding box center [330, 42] width 54 height 22
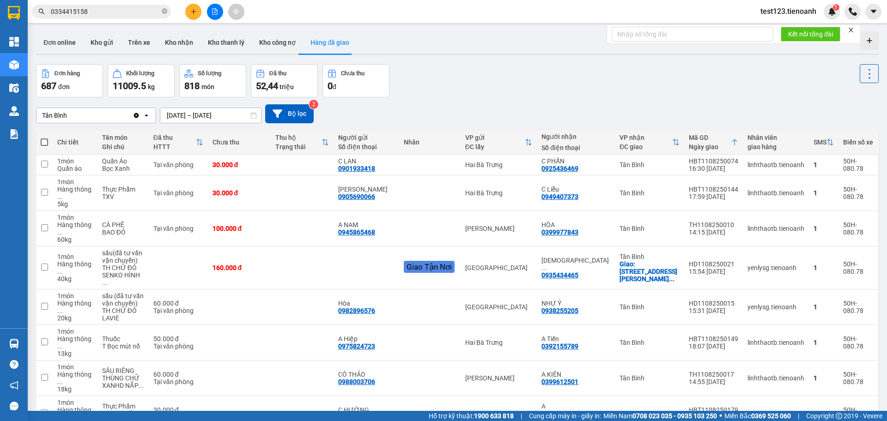
click at [91, 12] on input "0334415158" at bounding box center [105, 11] width 109 height 10
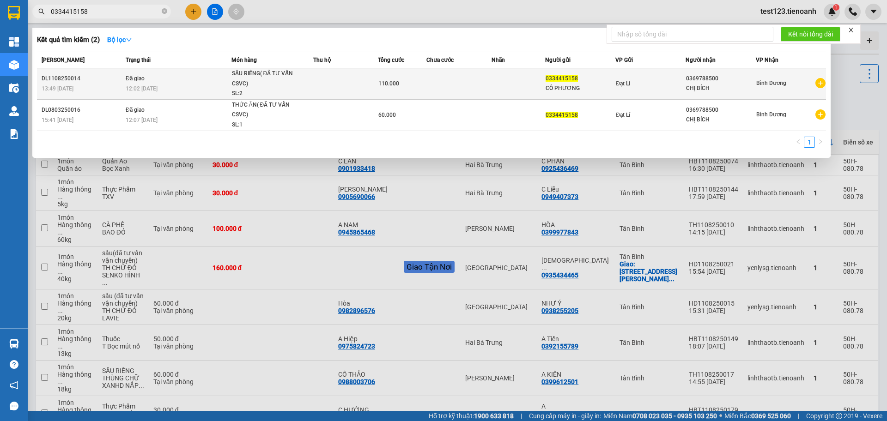
click at [274, 96] on div "SL: 2" at bounding box center [266, 94] width 69 height 10
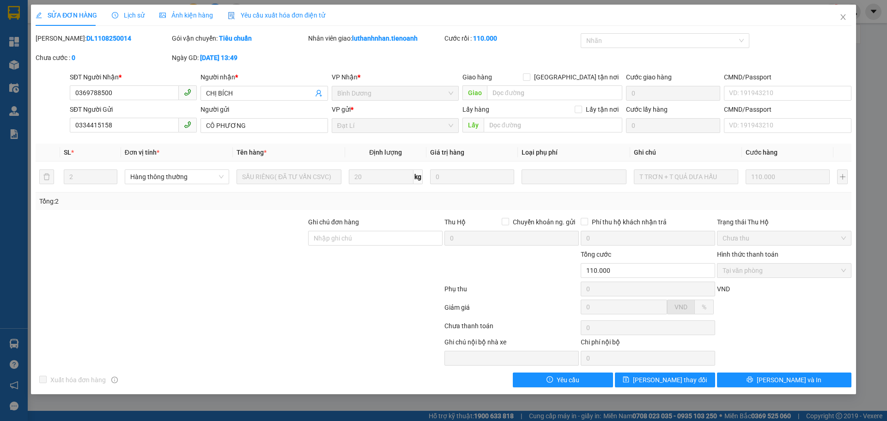
click at [266, 15] on span "Yêu cầu xuất hóa đơn điện tử" at bounding box center [276, 15] width 97 height 7
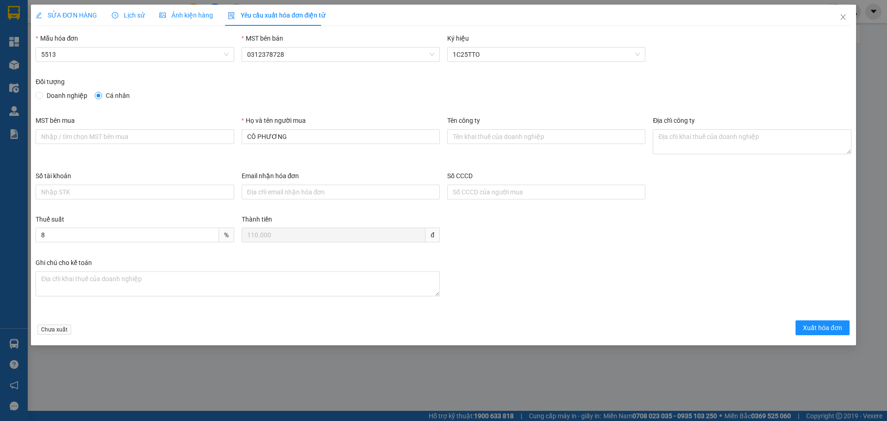
click at [59, 21] on div "SỬA ĐƠN HÀNG" at bounding box center [66, 15] width 61 height 21
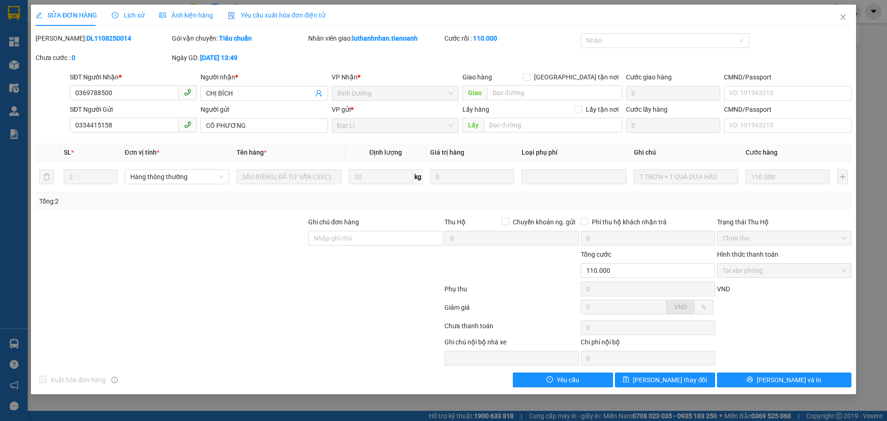
click at [315, 13] on span "Yêu cầu xuất hóa đơn điện tử" at bounding box center [276, 15] width 97 height 7
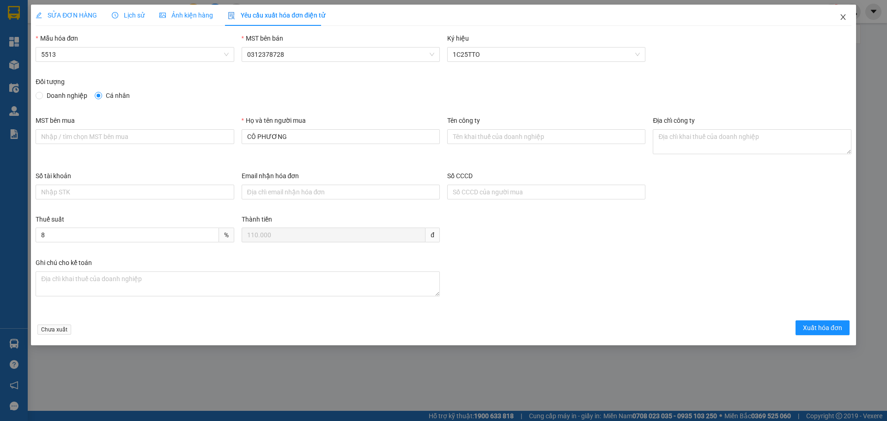
click at [844, 15] on icon "close" at bounding box center [842, 16] width 7 height 7
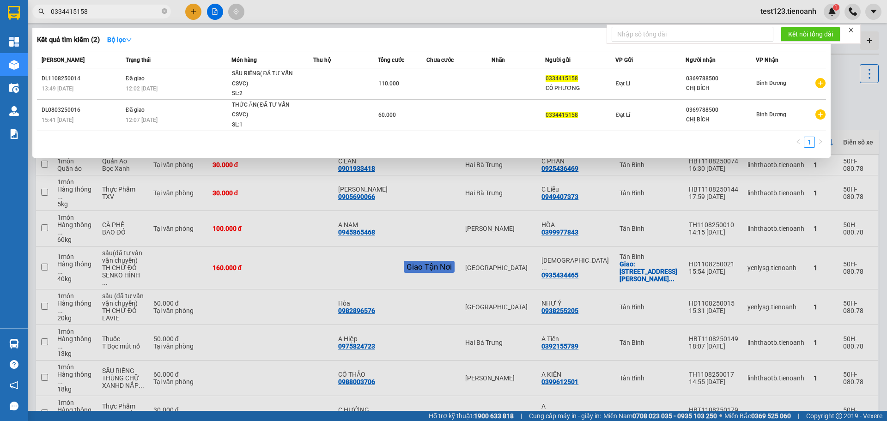
drag, startPoint x: 125, startPoint y: 17, endPoint x: 119, endPoint y: 13, distance: 7.2
click at [124, 17] on span "0334415158" at bounding box center [101, 12] width 139 height 14
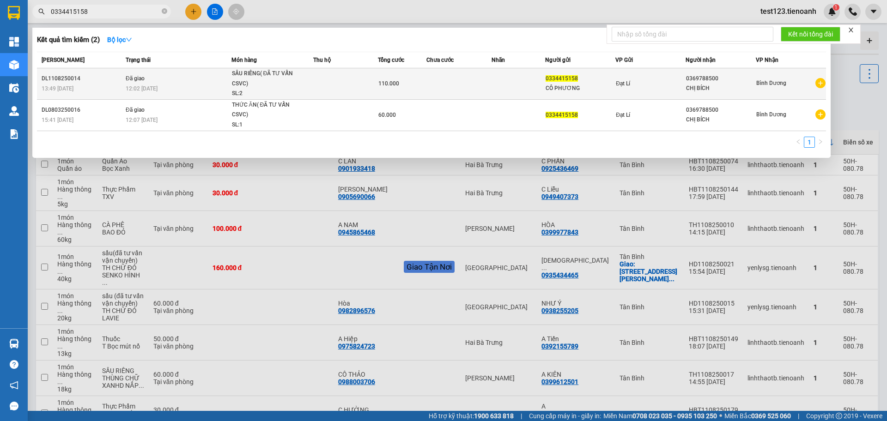
click at [389, 85] on span "110.000" at bounding box center [388, 83] width 21 height 6
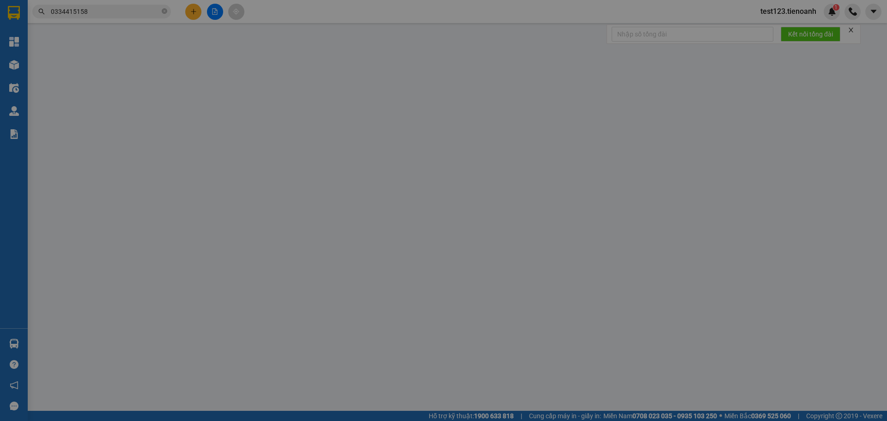
type input "0369788500"
type input "CHỊ BÍCH"
type input "0334415158"
type input "CÔ PHƯƠNG"
type input "110.000"
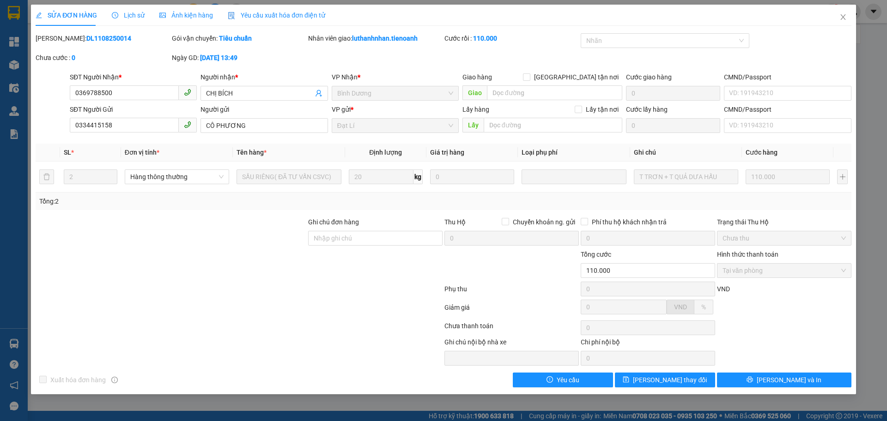
click at [250, 12] on span "Yêu cầu xuất hóa đơn điện tử" at bounding box center [276, 15] width 97 height 7
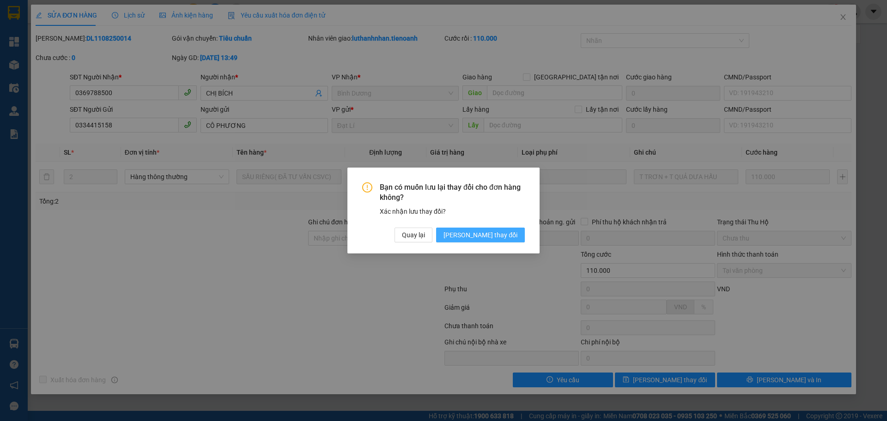
click at [489, 232] on span "[PERSON_NAME] thay đổi" at bounding box center [480, 235] width 74 height 10
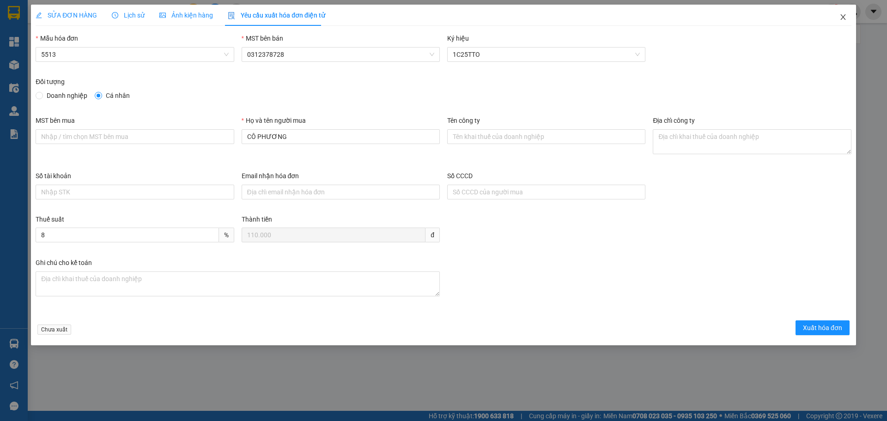
click at [844, 22] on span "Close" at bounding box center [843, 18] width 26 height 26
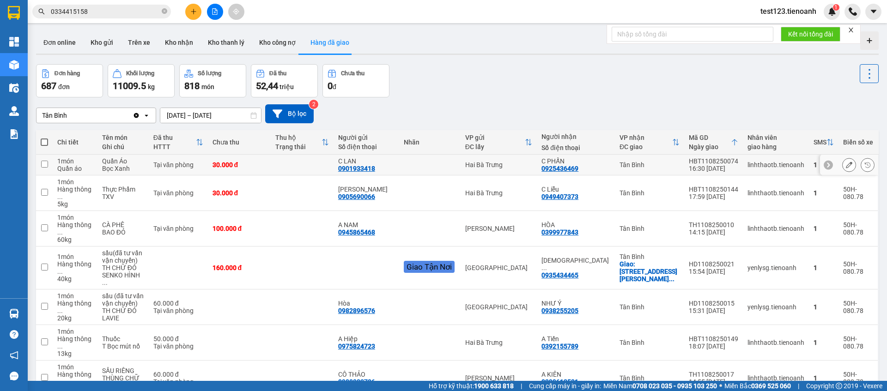
click at [846, 165] on icon at bounding box center [849, 165] width 6 height 6
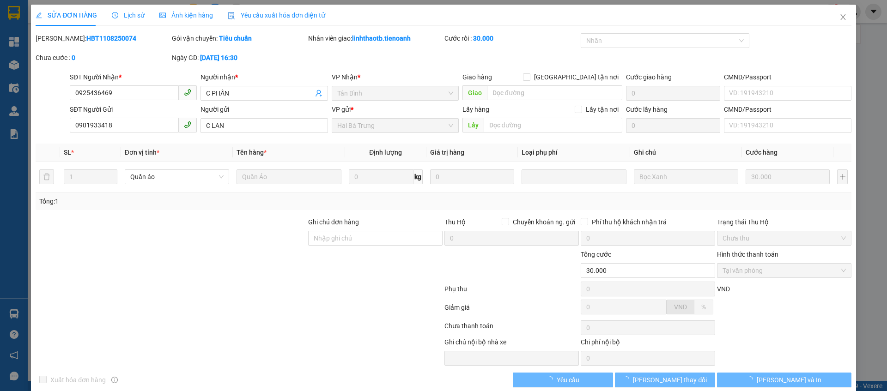
type input "0925436469"
type input "C PHẤN"
type input "0901933418"
type input "C LAN"
type input "30.000"
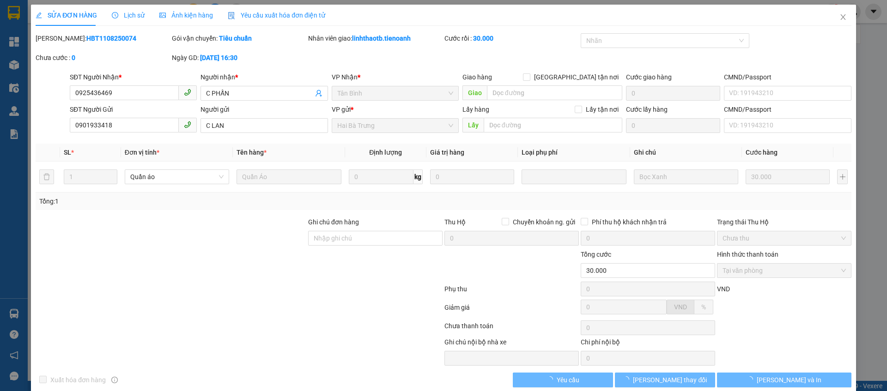
click at [282, 10] on div "Yêu cầu xuất hóa đơn điện tử" at bounding box center [276, 15] width 97 height 10
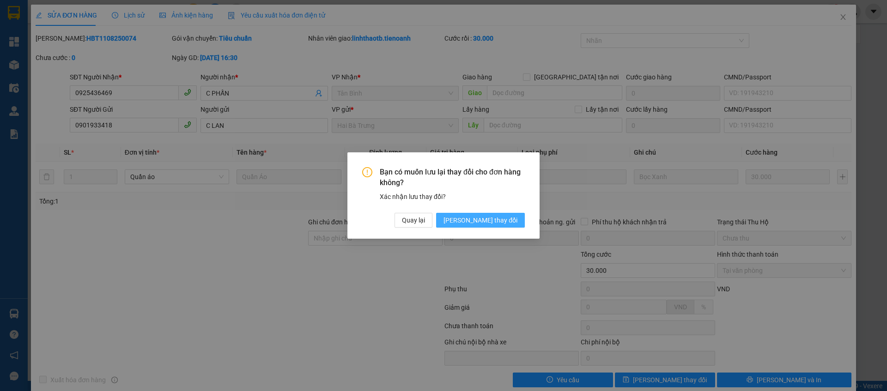
click at [493, 215] on span "[PERSON_NAME] thay đổi" at bounding box center [480, 220] width 74 height 10
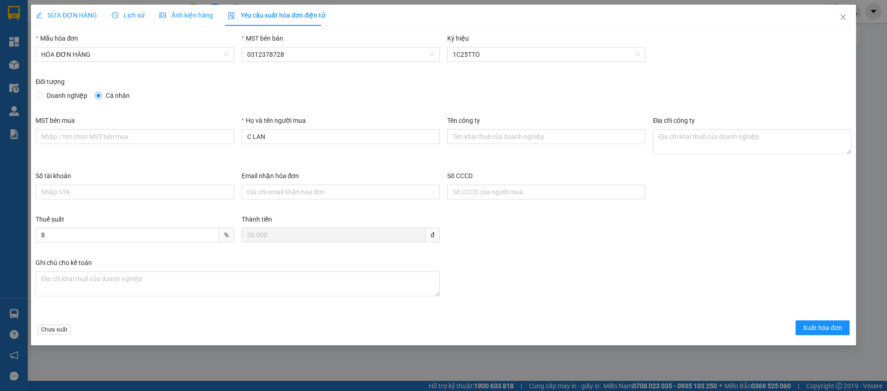
click at [246, 227] on div "Thành tiền 30.000 đ" at bounding box center [341, 230] width 198 height 32
click at [85, 17] on span "SỬA ĐƠN HÀNG" at bounding box center [66, 15] width 61 height 7
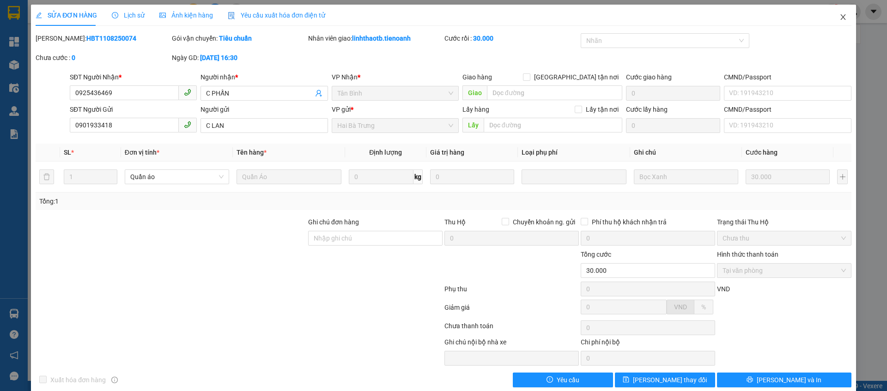
click at [839, 20] on icon "close" at bounding box center [842, 16] width 7 height 7
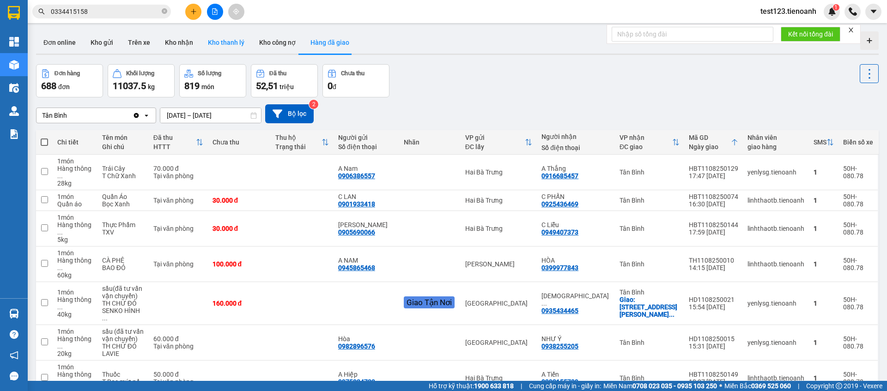
click at [230, 40] on button "Kho thanh lý" at bounding box center [225, 42] width 51 height 22
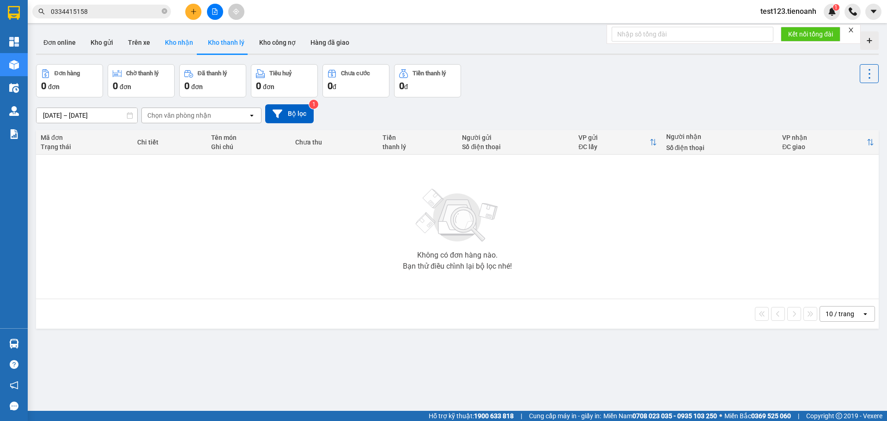
click at [173, 44] on button "Kho nhận" at bounding box center [178, 42] width 43 height 22
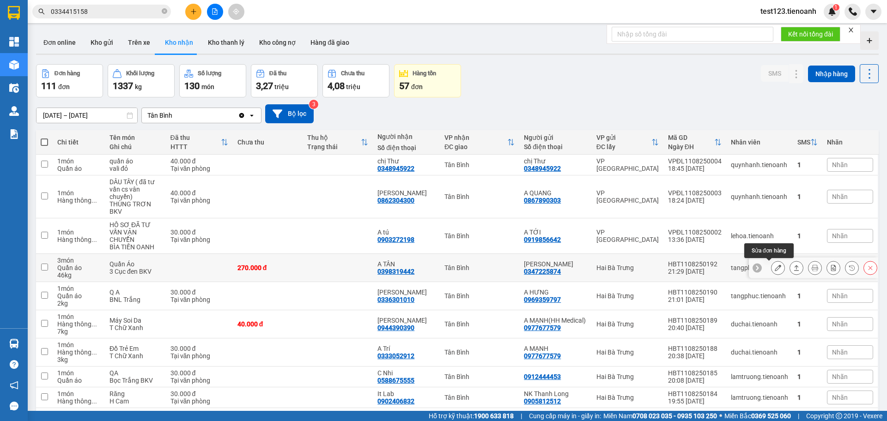
click at [772, 264] on button at bounding box center [777, 268] width 13 height 16
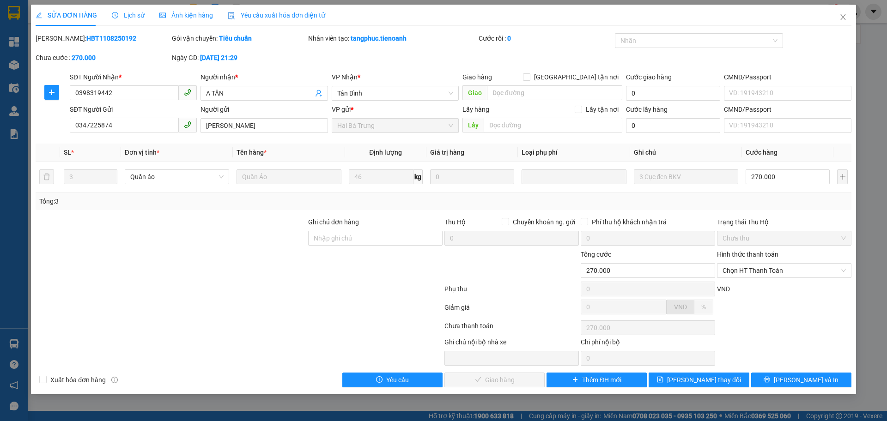
click at [265, 13] on span "Yêu cầu xuất hóa đơn điện tử" at bounding box center [276, 15] width 97 height 7
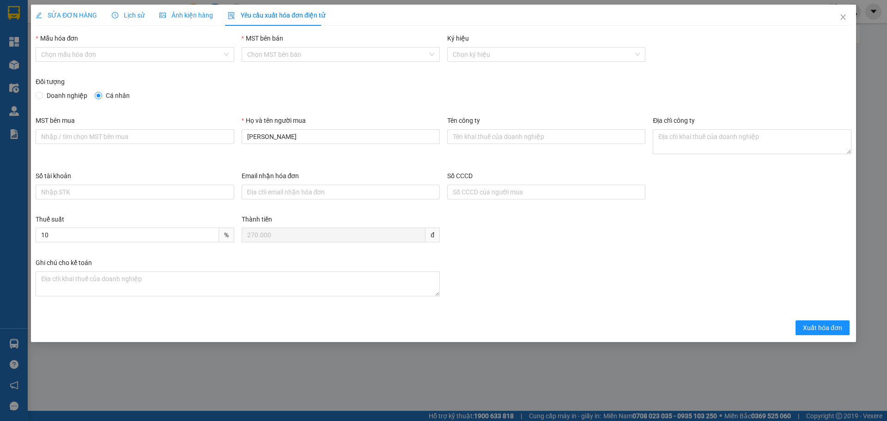
click at [232, 231] on div "Thuế suất 10 % Thành tiền 270.000 đ" at bounding box center [443, 235] width 823 height 43
click at [73, 16] on span "SỬA ĐƠN HÀNG" at bounding box center [66, 15] width 61 height 7
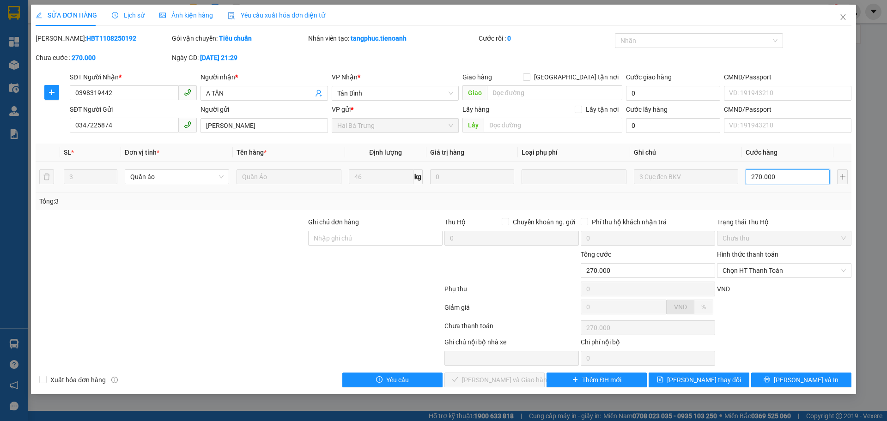
click at [777, 172] on input "270.000" at bounding box center [787, 176] width 84 height 15
type input "2"
type input "25"
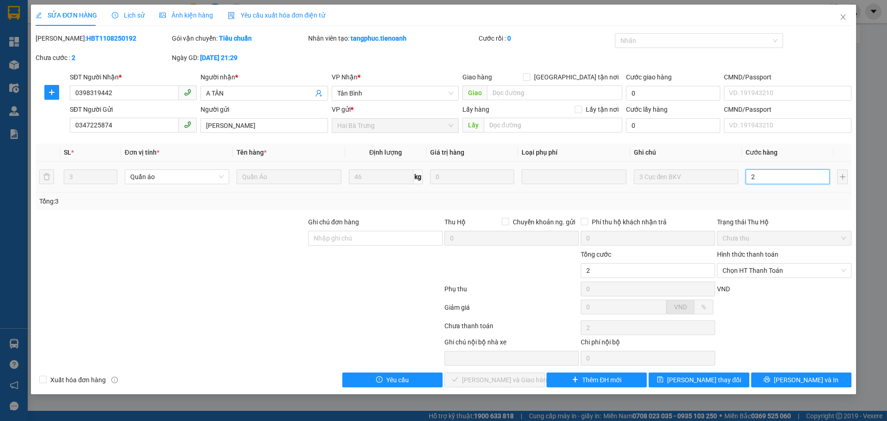
type input "25"
type input "250"
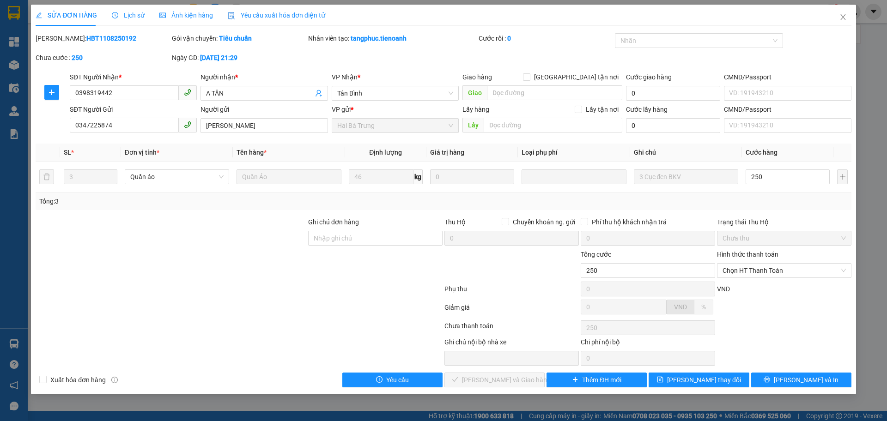
type input "250.000"
click at [768, 206] on div "Tổng: 3" at bounding box center [444, 202] width 816 height 18
click at [275, 18] on span "Yêu cầu xuất hóa đơn điện tử" at bounding box center [276, 15] width 97 height 7
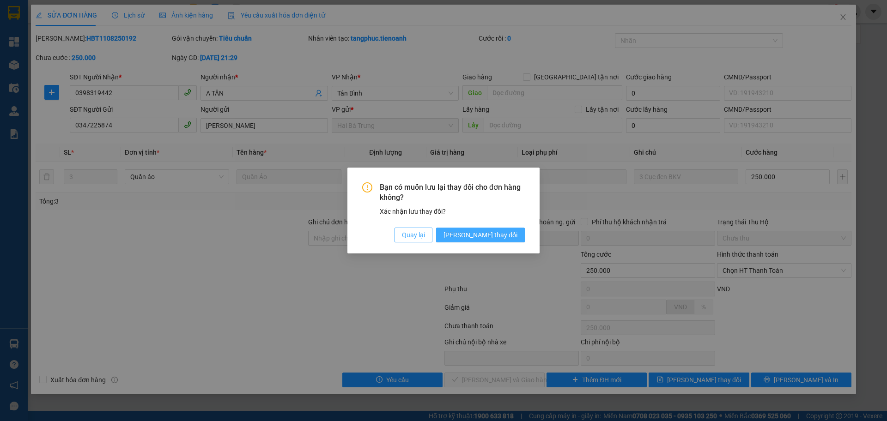
drag, startPoint x: 444, startPoint y: 242, endPoint x: 501, endPoint y: 239, distance: 56.9
click at [501, 239] on div "Quay lại [PERSON_NAME] thay đổi" at bounding box center [459, 235] width 130 height 15
click at [425, 232] on span "Quay lại" at bounding box center [413, 235] width 23 height 10
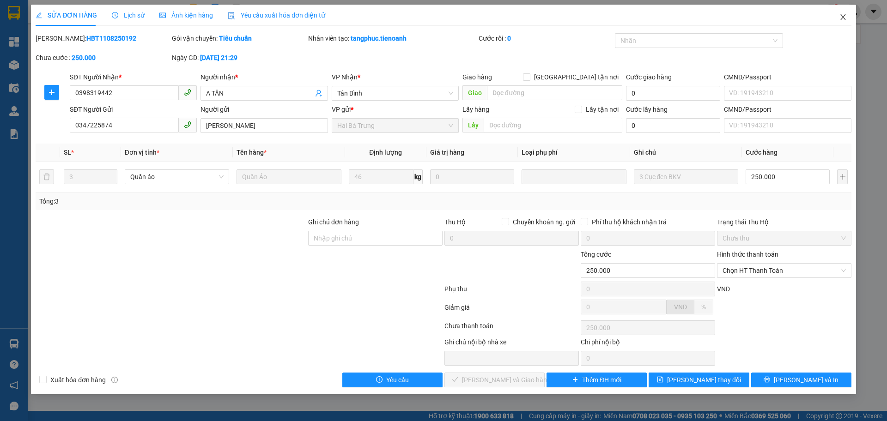
click at [843, 9] on span "Close" at bounding box center [843, 18] width 26 height 26
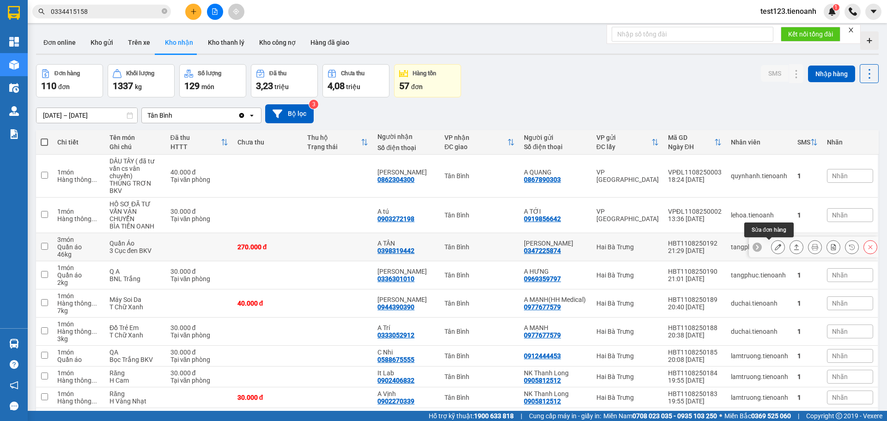
click at [771, 242] on button at bounding box center [777, 247] width 13 height 16
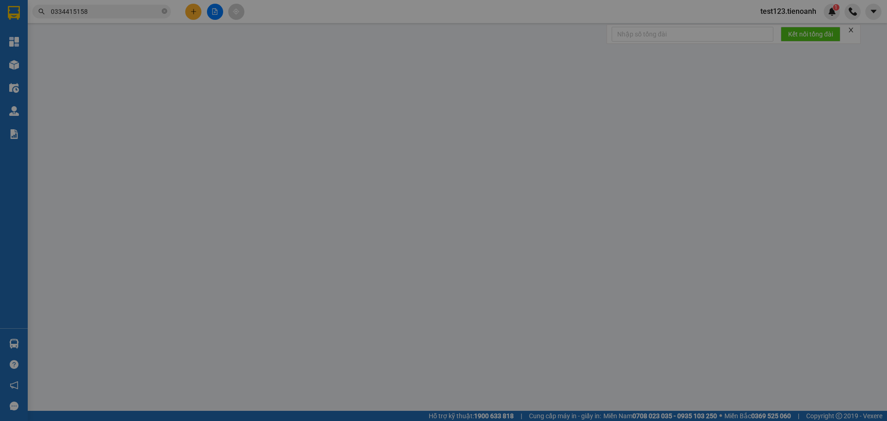
type input "0398319442"
type input "A TÂN"
type input "0347225874"
type input "[PERSON_NAME]"
type input "270.000"
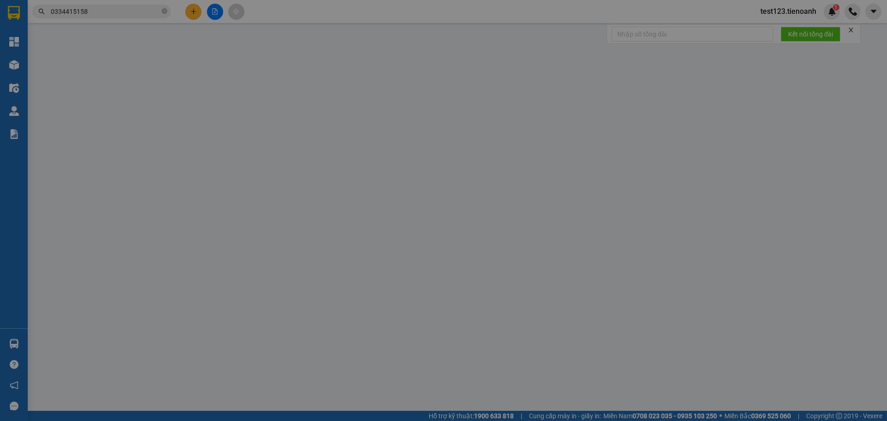
type input "270.000"
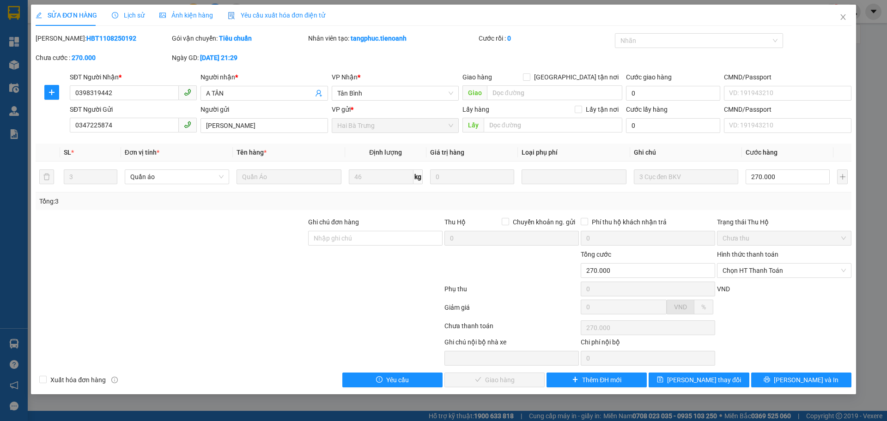
click at [290, 18] on span "Yêu cầu xuất hóa đơn điện tử" at bounding box center [276, 15] width 97 height 7
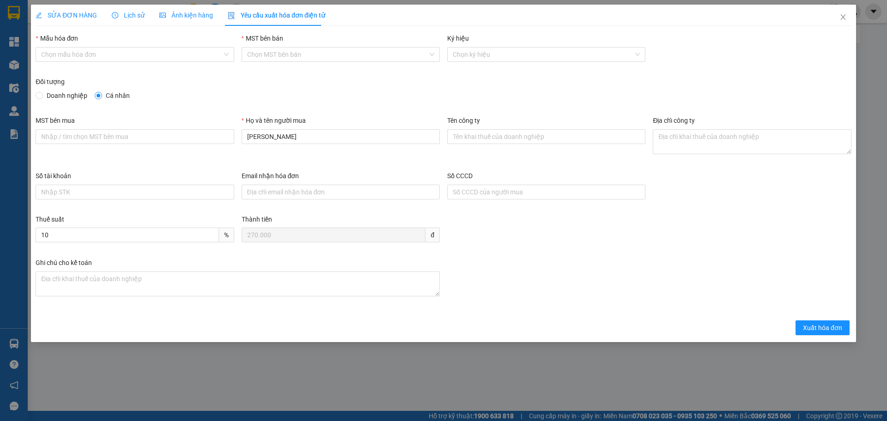
click at [232, 237] on div "Thuế suất 10 % Thành tiền 270.000 đ" at bounding box center [443, 235] width 823 height 43
click at [69, 7] on div "SỬA ĐƠN HÀNG" at bounding box center [66, 15] width 61 height 21
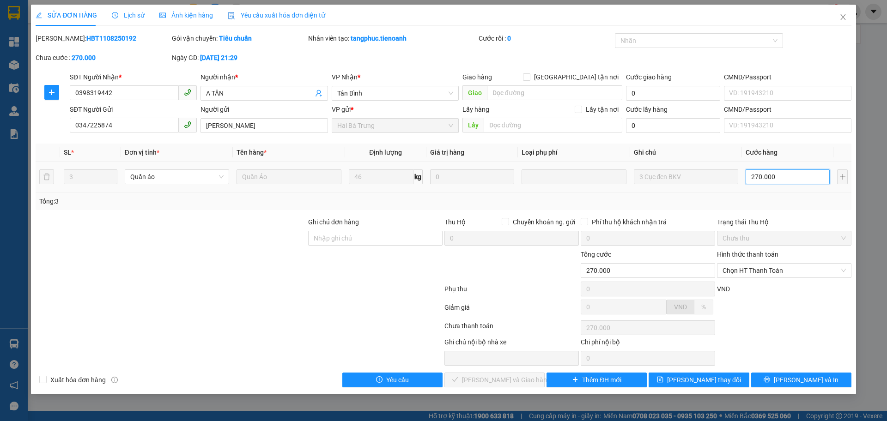
click at [762, 182] on input "270.000" at bounding box center [787, 176] width 84 height 15
type input "2"
type input "25"
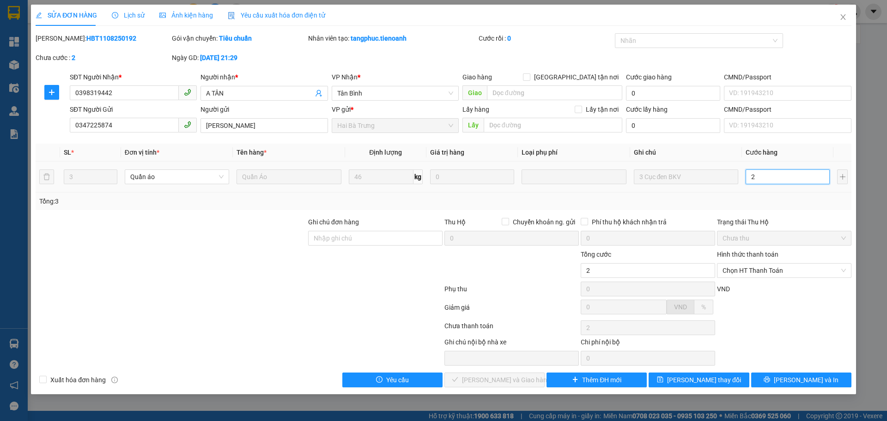
type input "25"
type input "250"
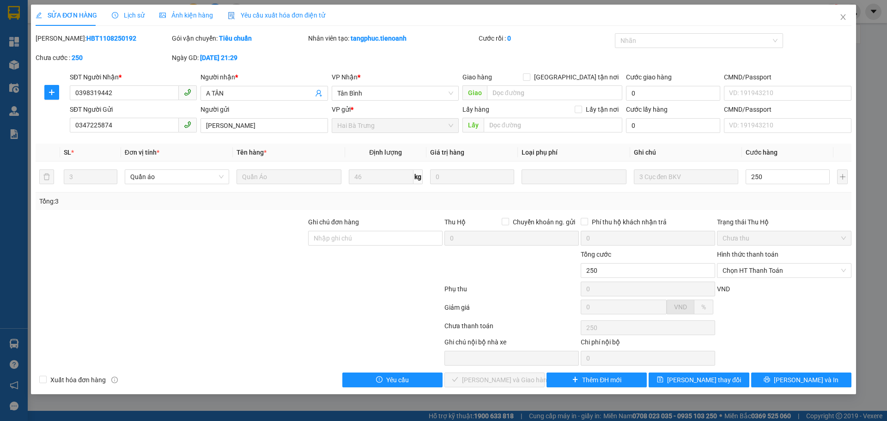
type input "250.000"
click at [789, 199] on div "Tổng: 3" at bounding box center [443, 201] width 808 height 10
click at [252, 17] on span "Yêu cầu xuất hóa đơn điện tử" at bounding box center [276, 15] width 97 height 7
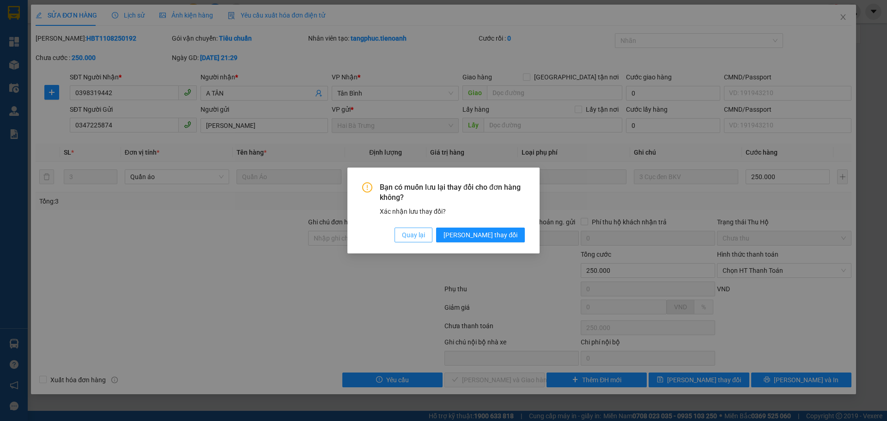
click at [425, 233] on span "Quay lại" at bounding box center [413, 235] width 23 height 10
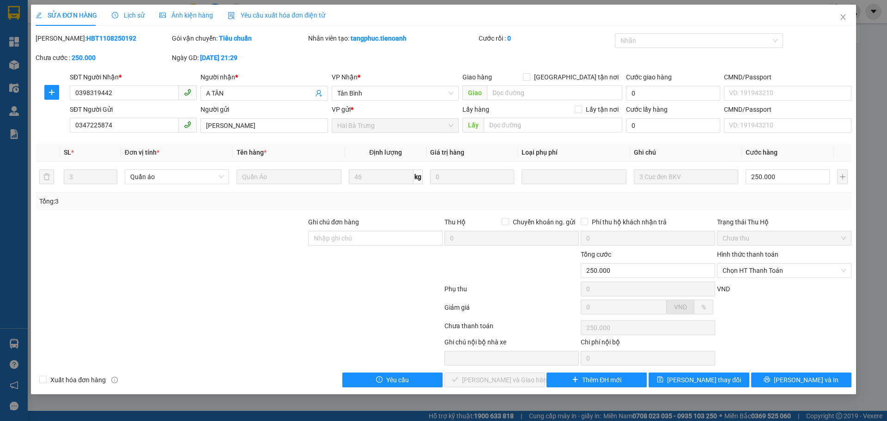
click at [254, 13] on span "Yêu cầu xuất hóa đơn điện tử" at bounding box center [276, 15] width 97 height 7
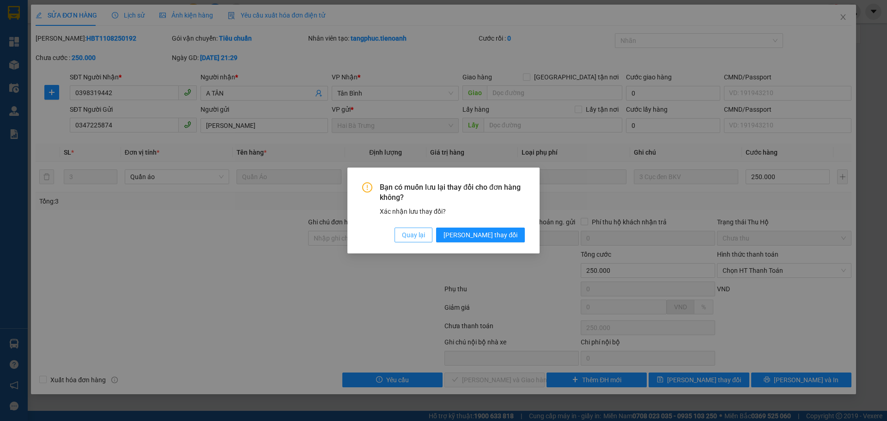
click at [425, 230] on span "Quay lại" at bounding box center [413, 235] width 23 height 10
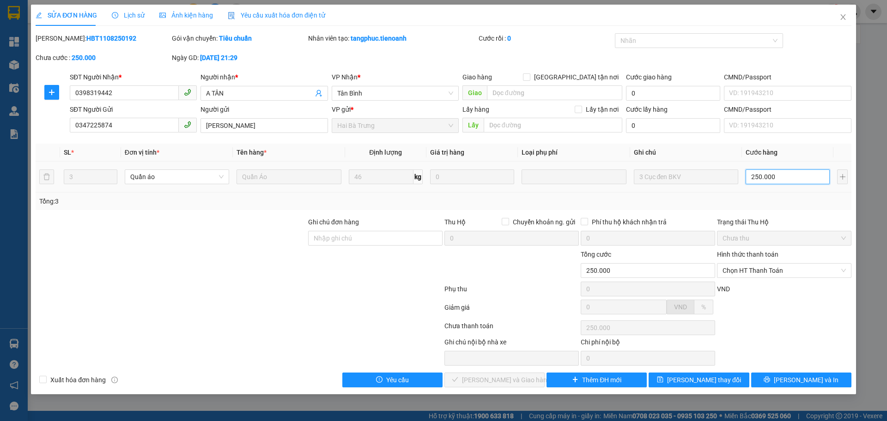
click at [776, 180] on input "250.000" at bounding box center [787, 176] width 84 height 15
click at [855, 20] on span "Close" at bounding box center [843, 18] width 26 height 26
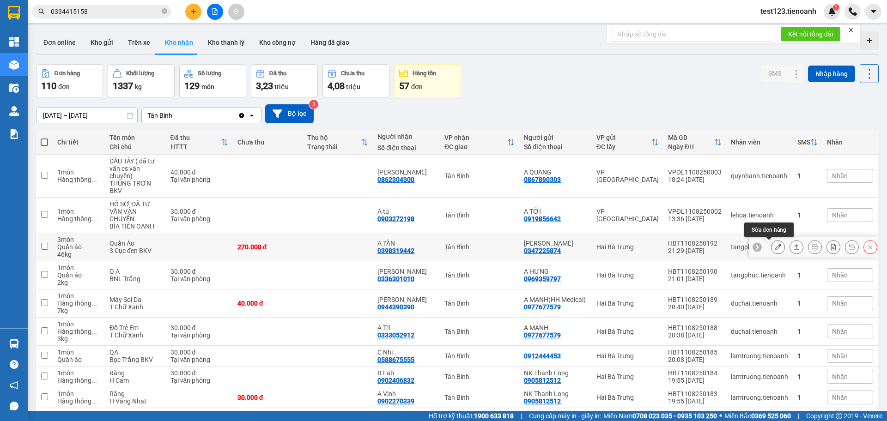
click at [774, 246] on icon at bounding box center [777, 247] width 6 height 6
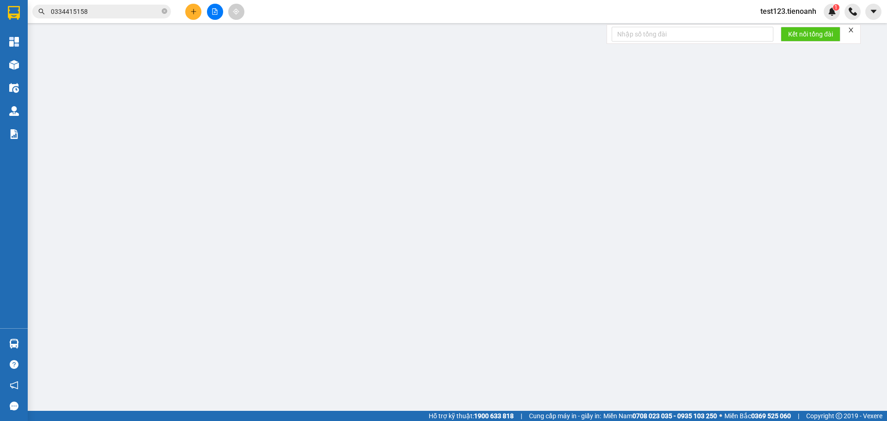
type input "0398319442"
type input "A TÂN"
type input "0347225874"
type input "[PERSON_NAME]"
type input "270.000"
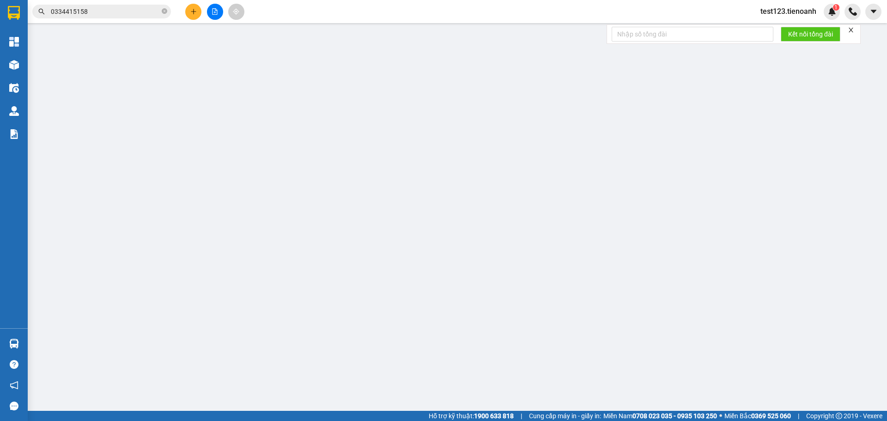
type input "270.000"
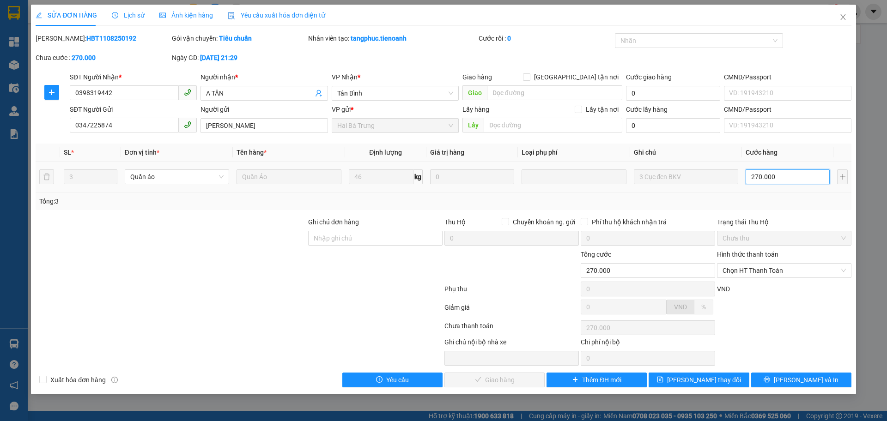
click at [797, 181] on input "270.000" at bounding box center [787, 176] width 84 height 15
click at [849, 21] on span "Close" at bounding box center [843, 18] width 26 height 26
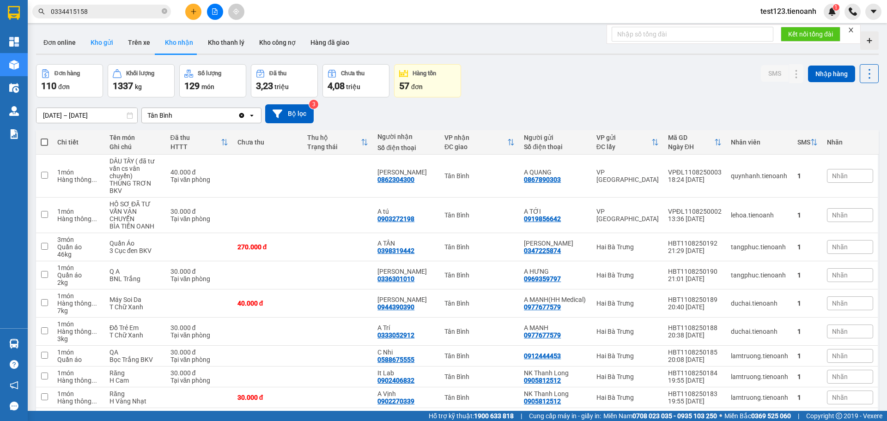
click at [105, 43] on button "Kho gửi" at bounding box center [101, 42] width 37 height 22
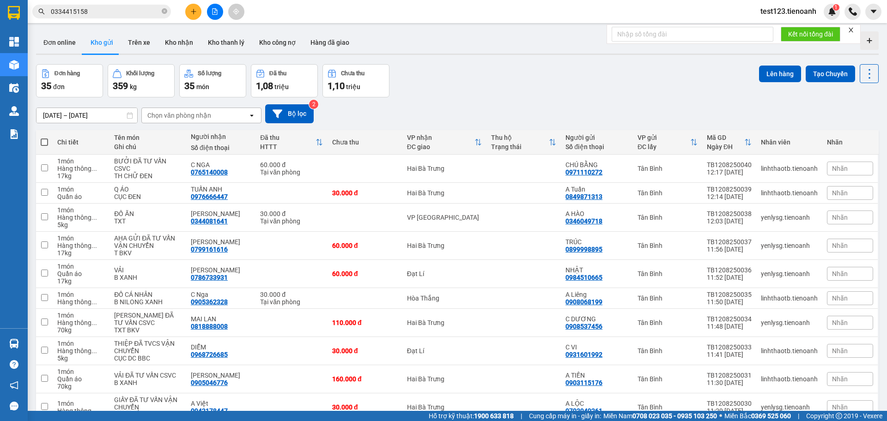
click at [193, 12] on icon "plus" at bounding box center [193, 11] width 6 height 6
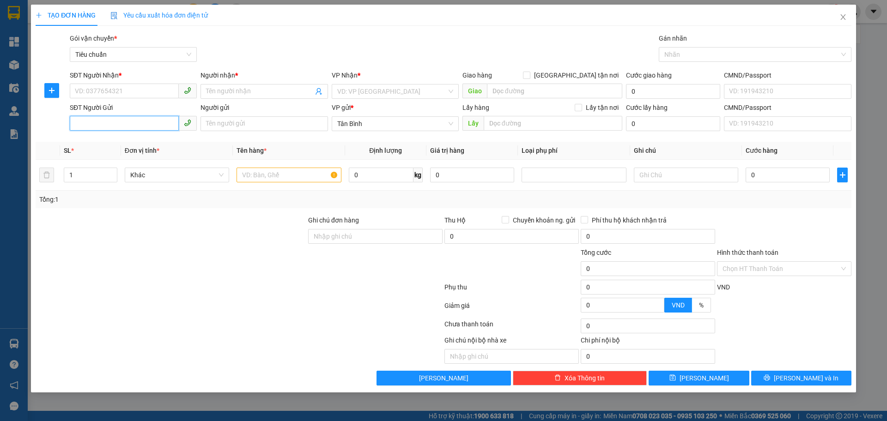
click at [125, 125] on input "SĐT Người Gửi" at bounding box center [124, 123] width 109 height 15
click at [134, 94] on input "SĐT Người Nhận *" at bounding box center [124, 91] width 109 height 15
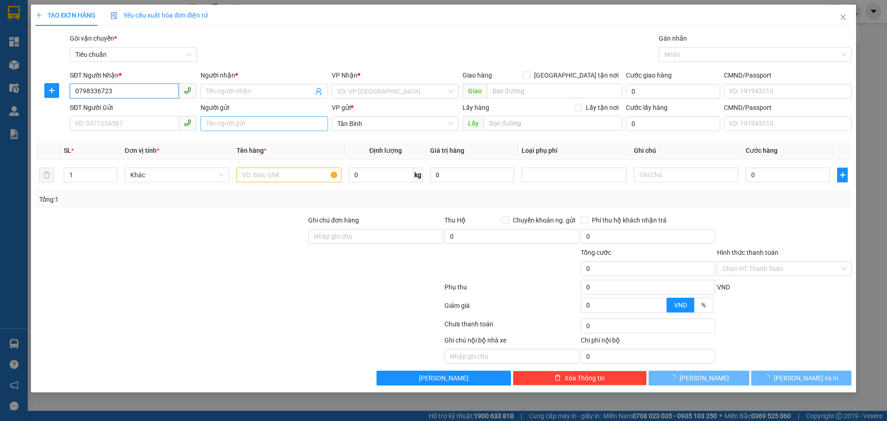
type input "0798336723"
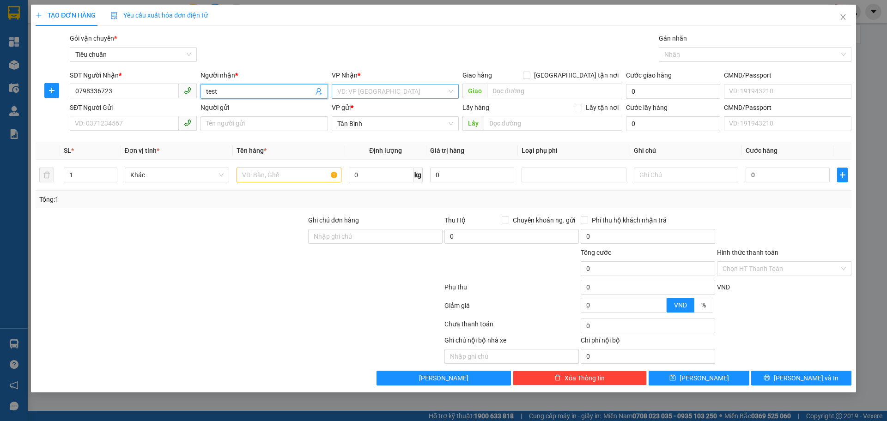
type input "test"
click at [351, 97] on input "search" at bounding box center [391, 92] width 109 height 14
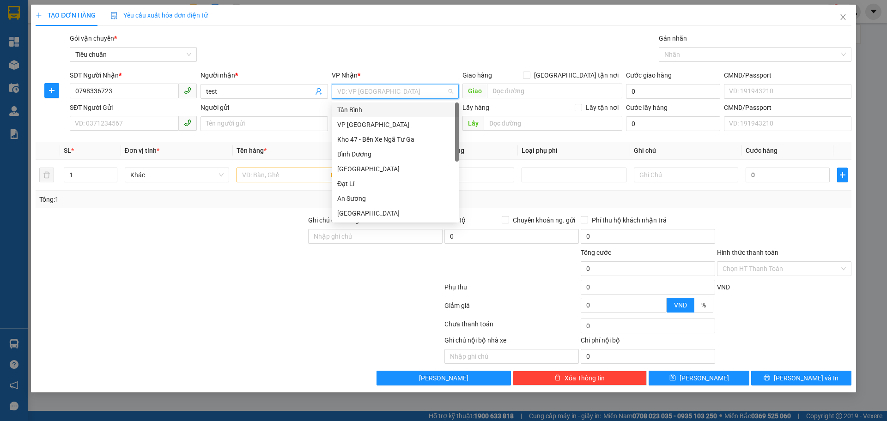
click at [382, 111] on div "Tân Bình" at bounding box center [395, 110] width 116 height 10
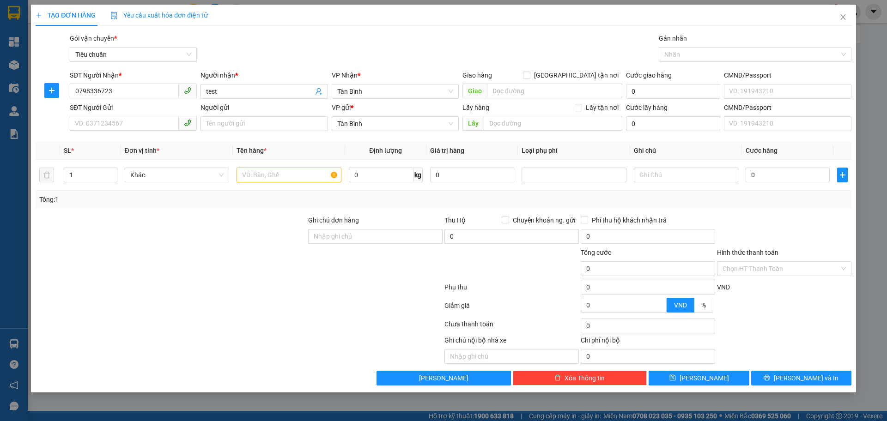
click at [409, 64] on div "Gói vận chuyển * Tiêu chuẩn Gán nhãn Nhãn" at bounding box center [460, 49] width 785 height 32
click at [511, 40] on div "Gói vận chuyển * Tiêu chuẩn Gán nhãn Nhãn" at bounding box center [460, 49] width 785 height 32
click at [331, 175] on input "text" at bounding box center [288, 175] width 104 height 15
type input "test"
click at [756, 180] on input "0" at bounding box center [787, 175] width 84 height 15
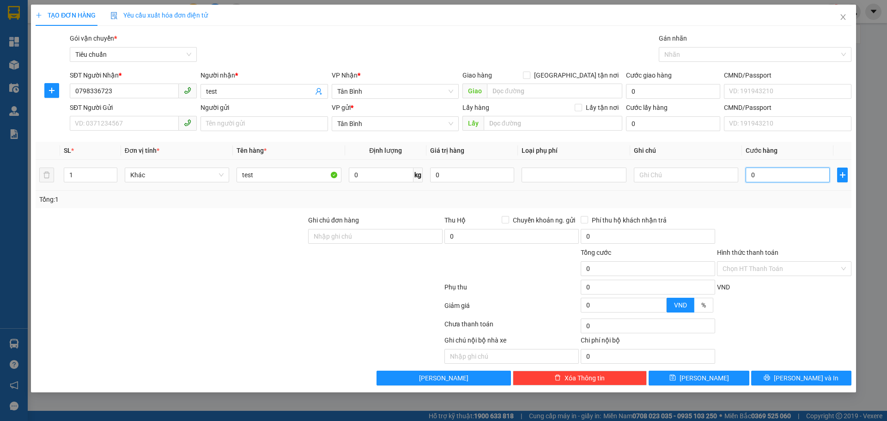
type input "5"
type input "50"
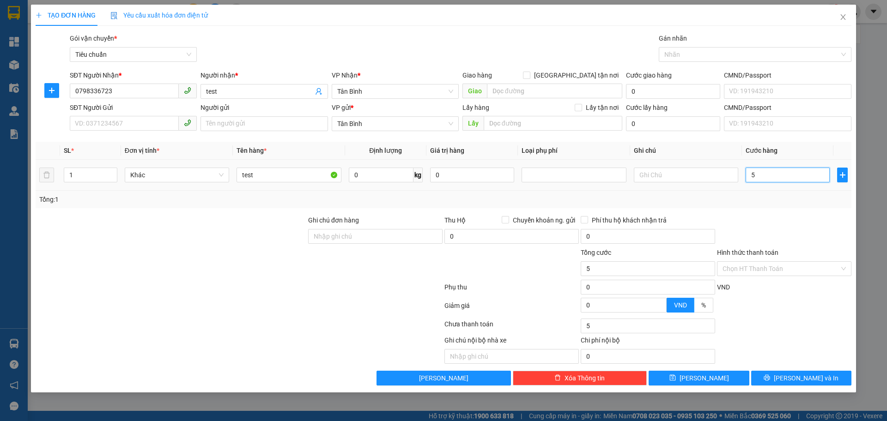
type input "50"
type input "50.000"
click at [792, 230] on div at bounding box center [784, 231] width 136 height 32
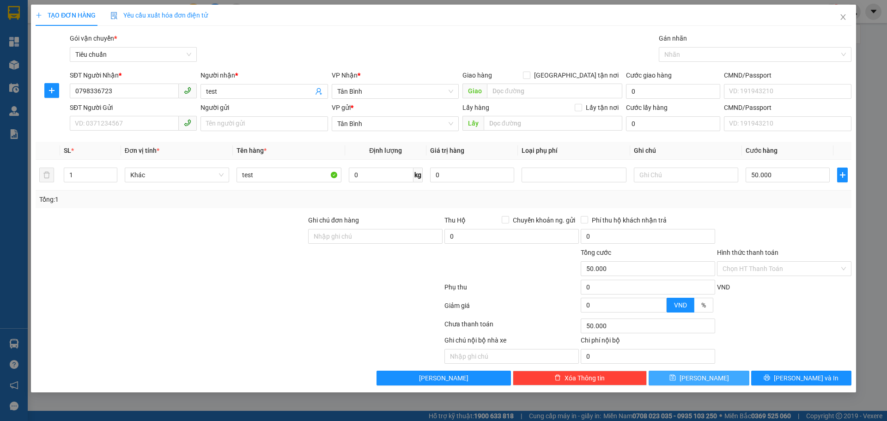
click at [730, 376] on button "[PERSON_NAME]" at bounding box center [698, 378] width 100 height 15
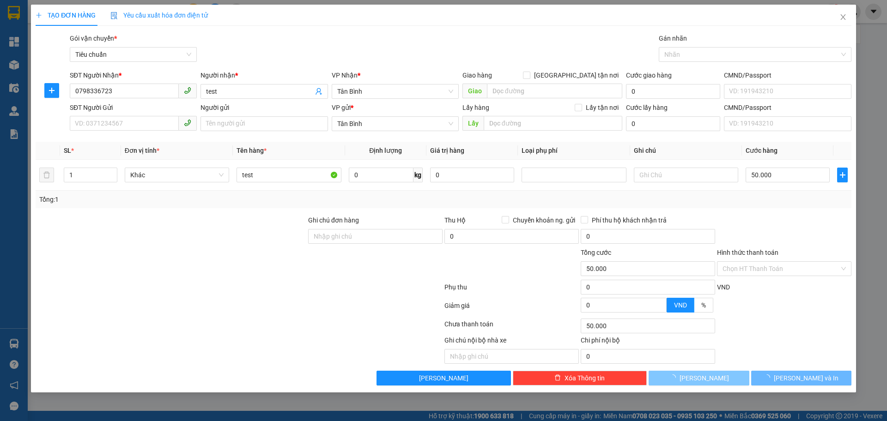
type input "0"
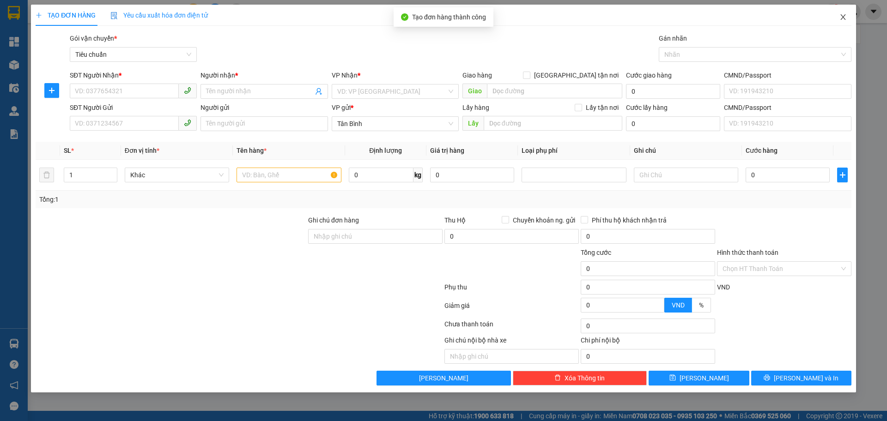
click at [842, 12] on span "Close" at bounding box center [843, 18] width 26 height 26
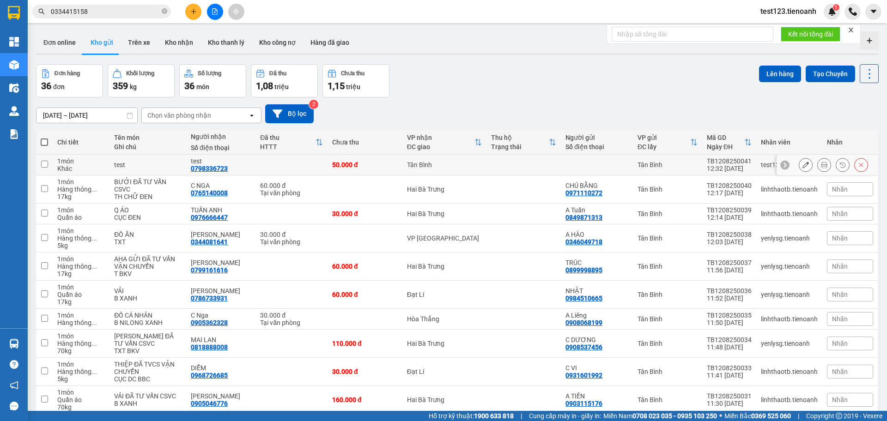
click at [44, 168] on td at bounding box center [44, 165] width 17 height 21
checkbox input "true"
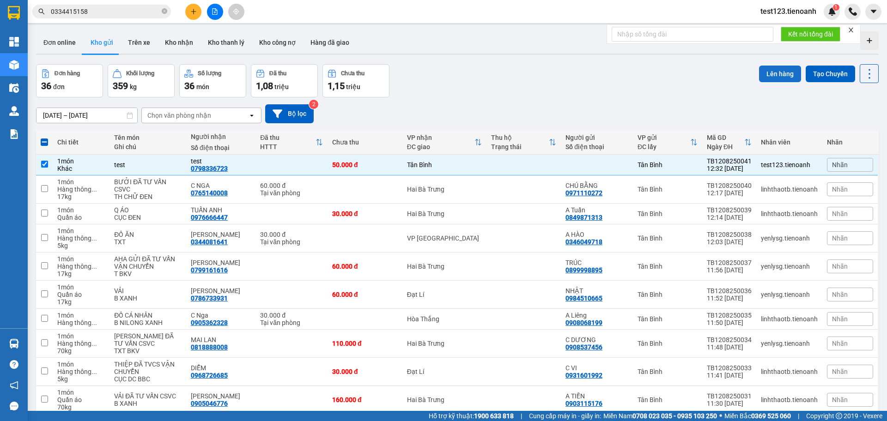
click at [759, 72] on button "Lên hàng" at bounding box center [780, 74] width 42 height 17
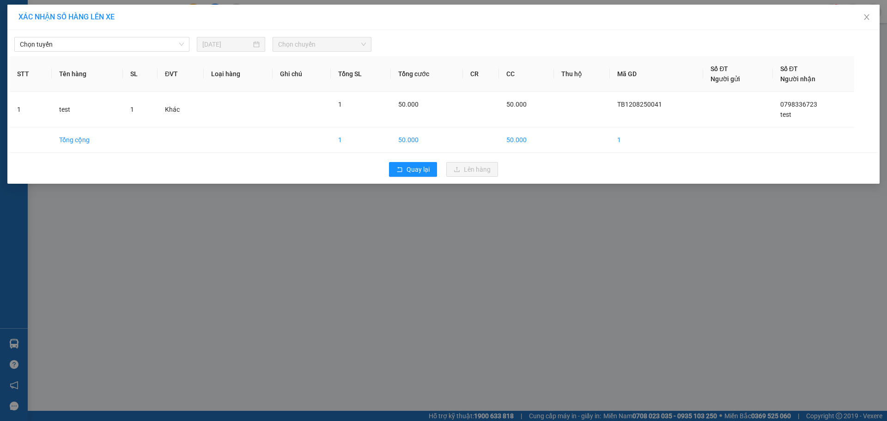
click at [116, 31] on div "Chọn tuyến [DATE] Chọn chuyến STT Tên hàng SL ĐVT Loại hàng Ghi chú Tổng SL Tổn…" at bounding box center [443, 107] width 872 height 154
click at [126, 43] on span "Chọn tuyến" at bounding box center [102, 44] width 164 height 14
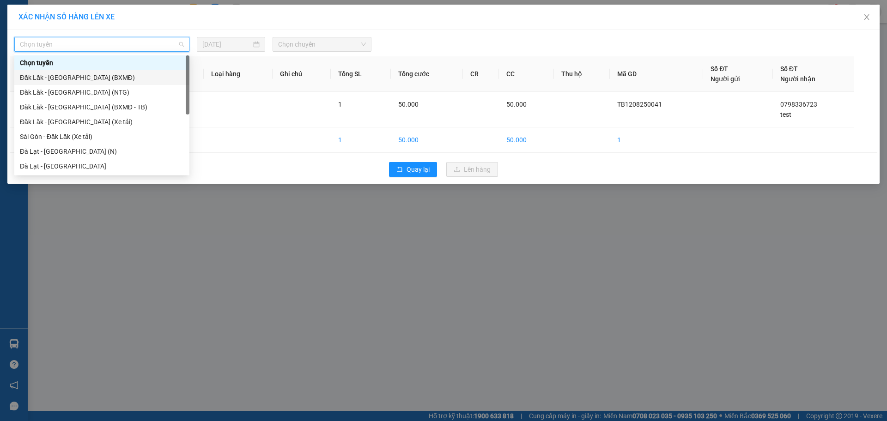
click at [111, 72] on div "Đăk Lăk - [GEOGRAPHIC_DATA] (BXMĐ)" at bounding box center [101, 77] width 175 height 15
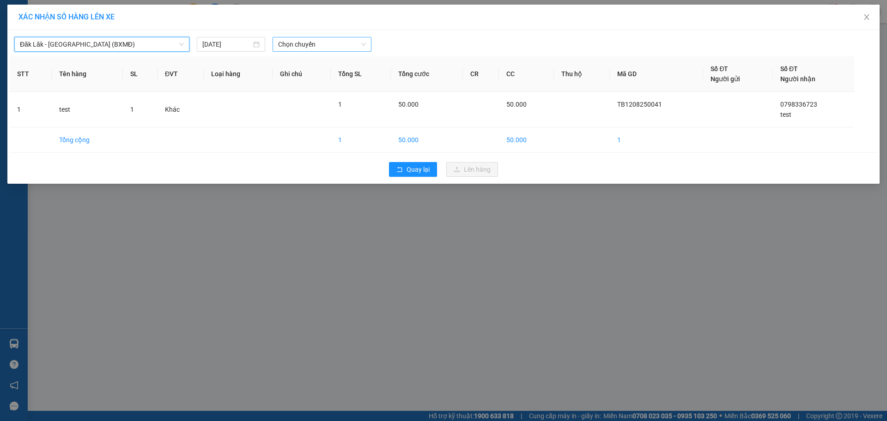
click at [314, 46] on span "Chọn chuyến" at bounding box center [322, 44] width 88 height 14
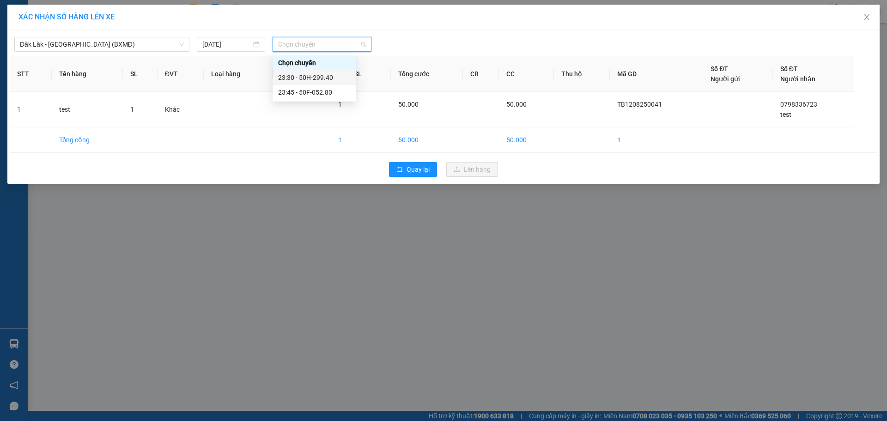
click at [325, 73] on div "23:30 - 50H-299.40" at bounding box center [314, 78] width 72 height 10
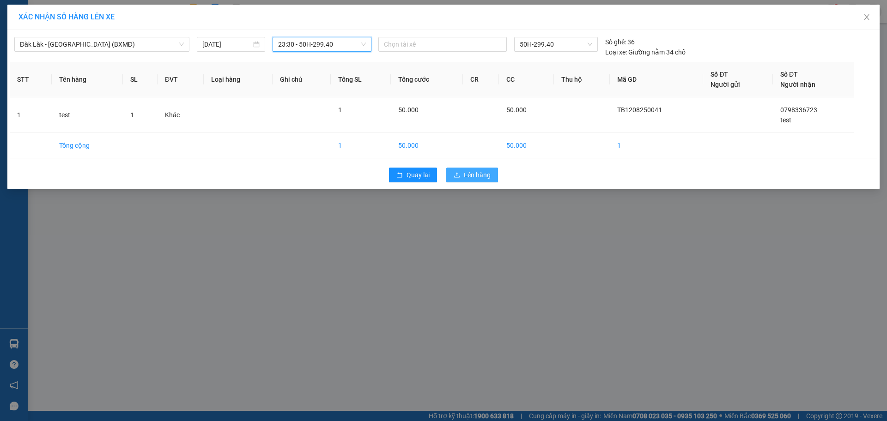
click at [479, 168] on button "Lên hàng" at bounding box center [472, 175] width 52 height 15
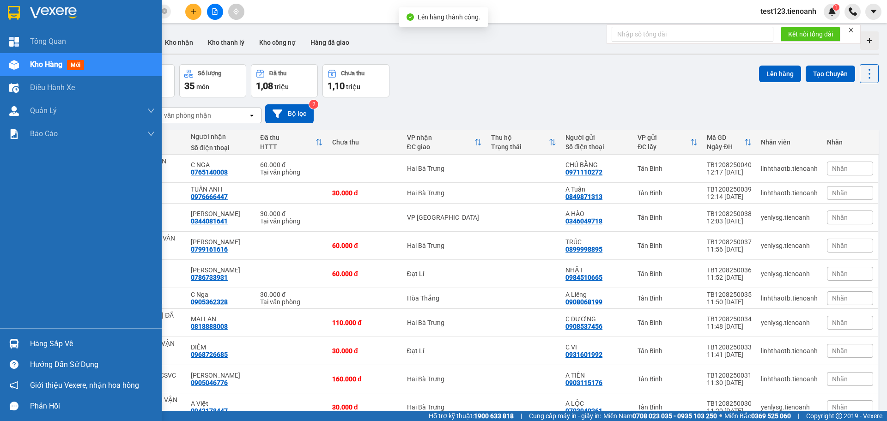
click at [21, 343] on div at bounding box center [14, 344] width 16 height 16
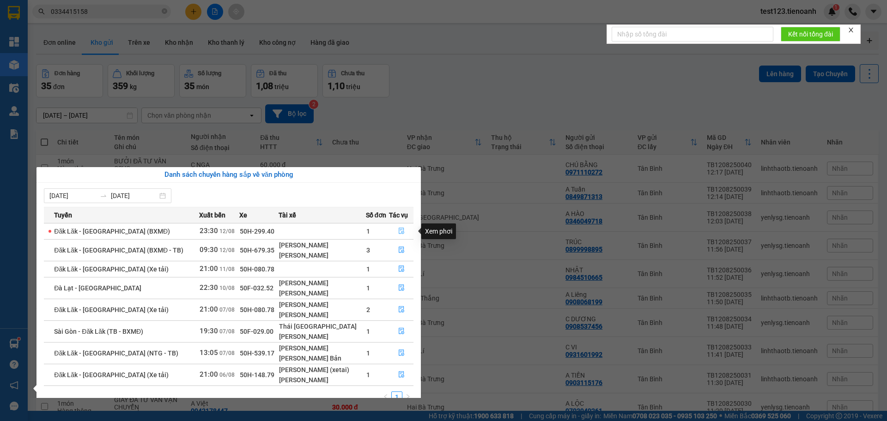
click at [400, 234] on icon "file-done" at bounding box center [402, 231] width 6 height 6
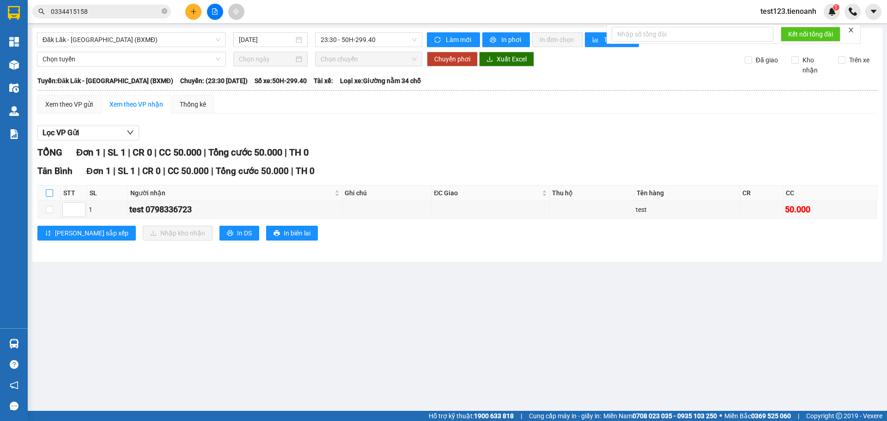
click at [47, 188] on label at bounding box center [49, 193] width 7 height 10
click at [47, 189] on input "checkbox" at bounding box center [49, 192] width 7 height 7
checkbox input "true"
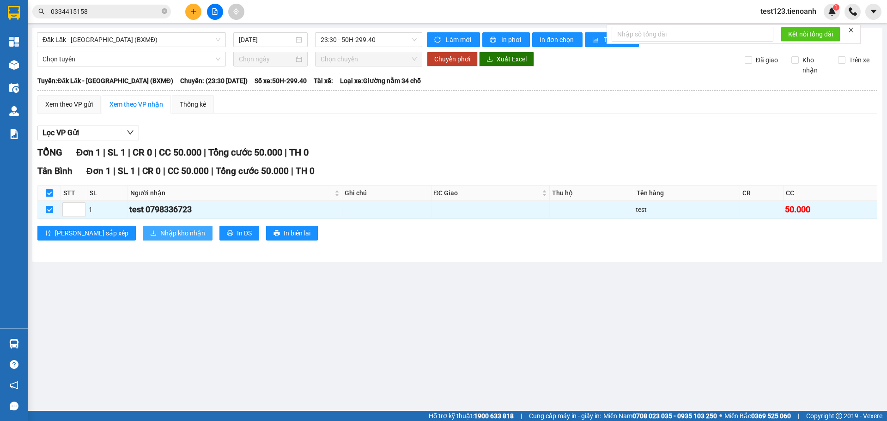
click at [160, 231] on span "Nhập kho nhận" at bounding box center [182, 233] width 45 height 10
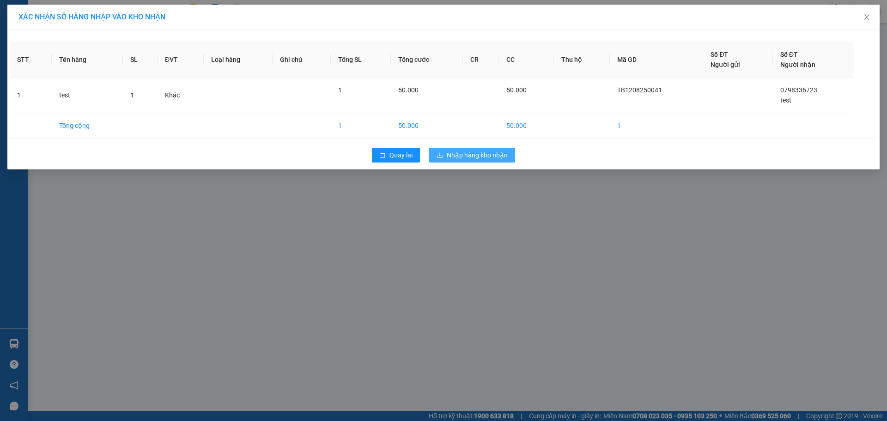
click at [494, 153] on span "Nhập hàng kho nhận" at bounding box center [477, 155] width 61 height 10
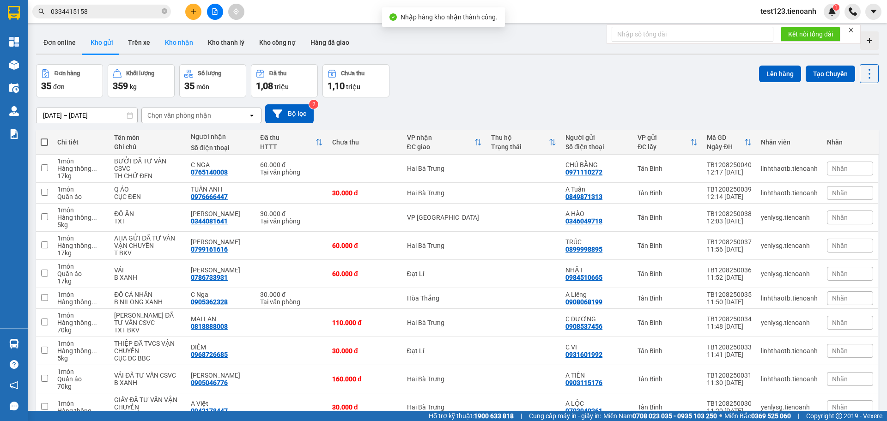
click at [186, 36] on button "Kho nhận" at bounding box center [178, 42] width 43 height 22
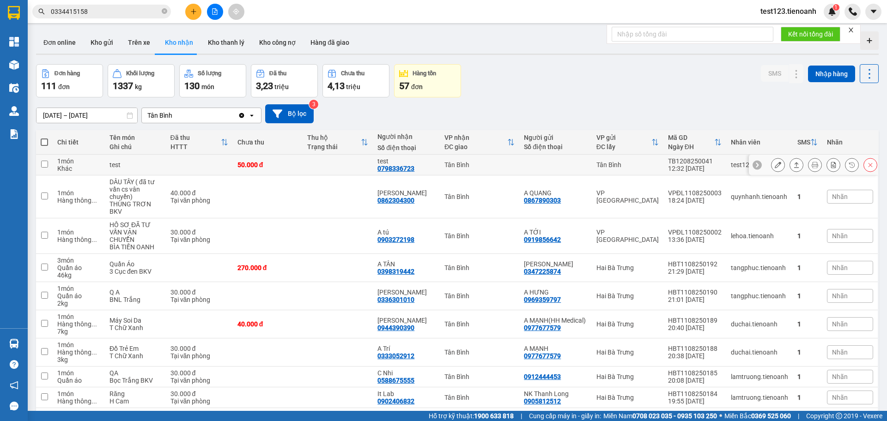
click at [771, 161] on button at bounding box center [777, 165] width 13 height 16
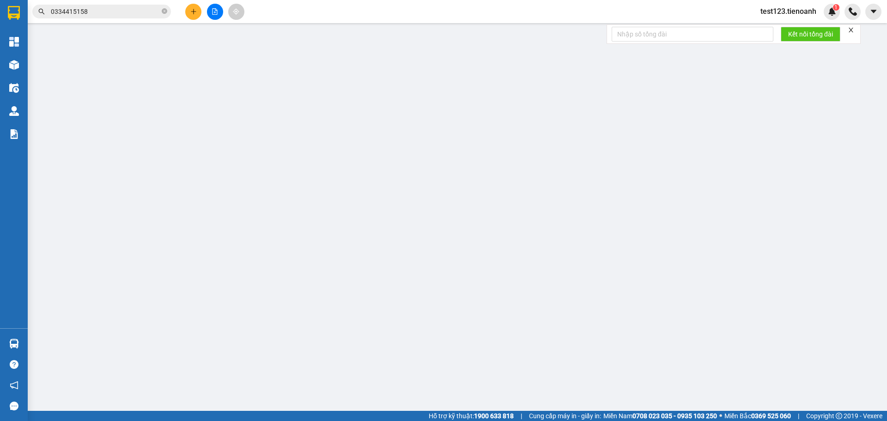
type input "0798336723"
type input "test"
type input "50.000"
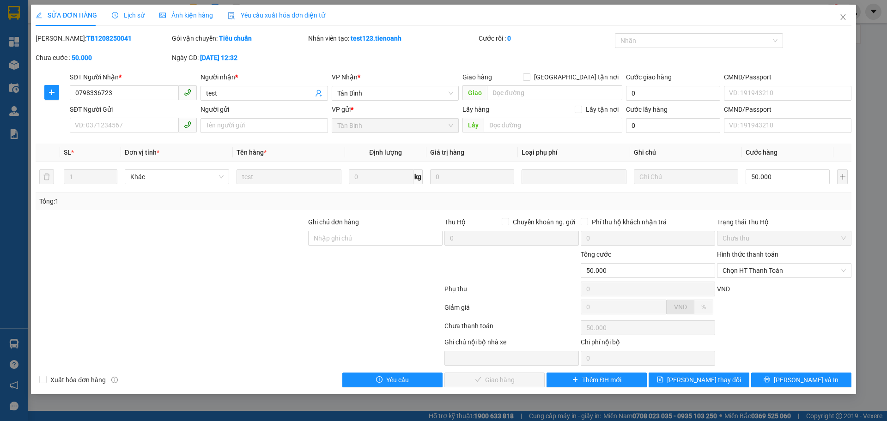
click at [287, 8] on div "Yêu cầu xuất hóa đơn điện tử" at bounding box center [276, 15] width 97 height 21
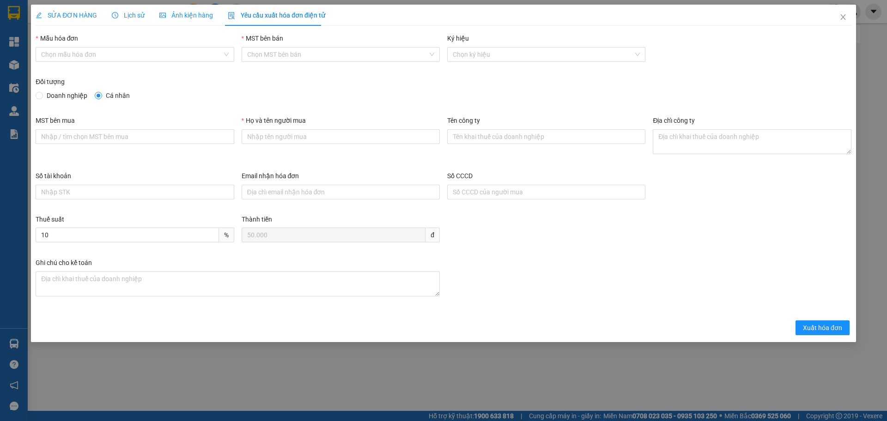
click at [66, 13] on span "SỬA ĐƠN HÀNG" at bounding box center [66, 15] width 61 height 7
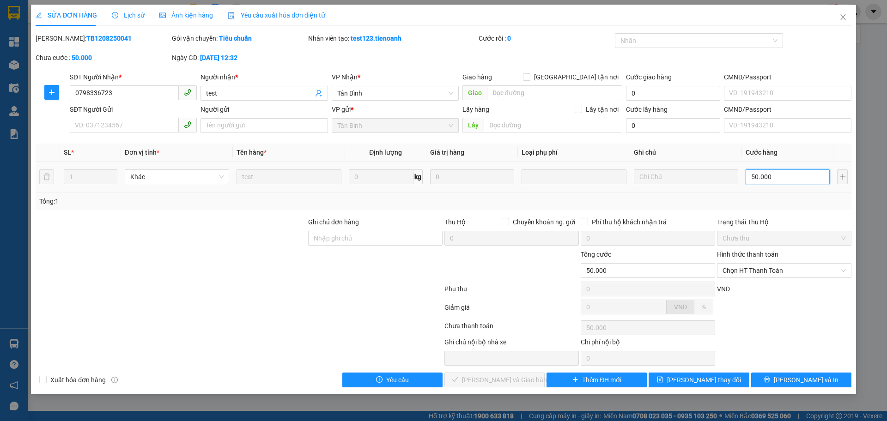
click at [795, 176] on input "50.000" at bounding box center [787, 176] width 84 height 15
click at [287, 26] on div "SỬA ĐƠN HÀNG Lịch sử Ảnh kiện hàng Yêu cầu xuất hóa đơn điện tử Total Paid Fee …" at bounding box center [444, 196] width 816 height 383
click at [281, 19] on div "Yêu cầu xuất hóa đơn điện tử" at bounding box center [276, 15] width 97 height 10
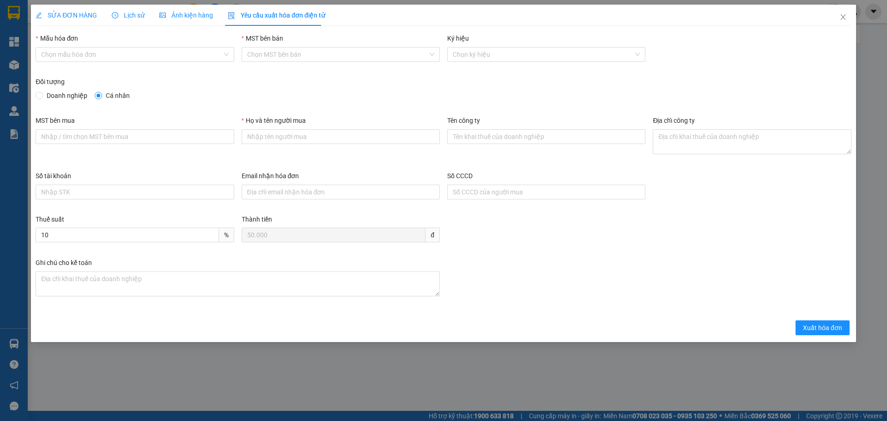
click at [176, 42] on div "Mẫu hóa đơn" at bounding box center [135, 40] width 198 height 14
click at [169, 45] on div "Mẫu hóa đơn" at bounding box center [135, 40] width 198 height 14
click at [164, 50] on input "Mẫu hóa đơn" at bounding box center [131, 55] width 181 height 14
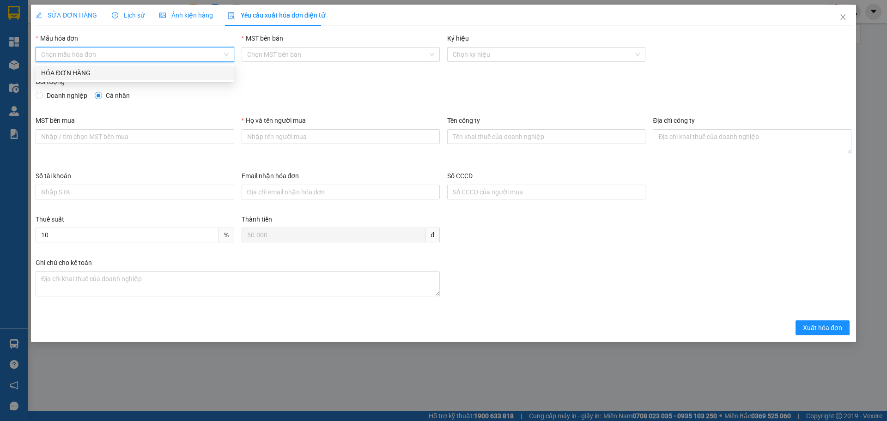
click at [107, 69] on div "HÓA ĐƠN HÀNG" at bounding box center [134, 73] width 187 height 10
type input "8"
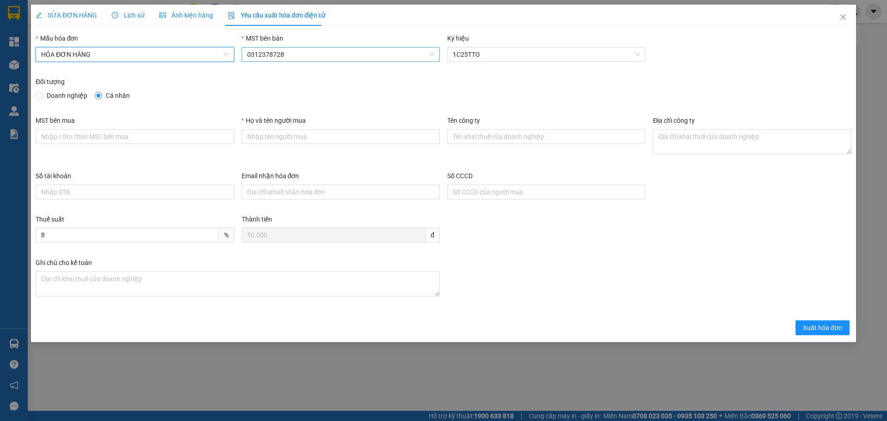
click at [320, 56] on span "0312378728" at bounding box center [340, 55] width 187 height 14
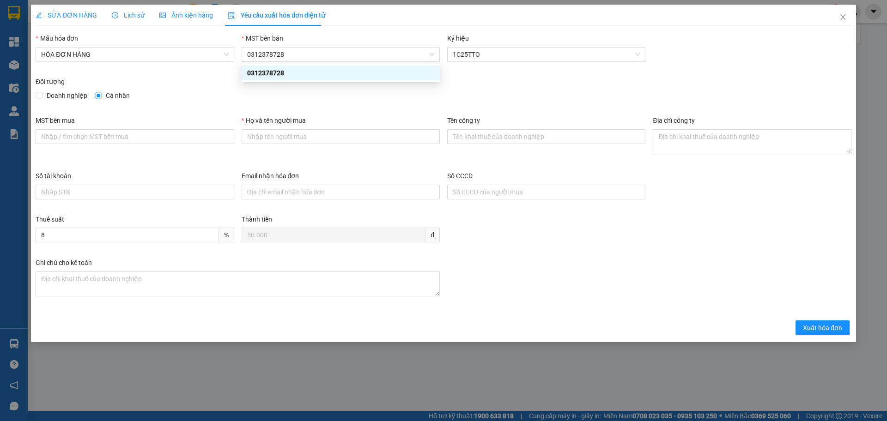
click at [771, 127] on div "Địa chỉ công ty" at bounding box center [752, 122] width 198 height 14
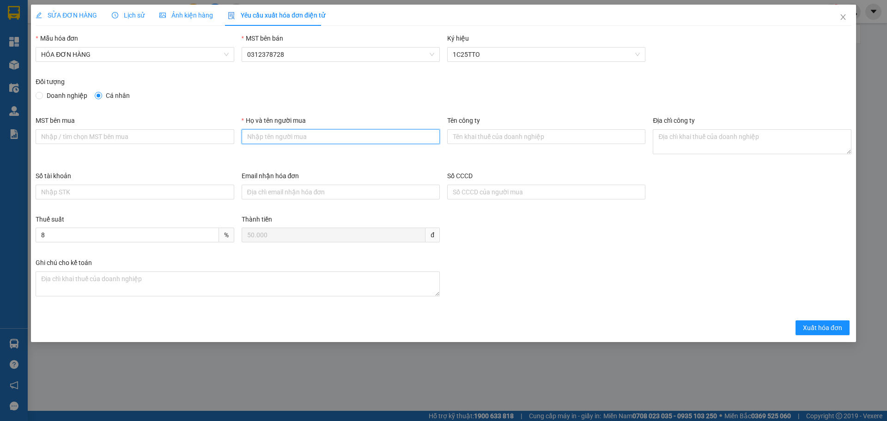
click at [314, 139] on input "Họ và tên người mua" at bounding box center [341, 136] width 198 height 15
click at [337, 61] on span "0312378728" at bounding box center [340, 55] width 187 height 14
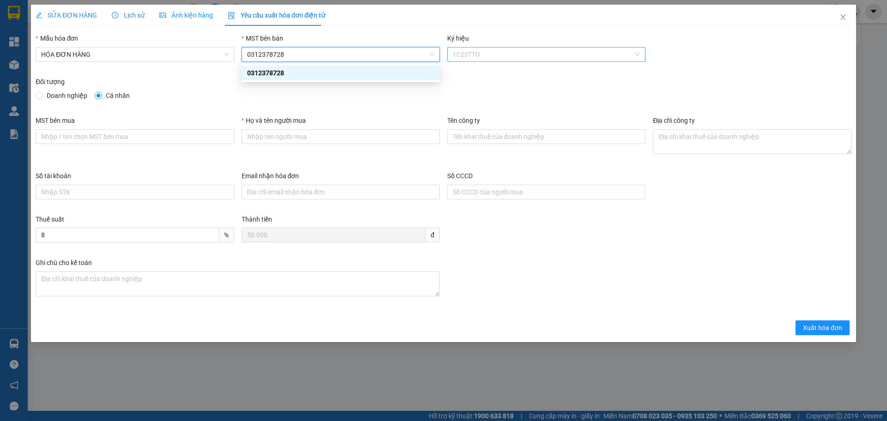
click at [507, 52] on span "1C25TTO" at bounding box center [546, 55] width 187 height 14
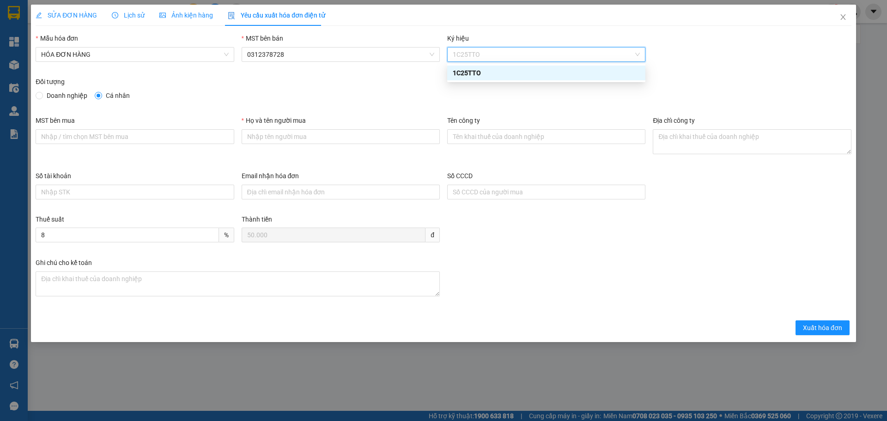
click at [67, 16] on span "SỬA ĐƠN HÀNG" at bounding box center [66, 15] width 61 height 7
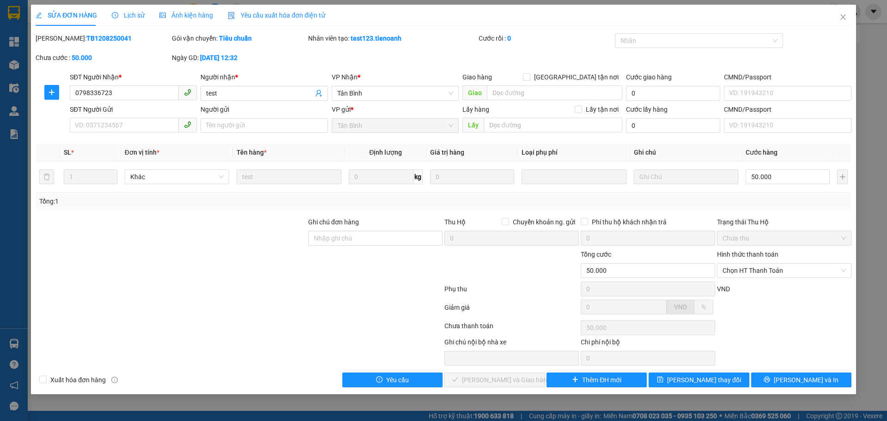
click at [290, 12] on span "Yêu cầu xuất hóa đơn điện tử" at bounding box center [276, 15] width 97 height 7
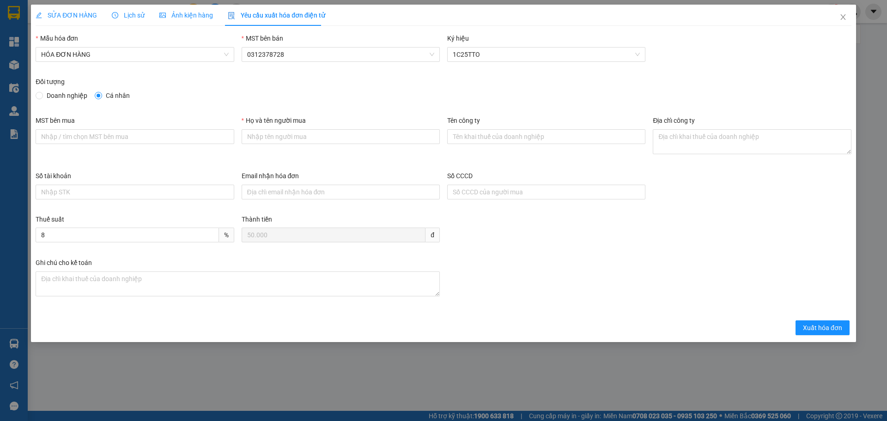
click at [229, 224] on div "Thuế suất 8 % Thành tiền 50.000 đ" at bounding box center [443, 235] width 823 height 43
click at [70, 21] on div "SỬA ĐƠN HÀNG" at bounding box center [66, 15] width 61 height 21
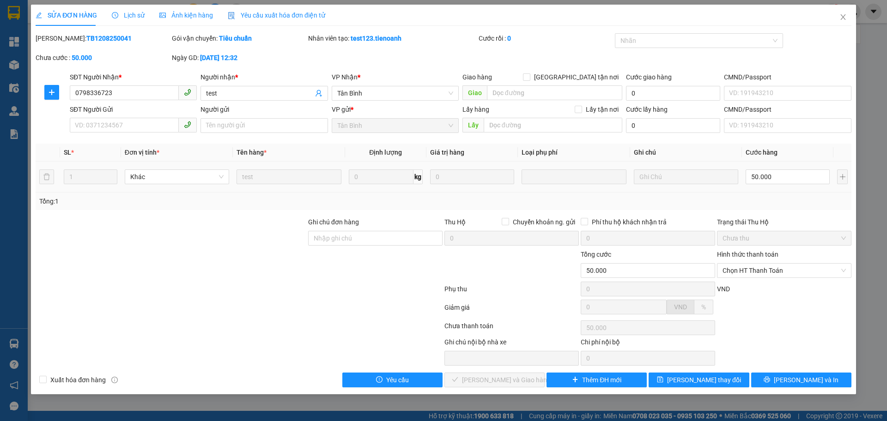
click at [790, 187] on td "50.000" at bounding box center [787, 177] width 91 height 31
click at [771, 176] on input "50.000" at bounding box center [787, 176] width 84 height 15
type input "1"
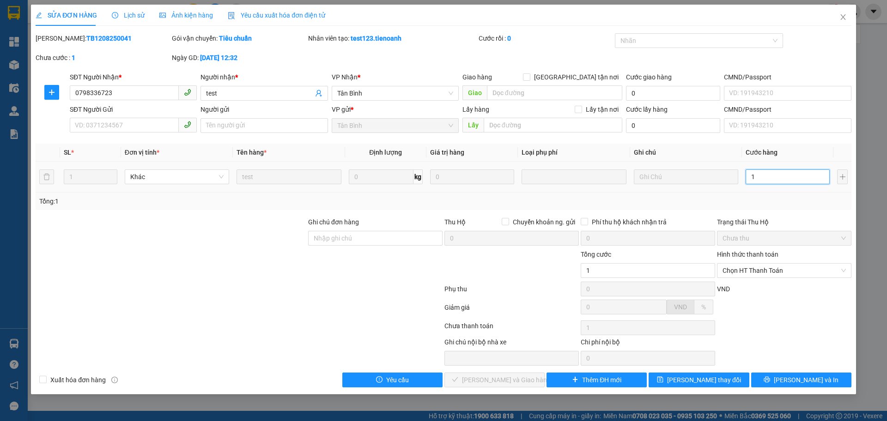
type input "10"
type input "100"
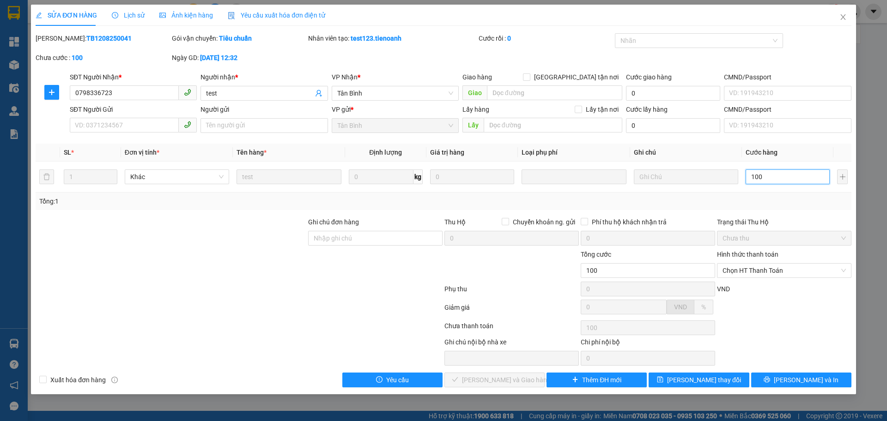
type input "100"
type input "100.000"
click at [747, 195] on div "Tổng: 1" at bounding box center [444, 202] width 816 height 18
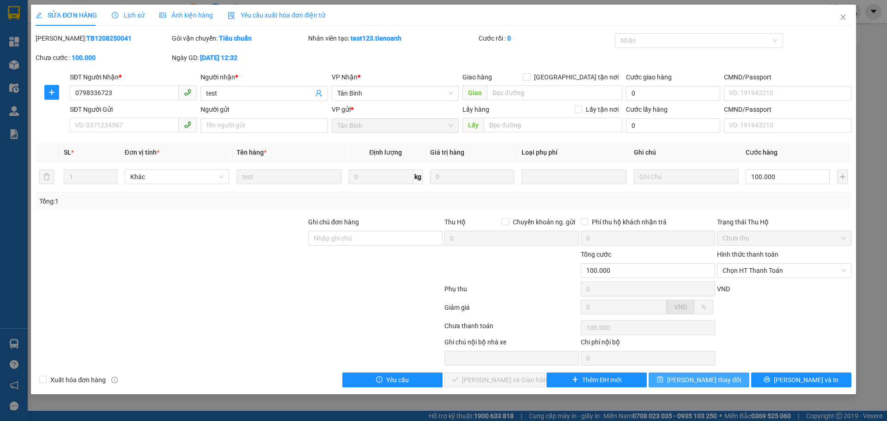
click at [718, 385] on span "[PERSON_NAME] thay đổi" at bounding box center [704, 380] width 74 height 10
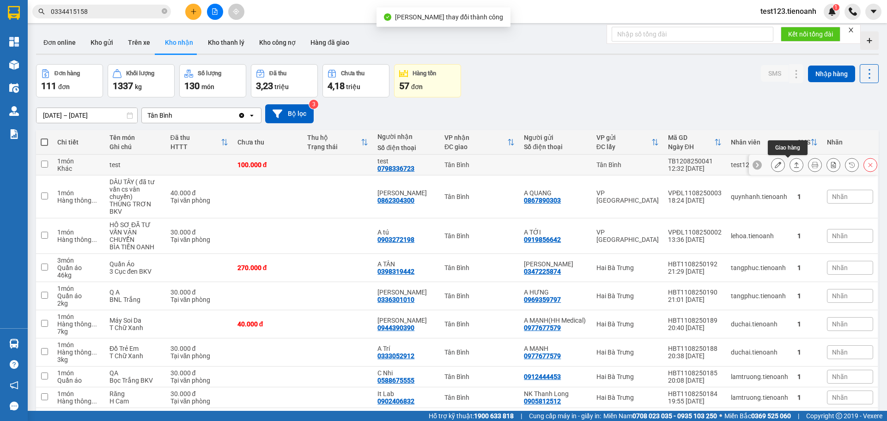
click at [774, 162] on icon at bounding box center [777, 165] width 6 height 6
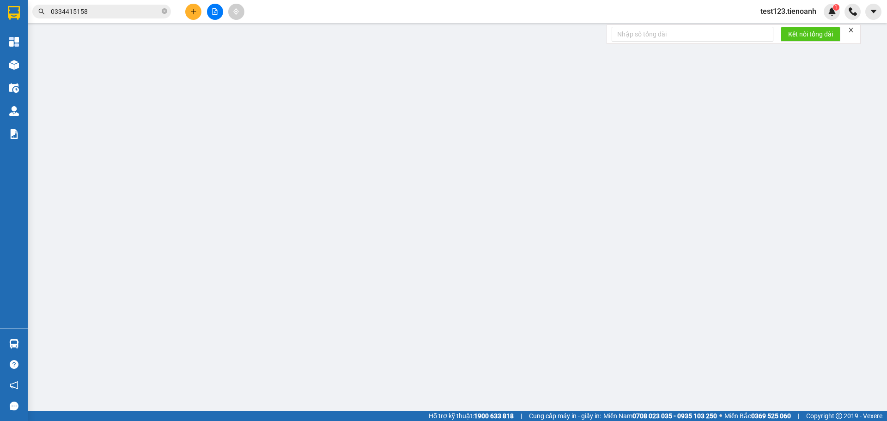
type input "0798336723"
type input "test"
type input "100.000"
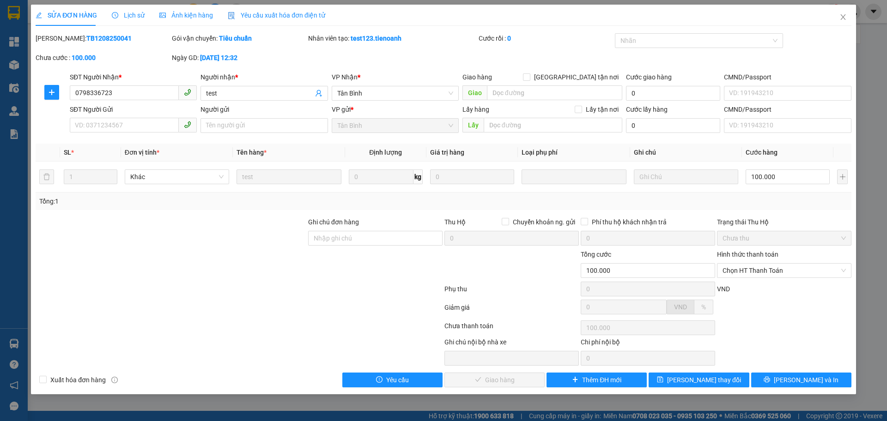
click at [300, 14] on span "Yêu cầu xuất hóa đơn điện tử" at bounding box center [276, 15] width 97 height 7
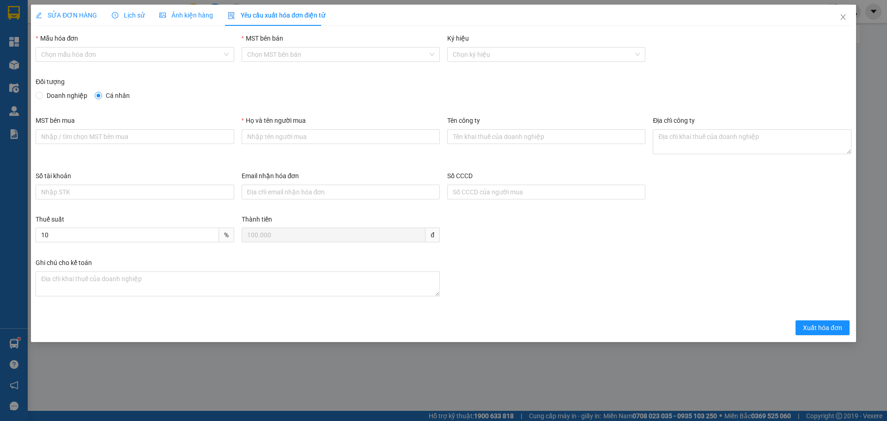
click at [212, 229] on div "Thuế suất 10 % Thành tiền 100.000 đ" at bounding box center [443, 235] width 823 height 43
drag, startPoint x: 271, startPoint y: 222, endPoint x: 229, endPoint y: 211, distance: 43.6
click at [229, 211] on form "Mẫu hóa đơn Chọn mẫu hóa đơn MST bên bán Chọn MST bên bán Ký hiệu Chọn ký hiệu …" at bounding box center [444, 184] width 816 height 302
click at [233, 233] on div "Thuế suất 10 % Thành tiền 100.000 đ" at bounding box center [443, 235] width 823 height 43
click at [257, 242] on div "Thành tiền 100.000 đ" at bounding box center [341, 230] width 198 height 32
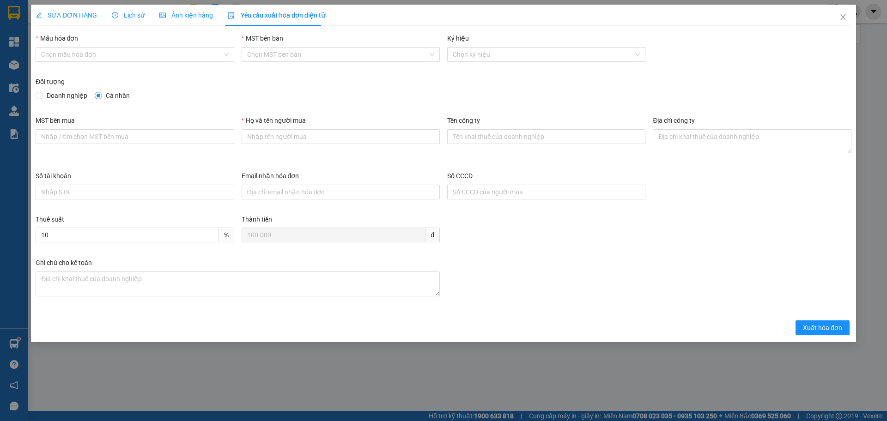
click at [86, 8] on div "SỬA ĐƠN HÀNG" at bounding box center [66, 15] width 61 height 21
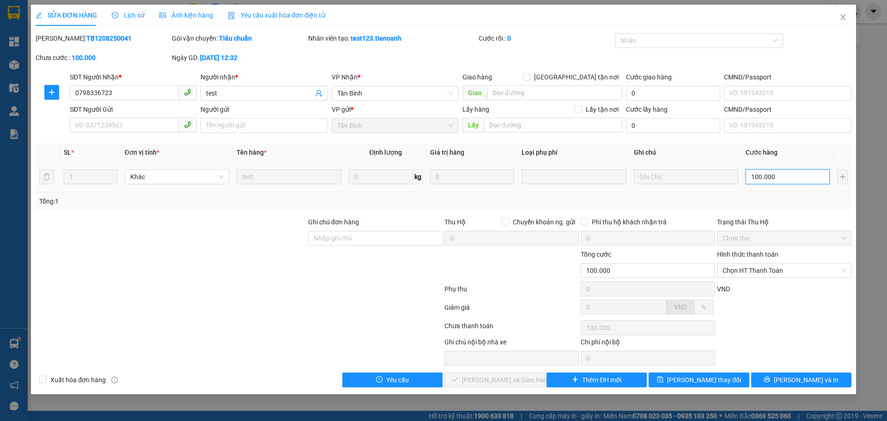
click at [774, 182] on input "100.000" at bounding box center [787, 176] width 84 height 15
click at [259, 15] on span "Yêu cầu xuất hóa đơn điện tử" at bounding box center [276, 15] width 97 height 7
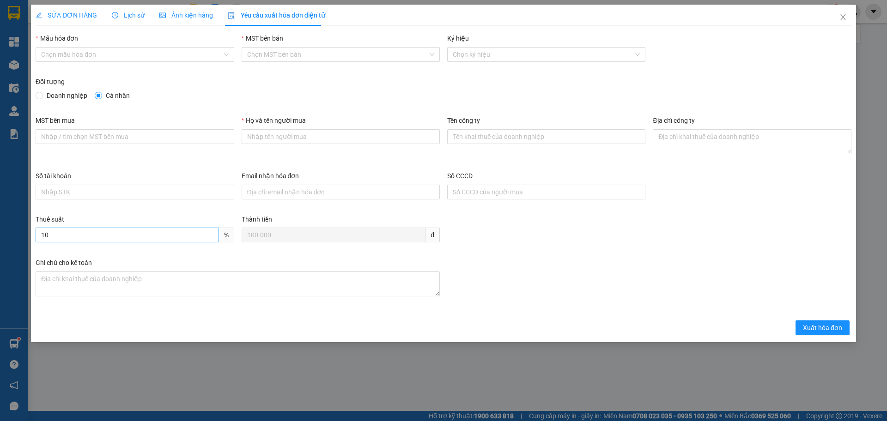
click at [215, 228] on div "Thuế suất 10 % Thành tiền 100.000 đ" at bounding box center [443, 235] width 823 height 43
click at [284, 194] on input "Email nhận hóa đơn" at bounding box center [341, 192] width 198 height 15
drag, startPoint x: 306, startPoint y: 181, endPoint x: 237, endPoint y: 179, distance: 68.4
click at [238, 179] on div "Email nhận hóa đơn" at bounding box center [341, 192] width 206 height 43
click at [156, 195] on input "Số tài khoản" at bounding box center [135, 192] width 198 height 15
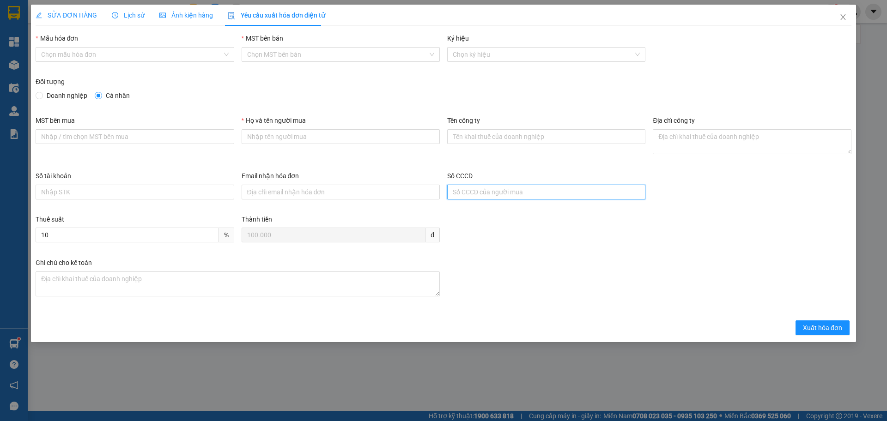
click at [510, 187] on input "Số CCCD" at bounding box center [546, 192] width 198 height 15
click at [839, 18] on icon "close" at bounding box center [842, 16] width 7 height 7
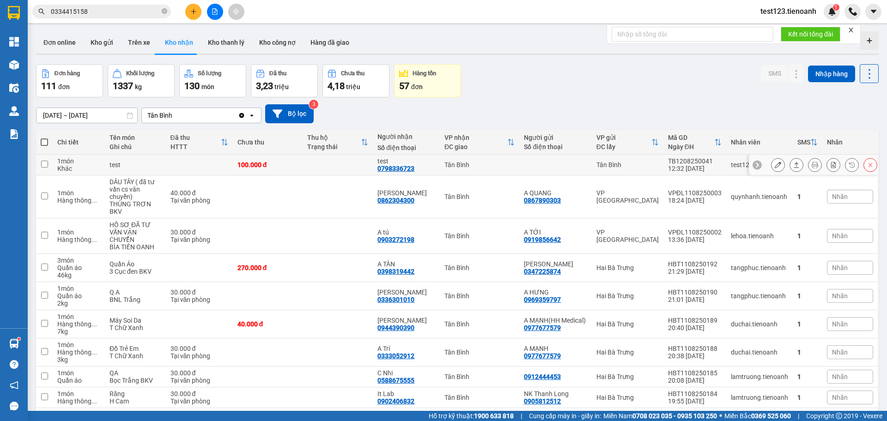
click at [48, 162] on td at bounding box center [44, 165] width 17 height 21
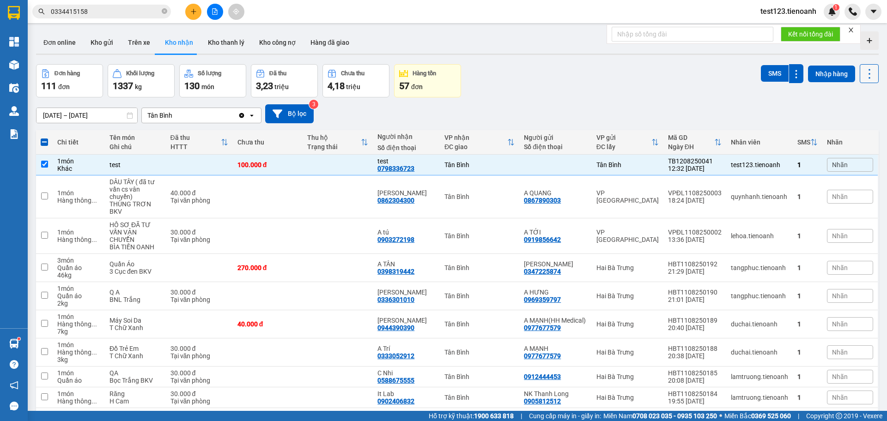
click at [863, 78] on icon at bounding box center [869, 73] width 13 height 13
click at [836, 128] on span "Xóa hoàn toàn" at bounding box center [850, 131] width 42 height 9
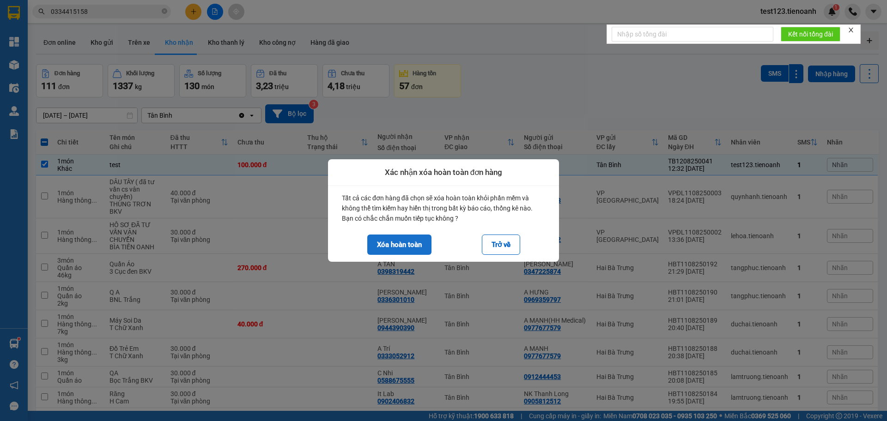
click at [401, 242] on button "Xóa hoàn toàn" at bounding box center [399, 245] width 64 height 20
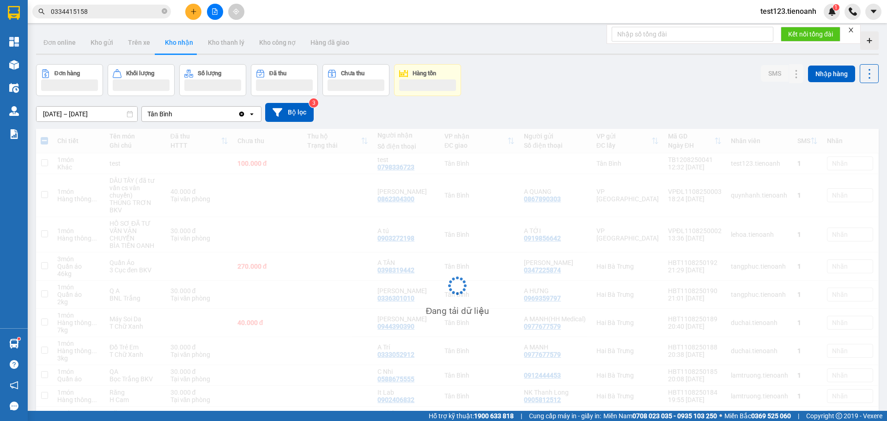
checkbox input "false"
